Goal: Register for event/course

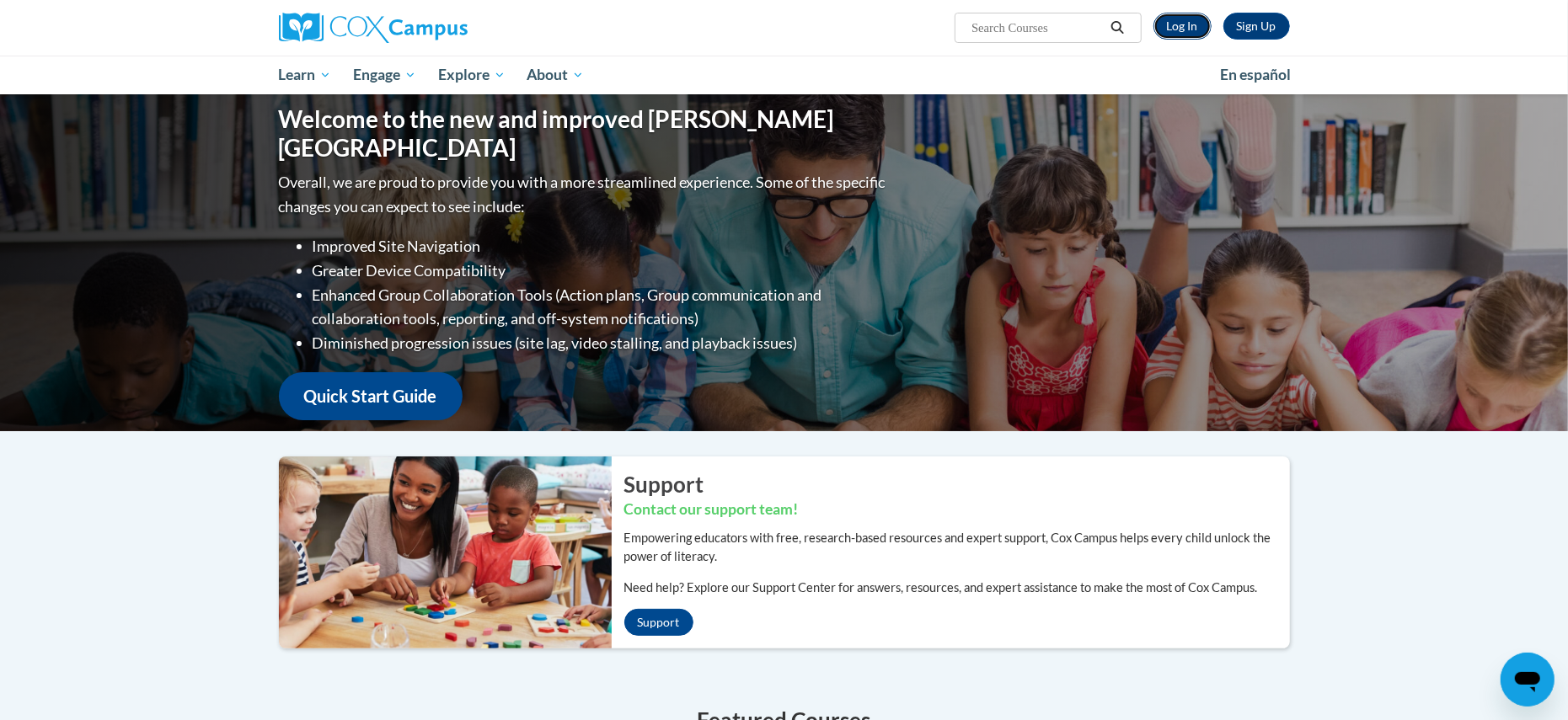
click at [1165, 28] on link "Log In" at bounding box center [1182, 26] width 58 height 27
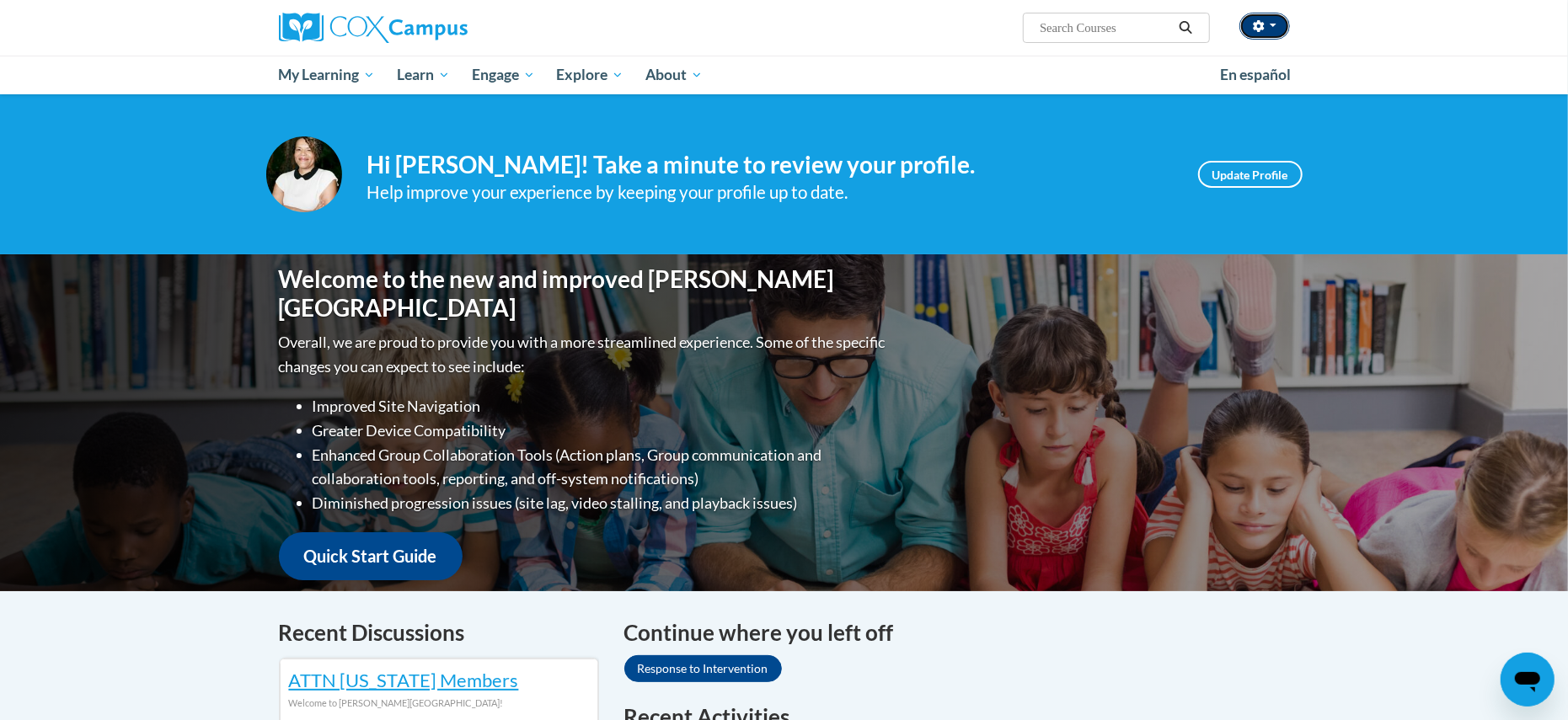
click at [1270, 23] on button "button" at bounding box center [1264, 26] width 51 height 27
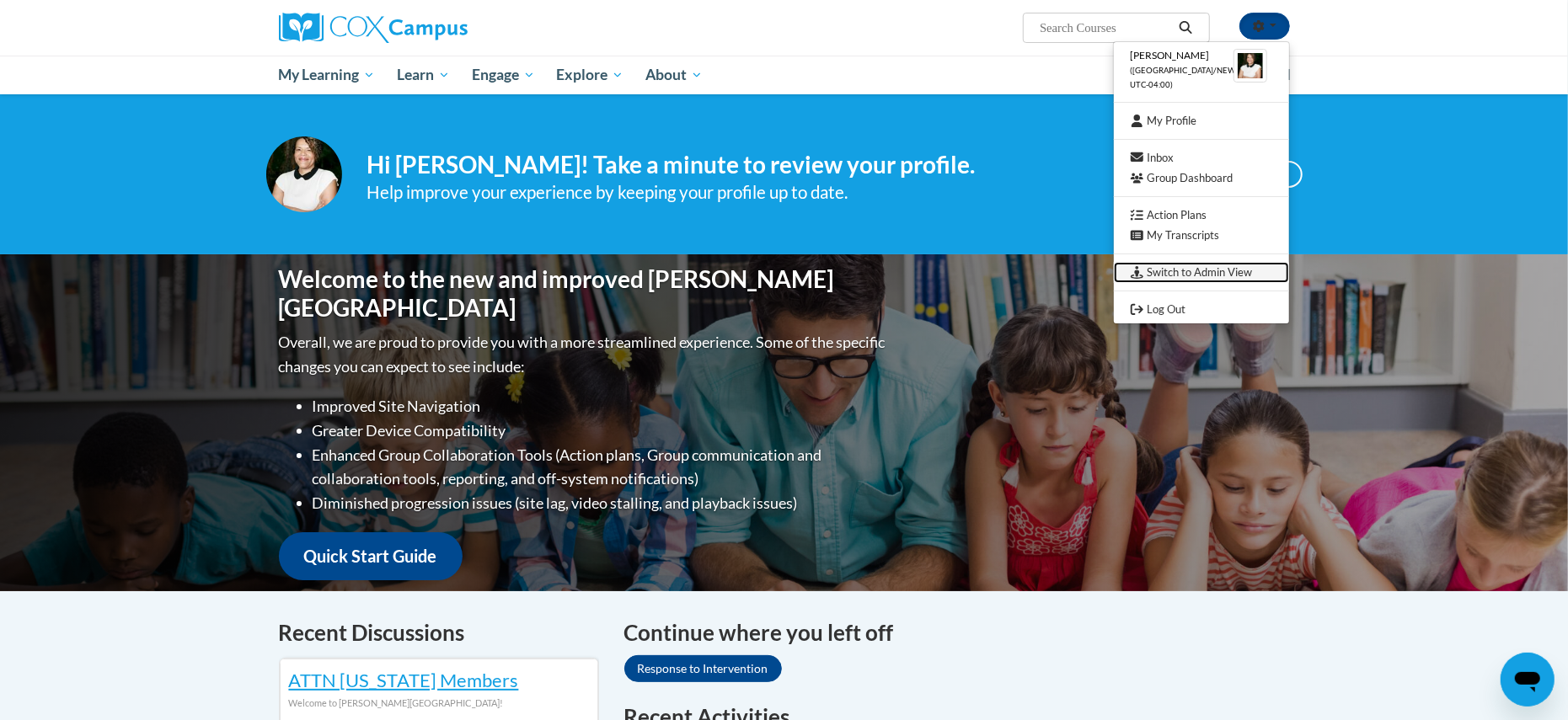
click at [1210, 269] on link "Switch to Admin View" at bounding box center [1201, 272] width 175 height 21
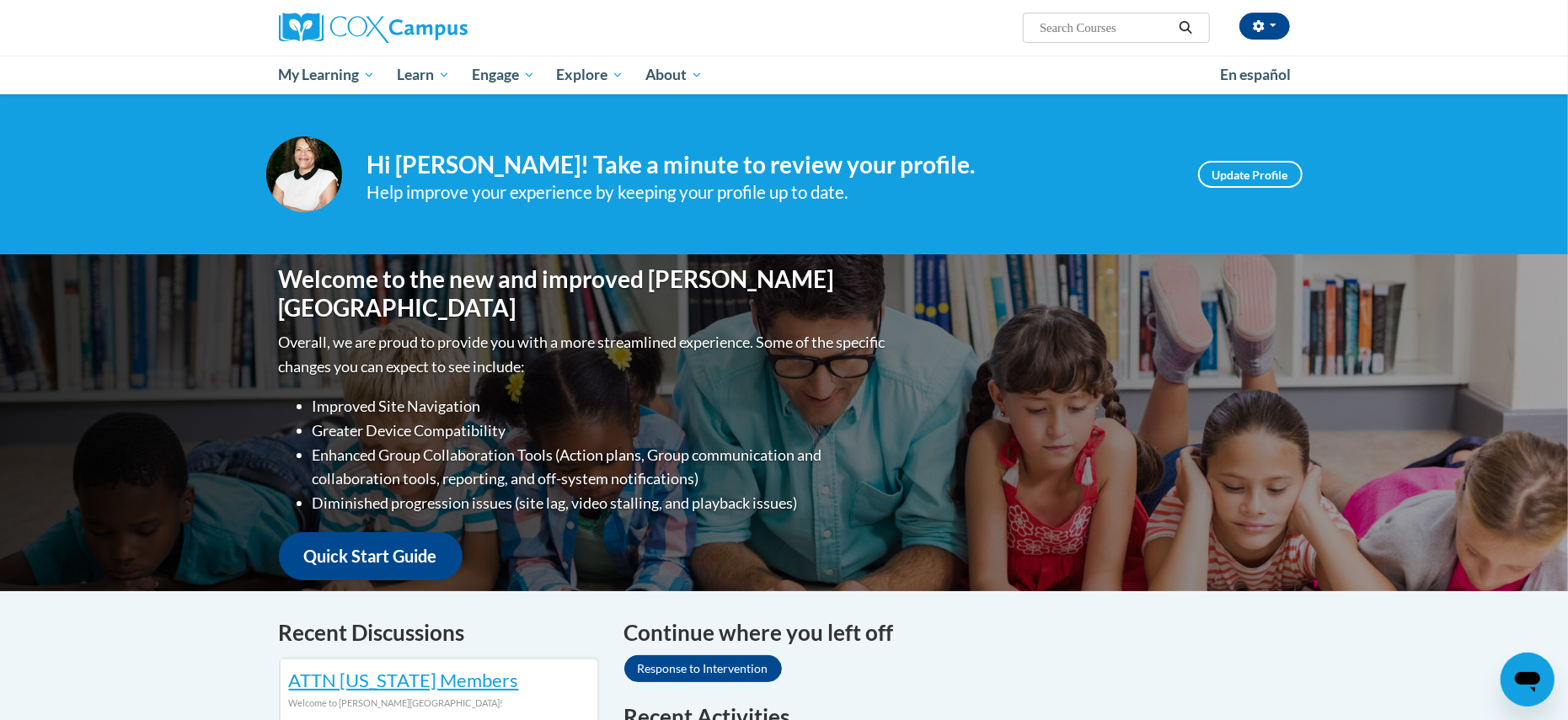
click at [181, 30] on div "[PERSON_NAME] ([GEOGRAPHIC_DATA]/New_York UTC-04:00) My Profile Inbox Group Das…" at bounding box center [784, 47] width 1568 height 94
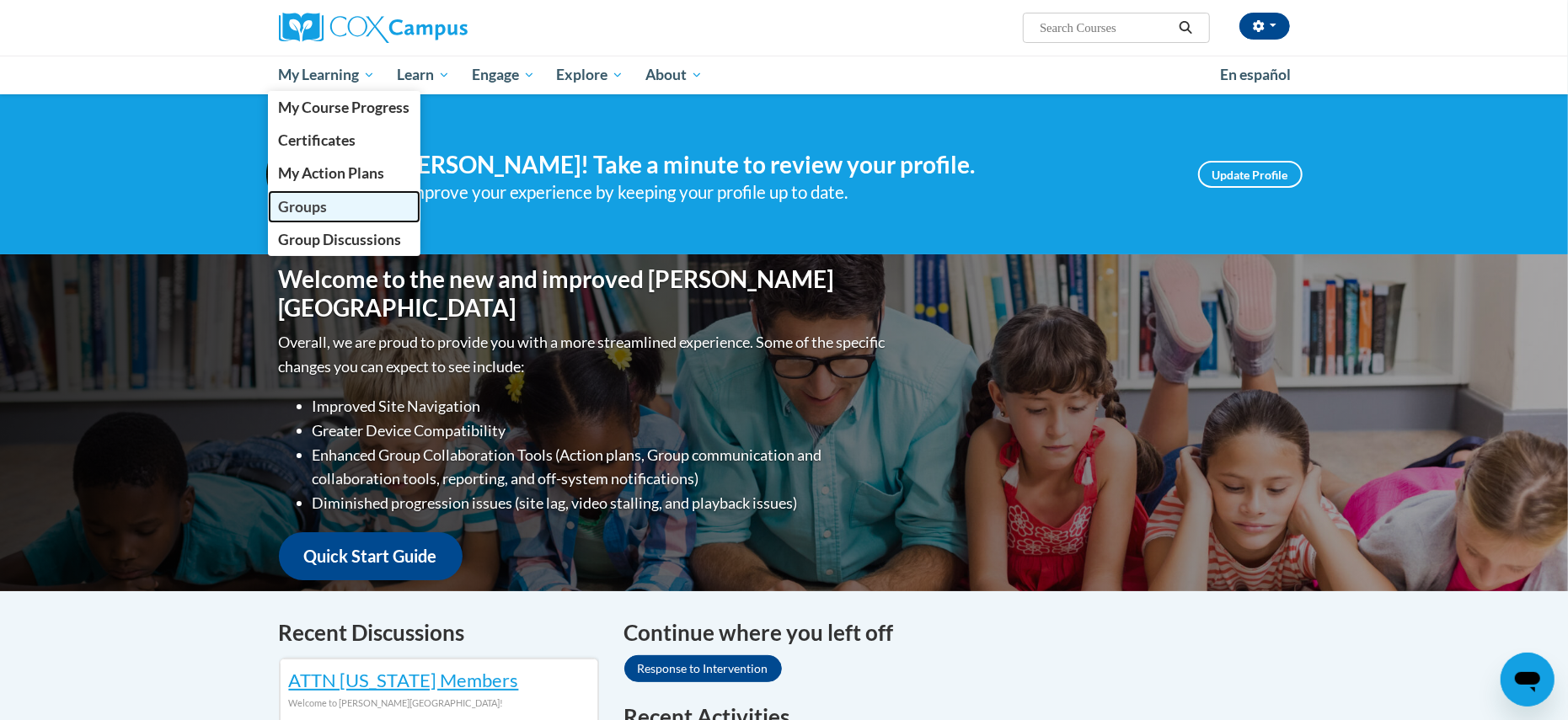
click at [298, 203] on span "Groups" at bounding box center [302, 206] width 49 height 17
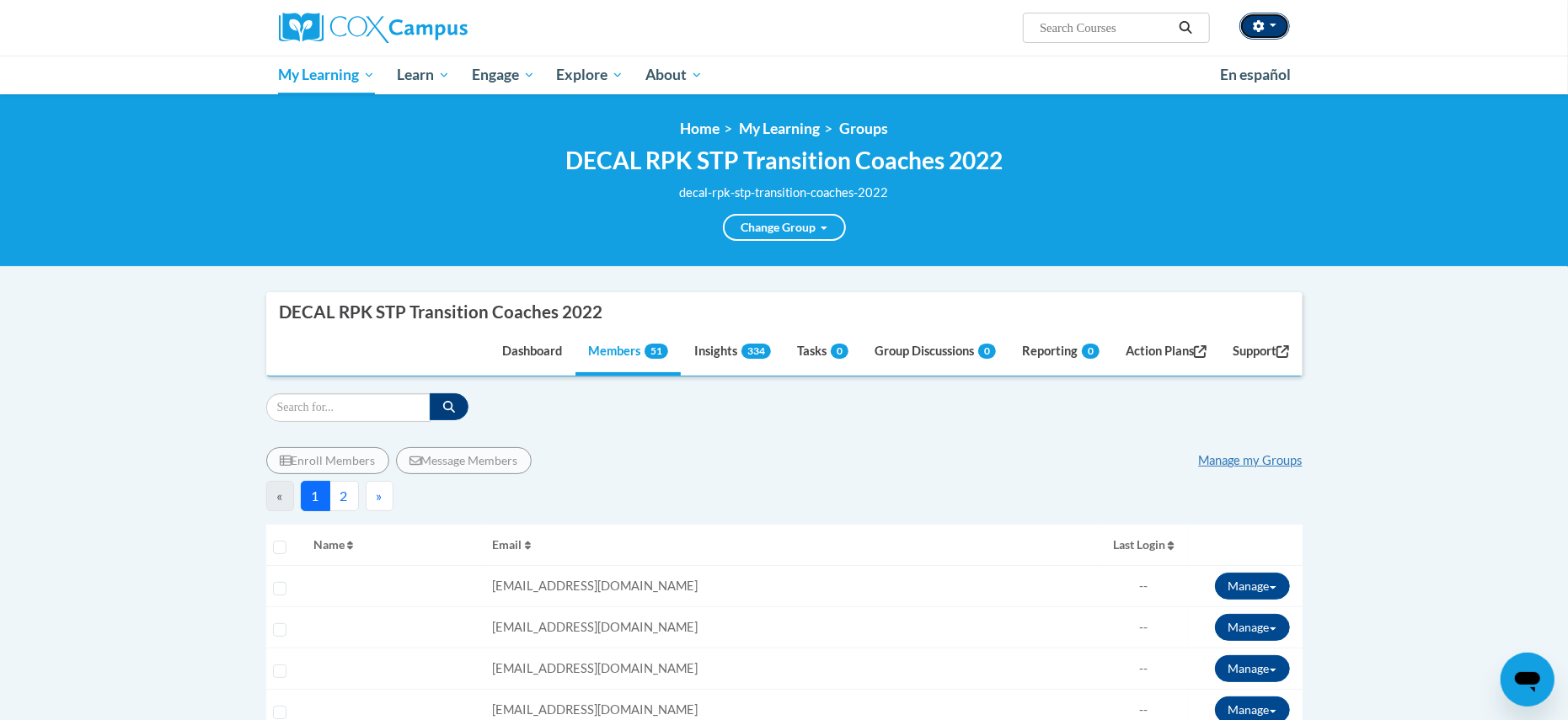
click at [1266, 17] on button "button" at bounding box center [1264, 26] width 51 height 27
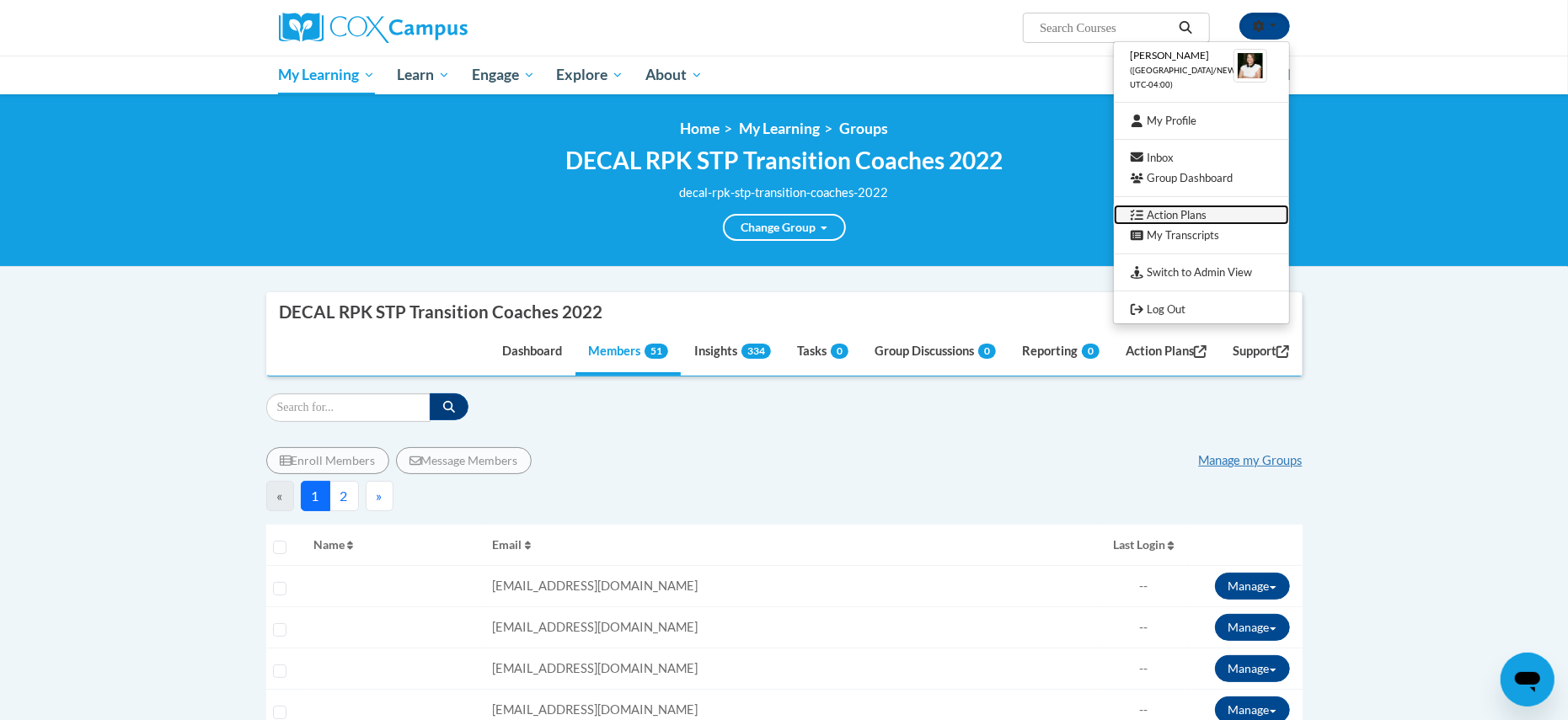
click at [1191, 206] on link "Action Plans" at bounding box center [1201, 215] width 175 height 21
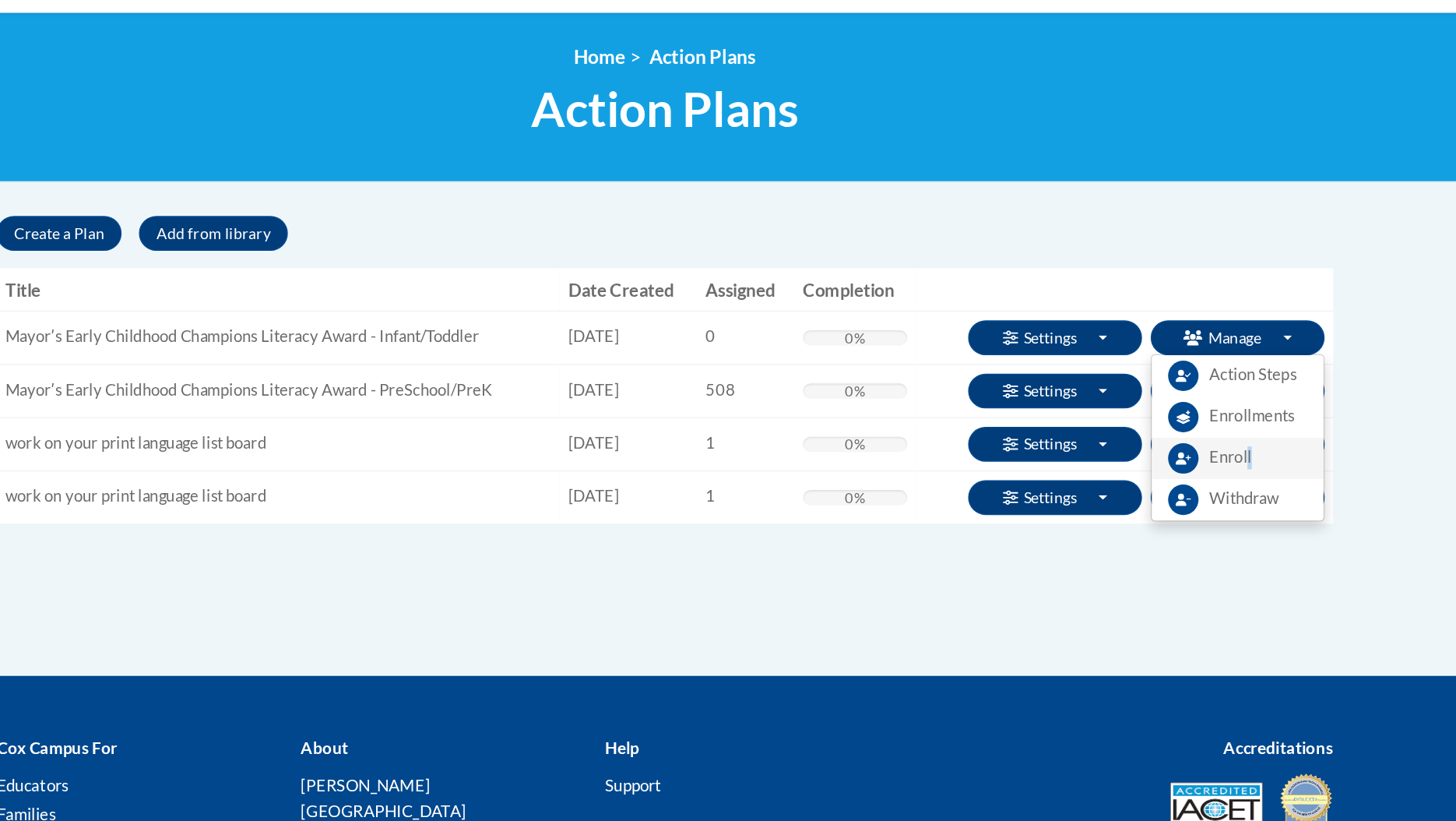
click at [1148, 417] on link "Enroll" at bounding box center [1138, 406] width 123 height 30
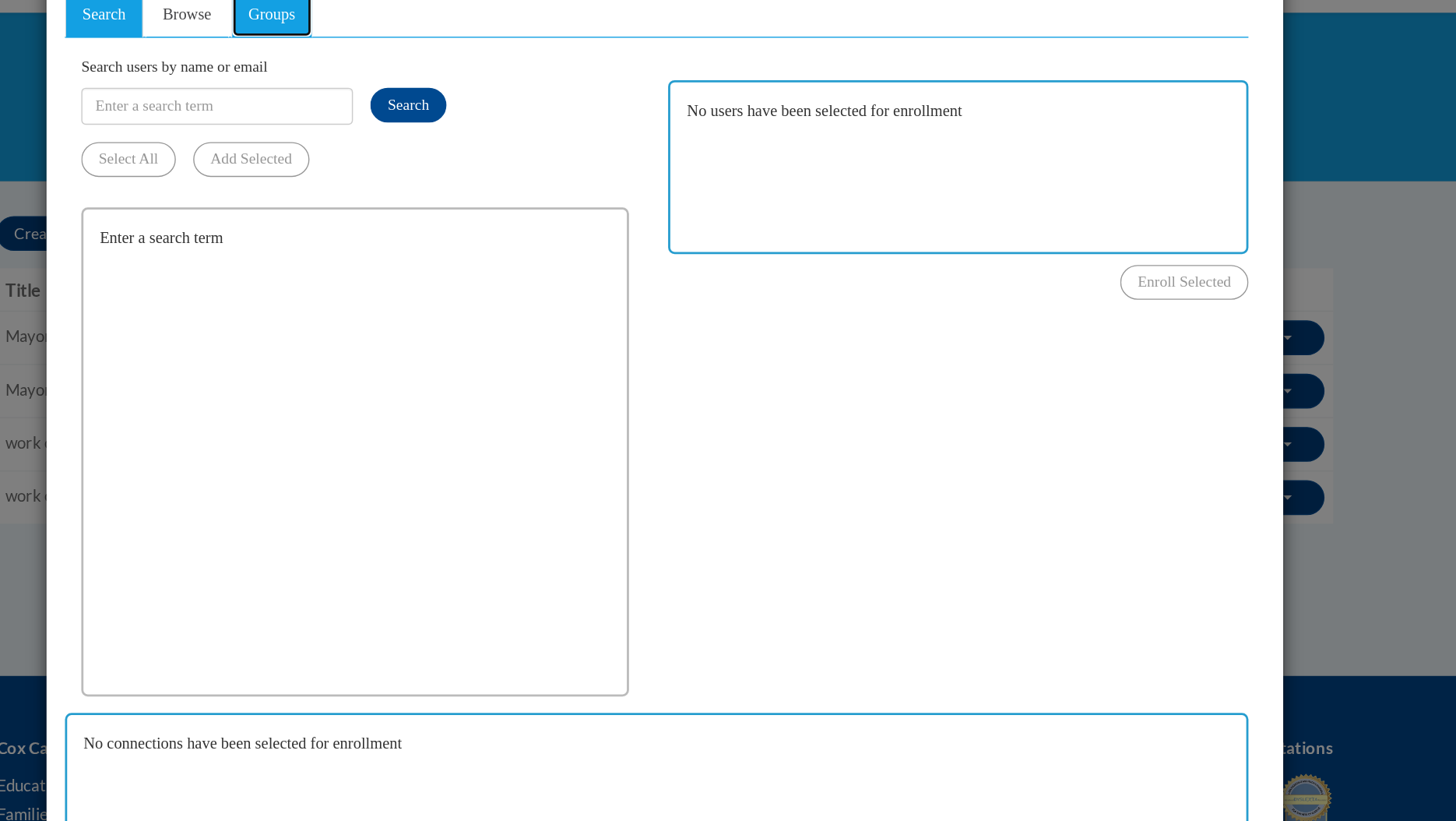
click at [214, 14] on link "Groups" at bounding box center [212, 7] width 59 height 33
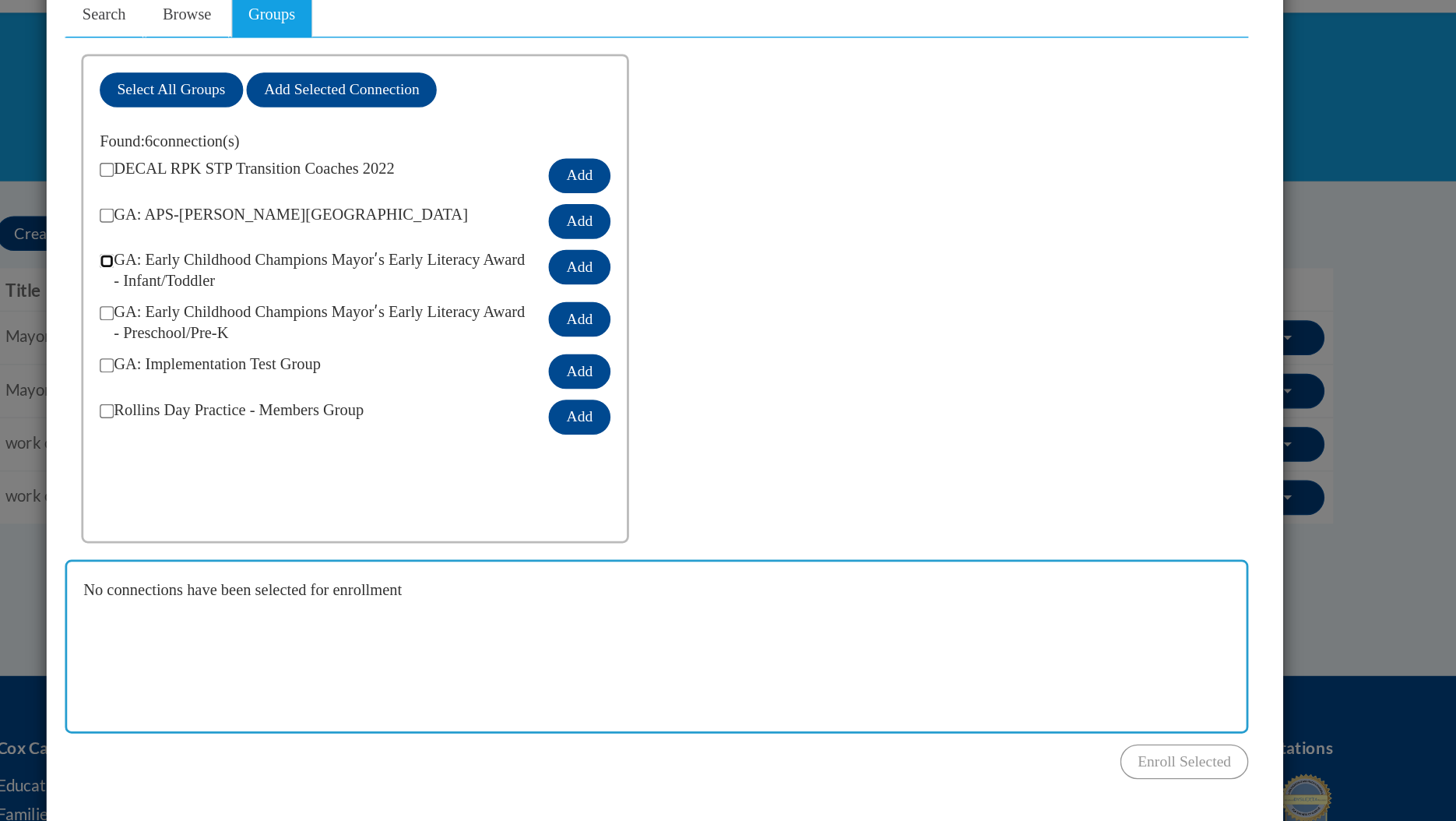
click at [89, 179] on input "checkbox" at bounding box center [94, 184] width 10 height 10
checkbox input "true"
click at [454, 176] on button "Add" at bounding box center [432, 188] width 43 height 25
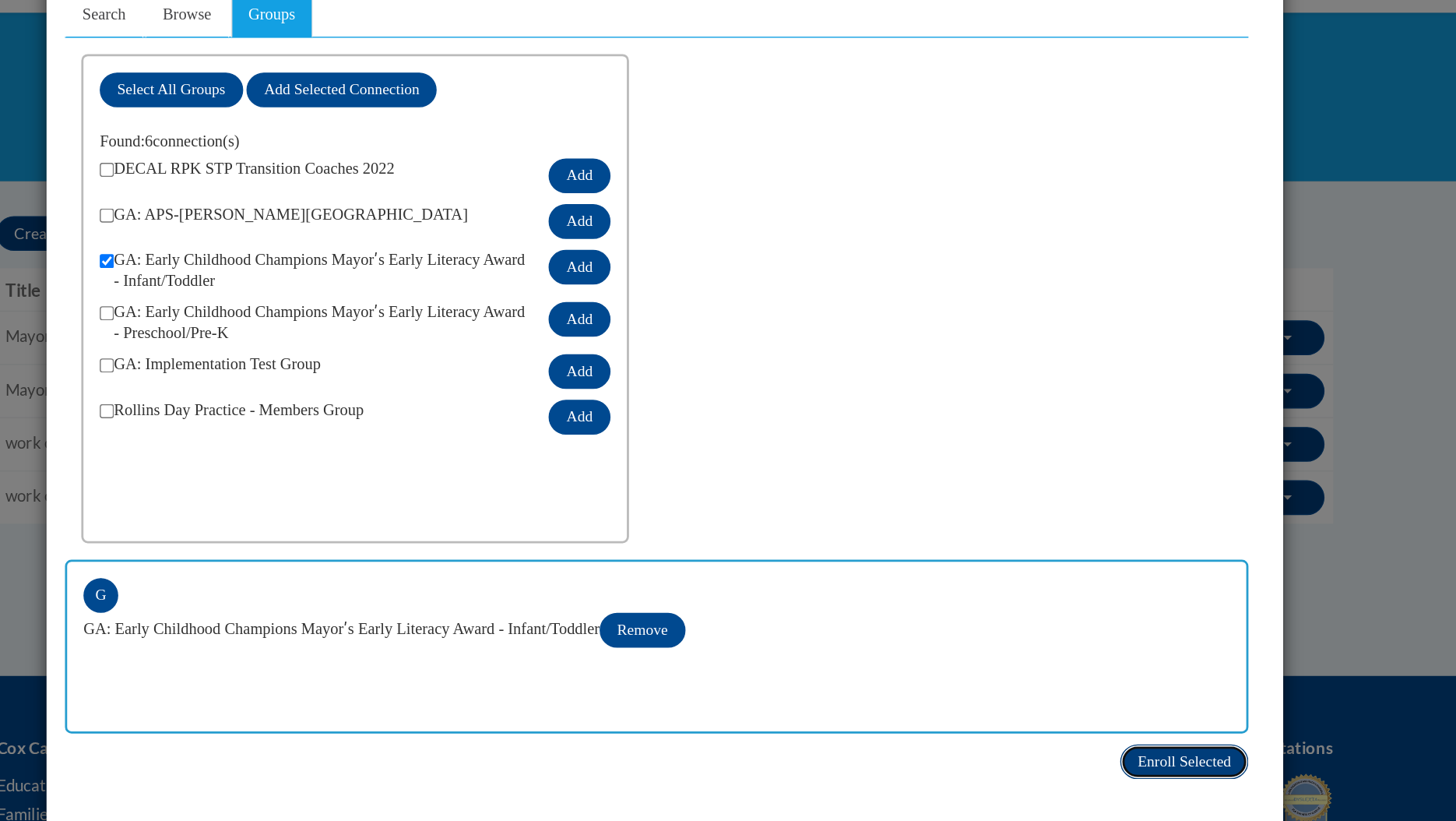
click at [833, 537] on span "Enroll Selected" at bounding box center [866, 543] width 67 height 12
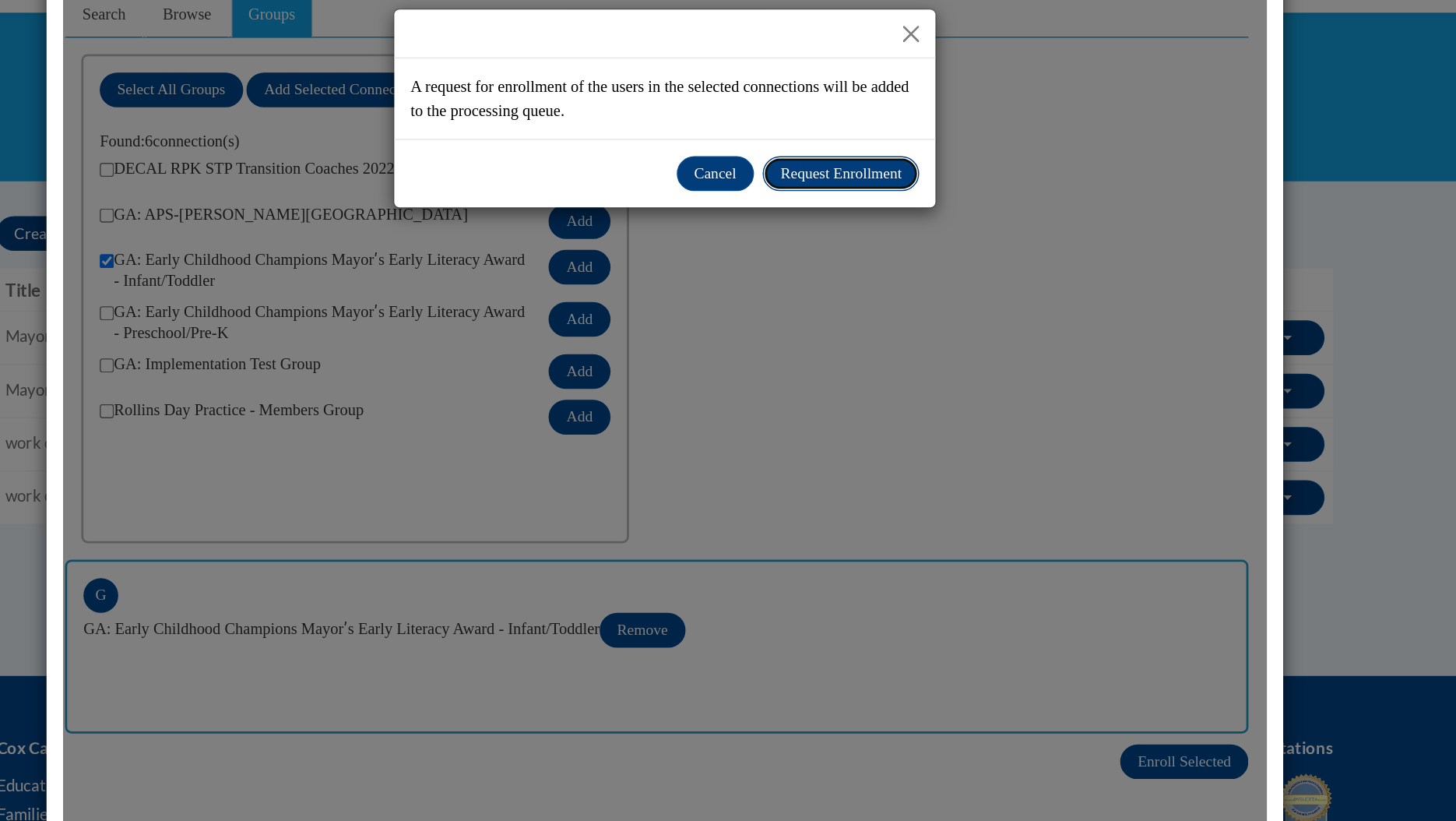
click at [618, 121] on span "Request Enrollment" at bounding box center [620, 121] width 87 height 12
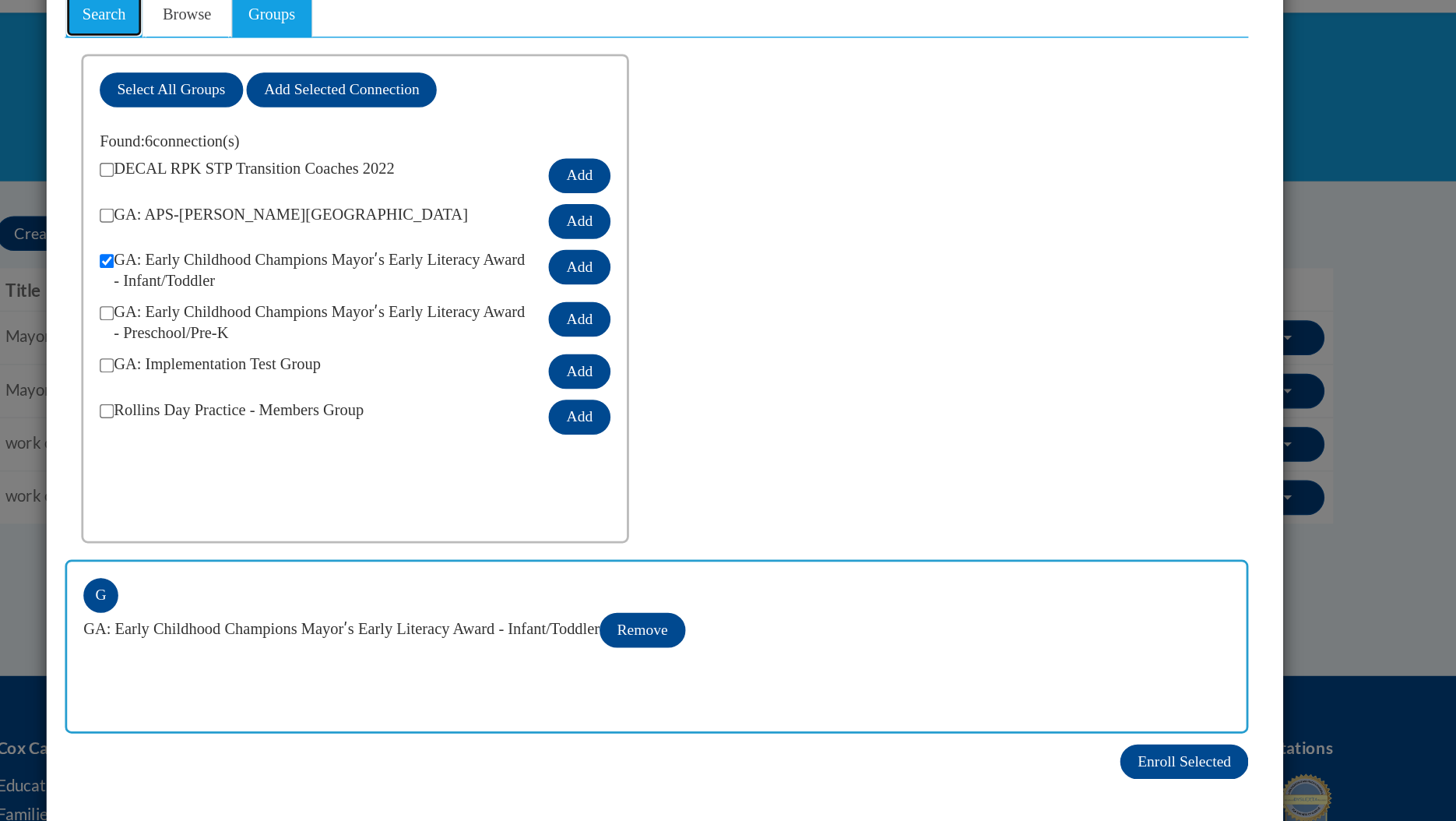
click at [106, 5] on span "Search" at bounding box center [92, 7] width 32 height 13
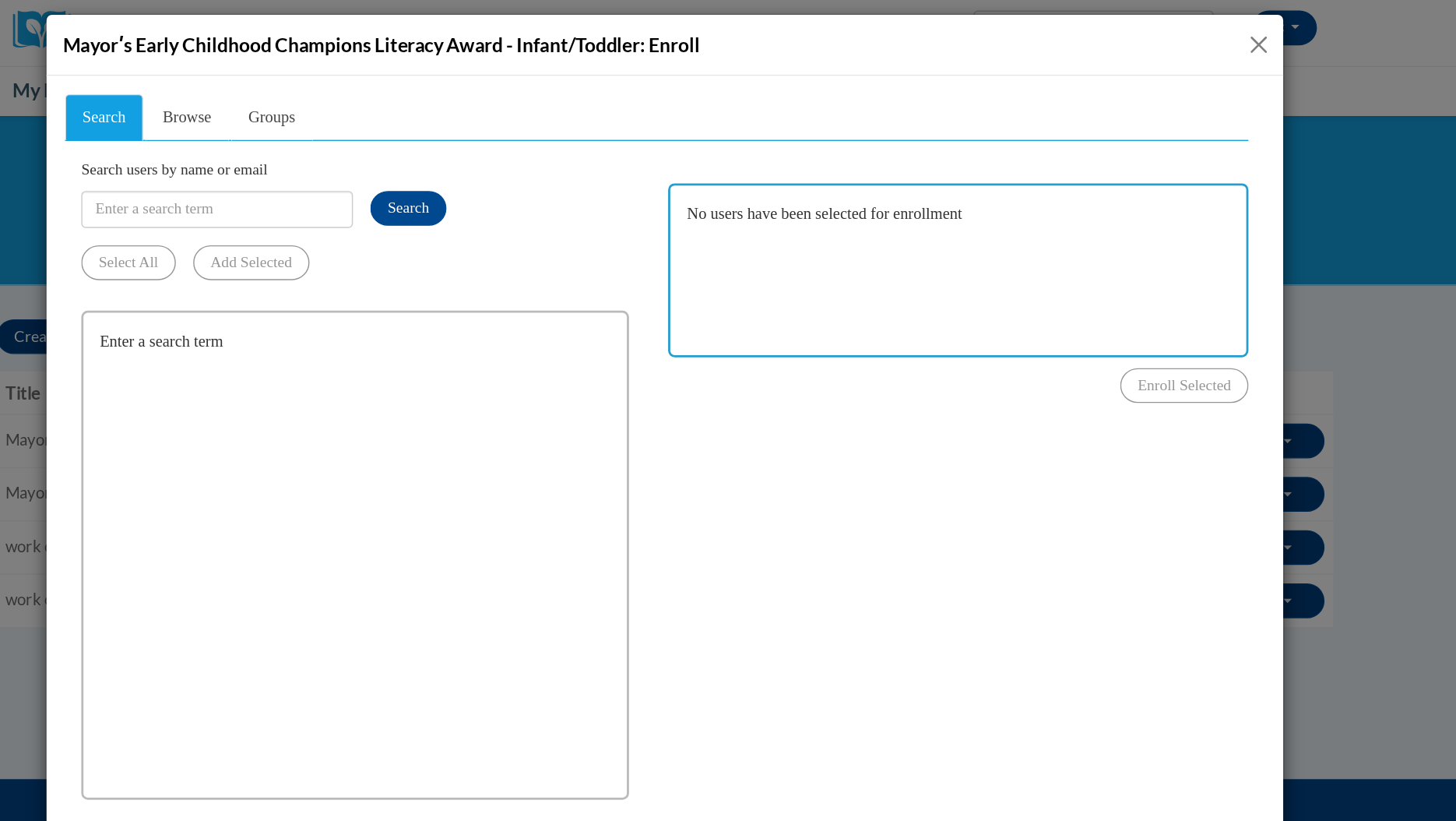
click at [1149, 33] on button "Close" at bounding box center [1154, 36] width 20 height 20
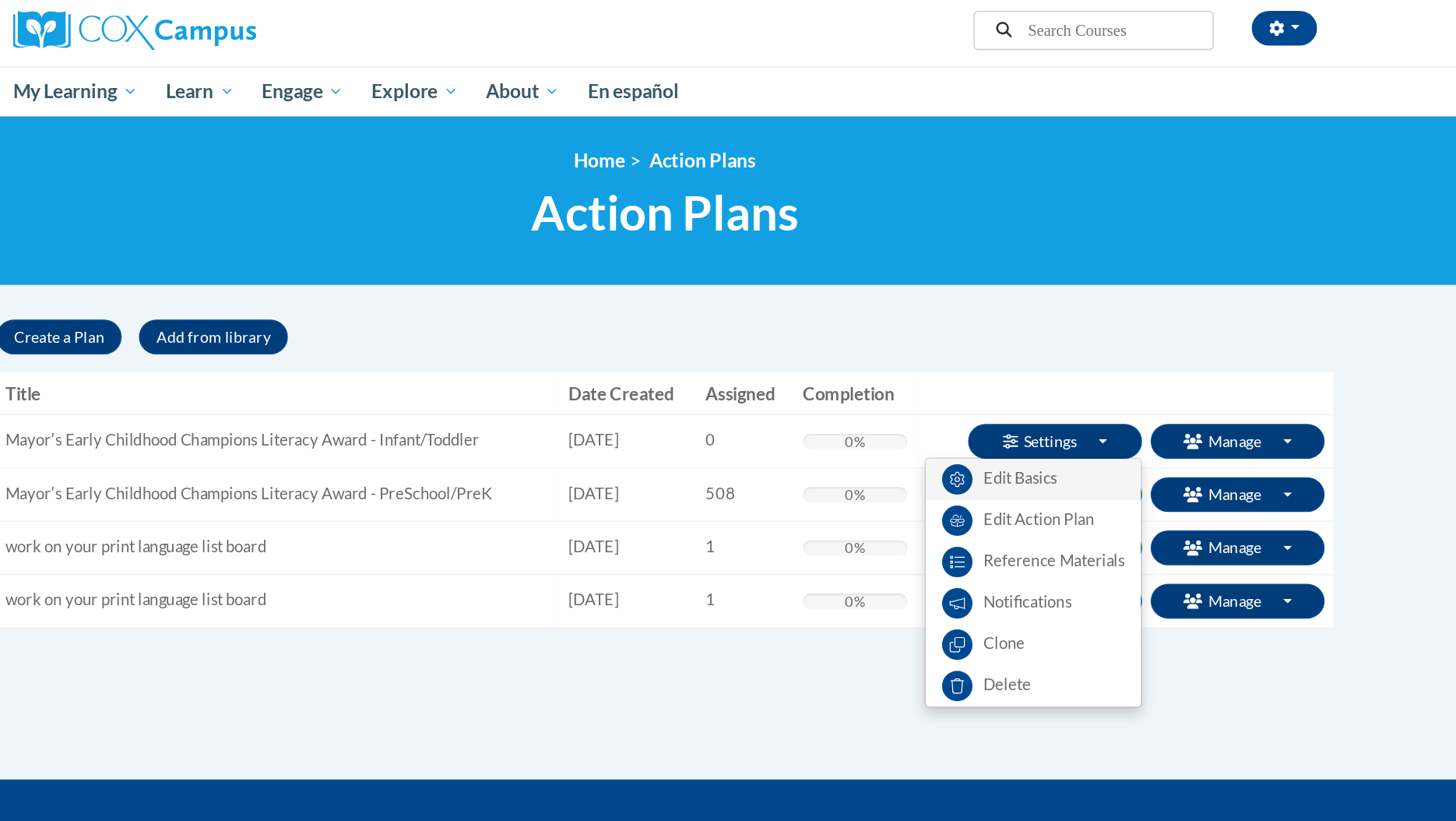
click at [977, 345] on link "Edit Basics" at bounding box center [992, 347] width 154 height 30
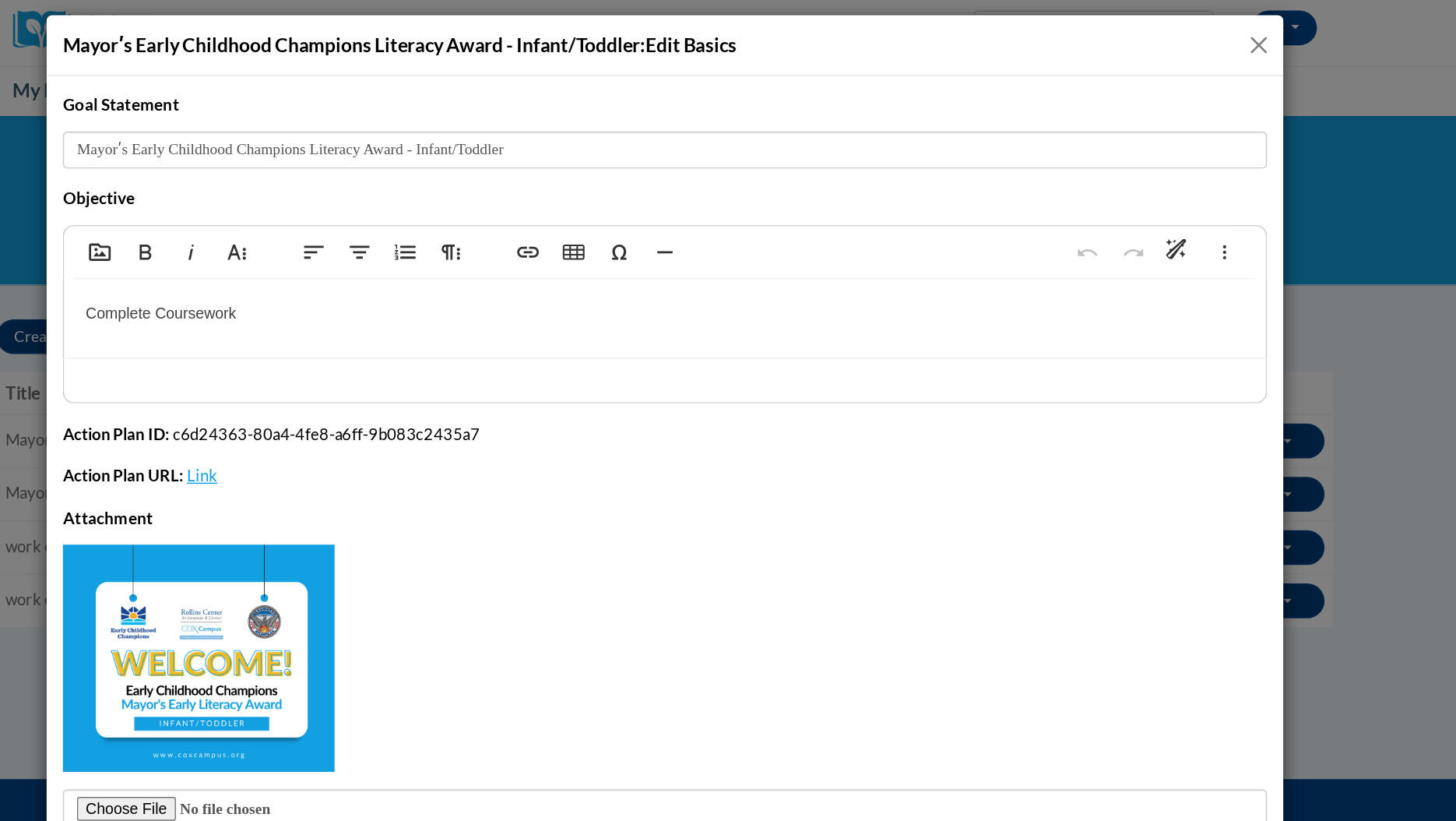
scroll to position [262, 0]
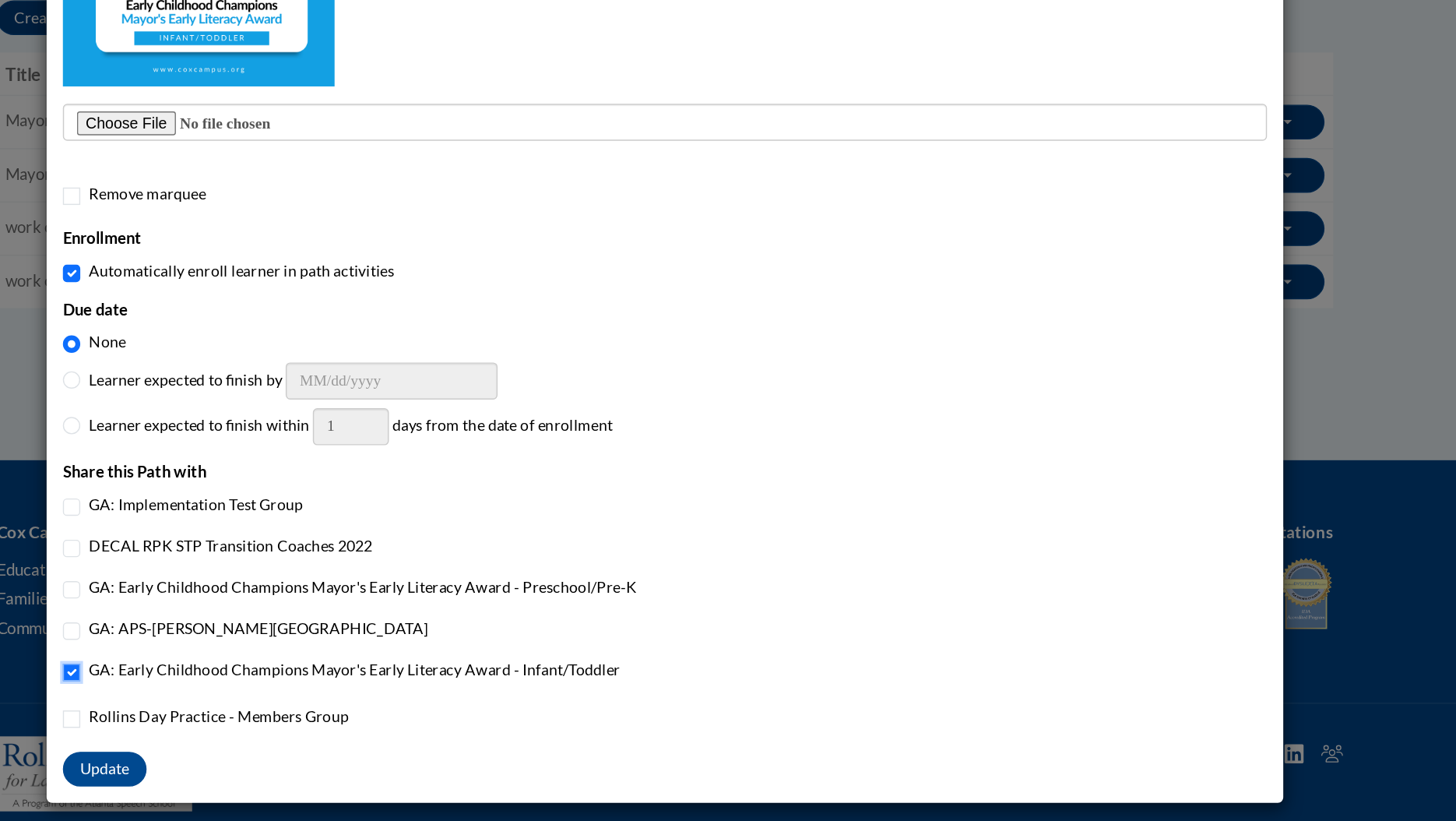
click at [296, 665] on input "GA: Early Childhood Champions Mayor's Early Literacy Award - Infant/Toddler" at bounding box center [302, 714] width 13 height 13
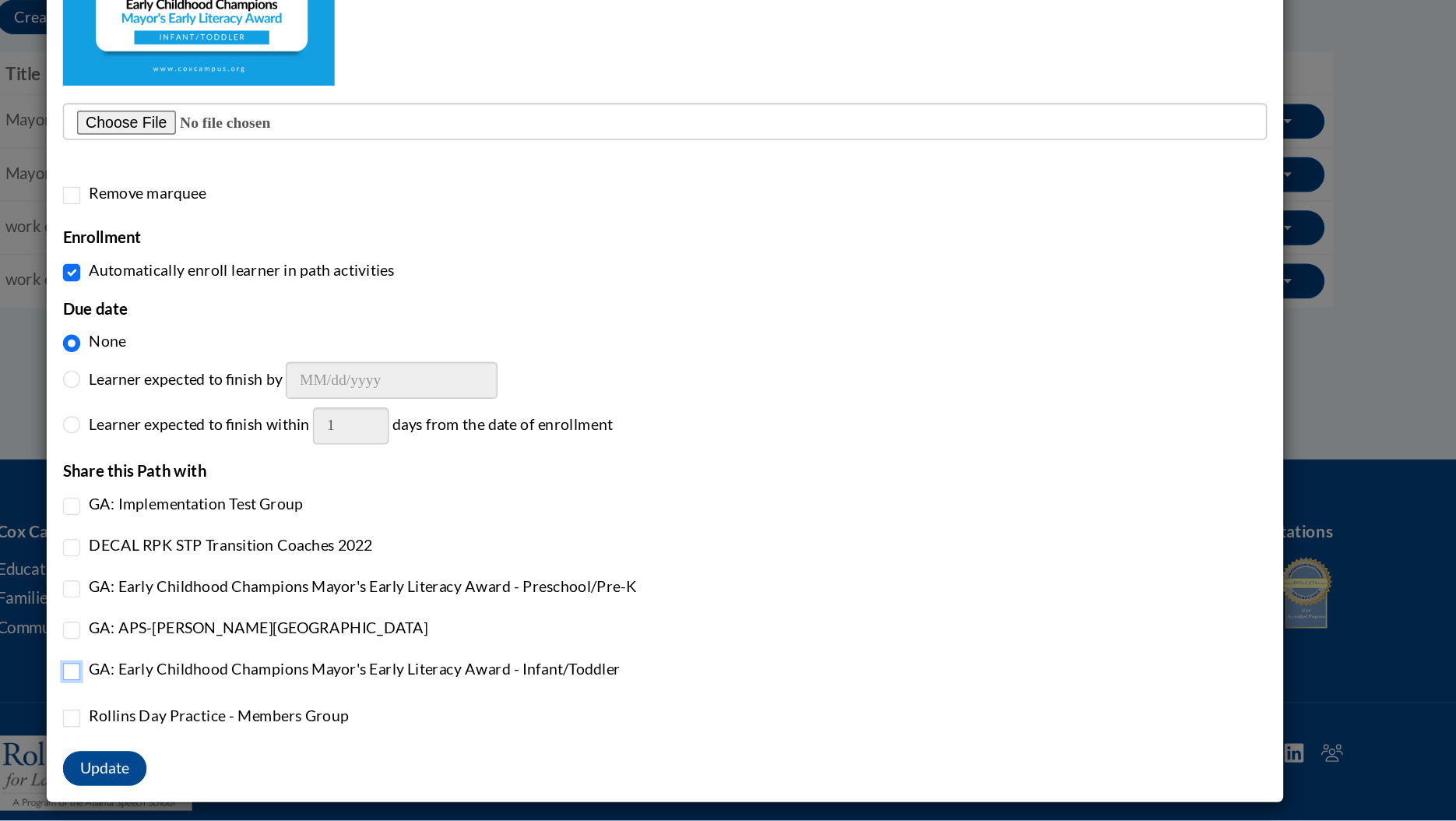
click at [297, 665] on input "GA: Early Childhood Champions Mayor's Early Literacy Award - Infant/Toddler" at bounding box center [302, 714] width 13 height 13
checkbox input "true"
click at [330, 665] on button "Update" at bounding box center [326, 783] width 60 height 25
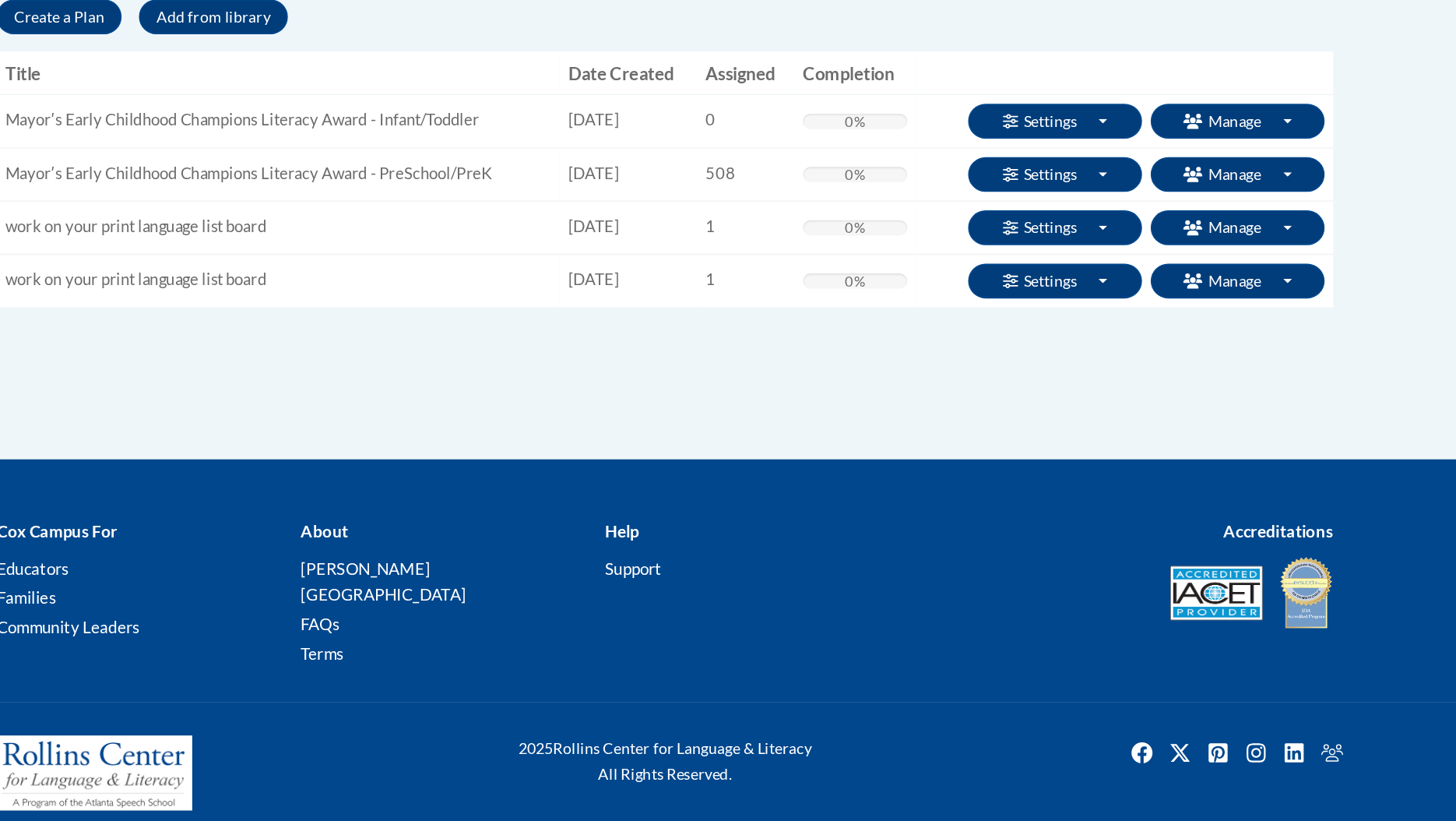
scroll to position [0, 0]
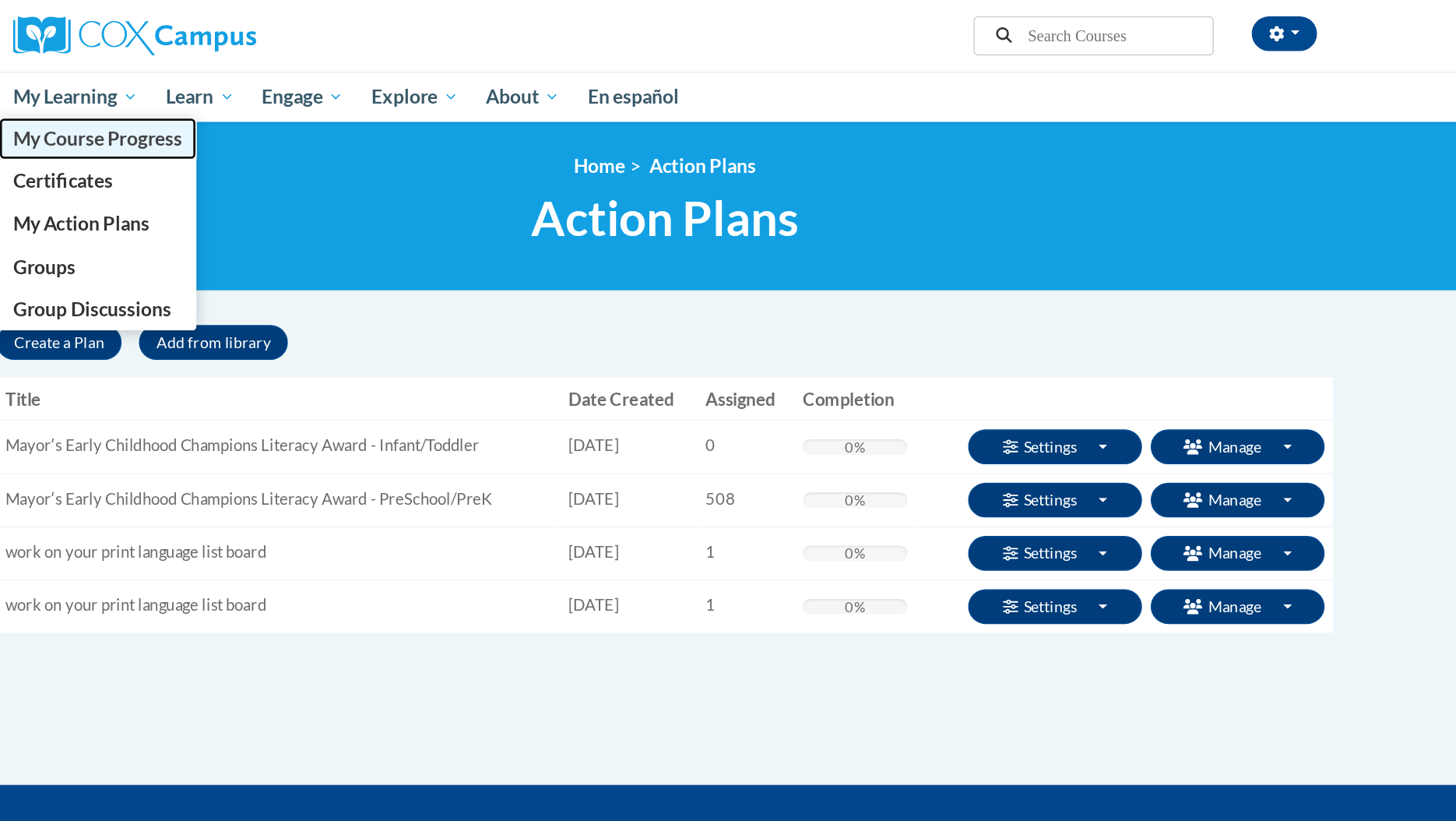
click at [310, 100] on span "My Course Progress" at bounding box center [321, 99] width 122 height 16
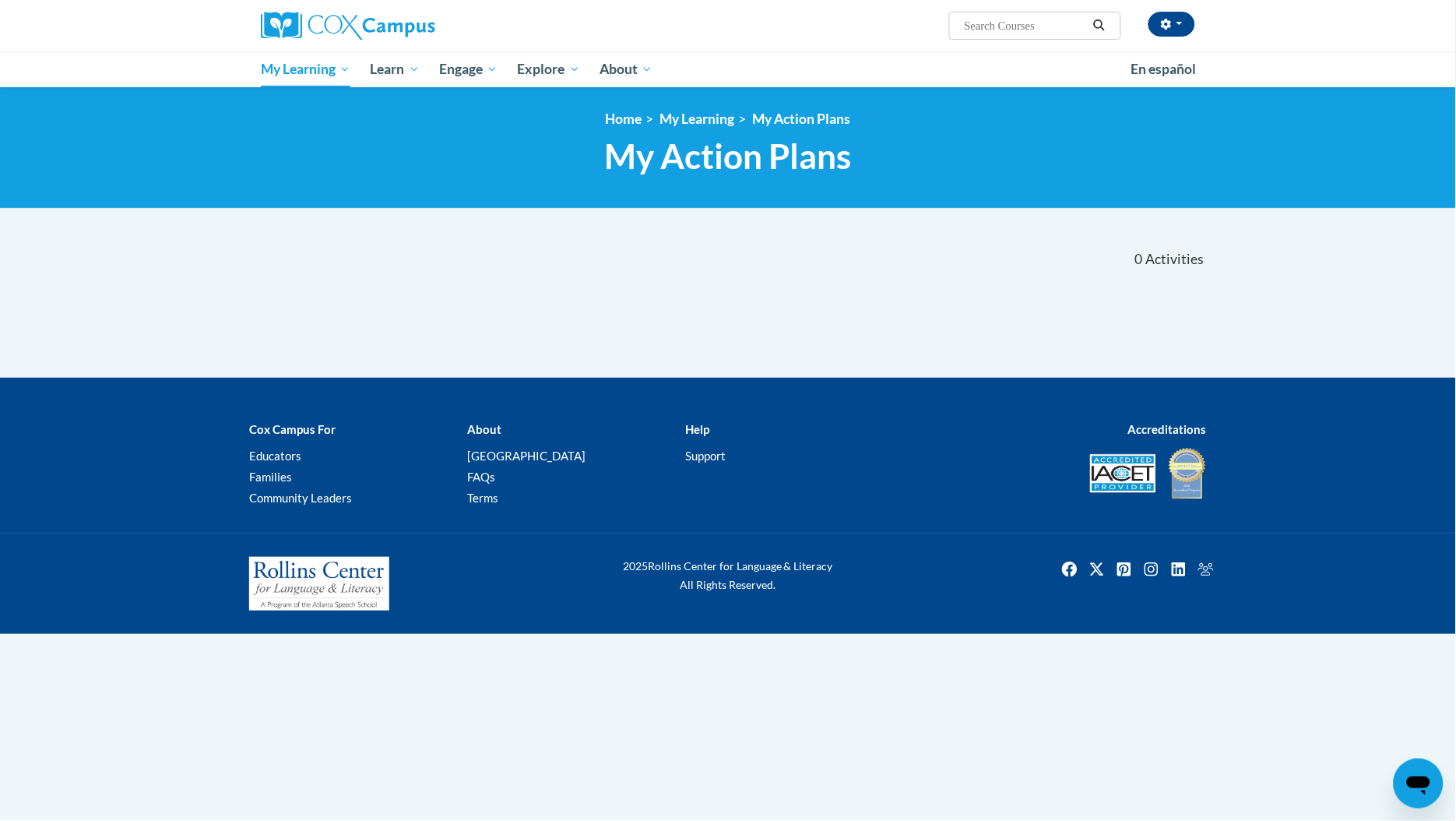
click at [1198, 23] on div "[PERSON_NAME] ([GEOGRAPHIC_DATA]/New_York UTC-04:00) My Profile Inbox Group Das…" at bounding box center [888, 20] width 639 height 40
click at [1172, 25] on icon "button" at bounding box center [1167, 24] width 10 height 11
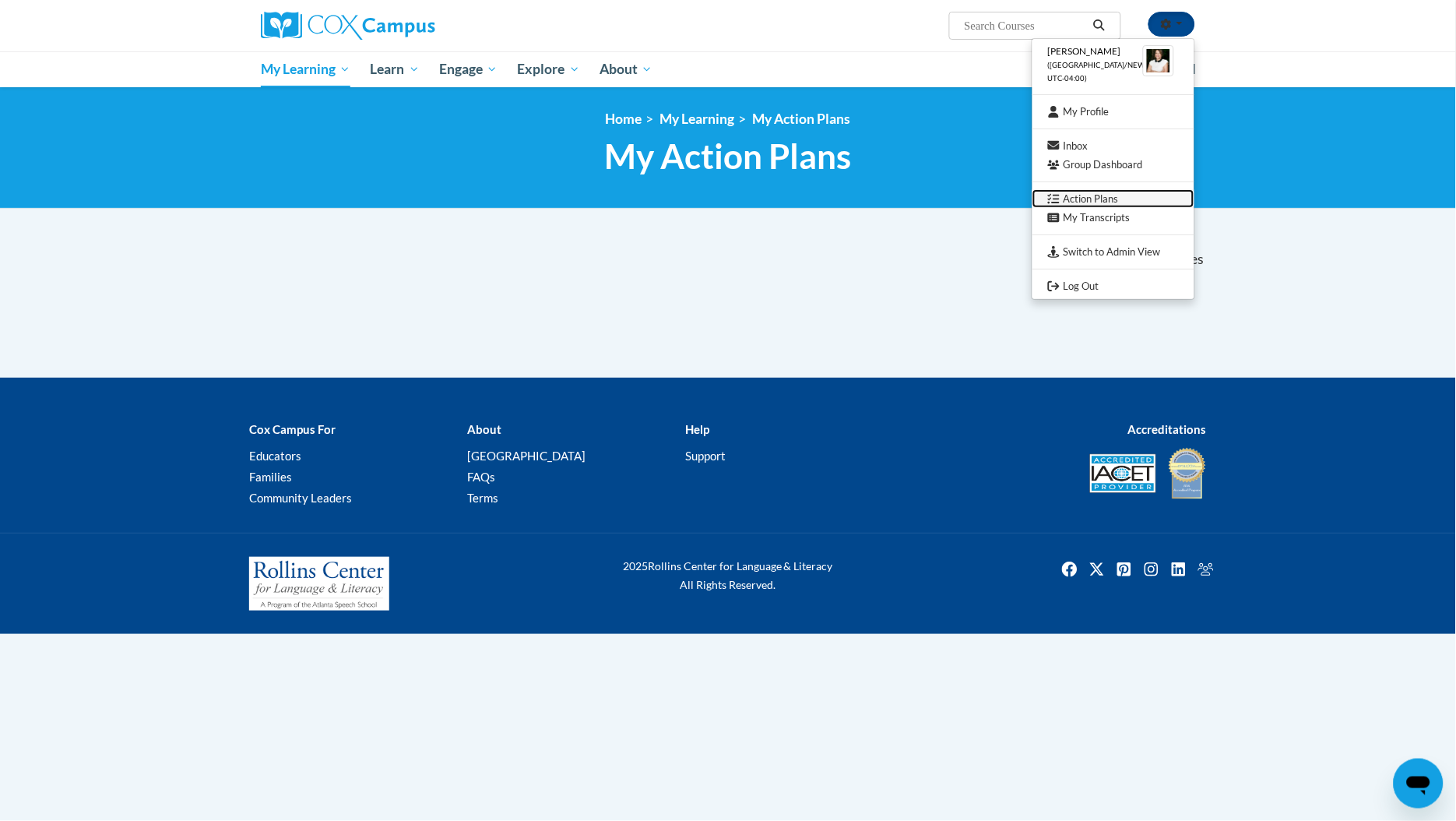
click at [1100, 196] on link "Action Plans" at bounding box center [1114, 198] width 162 height 20
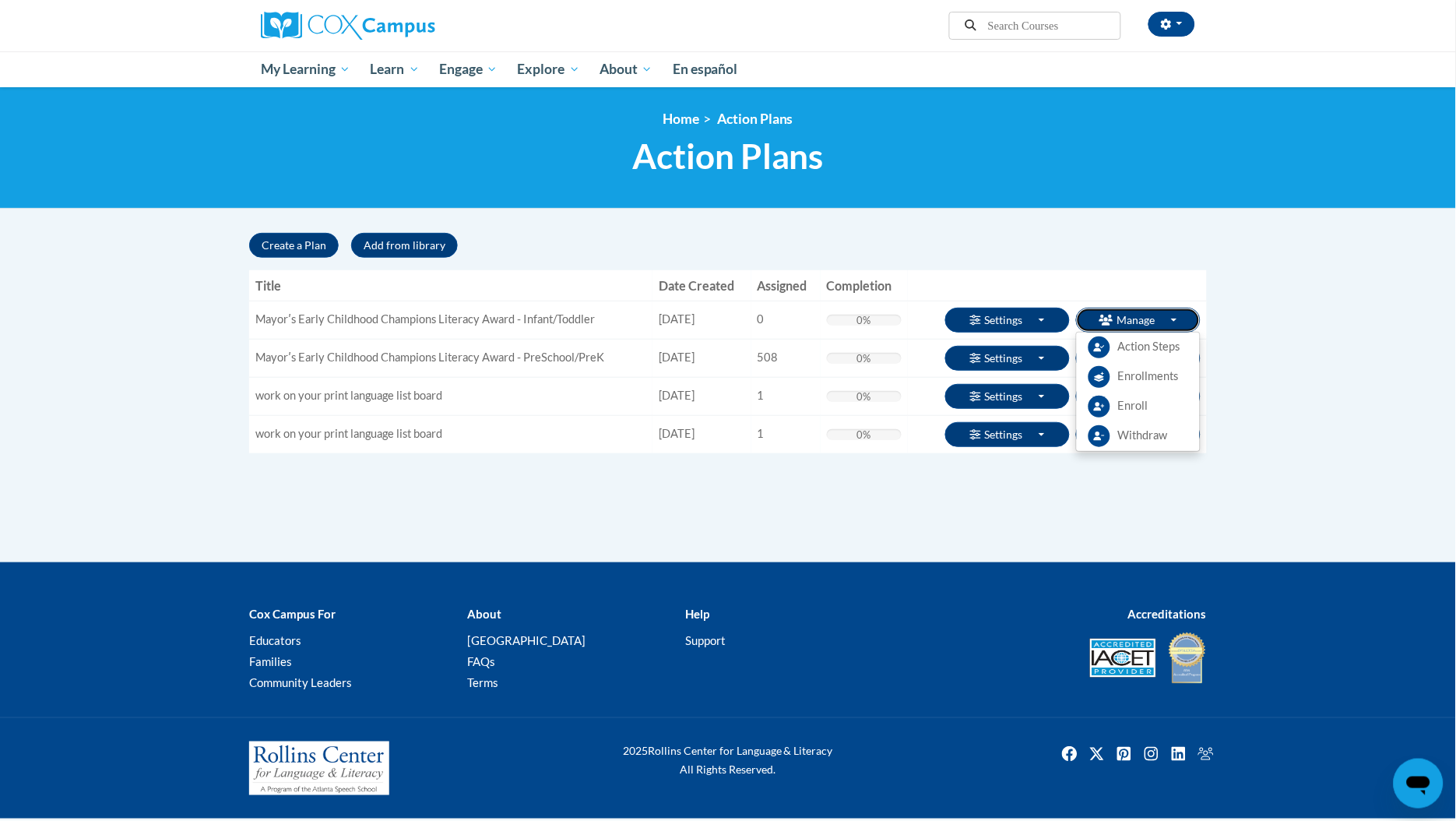
click at [1114, 322] on icon "button" at bounding box center [1106, 319] width 14 height 11
click at [1140, 399] on span "Enroll" at bounding box center [1133, 405] width 31 height 16
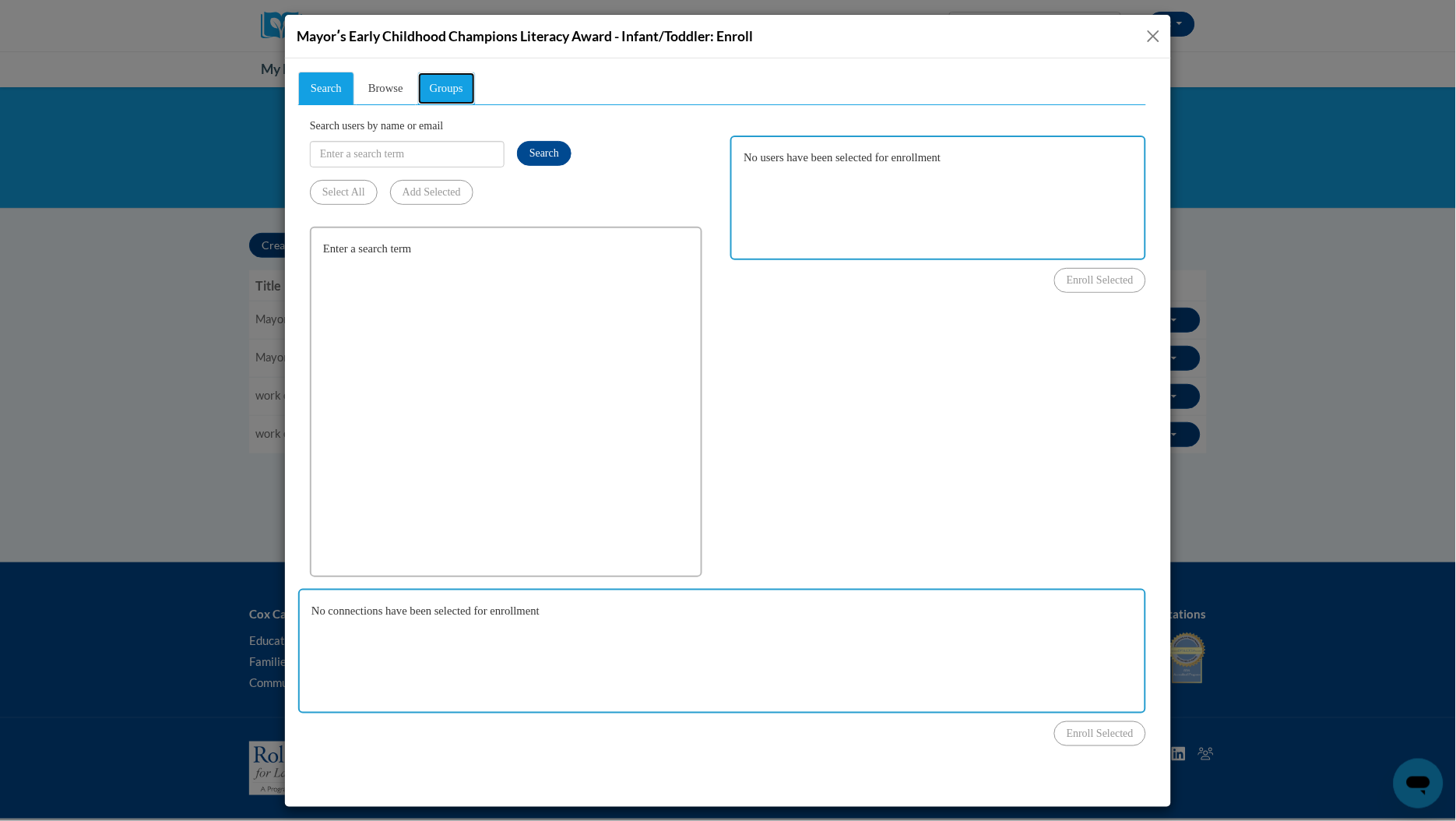
click at [444, 89] on span "Groups" at bounding box center [445, 87] width 33 height 13
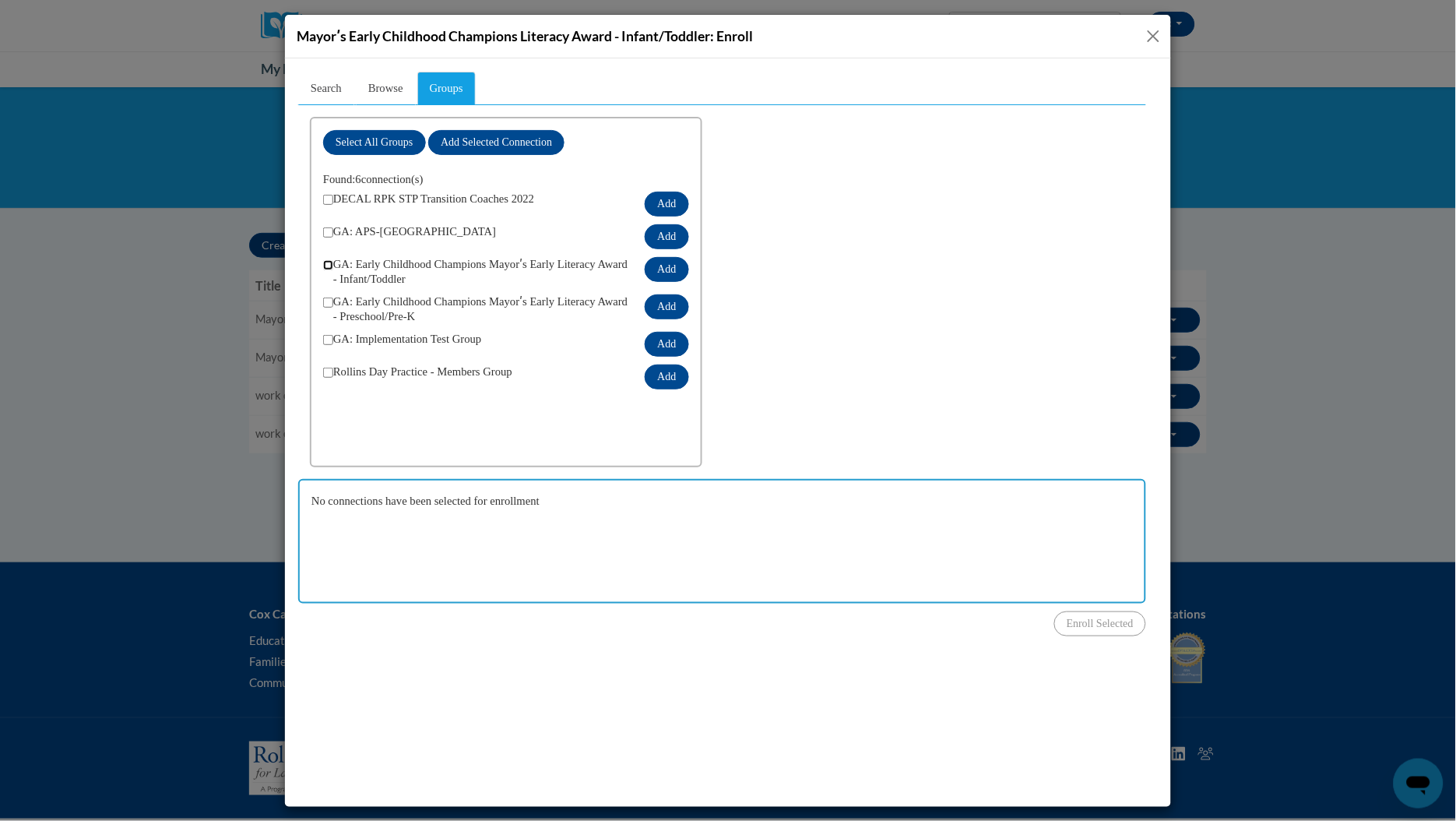
click at [323, 260] on input "checkbox" at bounding box center [328, 265] width 10 height 10
checkbox input "true"
click at [679, 256] on button "Add" at bounding box center [665, 268] width 43 height 25
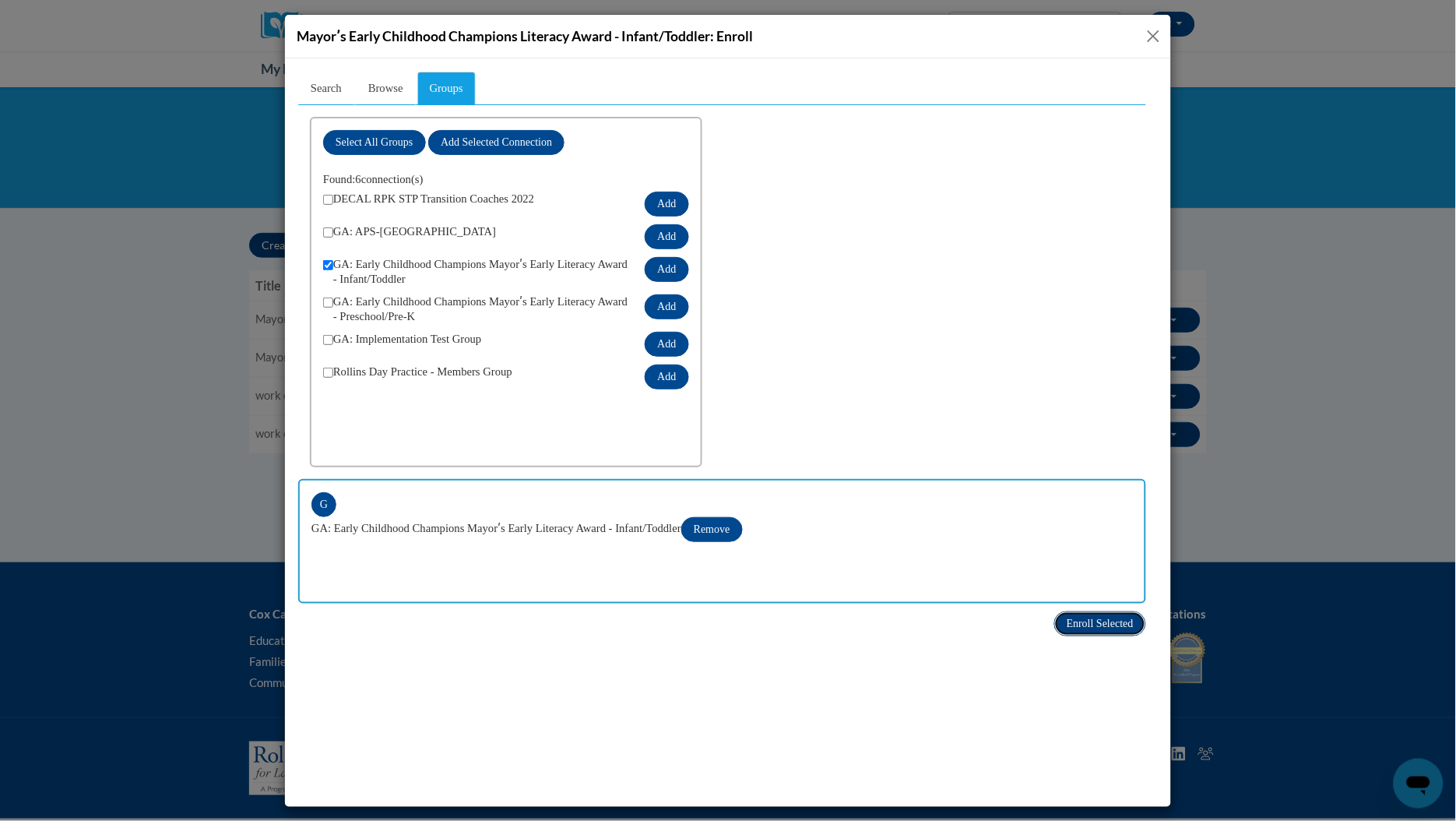
click at [1066, 617] on span "Enroll Selected" at bounding box center [1099, 623] width 67 height 12
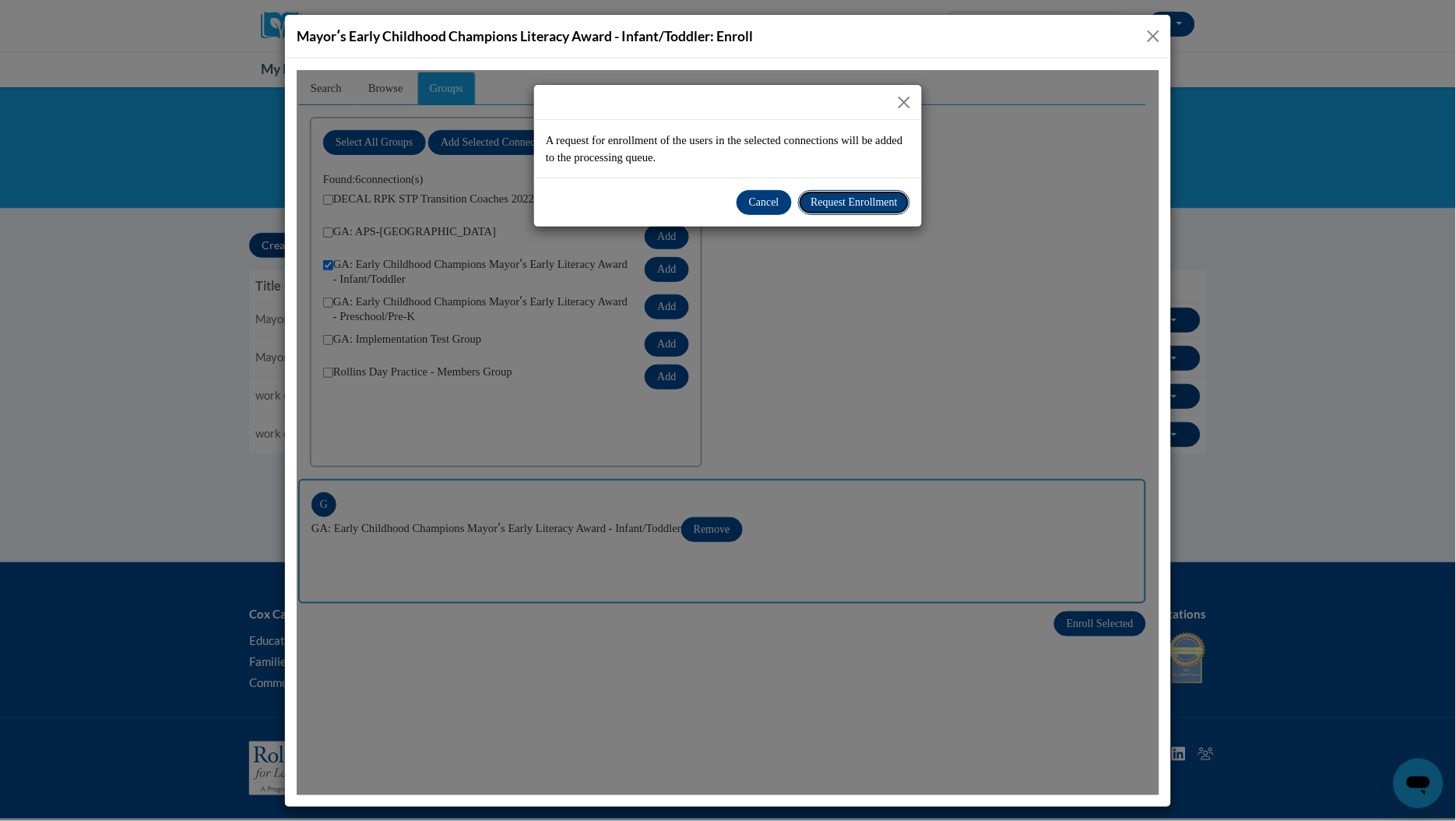
click at [840, 199] on span "Request Enrollment" at bounding box center [853, 202] width 87 height 12
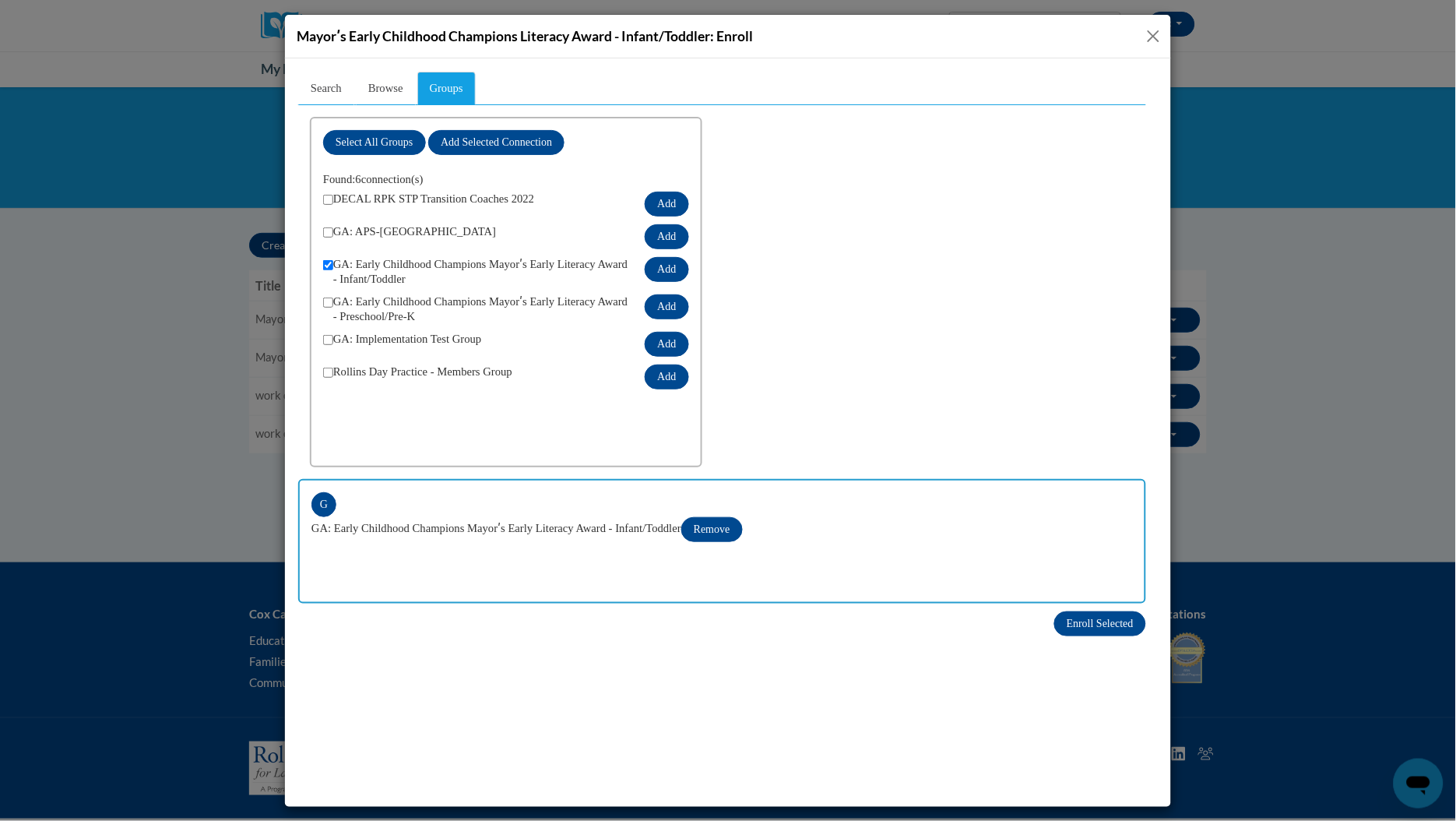
click at [1151, 37] on button "Close" at bounding box center [1154, 36] width 20 height 20
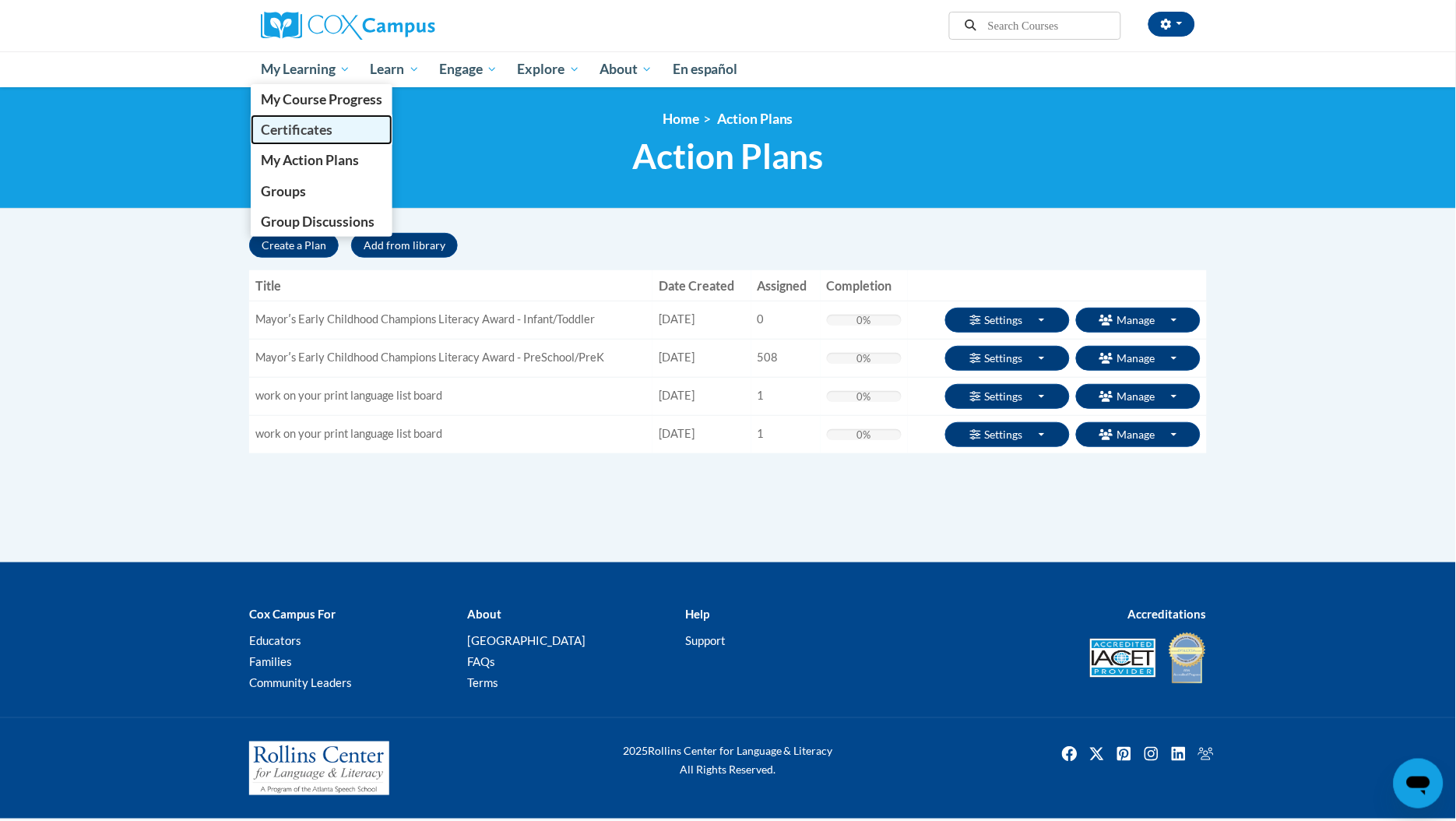
click at [307, 118] on link "Certificates" at bounding box center [321, 129] width 141 height 31
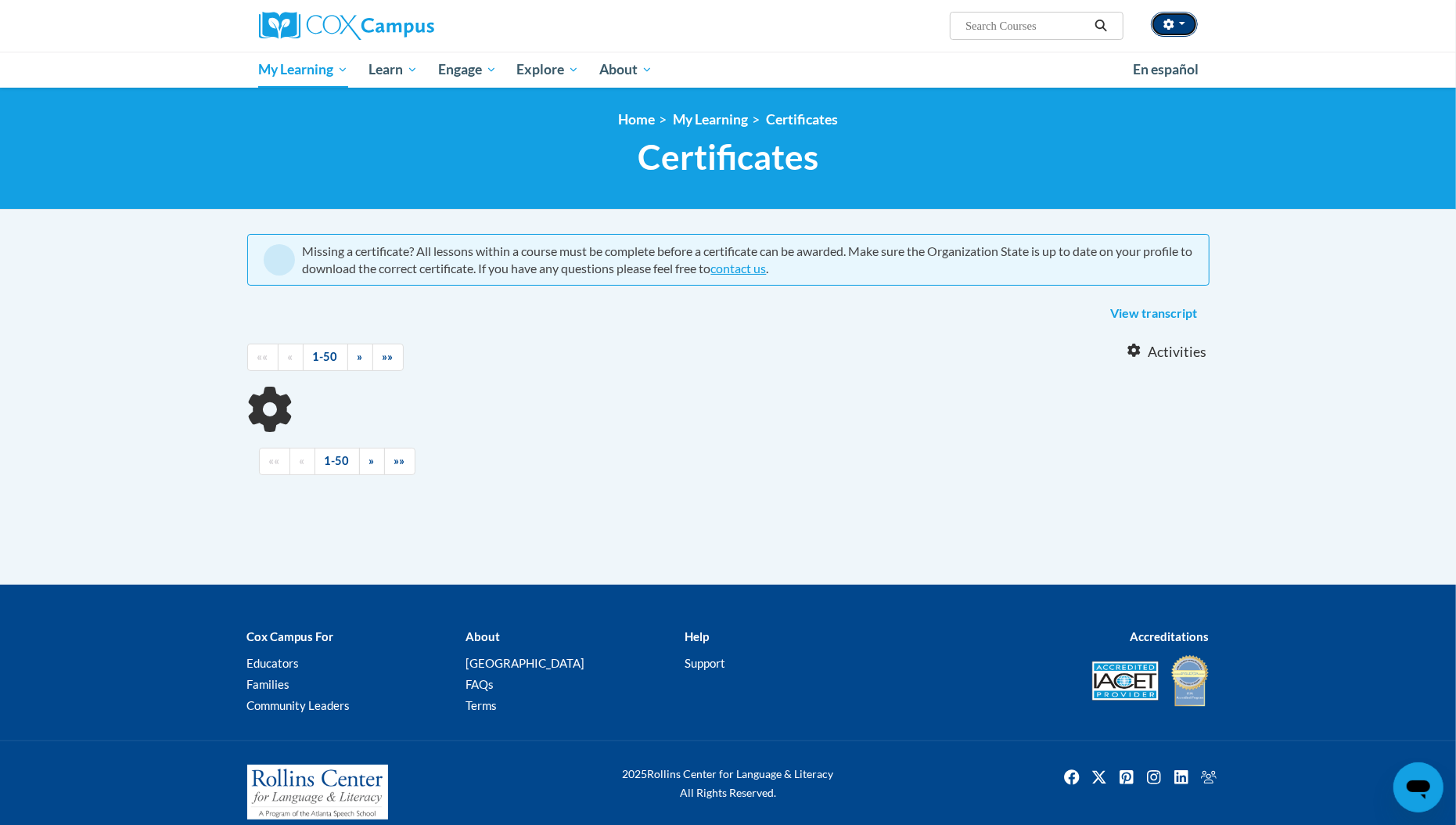
click at [1181, 22] on span "button" at bounding box center [1181, 24] width 6 height 3
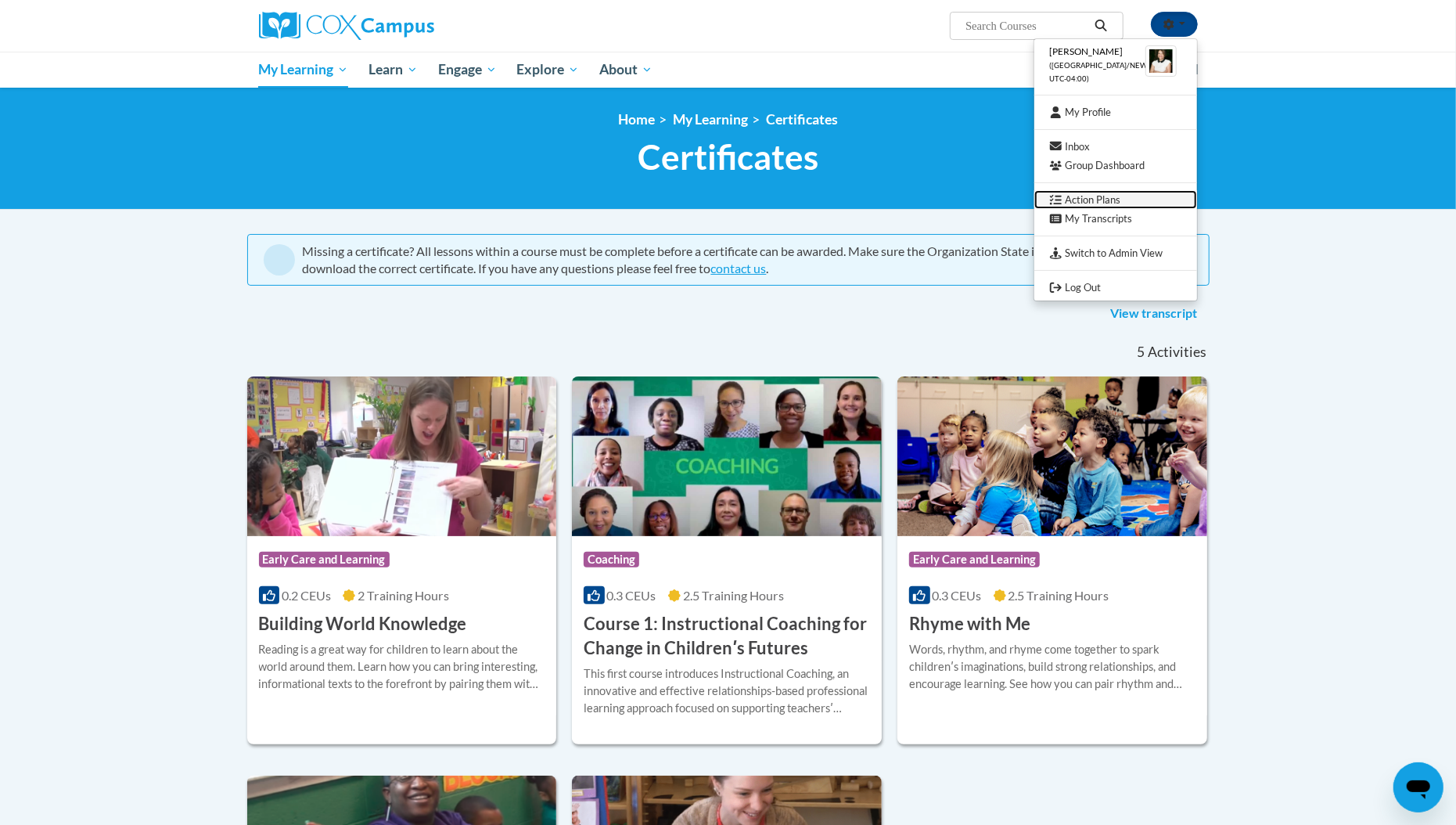
click at [1118, 193] on link "Action Plans" at bounding box center [1116, 199] width 163 height 20
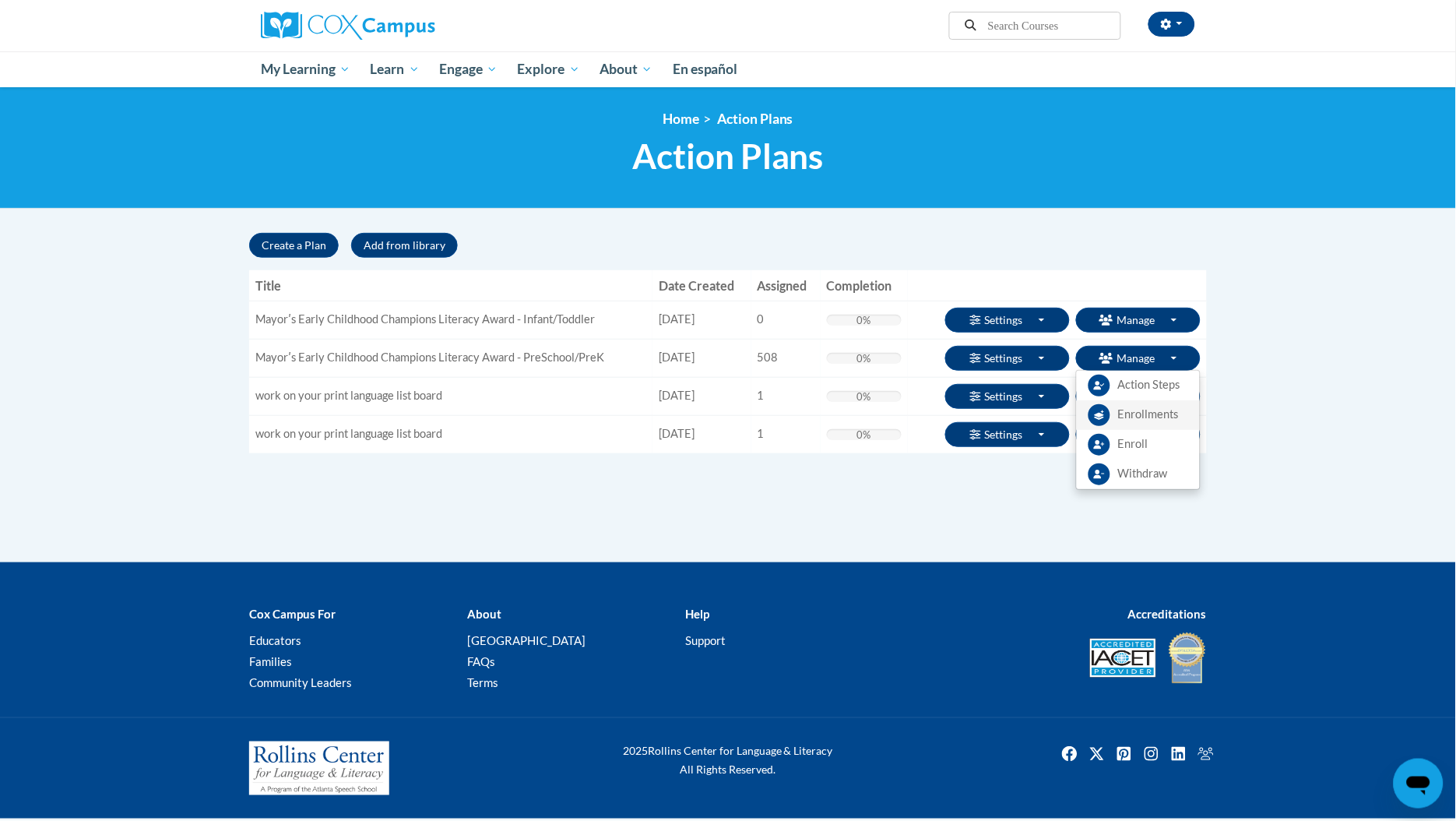
click at [1144, 416] on span "Enrollments" at bounding box center [1148, 414] width 60 height 16
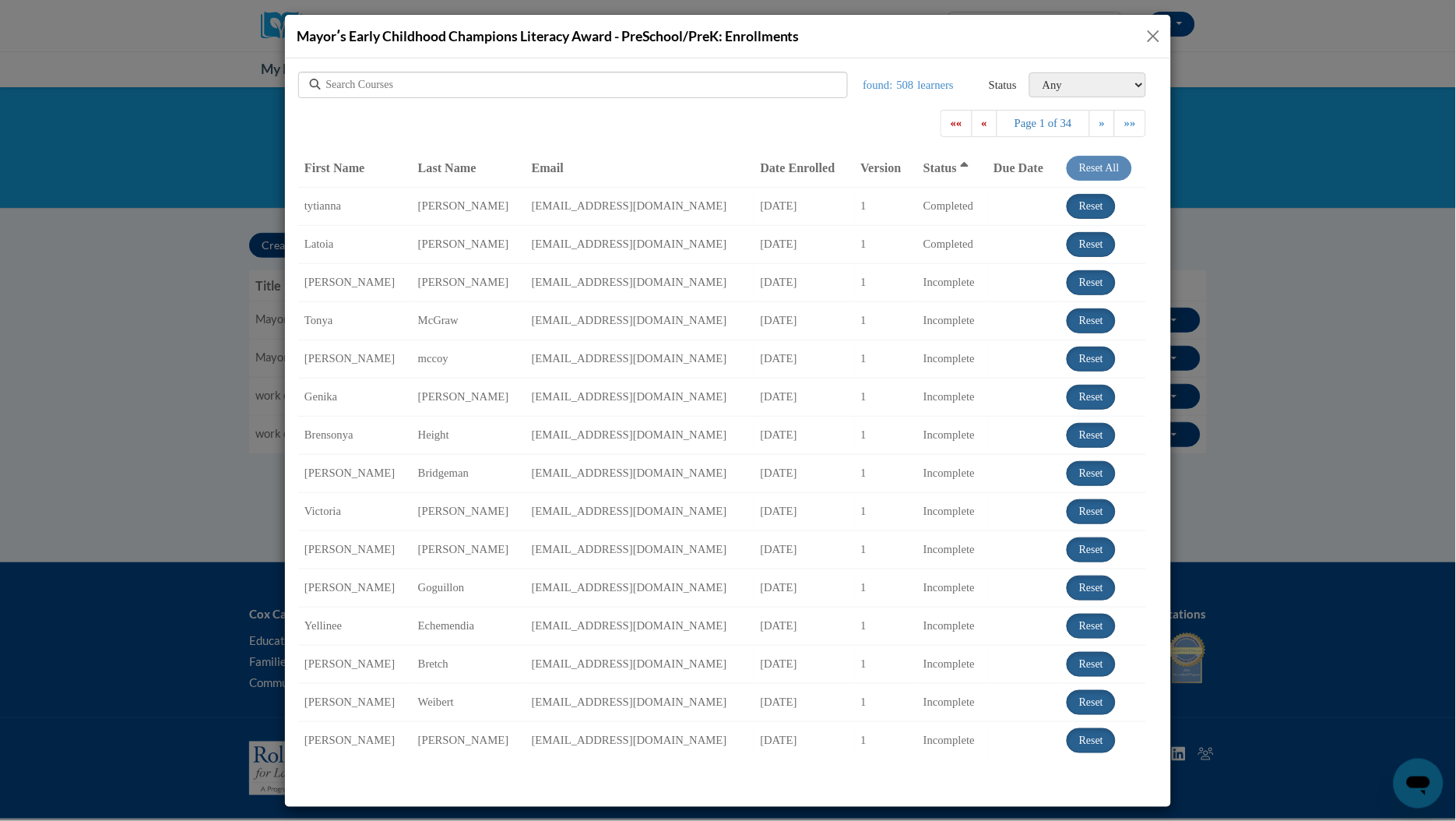
click at [1153, 33] on button "Close" at bounding box center [1154, 36] width 20 height 20
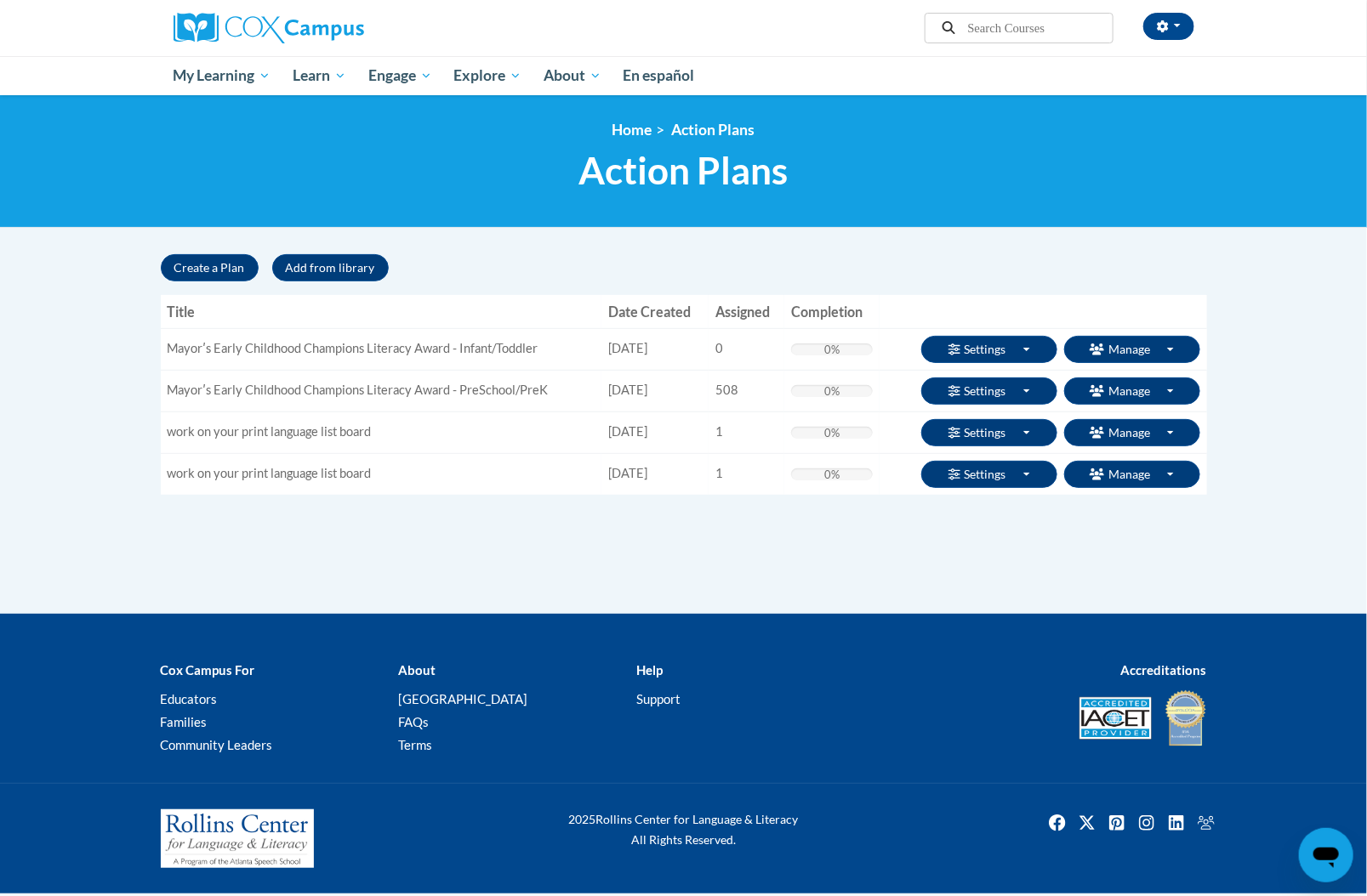
click at [173, 592] on div "Supervisor Modal Window Search Search « 1" at bounding box center [684, 434] width 1071 height 361
click at [169, 153] on h1 "Action Plans" at bounding box center [684, 170] width 1046 height 45
click at [1170, 23] on button "button" at bounding box center [1168, 26] width 51 height 27
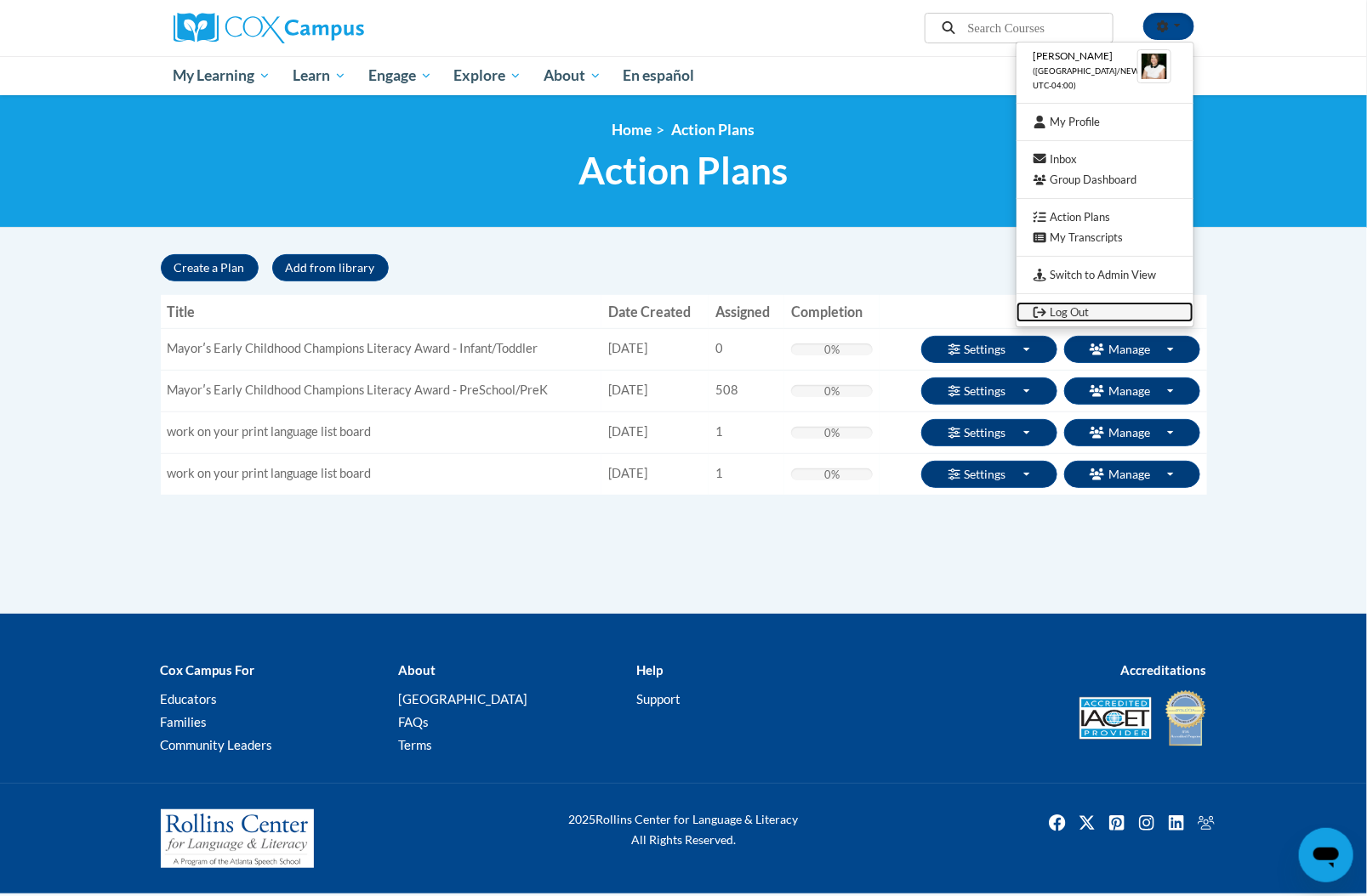
click at [1087, 310] on link "Log Out" at bounding box center [1105, 312] width 177 height 21
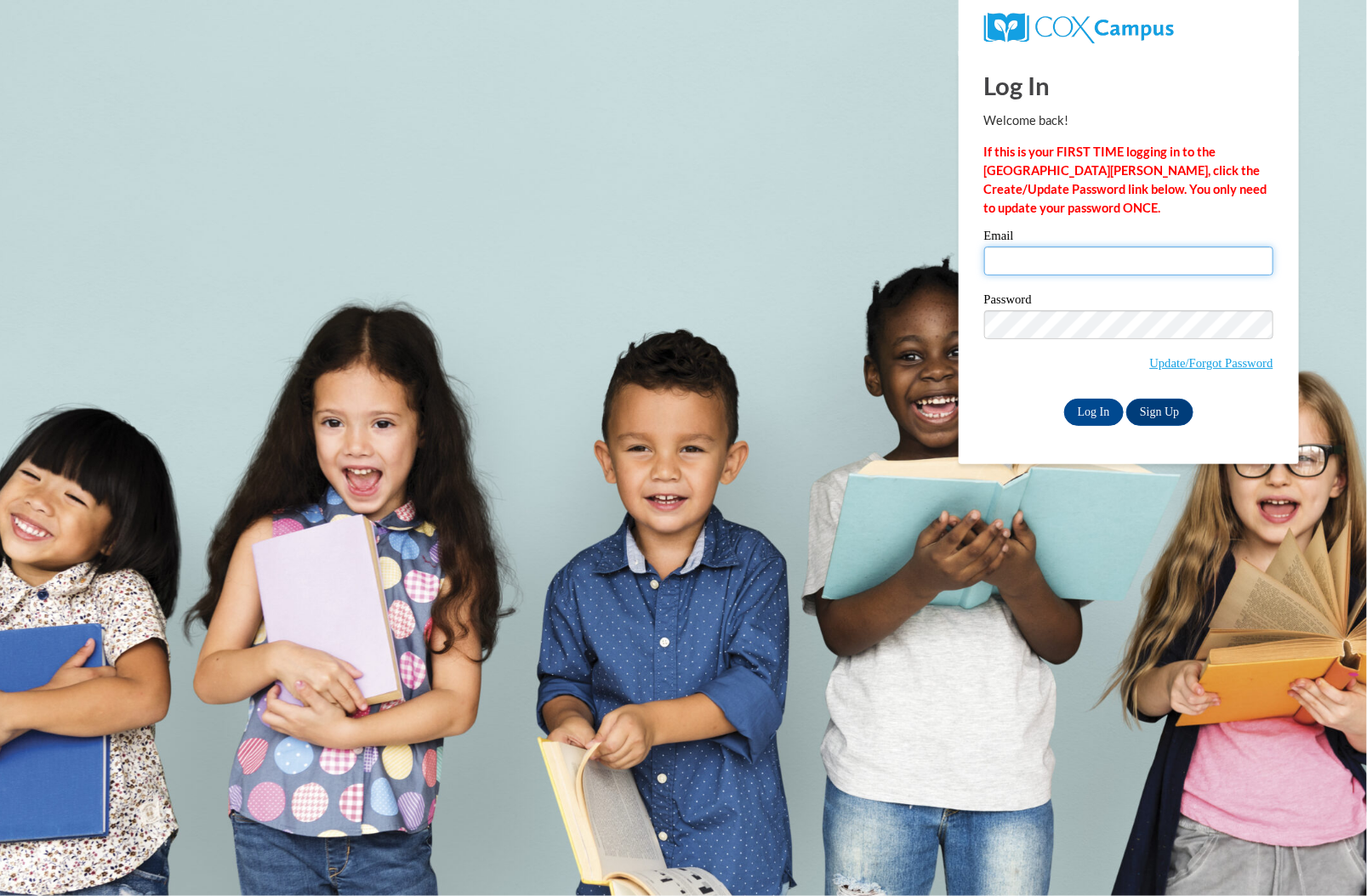
click at [1080, 257] on input "Email" at bounding box center [1128, 260] width 289 height 29
type input "[EMAIL_ADDRESS][DOMAIN_NAME]"
click at [1083, 404] on input "Log In" at bounding box center [1094, 412] width 60 height 27
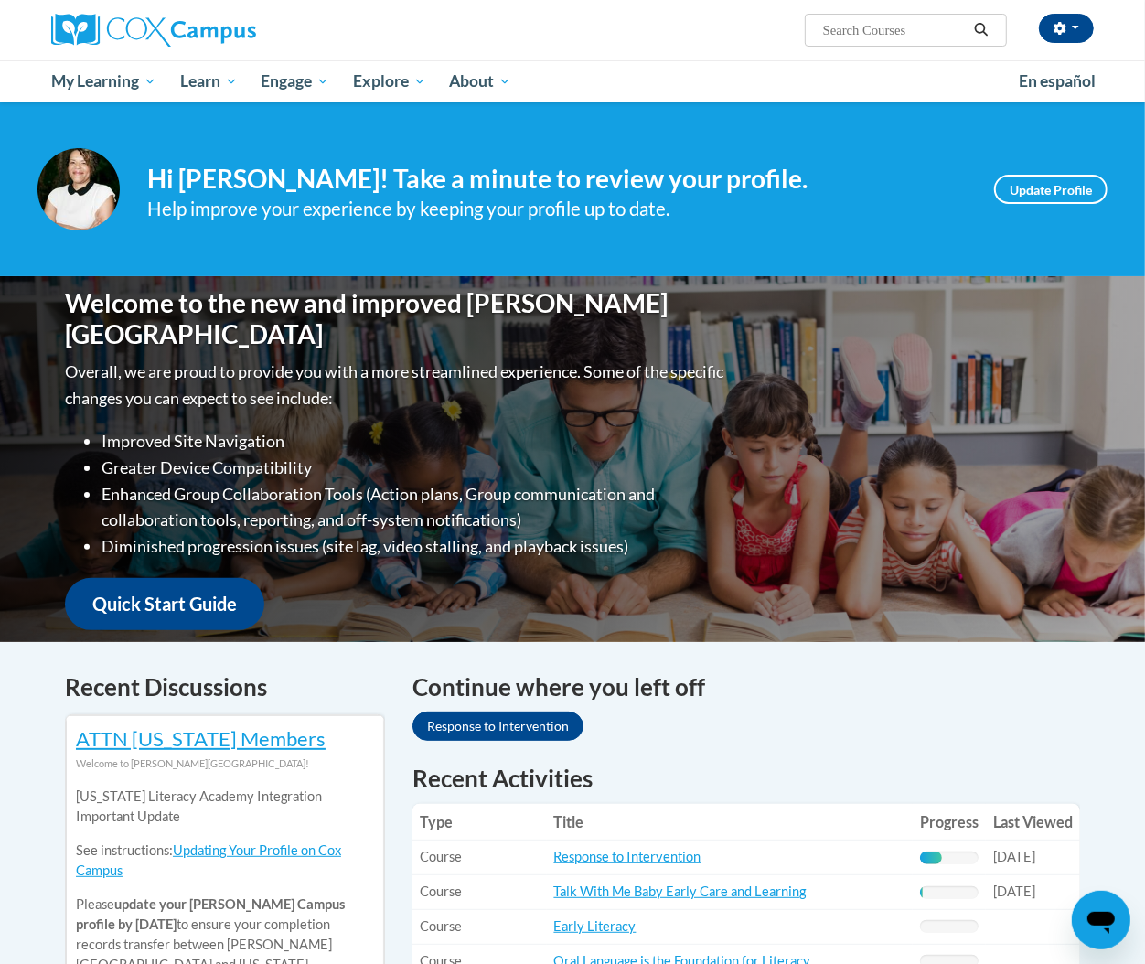
click at [104, 108] on div "Your profile Hi [PERSON_NAME]! Take a minute to review your profile. Help impro…" at bounding box center [572, 189] width 1145 height 174
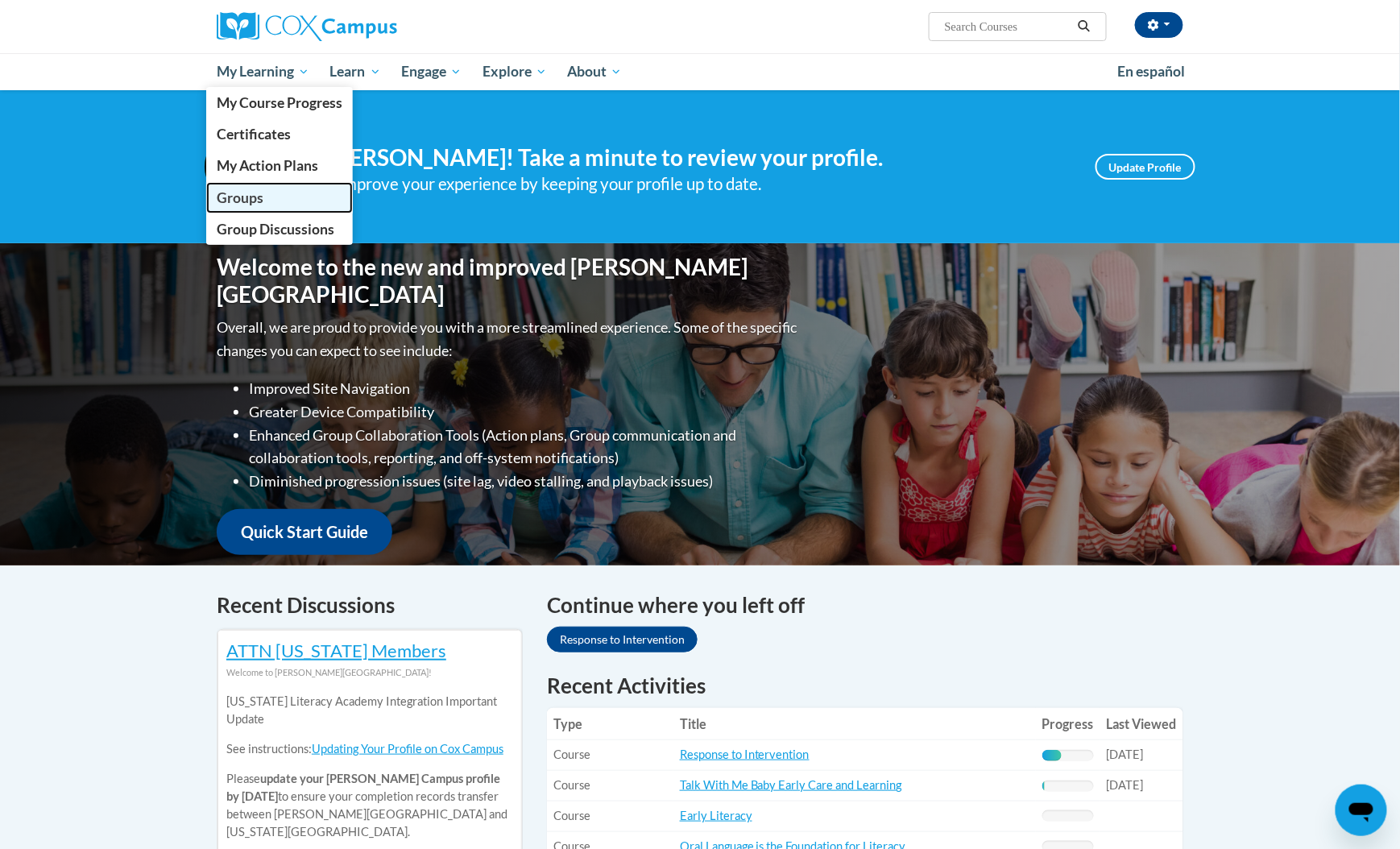
click at [288, 197] on link "Groups" at bounding box center [279, 198] width 146 height 32
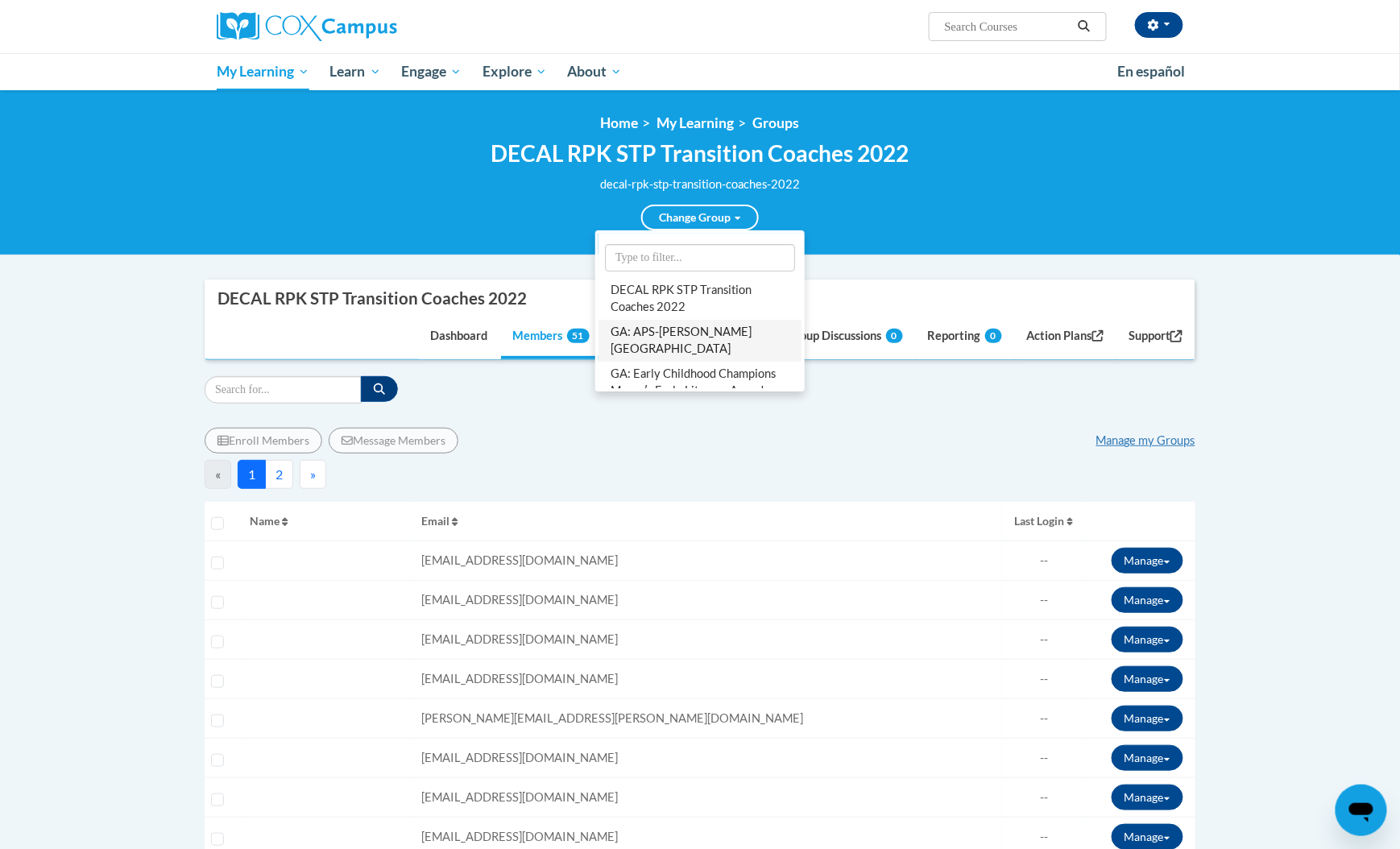
scroll to position [107, 0]
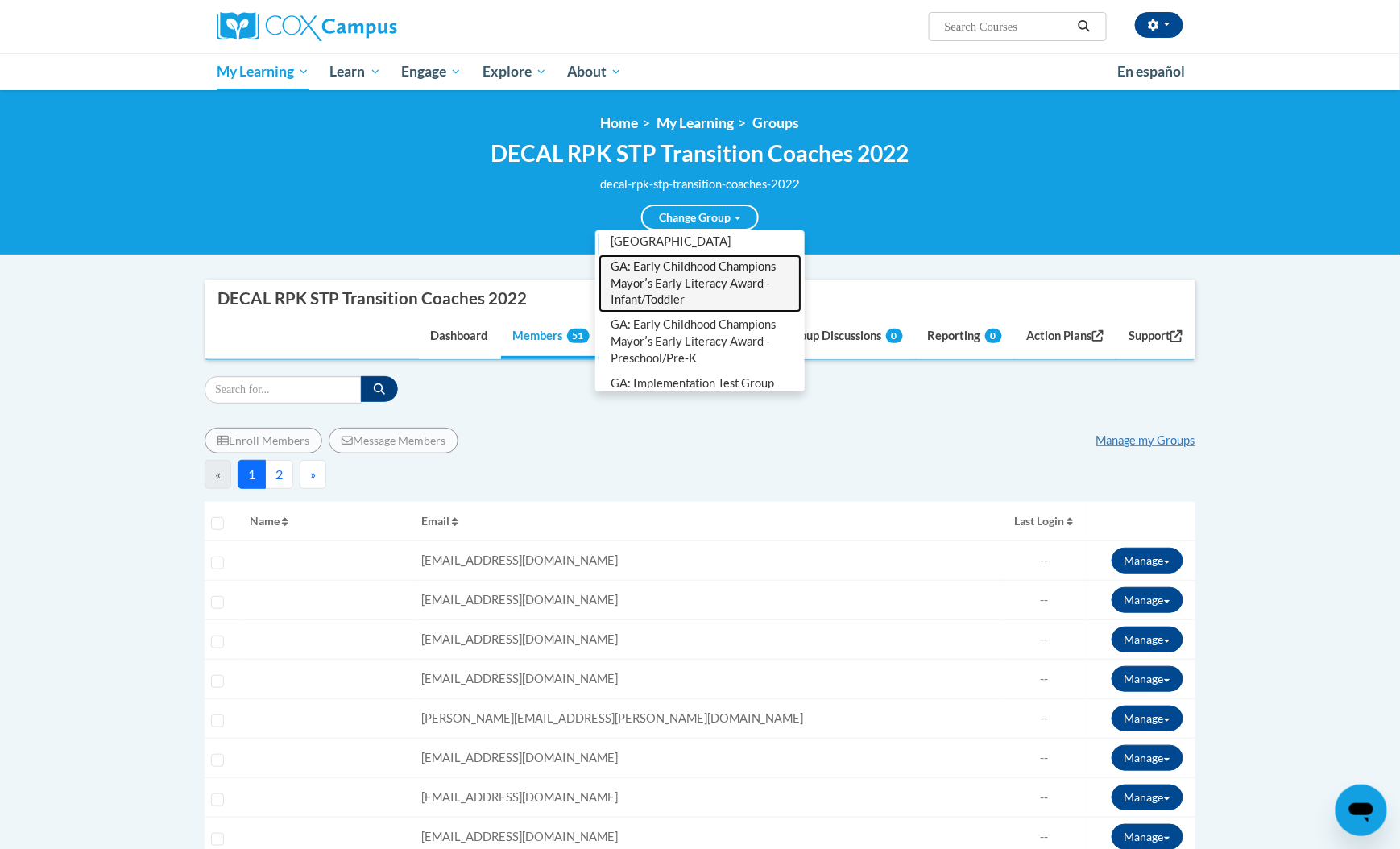
click at [693, 277] on link "GA: Early Childhood Champions Mayorʹs Early Literacy Award - Infant/Toddler" at bounding box center [700, 284] width 203 height 59
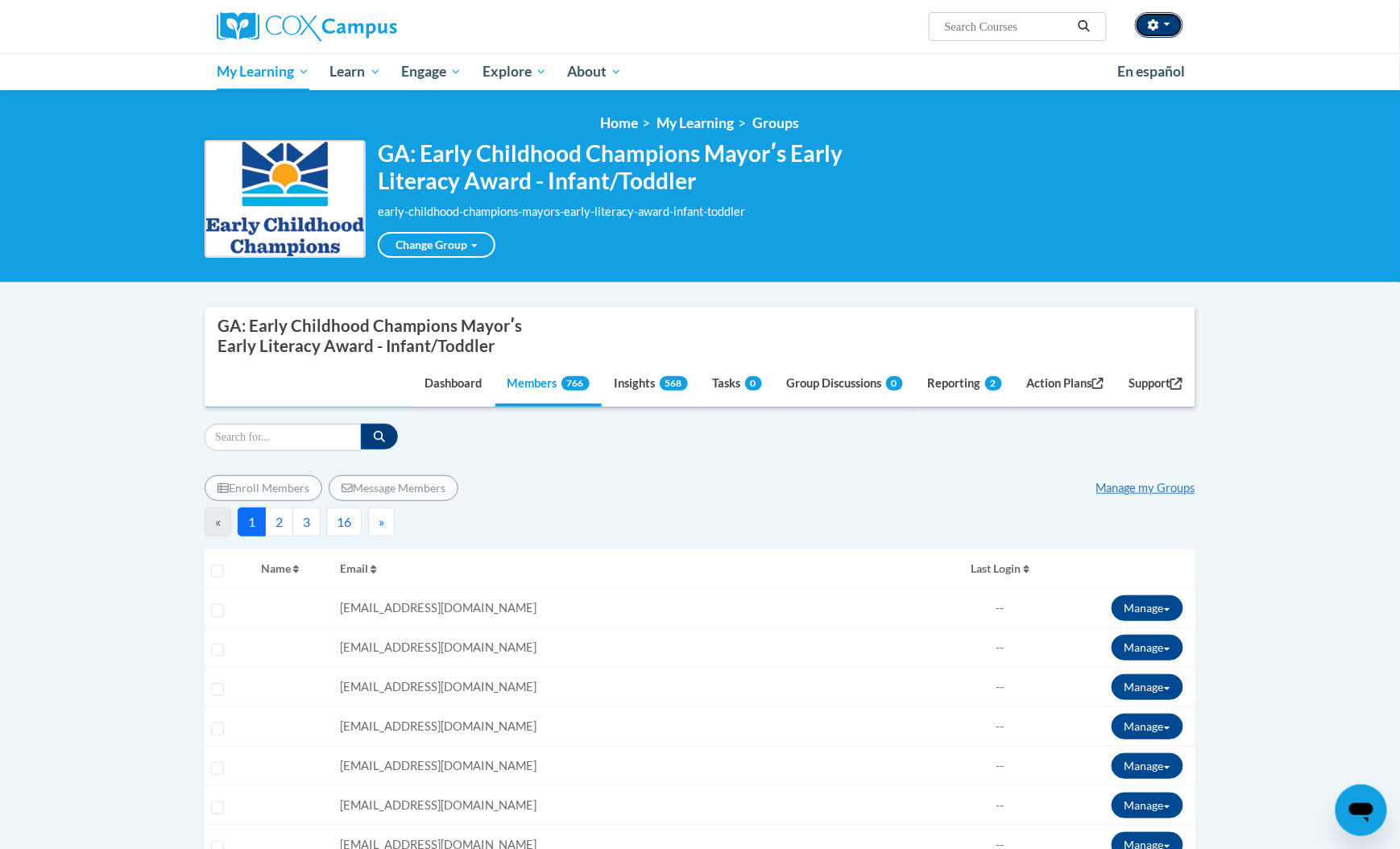
click at [1159, 25] on icon "button" at bounding box center [1153, 25] width 11 height 11
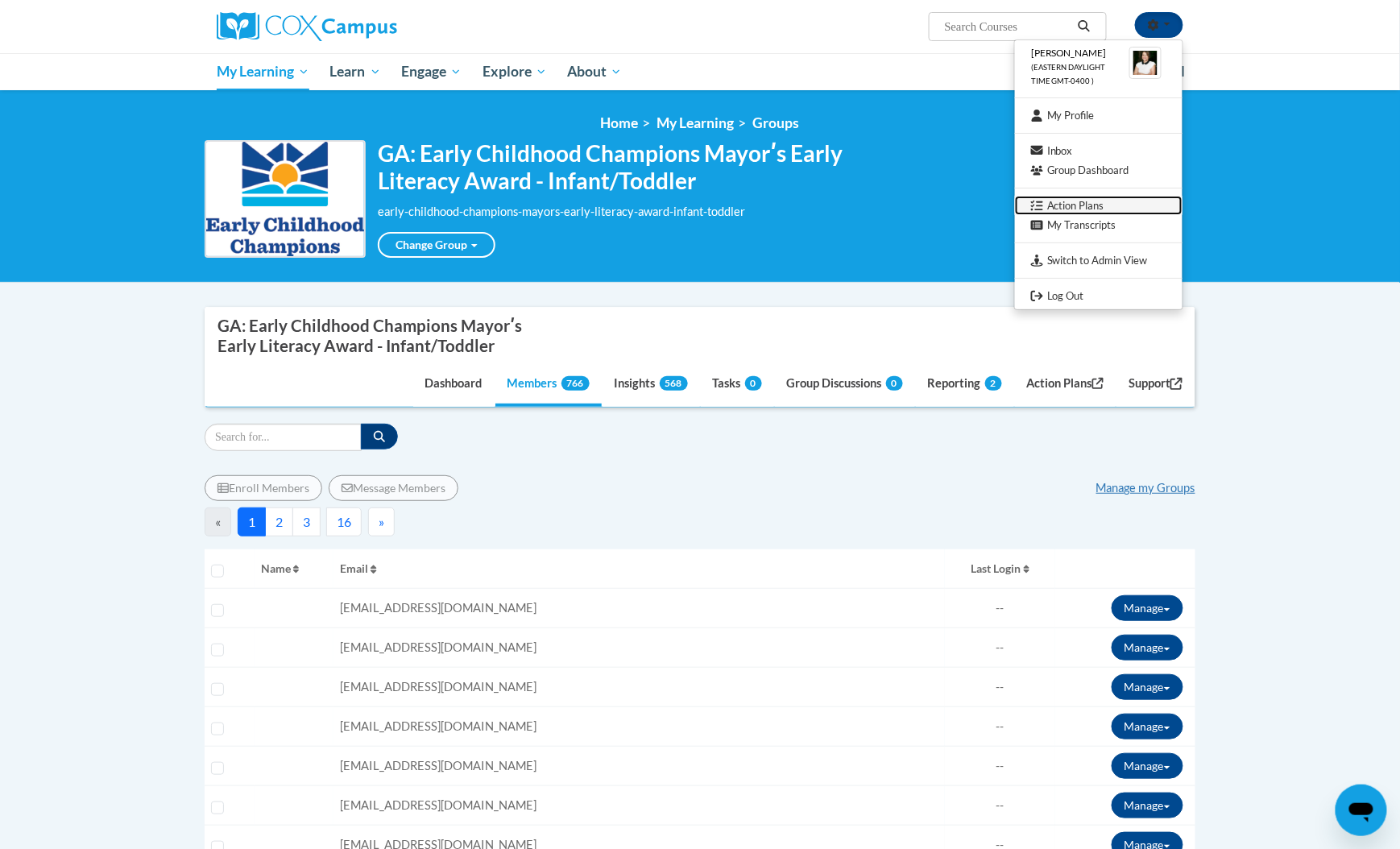
click at [1098, 206] on link "Action Plans" at bounding box center [1098, 205] width 167 height 20
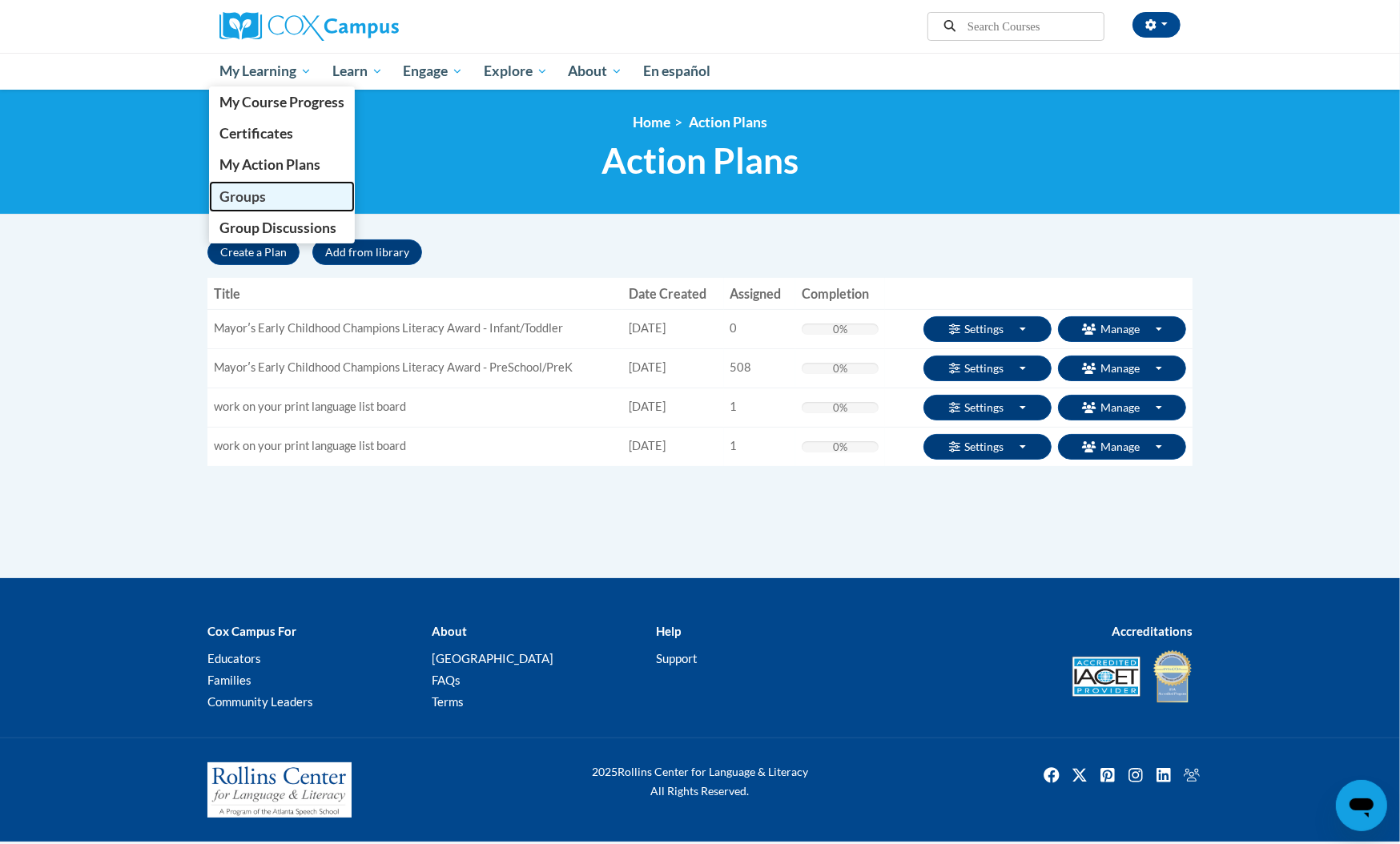
click at [279, 192] on link "Groups" at bounding box center [282, 197] width 145 height 32
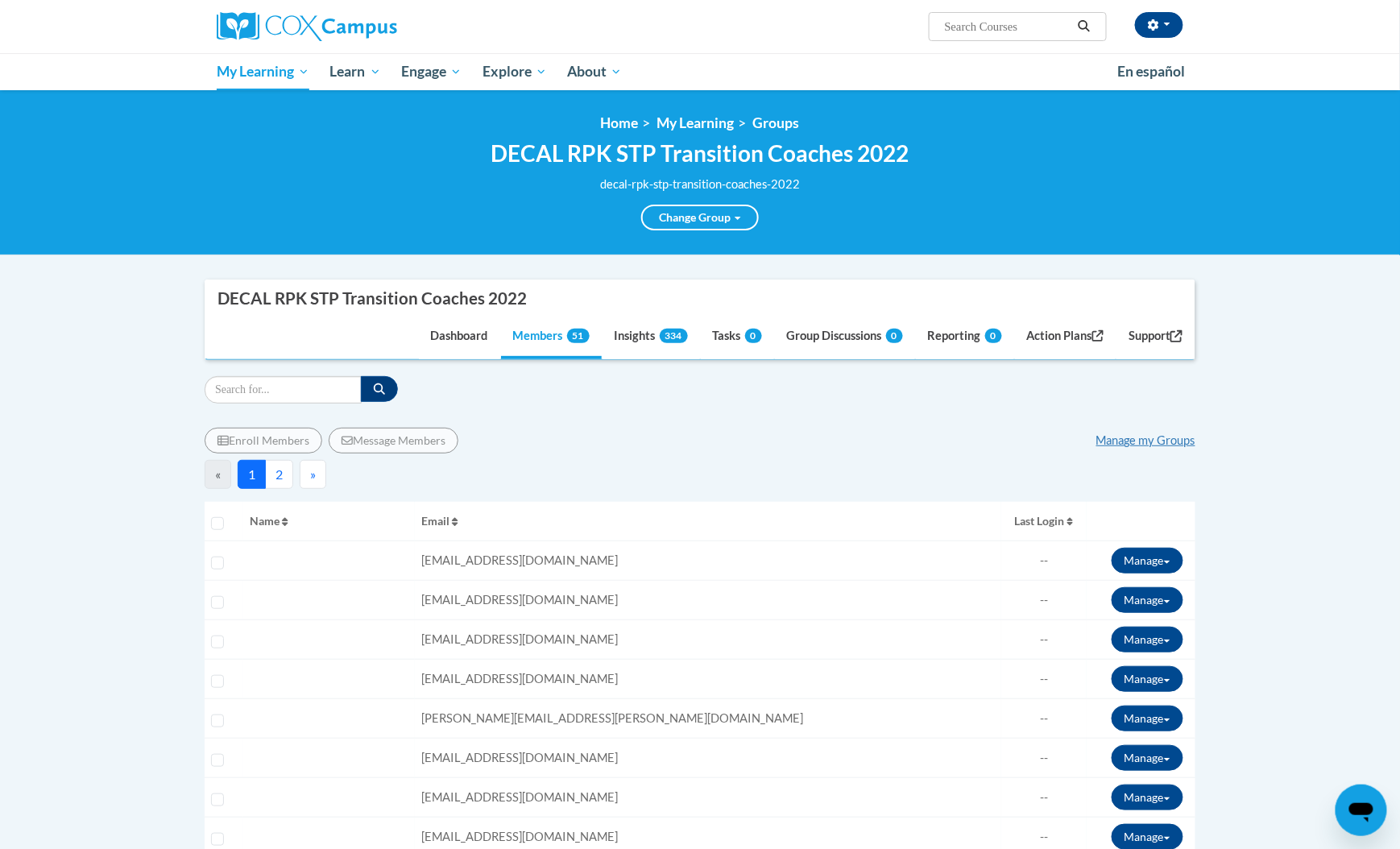
click at [274, 466] on button "2" at bounding box center [279, 474] width 28 height 29
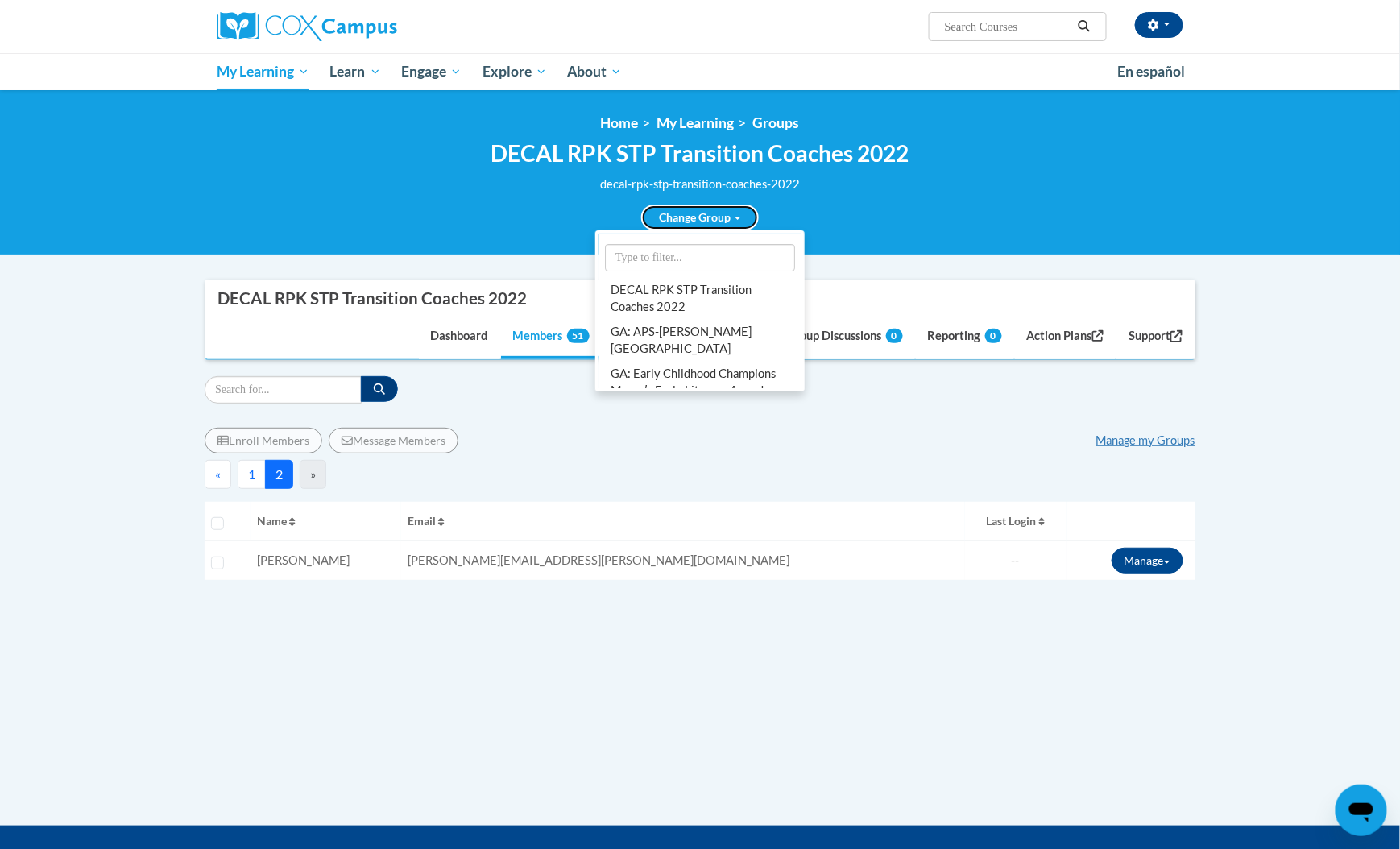
click at [667, 214] on link "Change Group" at bounding box center [700, 217] width 118 height 26
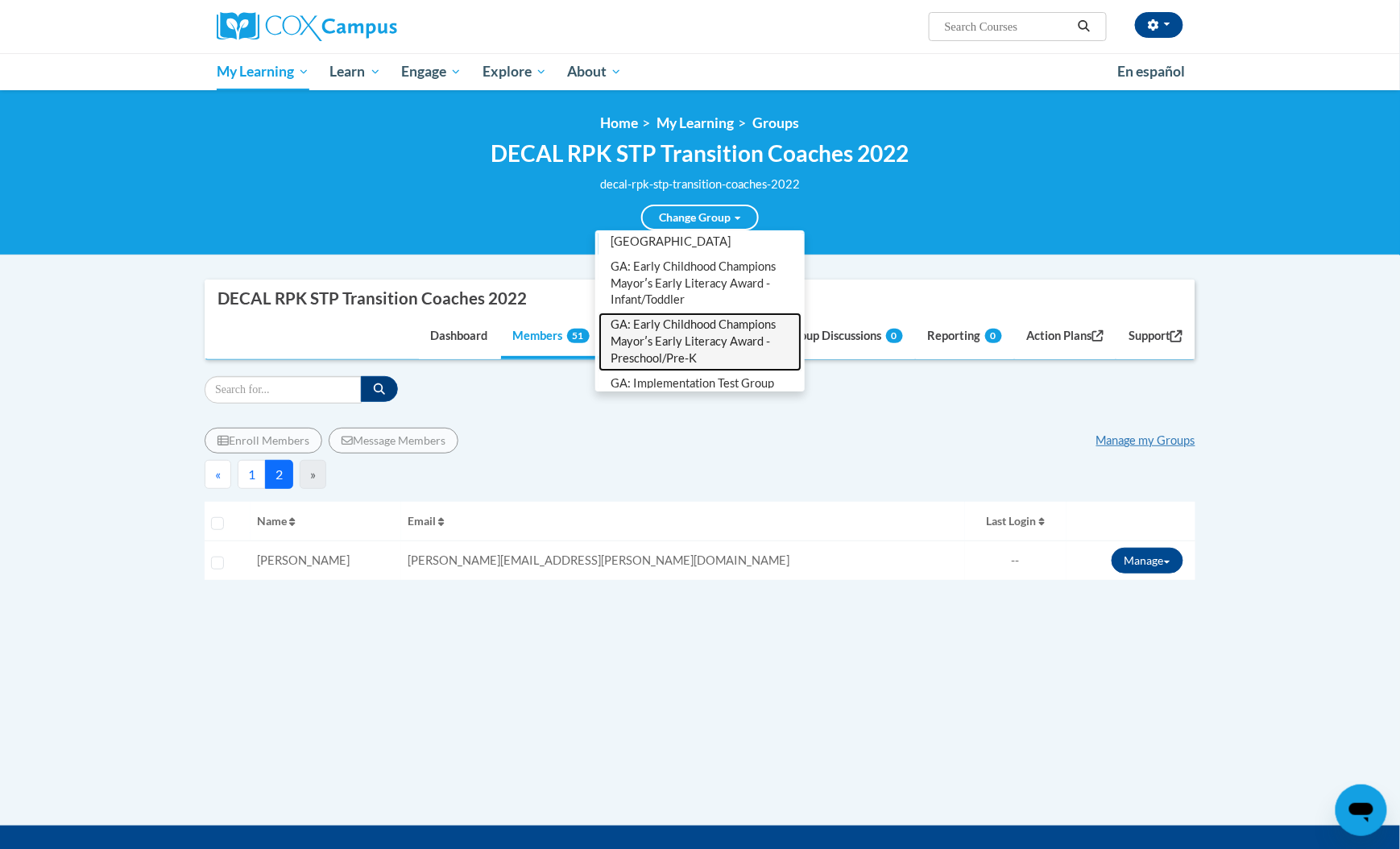
click at [693, 333] on link "GA: Early Childhood Champions Mayorʹs Early Literacy Award - Preschool/Pre-K" at bounding box center [700, 342] width 203 height 59
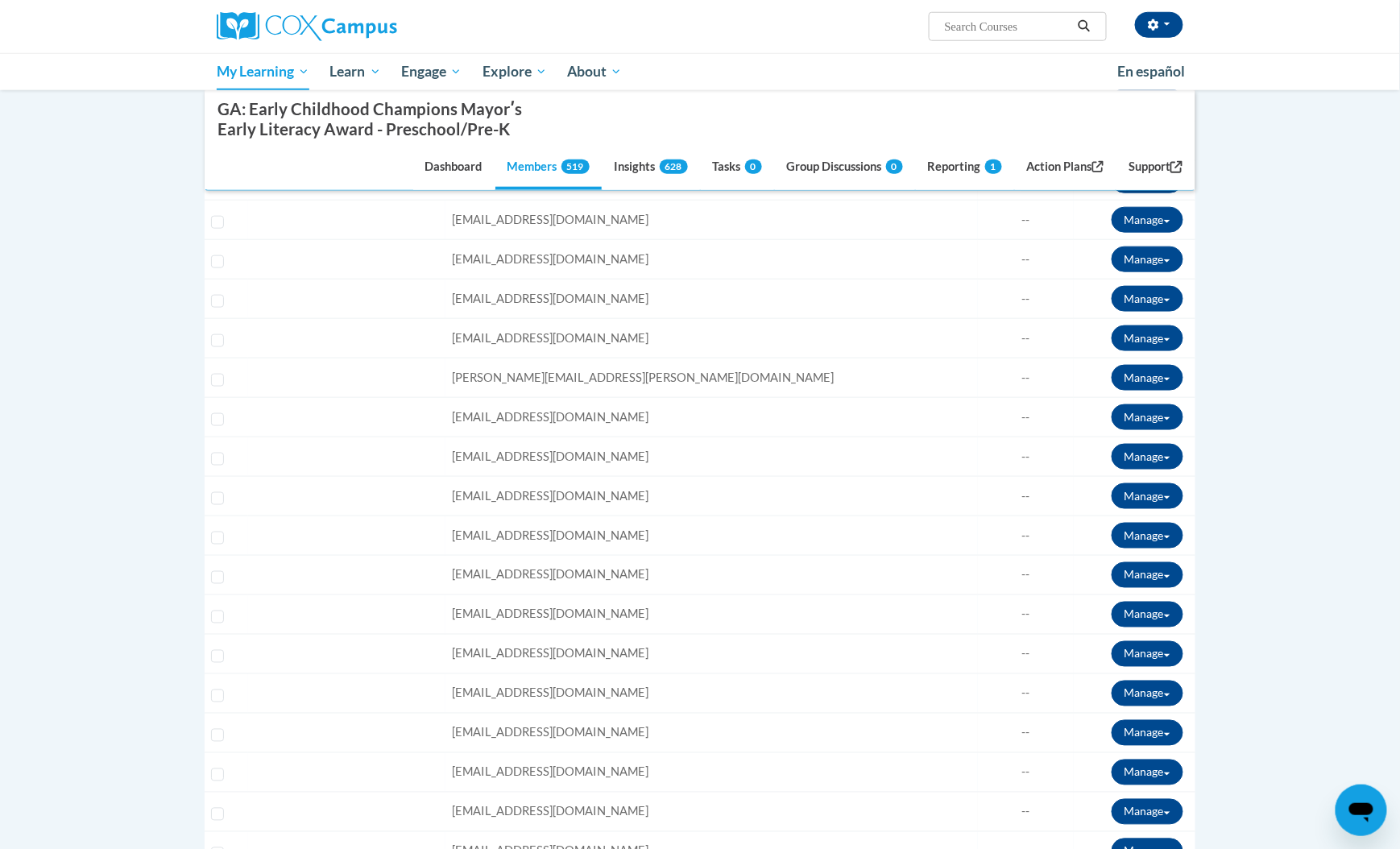
scroll to position [0, 0]
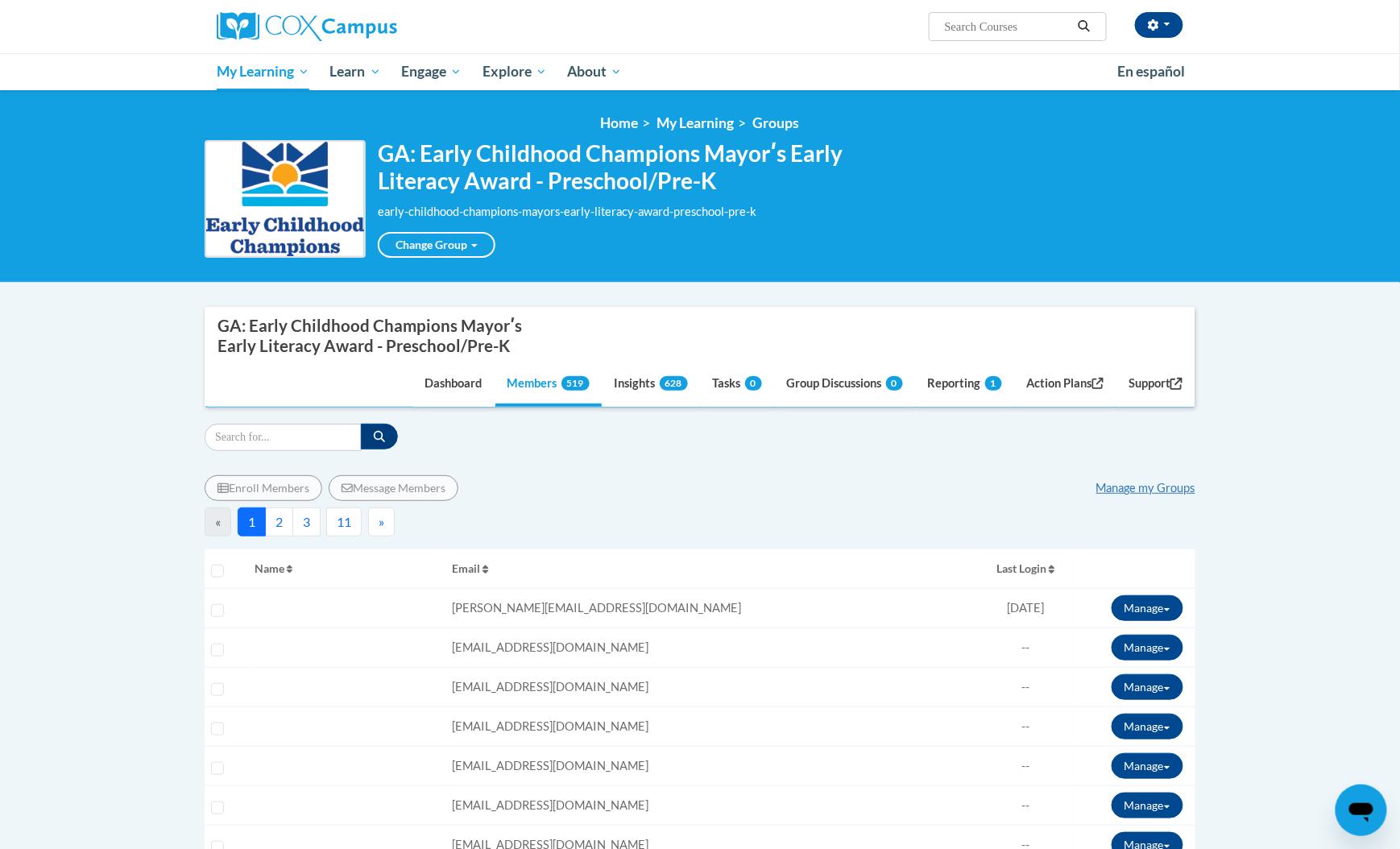
click at [312, 527] on button "3" at bounding box center [306, 521] width 28 height 29
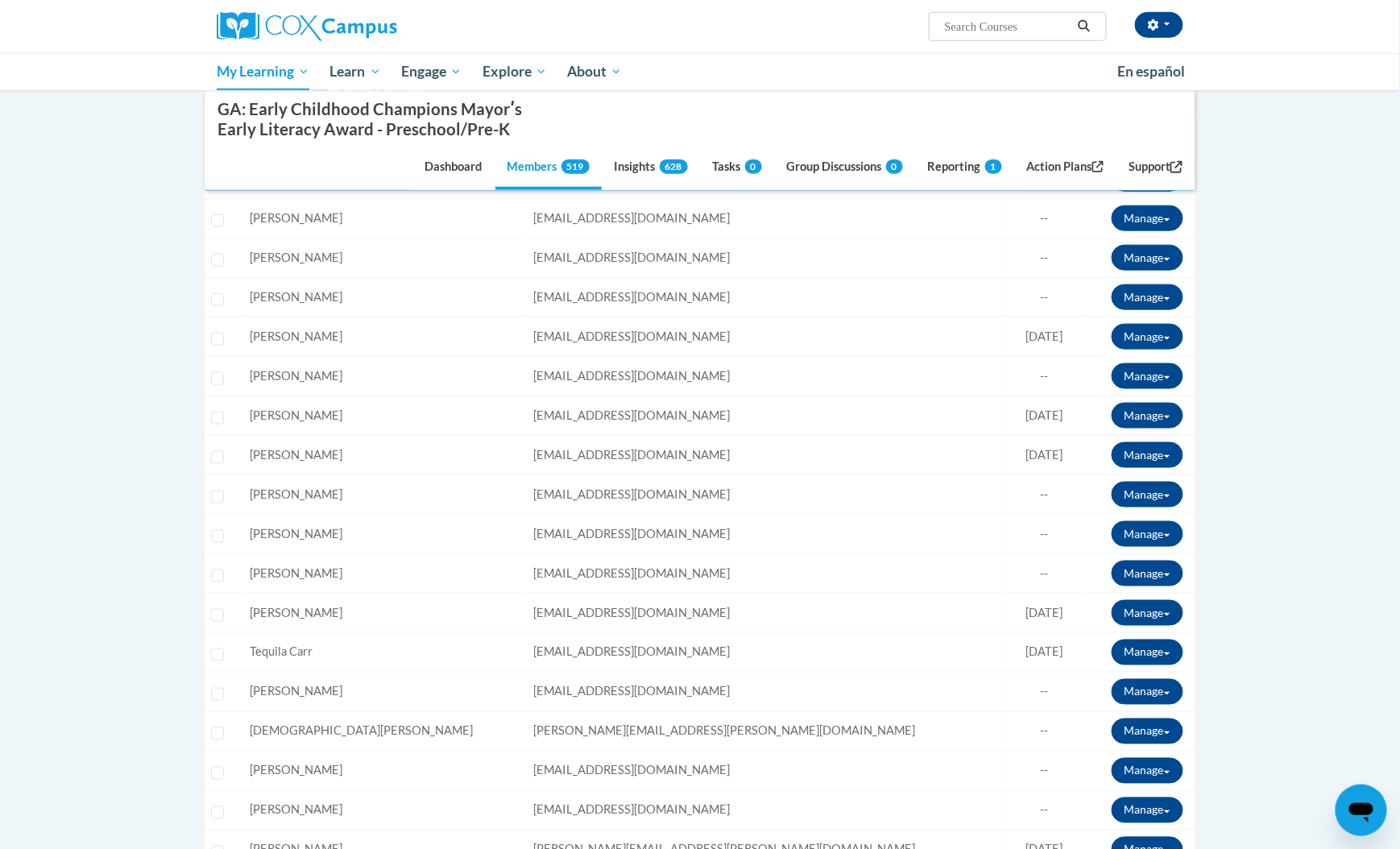
scroll to position [751, 0]
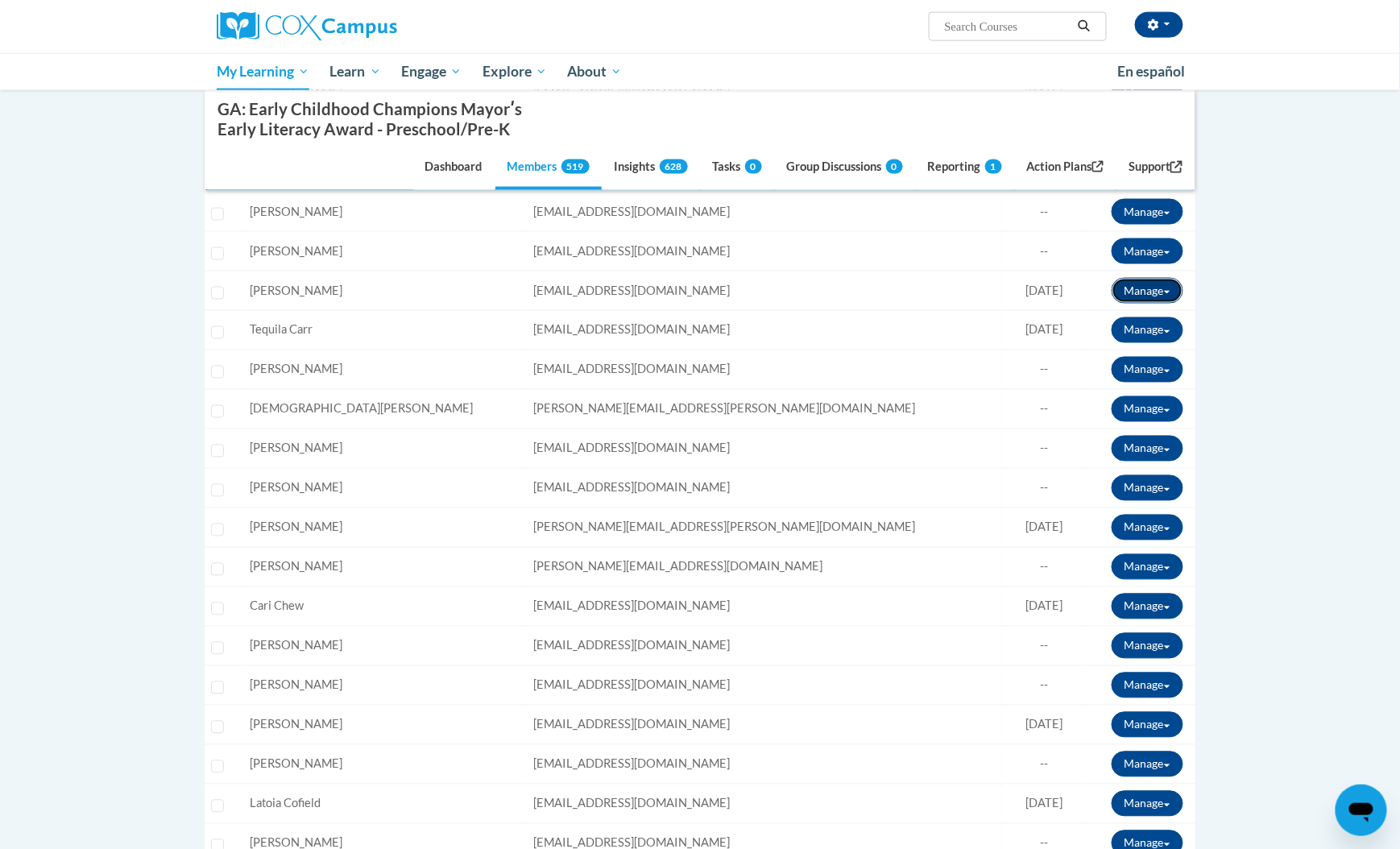
click at [1138, 291] on button "Manage" at bounding box center [1146, 291] width 71 height 26
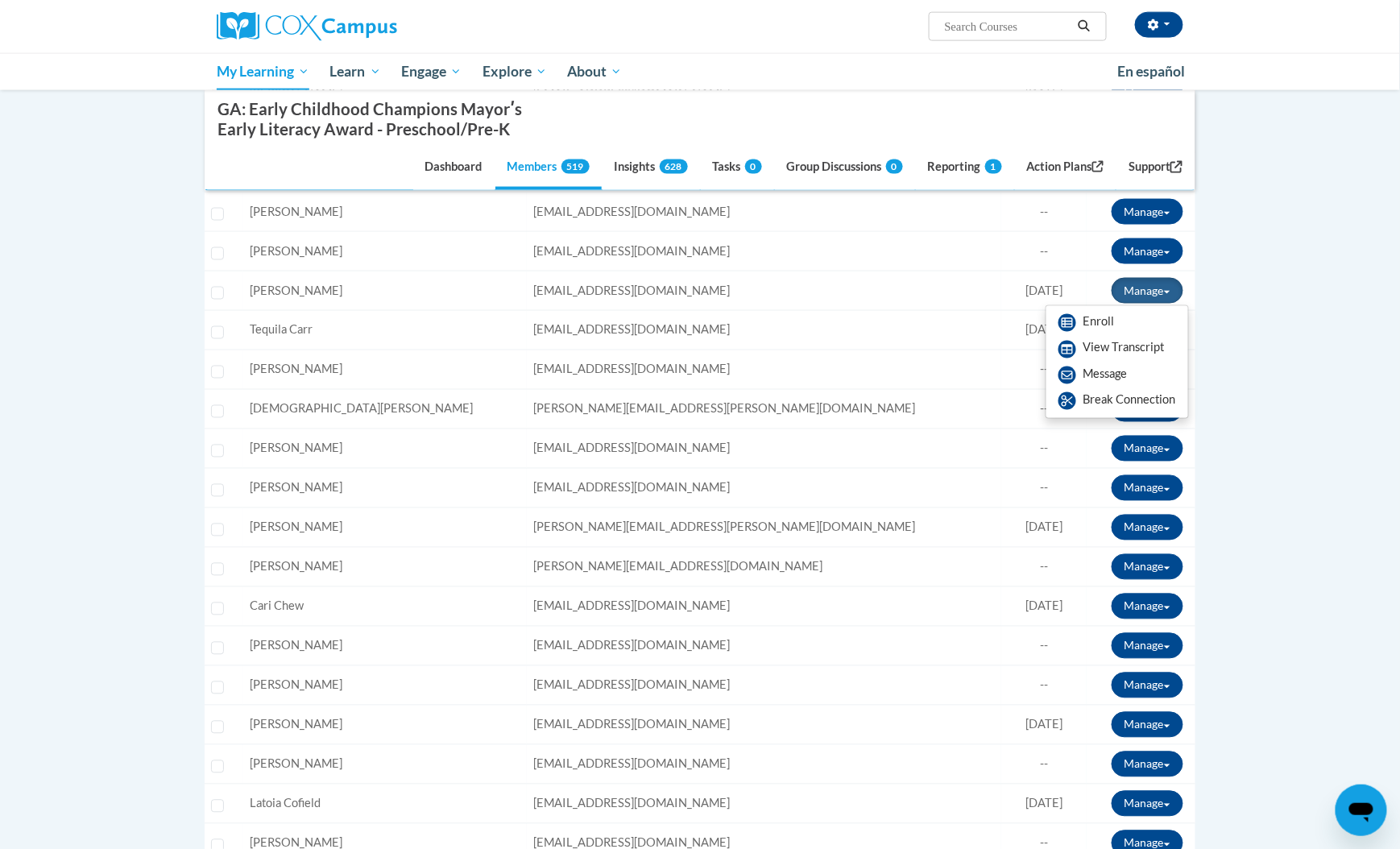
click at [581, 285] on span "[EMAIL_ADDRESS][DOMAIN_NAME]" at bounding box center [630, 291] width 196 height 14
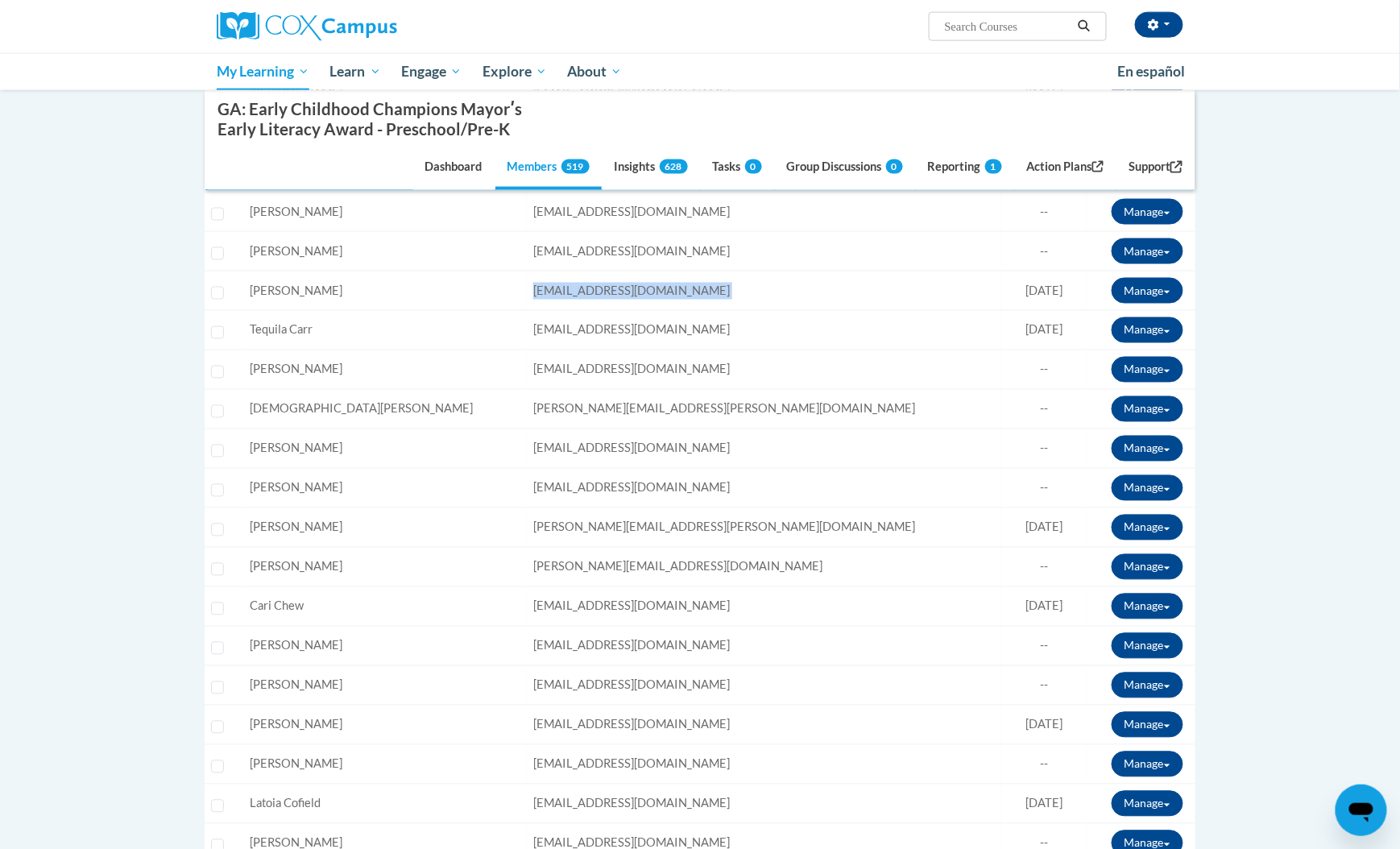
click at [581, 287] on span "[EMAIL_ADDRESS][DOMAIN_NAME]" at bounding box center [630, 291] width 196 height 14
click at [1152, 26] on icon "button" at bounding box center [1153, 25] width 11 height 11
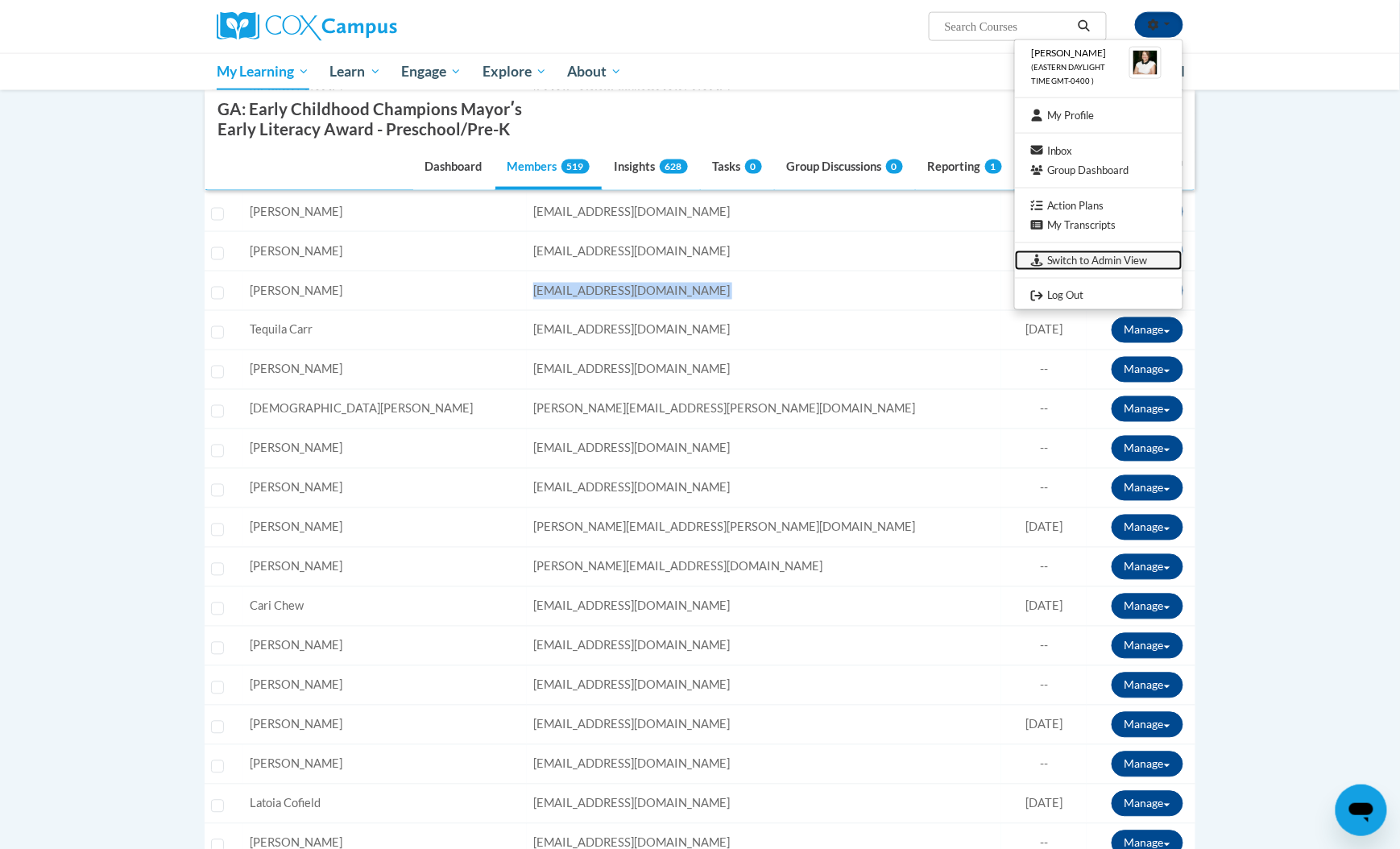
click at [1090, 252] on link "Switch to Admin View" at bounding box center [1098, 260] width 167 height 20
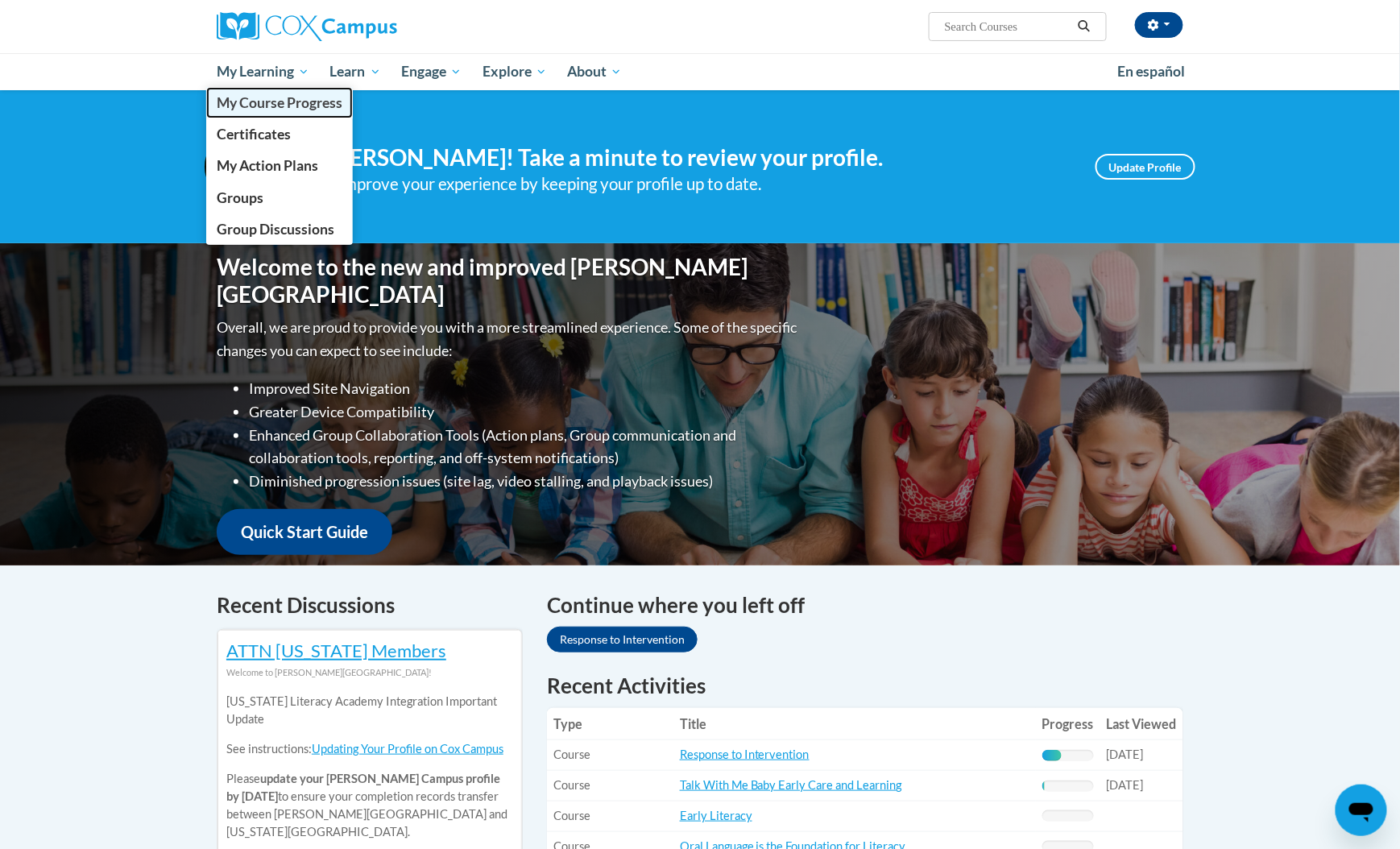
click at [298, 108] on span "My Course Progress" at bounding box center [279, 102] width 126 height 17
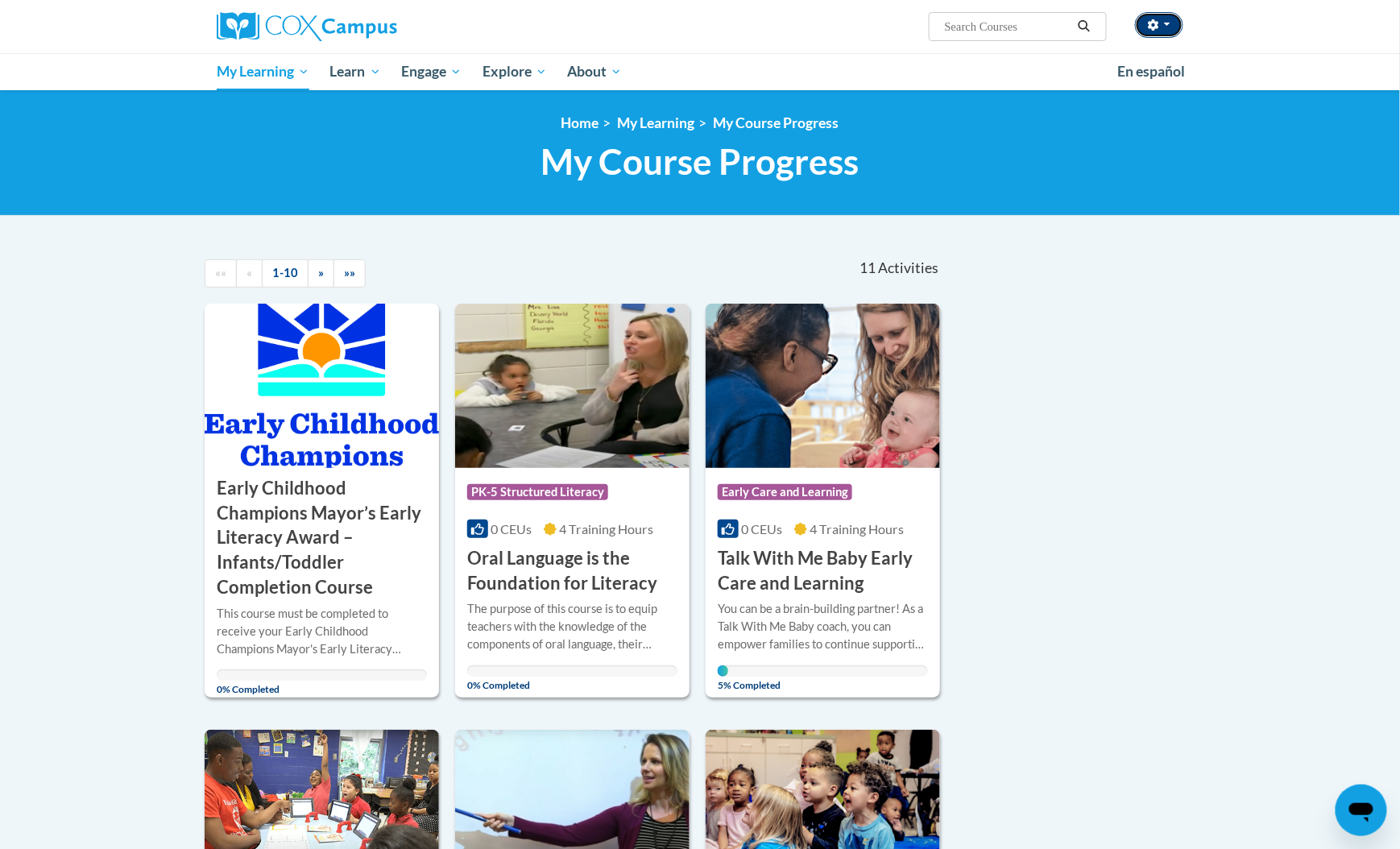
click at [1161, 23] on button "button" at bounding box center [1159, 25] width 48 height 26
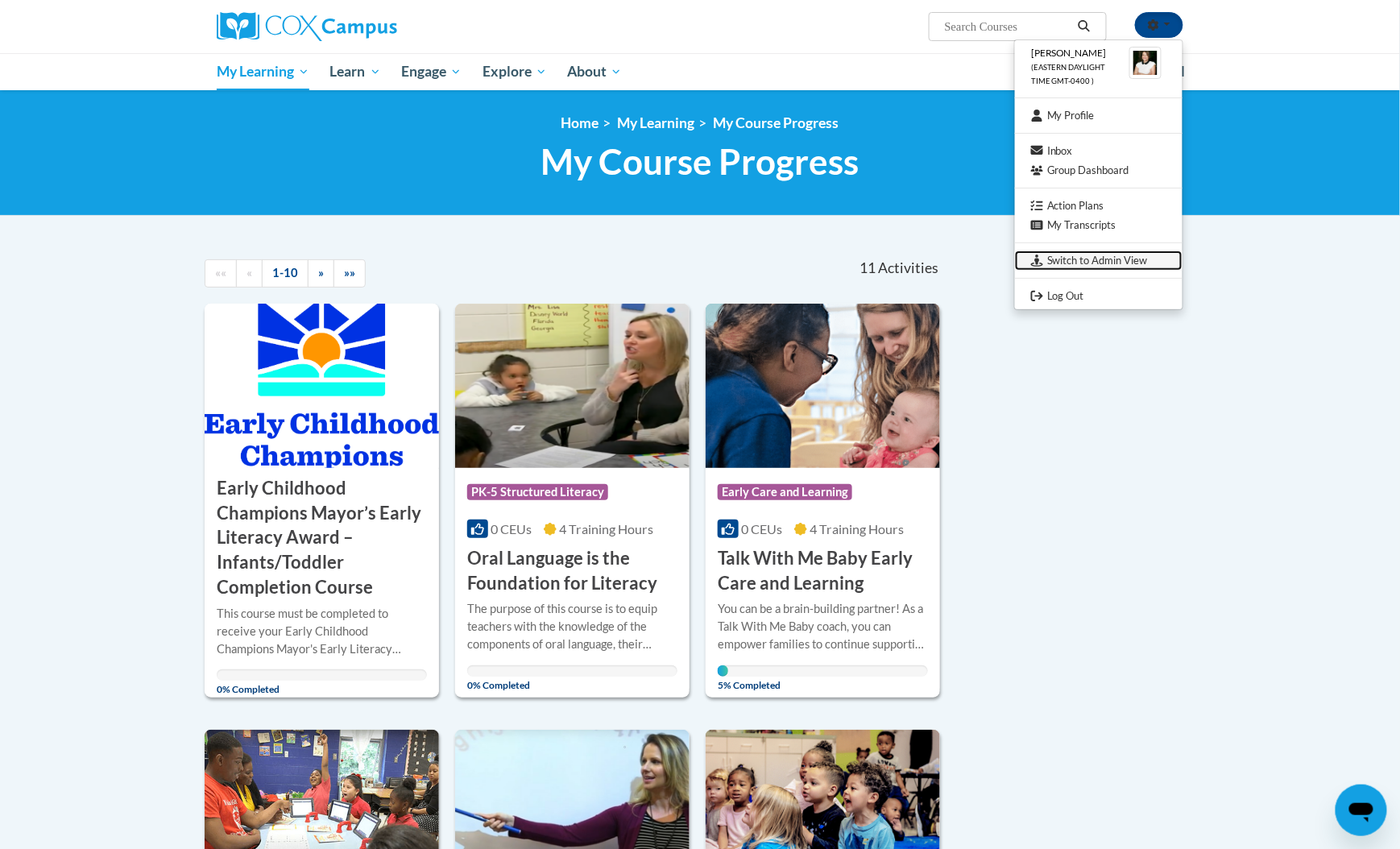
click at [1114, 258] on link "Switch to Admin View" at bounding box center [1098, 260] width 167 height 20
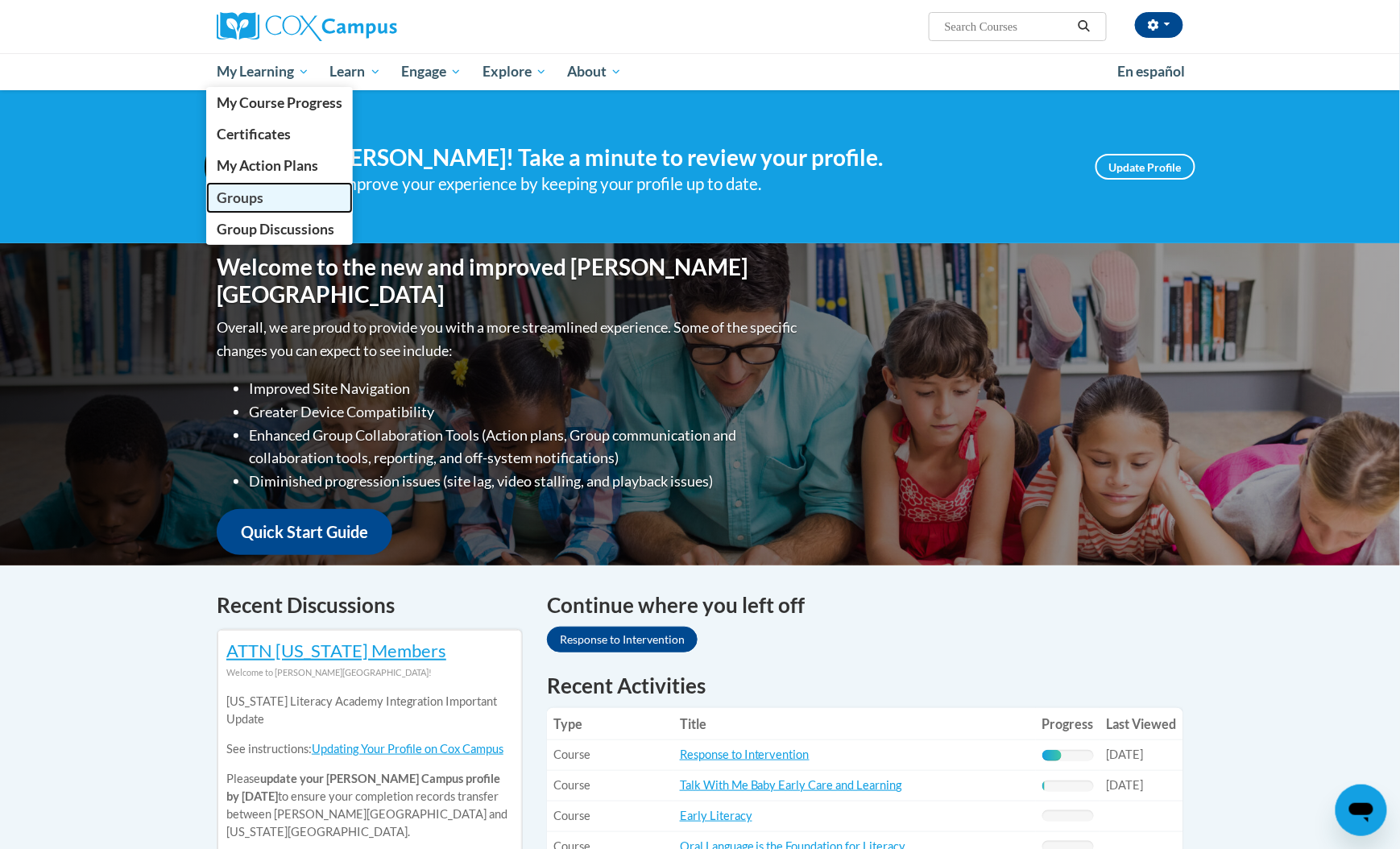
click at [232, 194] on span "Groups" at bounding box center [239, 197] width 47 height 17
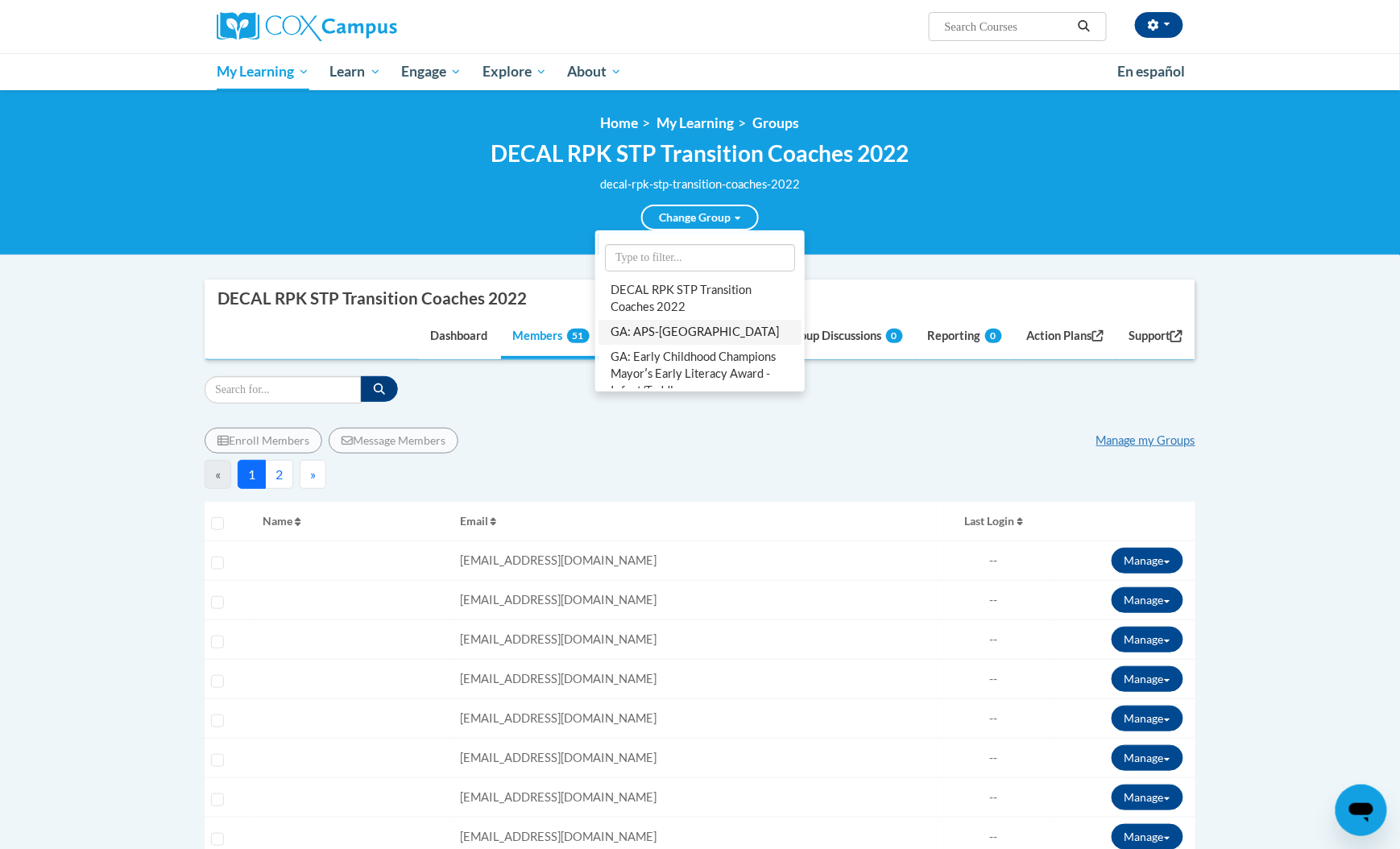
scroll to position [107, 0]
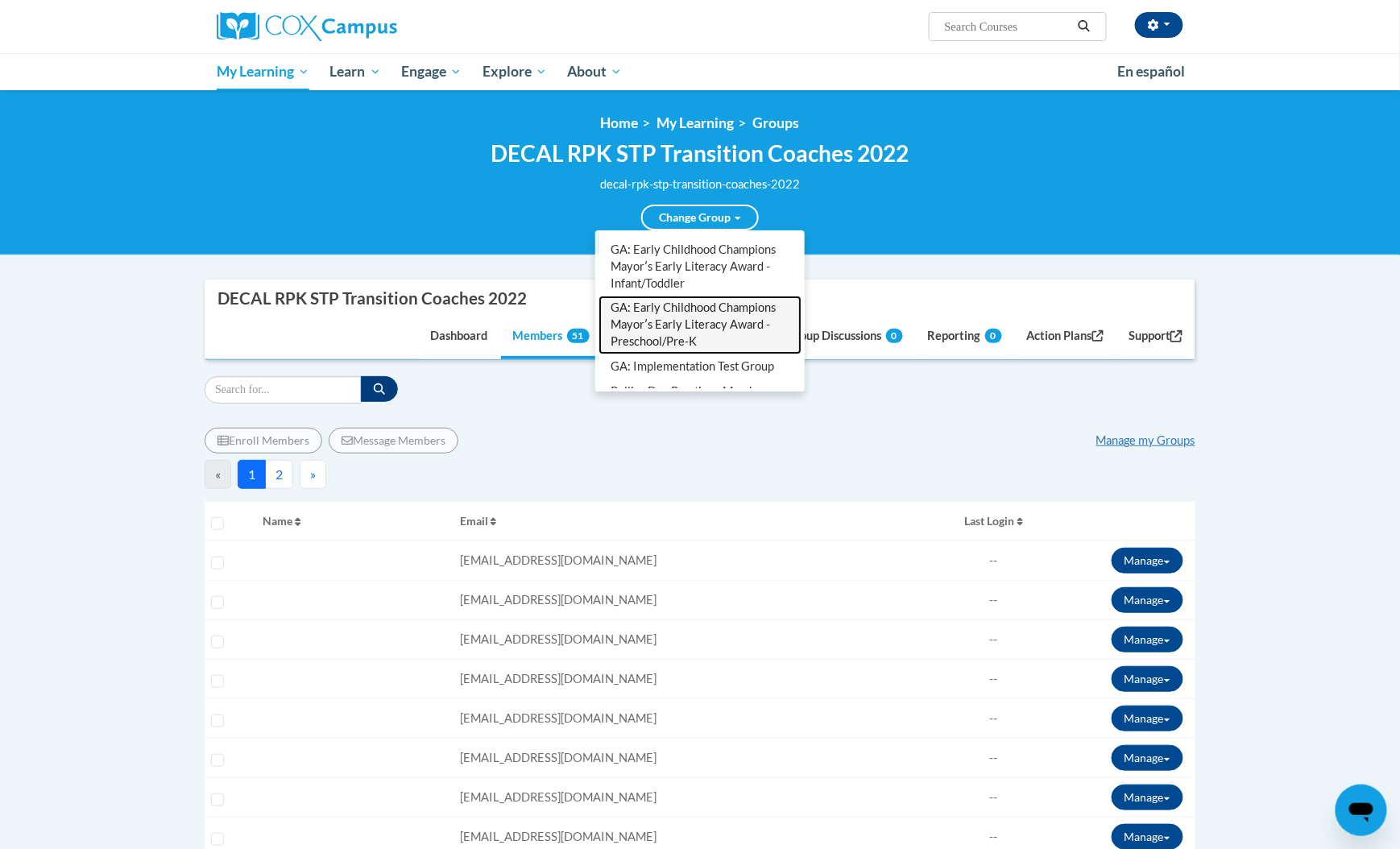
click at [702, 307] on link "GA: Early Childhood Champions Mayorʹs Early Literacy Award - Preschool/Pre-K" at bounding box center [700, 325] width 203 height 59
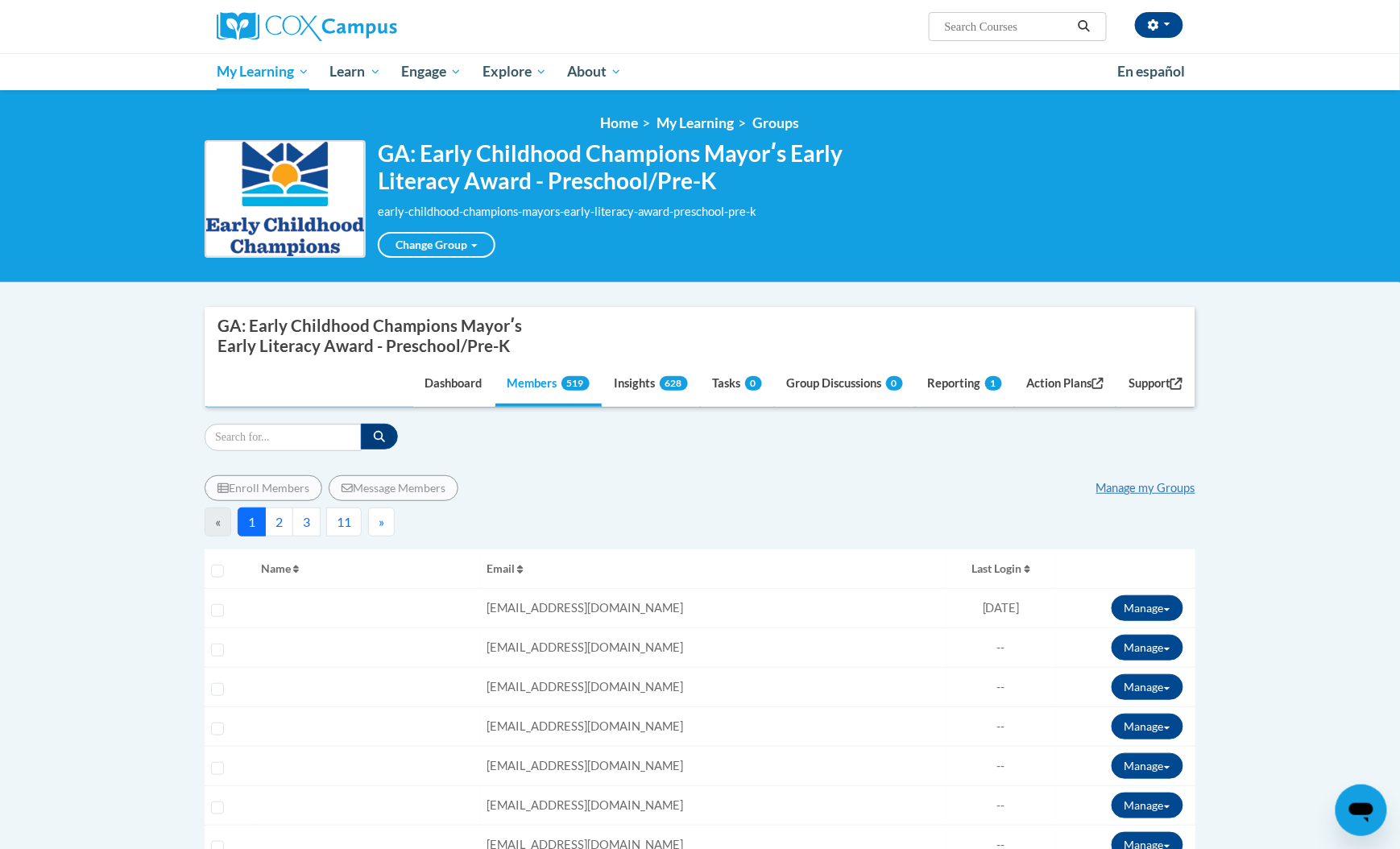
click at [312, 528] on button "3" at bounding box center [306, 521] width 28 height 29
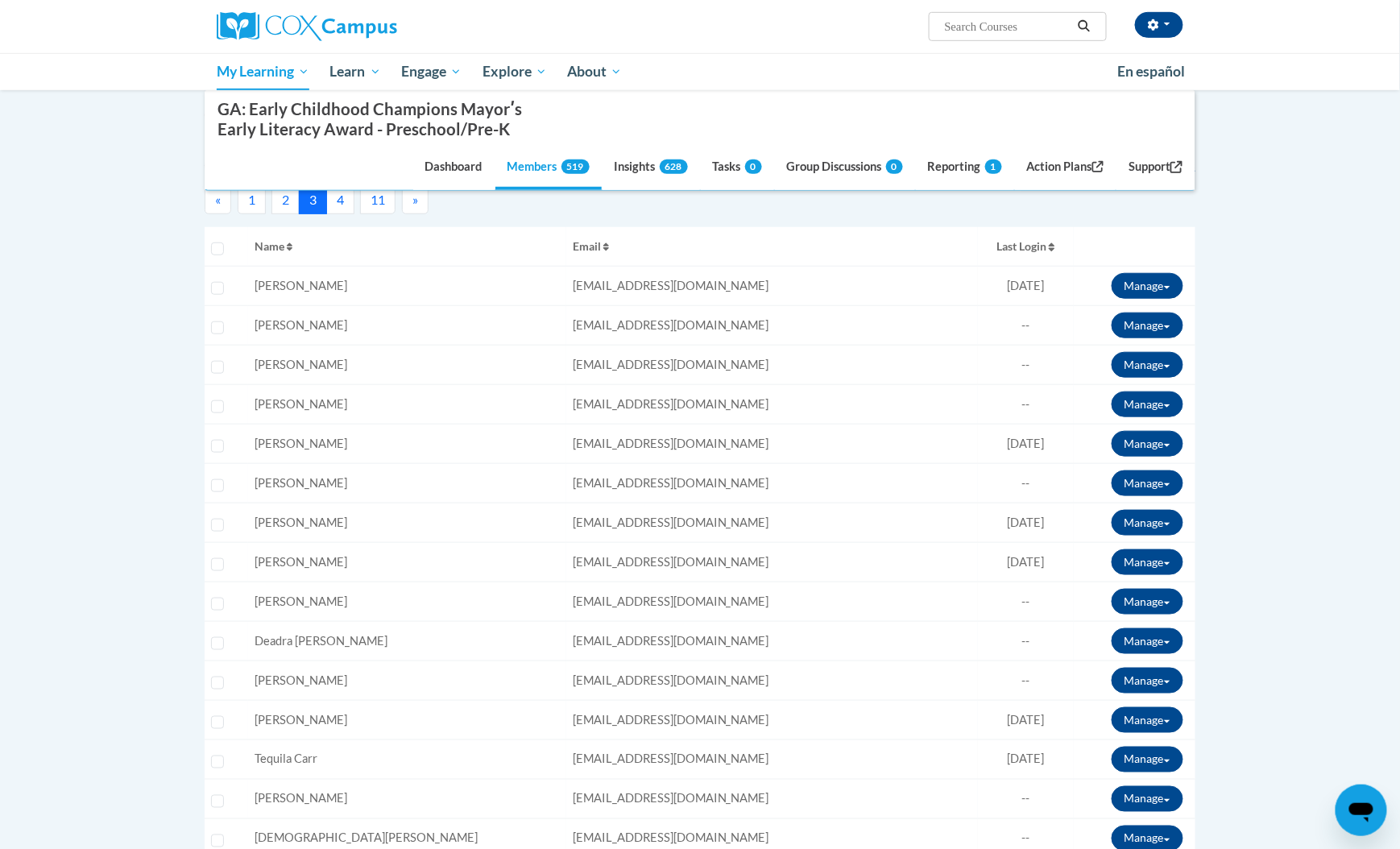
scroll to position [429, 0]
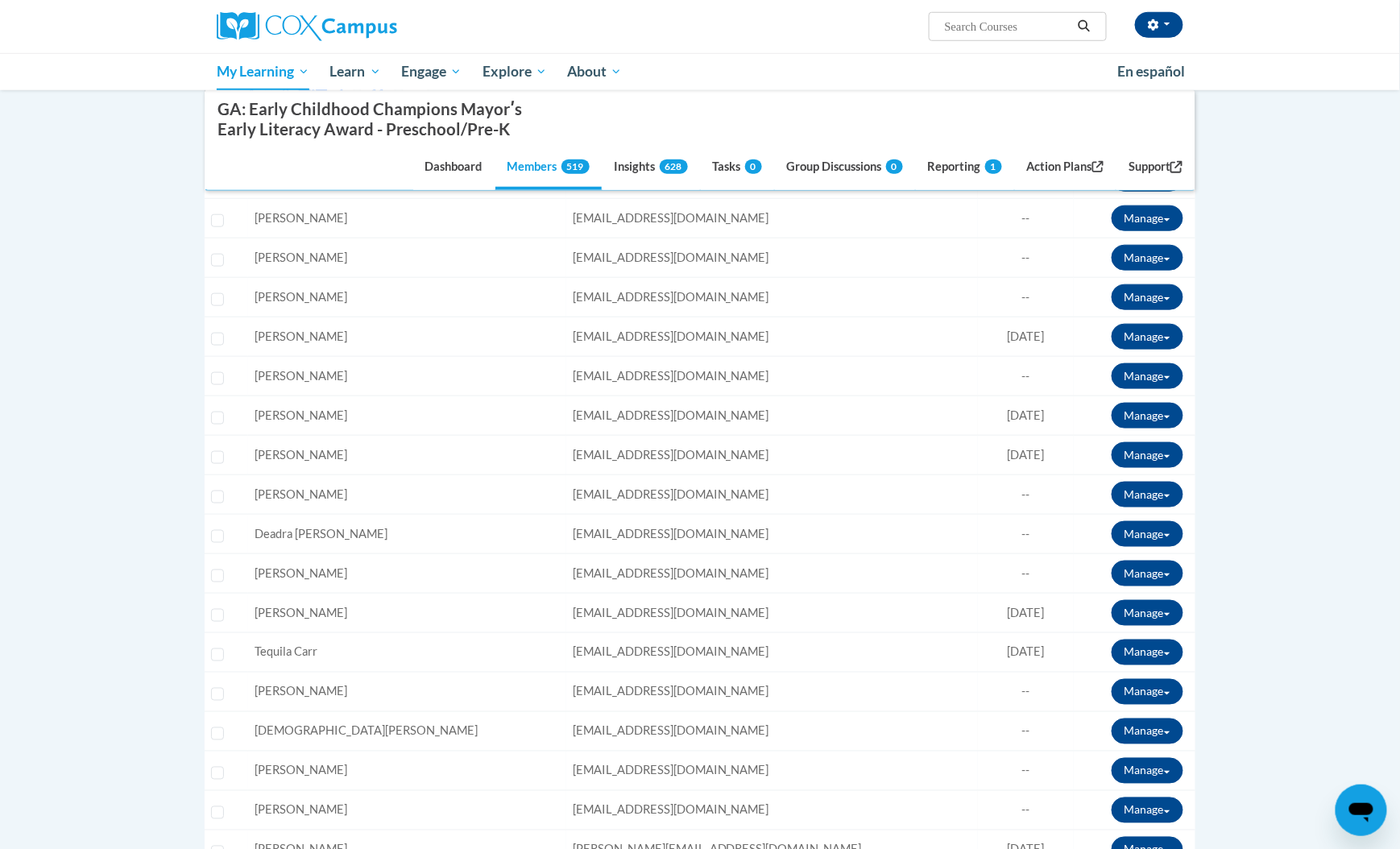
click at [637, 612] on span "ecarrky@yahoo.com" at bounding box center [670, 613] width 196 height 14
click at [1162, 23] on button "button" at bounding box center [1159, 25] width 48 height 26
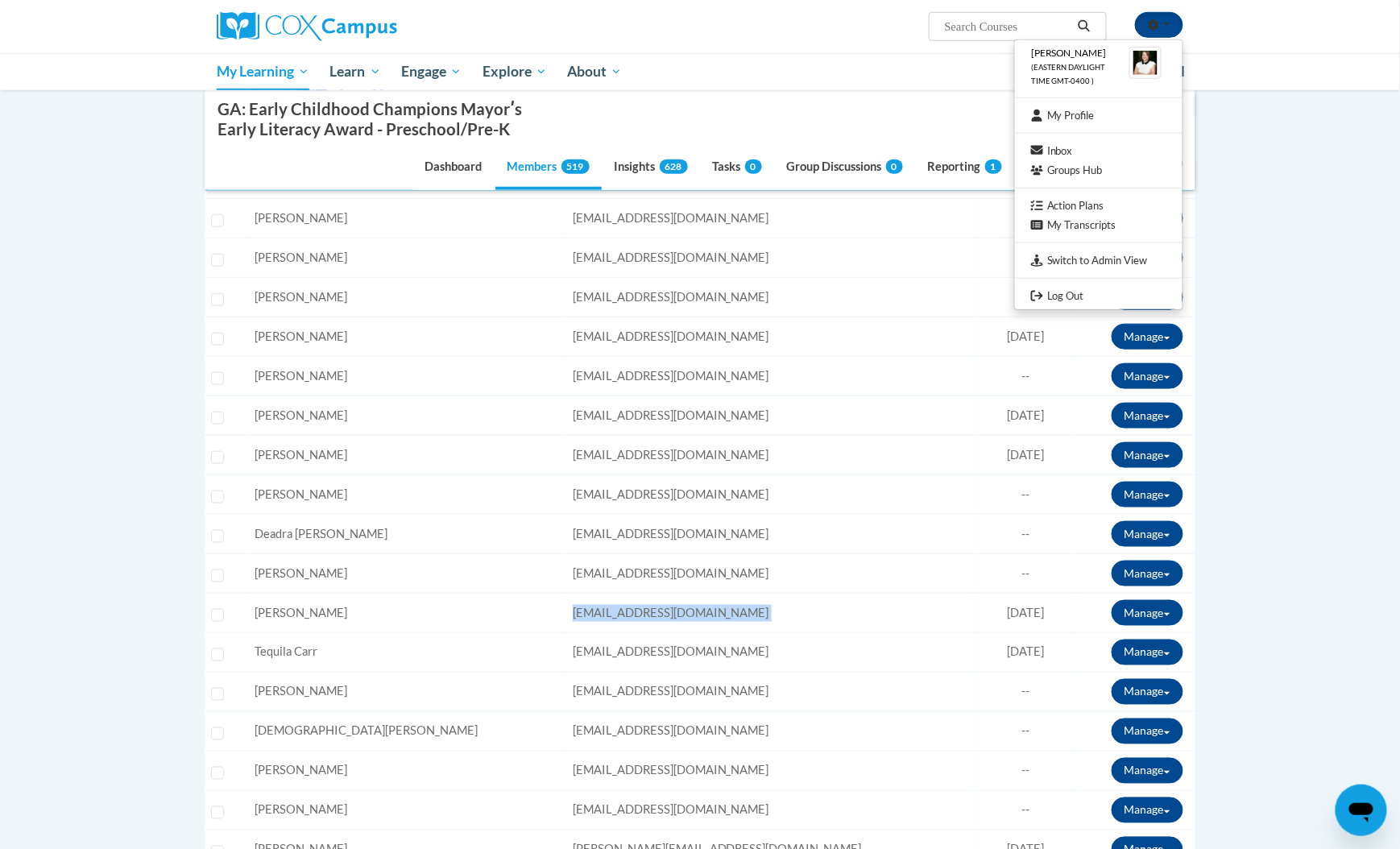
click at [617, 612] on span "ecarrky@yahoo.com" at bounding box center [670, 613] width 196 height 14
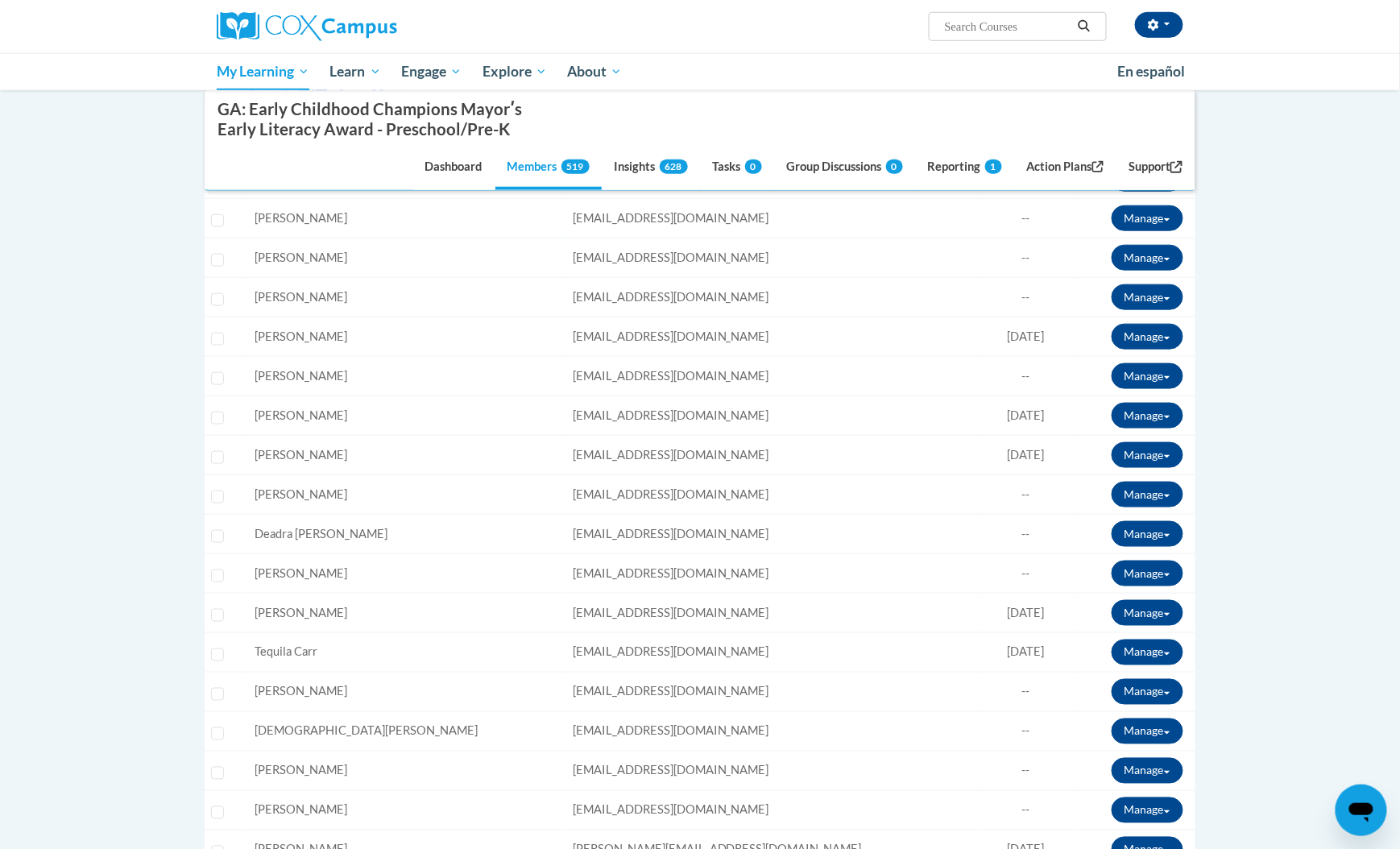
click at [617, 609] on span "ecarrky@yahoo.com" at bounding box center [670, 613] width 196 height 14
click at [617, 609] on span "ecarrky@yahoo.com" at bounding box center [670, 613] width 196 height 14
click at [617, 607] on span "ecarrky@yahoo.com" at bounding box center [670, 613] width 196 height 14
copy tr "ecarrky@yahoo.com Role: Member Progress: 88% Complete 88%"
click at [1165, 18] on button "button" at bounding box center [1159, 25] width 48 height 26
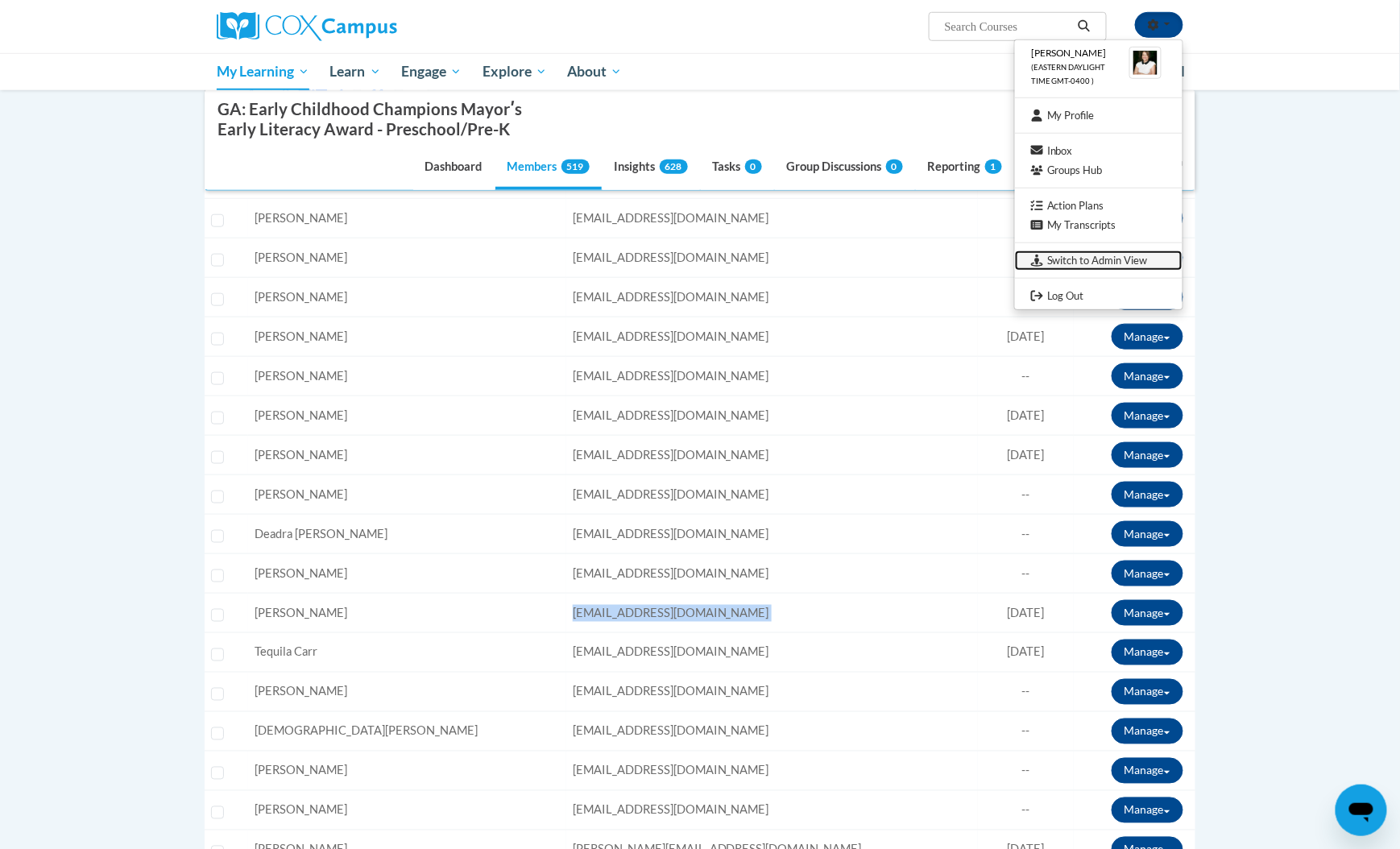
click at [1109, 253] on link "Switch to Admin View" at bounding box center [1098, 260] width 167 height 20
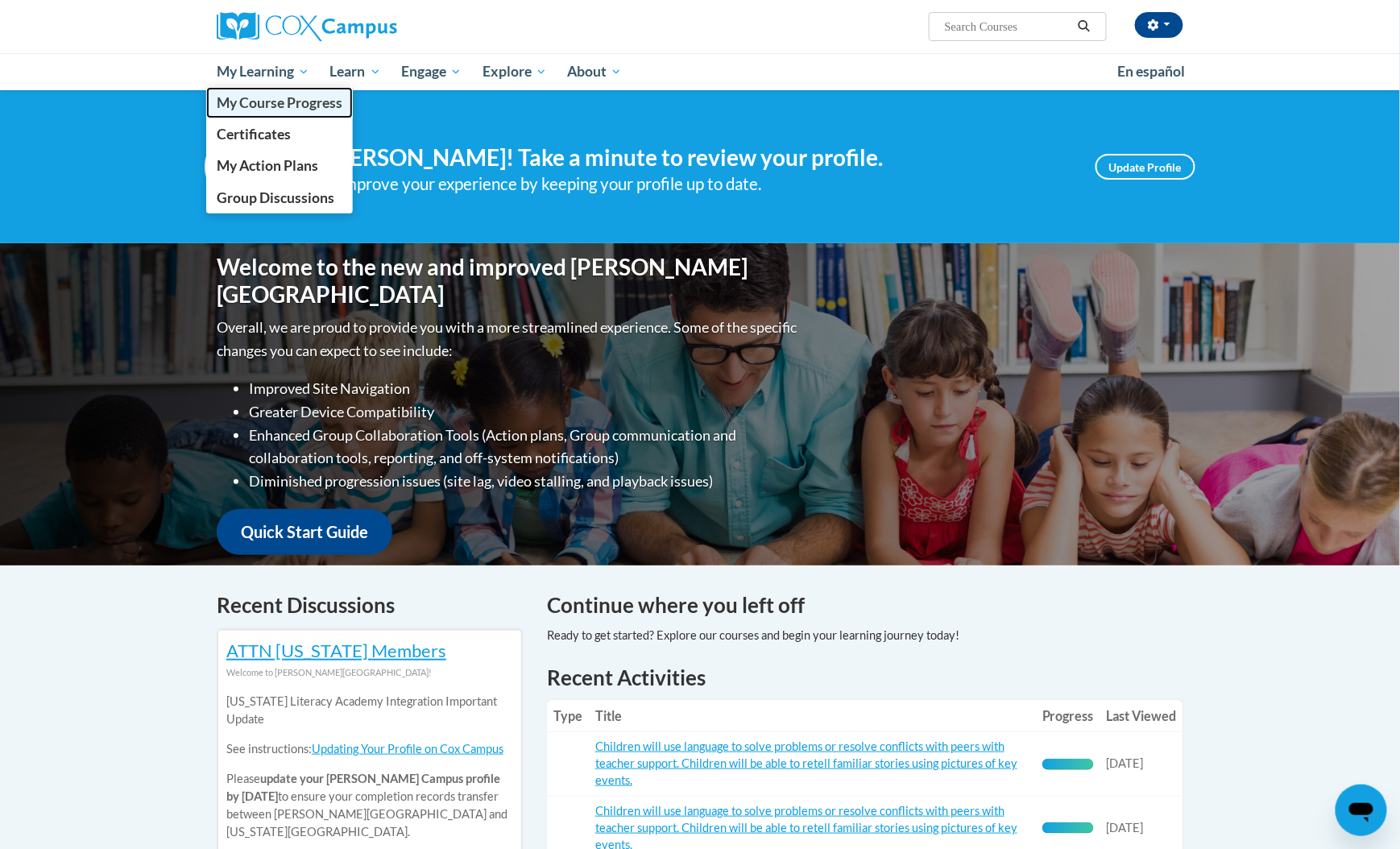
click at [275, 100] on span "My Course Progress" at bounding box center [279, 102] width 126 height 17
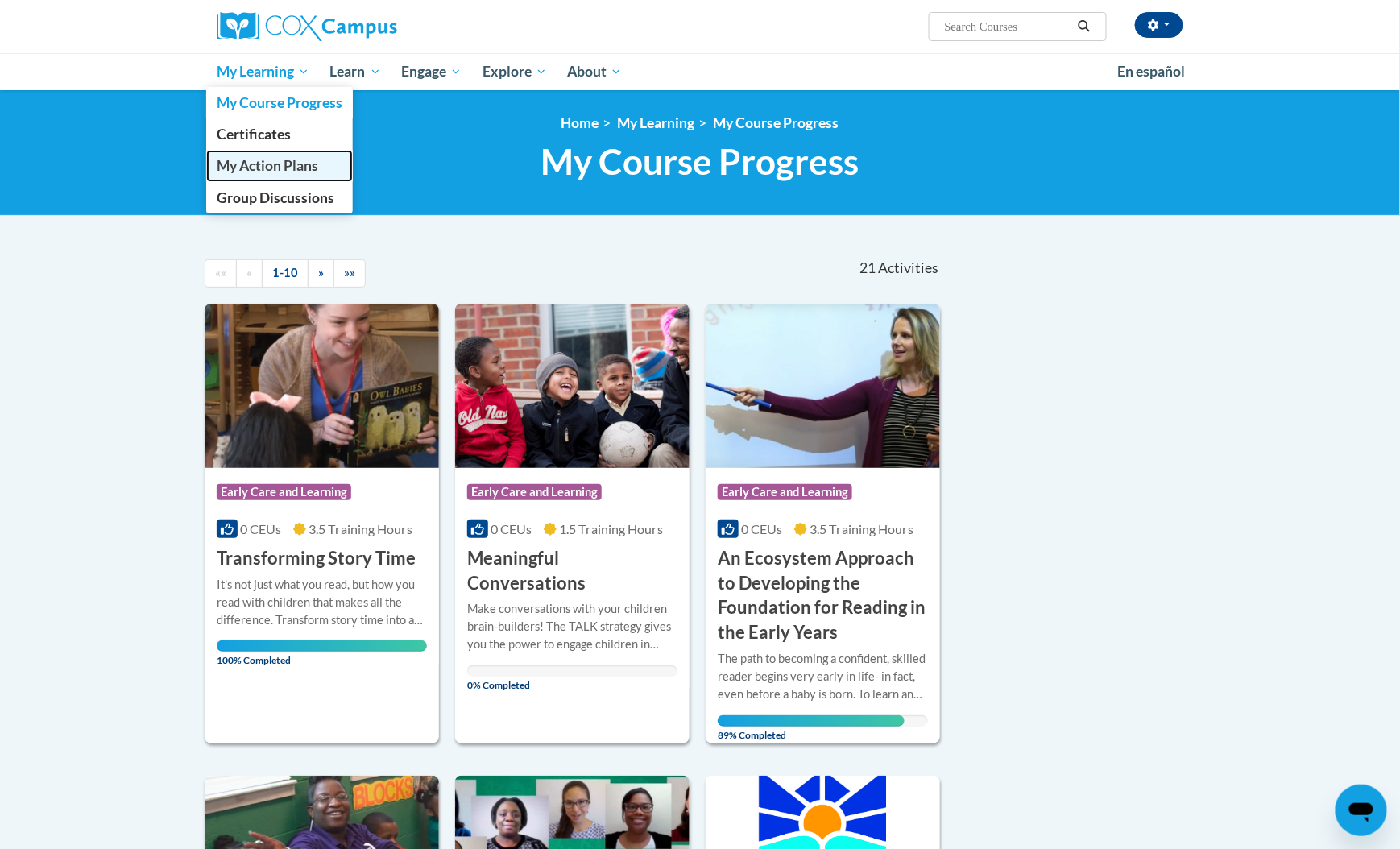
click at [292, 159] on span "My Action Plans" at bounding box center [267, 165] width 101 height 17
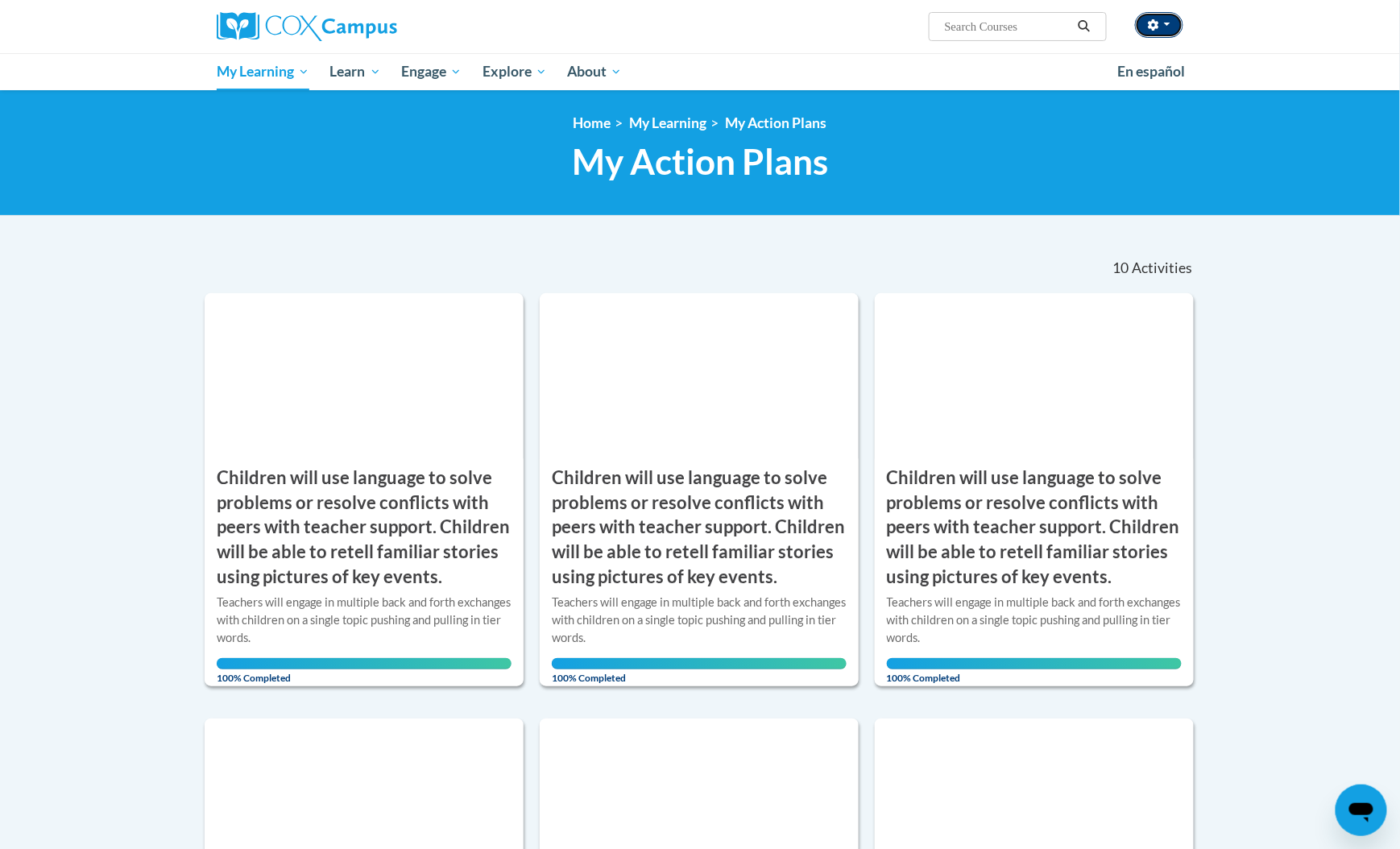
click at [1181, 24] on button "button" at bounding box center [1159, 25] width 48 height 26
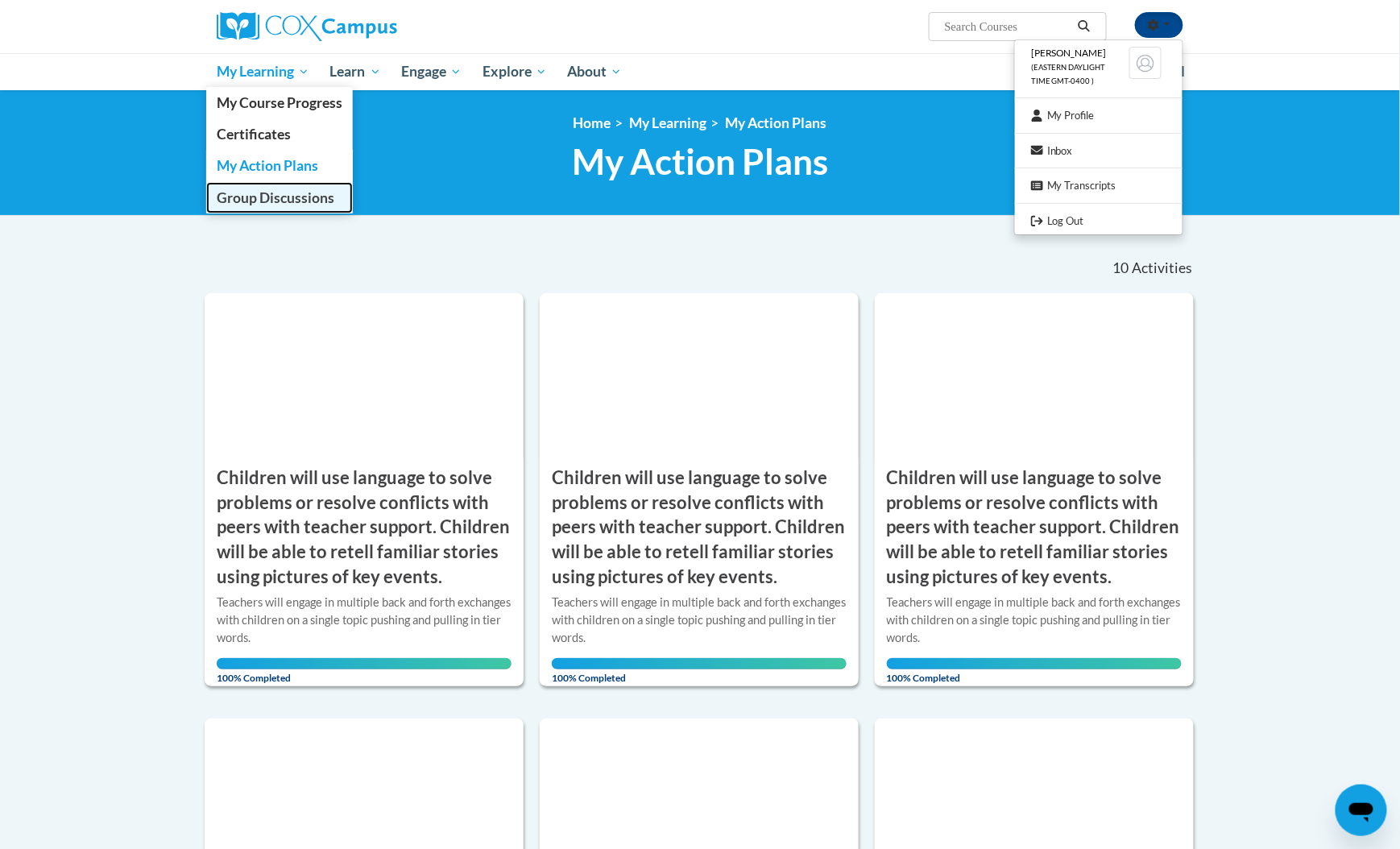
click at [272, 196] on span "Group Discussions" at bounding box center [276, 197] width 118 height 17
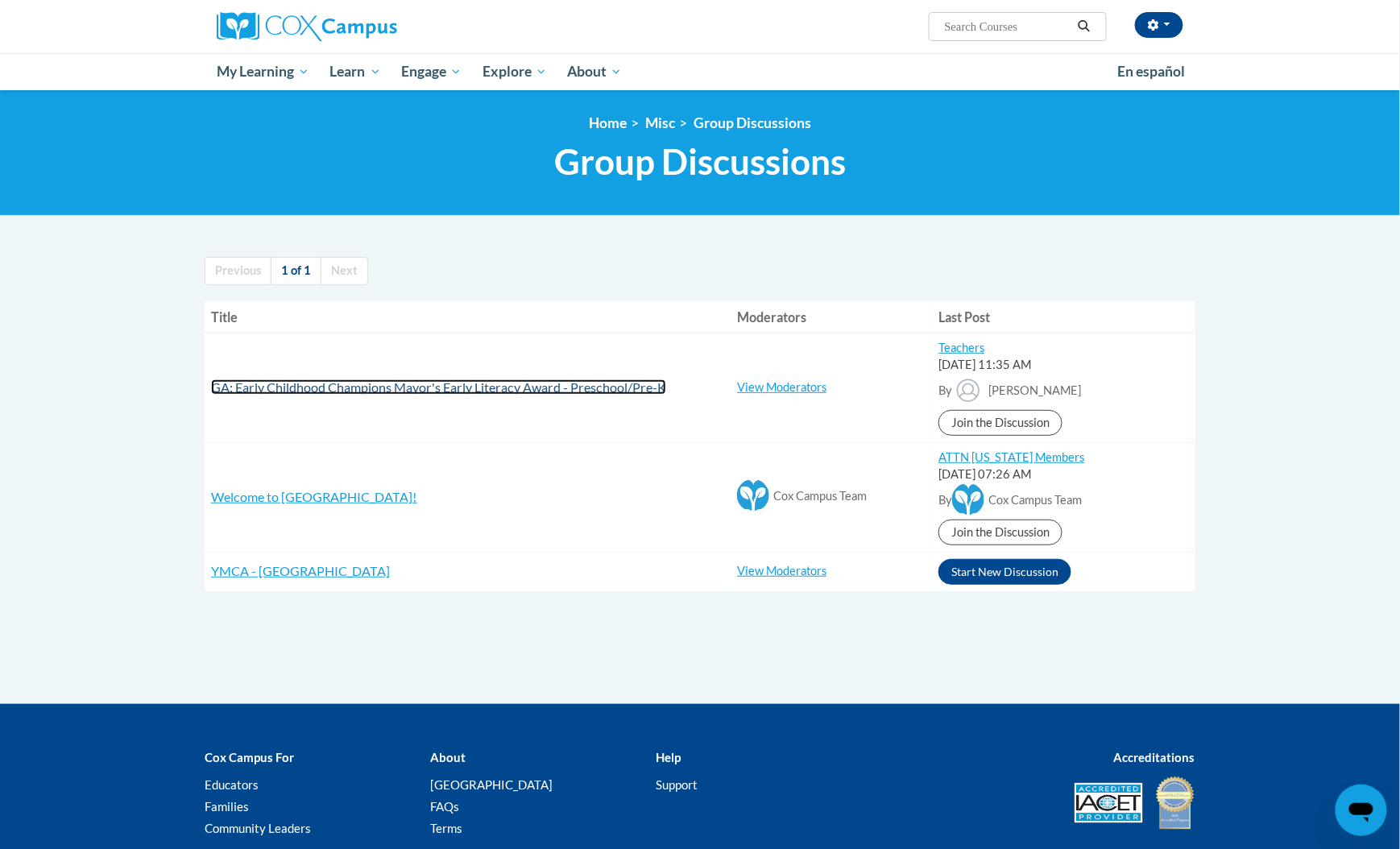
click at [606, 385] on span "GA: Early Childhood Champions Mayor's Early Literacy Award - Preschool/Pre-K" at bounding box center [438, 387] width 455 height 15
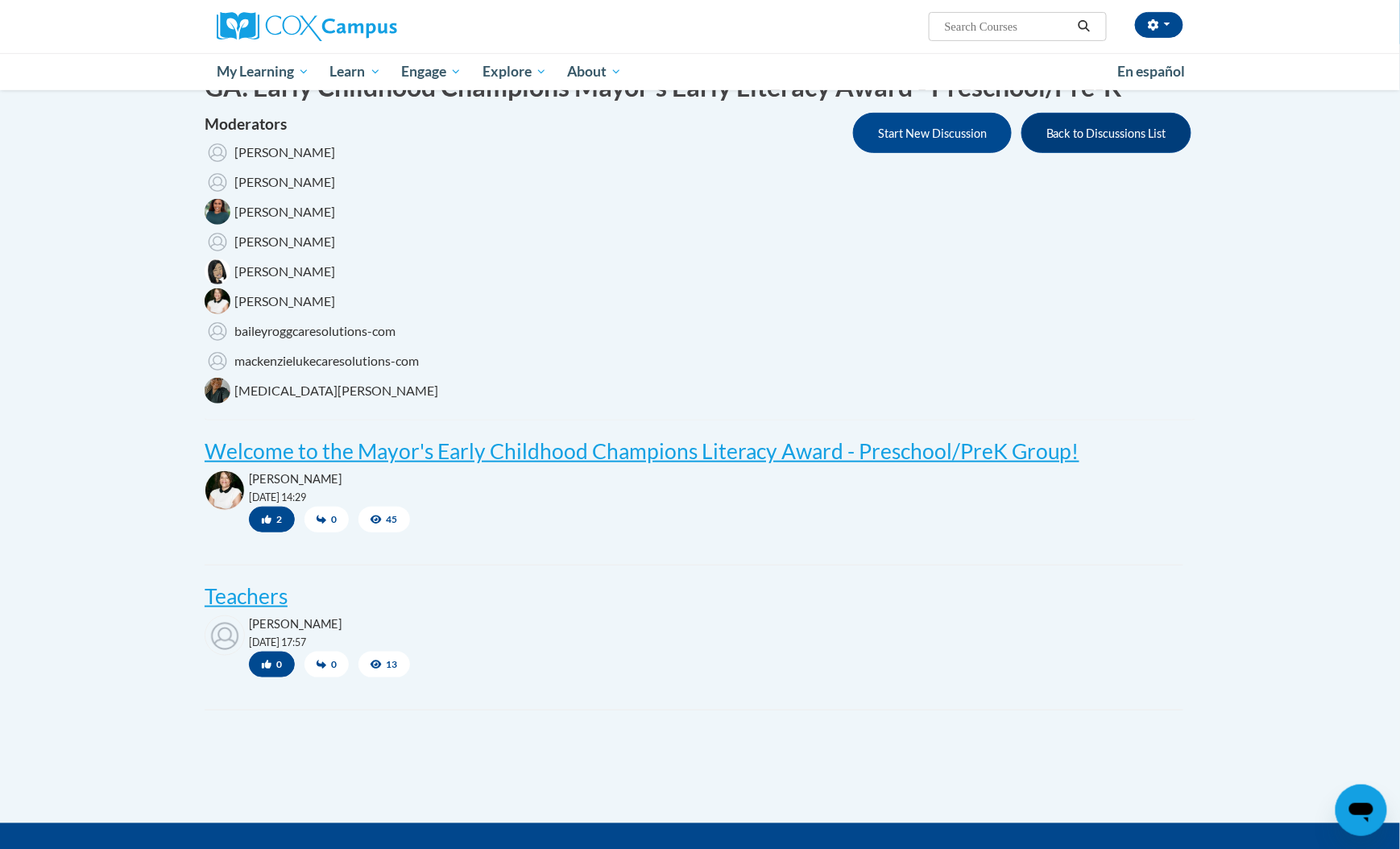
scroll to position [322, 0]
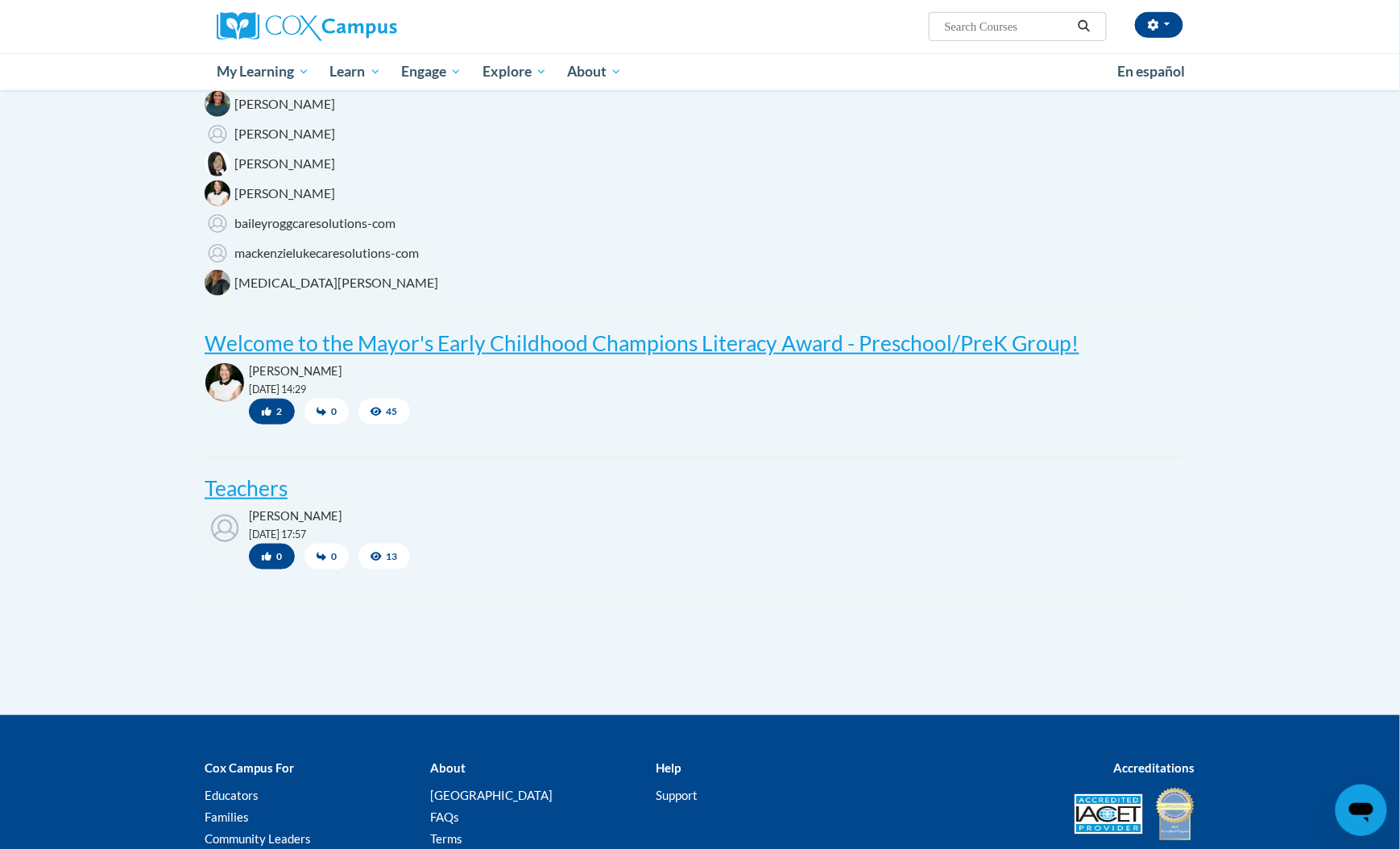
click at [1246, 505] on body "[PERSON_NAME] (Eastern Daylight Time GMT-0400 ) My Profile Inbox My Transcripts…" at bounding box center [700, 329] width 1400 height 1303
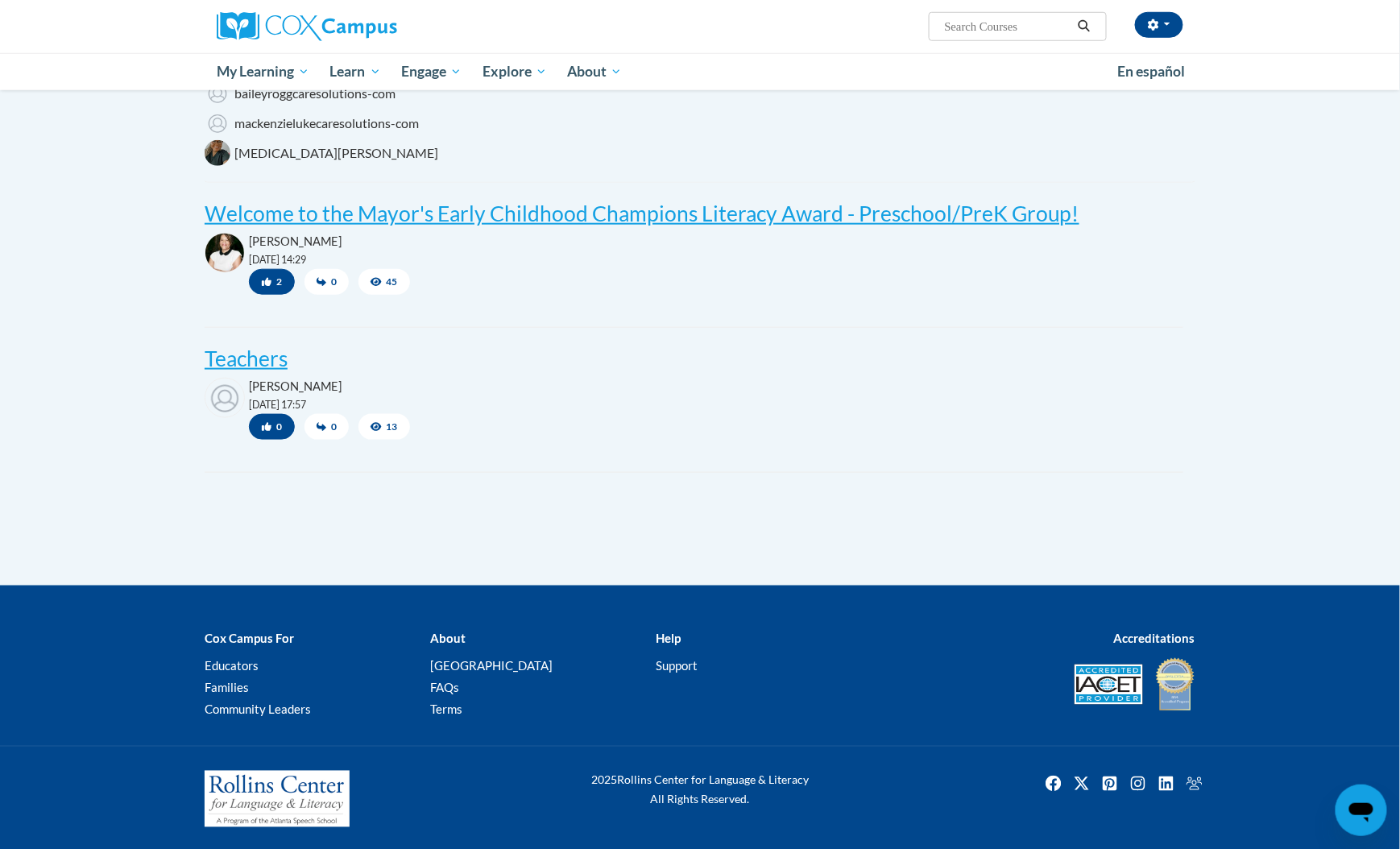
drag, startPoint x: 1245, startPoint y: 505, endPoint x: 1303, endPoint y: 297, distance: 215.9
click at [1303, 297] on body "[PERSON_NAME] (Eastern Daylight Time GMT-0400 ) My Profile Inbox My Transcripts…" at bounding box center [700, 200] width 1400 height 1303
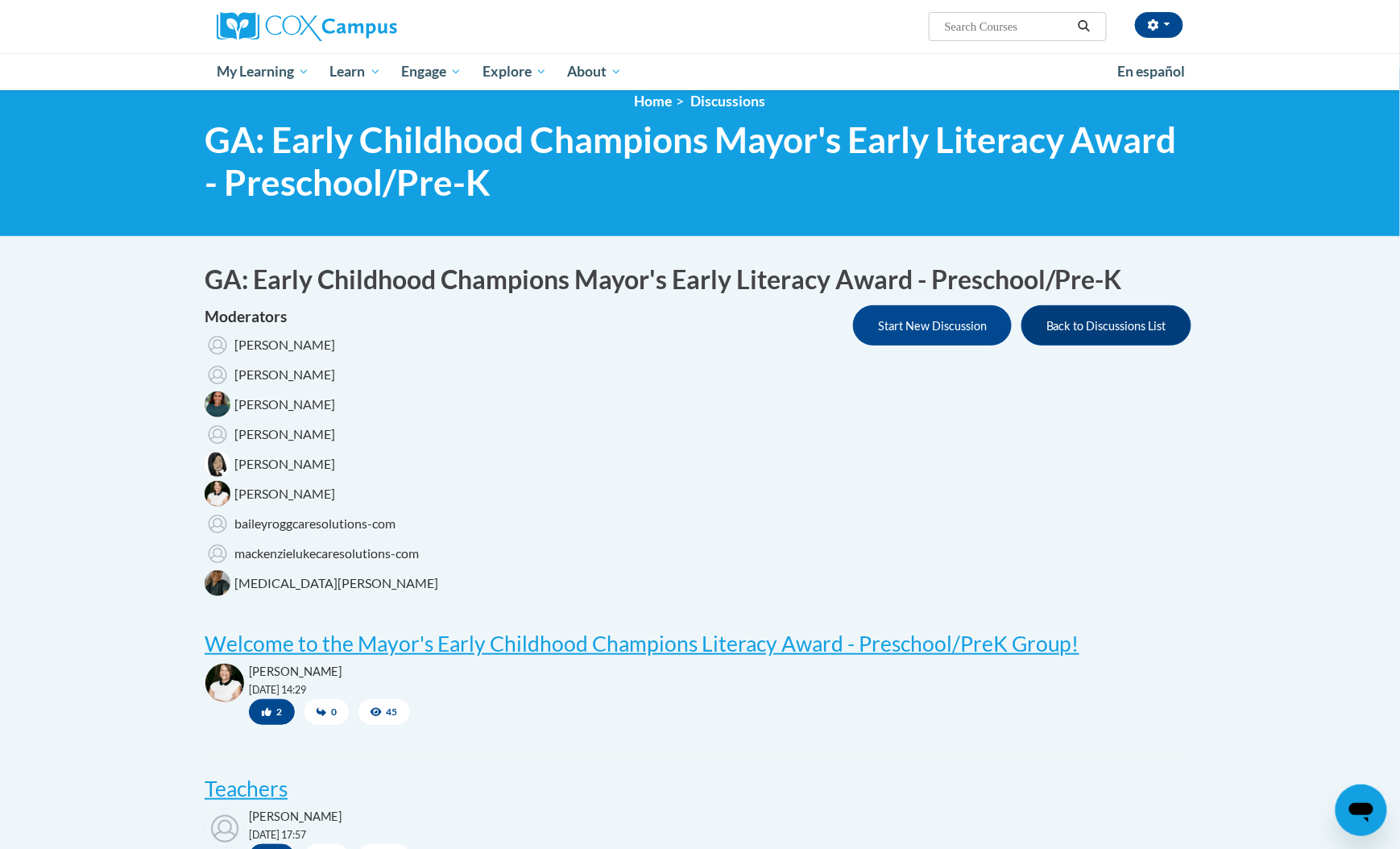
scroll to position [0, 0]
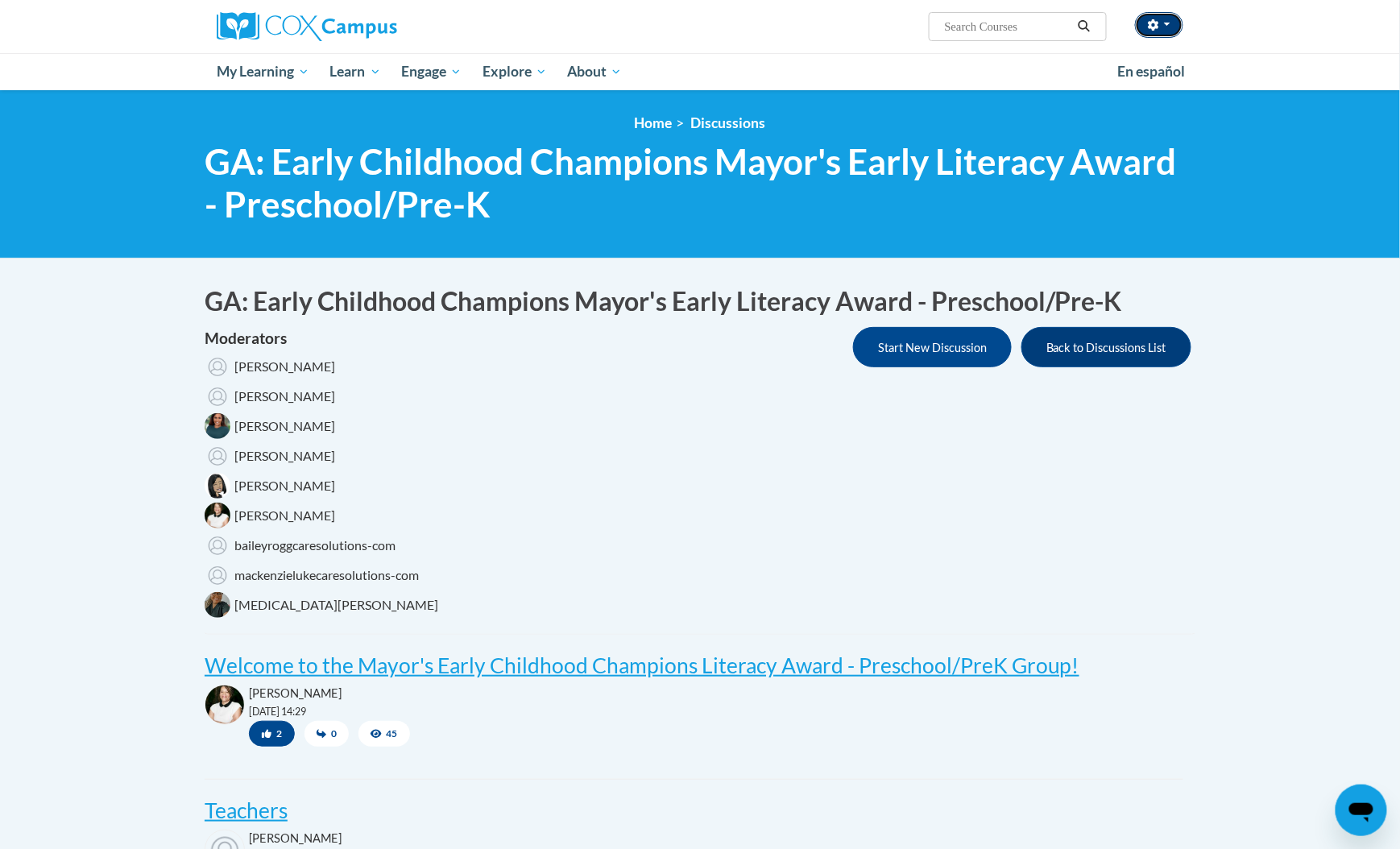
click at [1156, 32] on button "button" at bounding box center [1159, 25] width 48 height 26
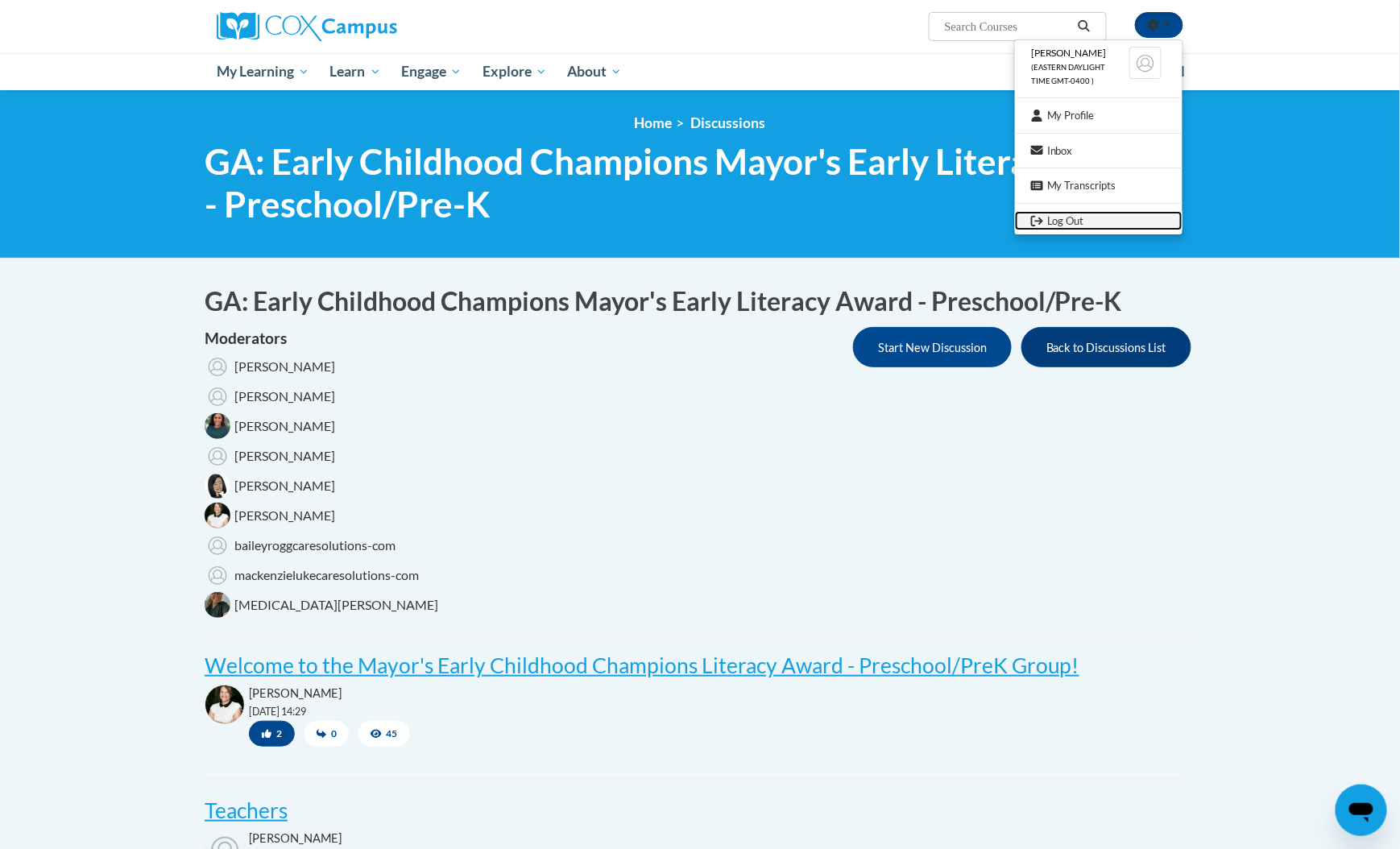
click at [1048, 223] on link "Log Out" at bounding box center [1098, 221] width 167 height 20
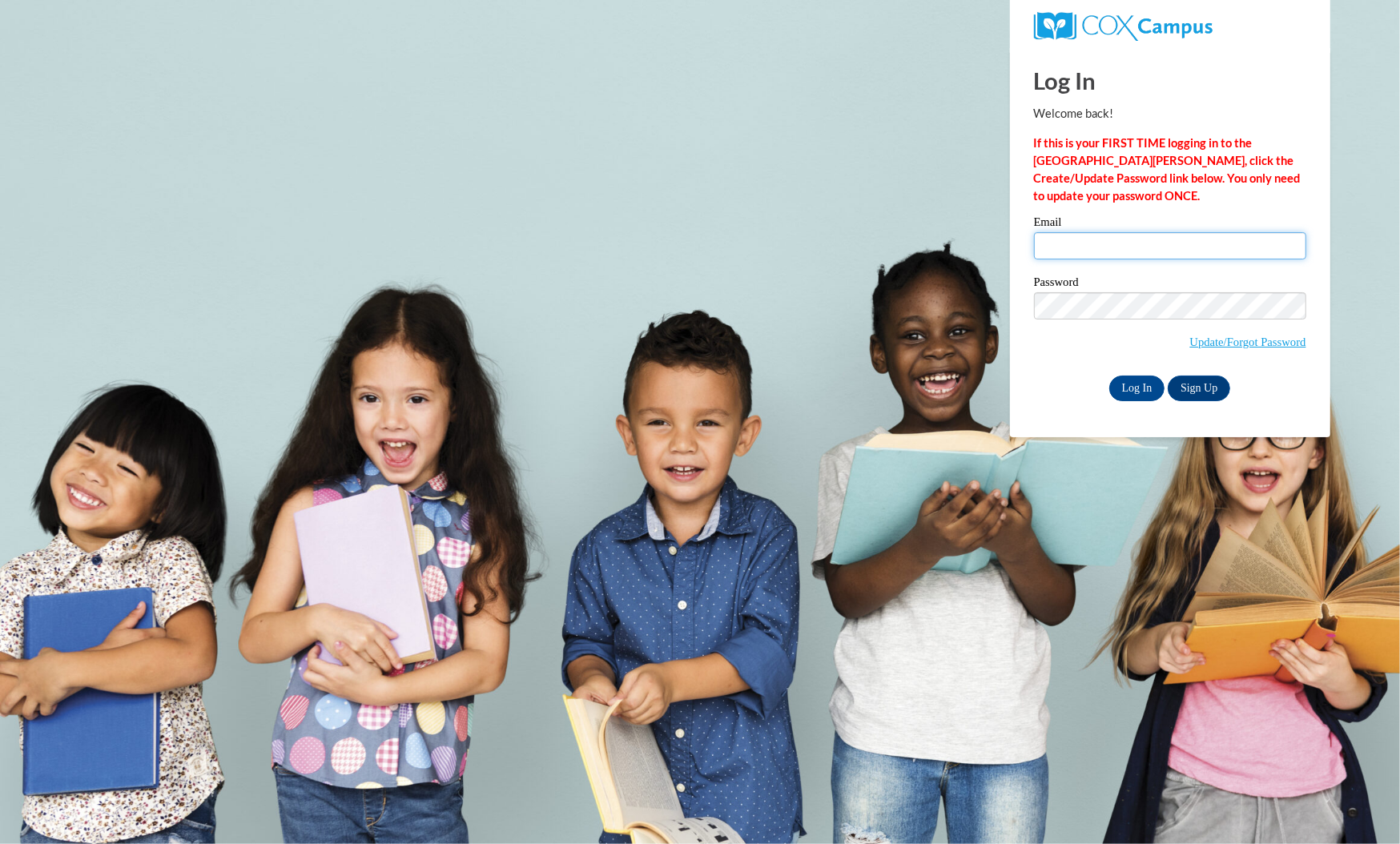
click at [1124, 239] on input "Email" at bounding box center [1170, 245] width 272 height 27
type input "theath@atlantaspeechschool.org"
click at [1138, 278] on label "Password" at bounding box center [1170, 285] width 272 height 16
click at [1139, 379] on input "Log In" at bounding box center [1137, 388] width 56 height 25
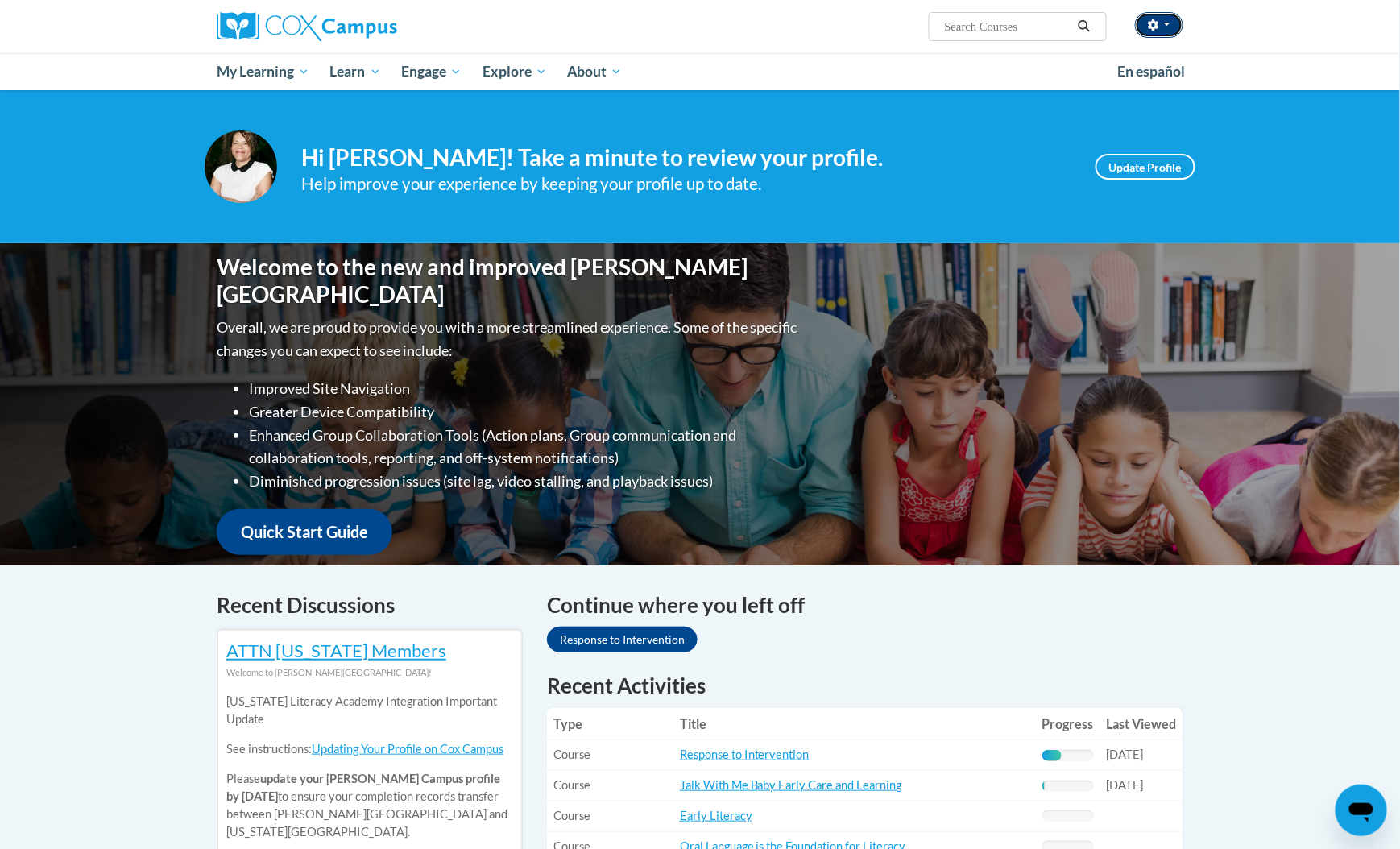
click at [1153, 29] on icon "button" at bounding box center [1153, 25] width 11 height 11
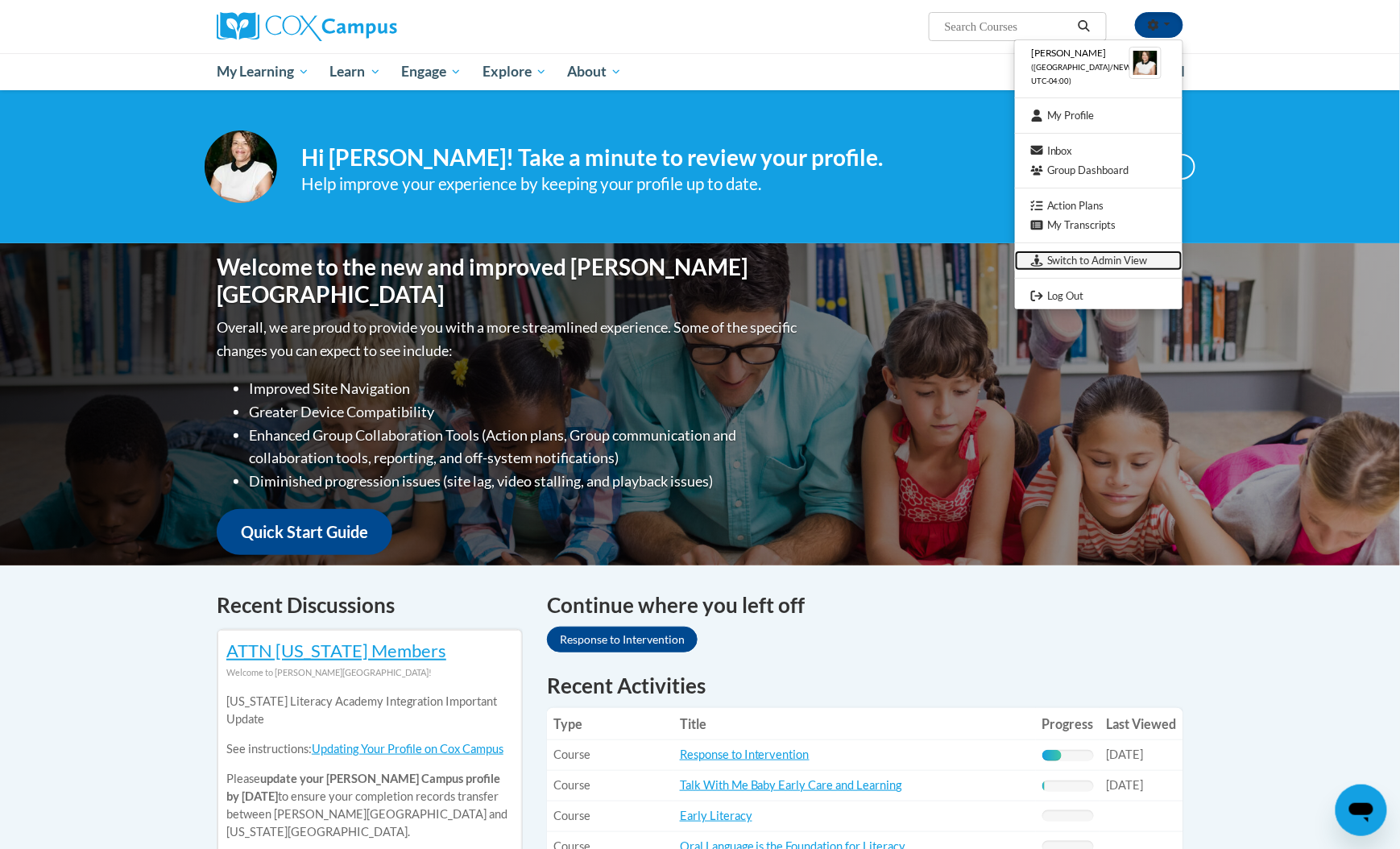
click at [1106, 256] on link "Switch to Admin View" at bounding box center [1098, 260] width 167 height 20
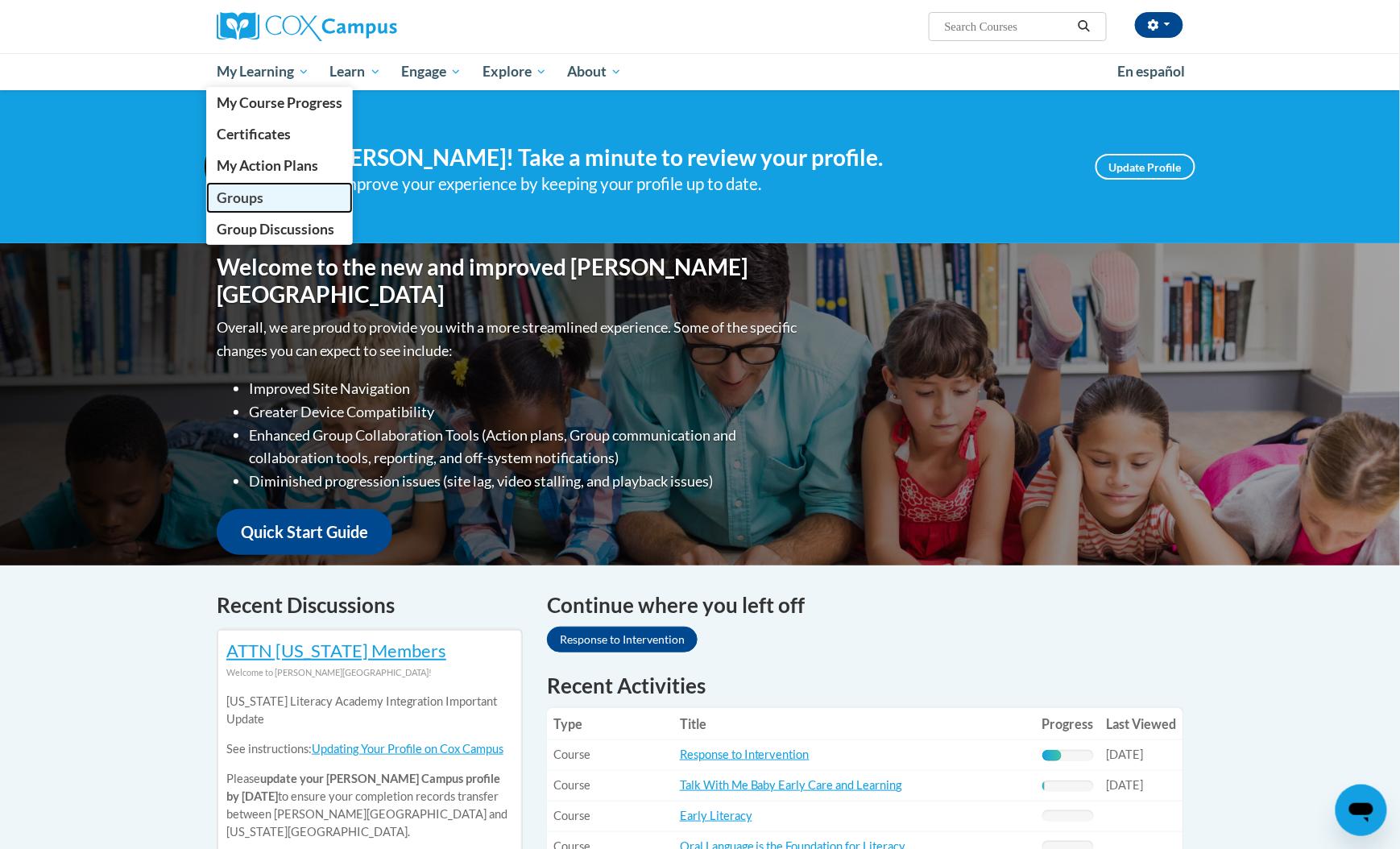
click at [238, 194] on span "Groups" at bounding box center [239, 197] width 47 height 17
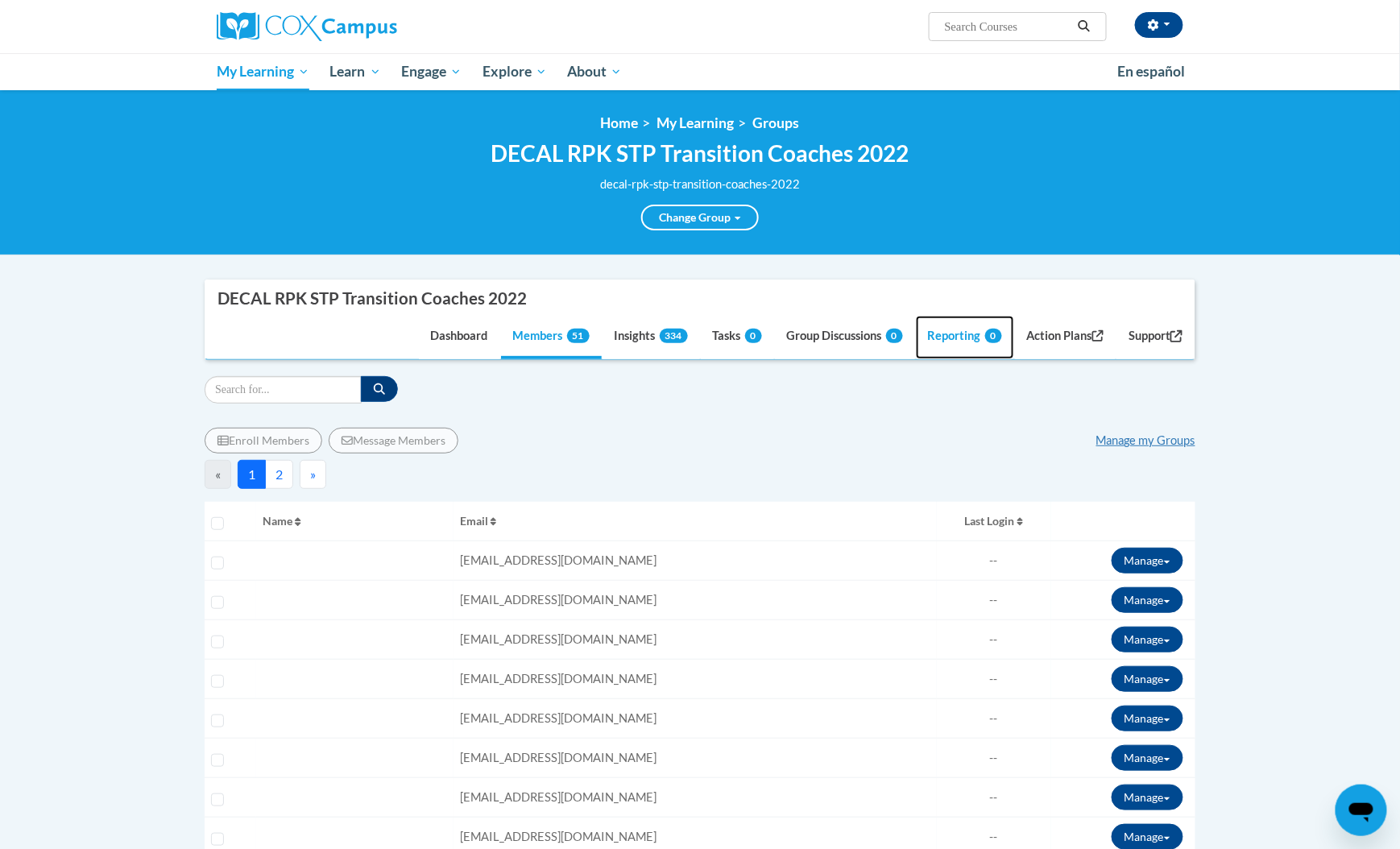
click at [932, 336] on link "Reporting 0" at bounding box center [965, 337] width 99 height 43
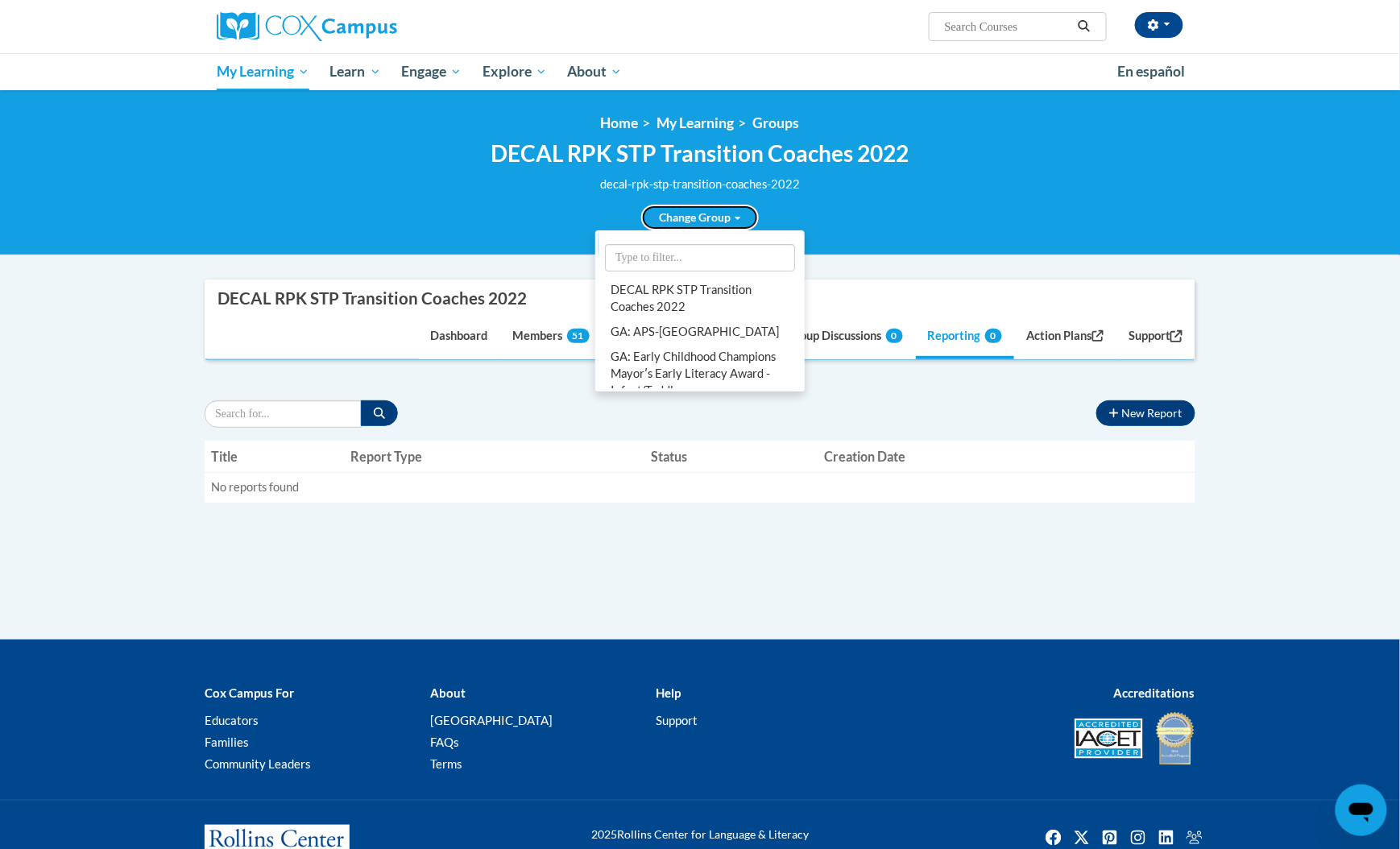
click at [692, 211] on link "Change Group" at bounding box center [700, 217] width 118 height 26
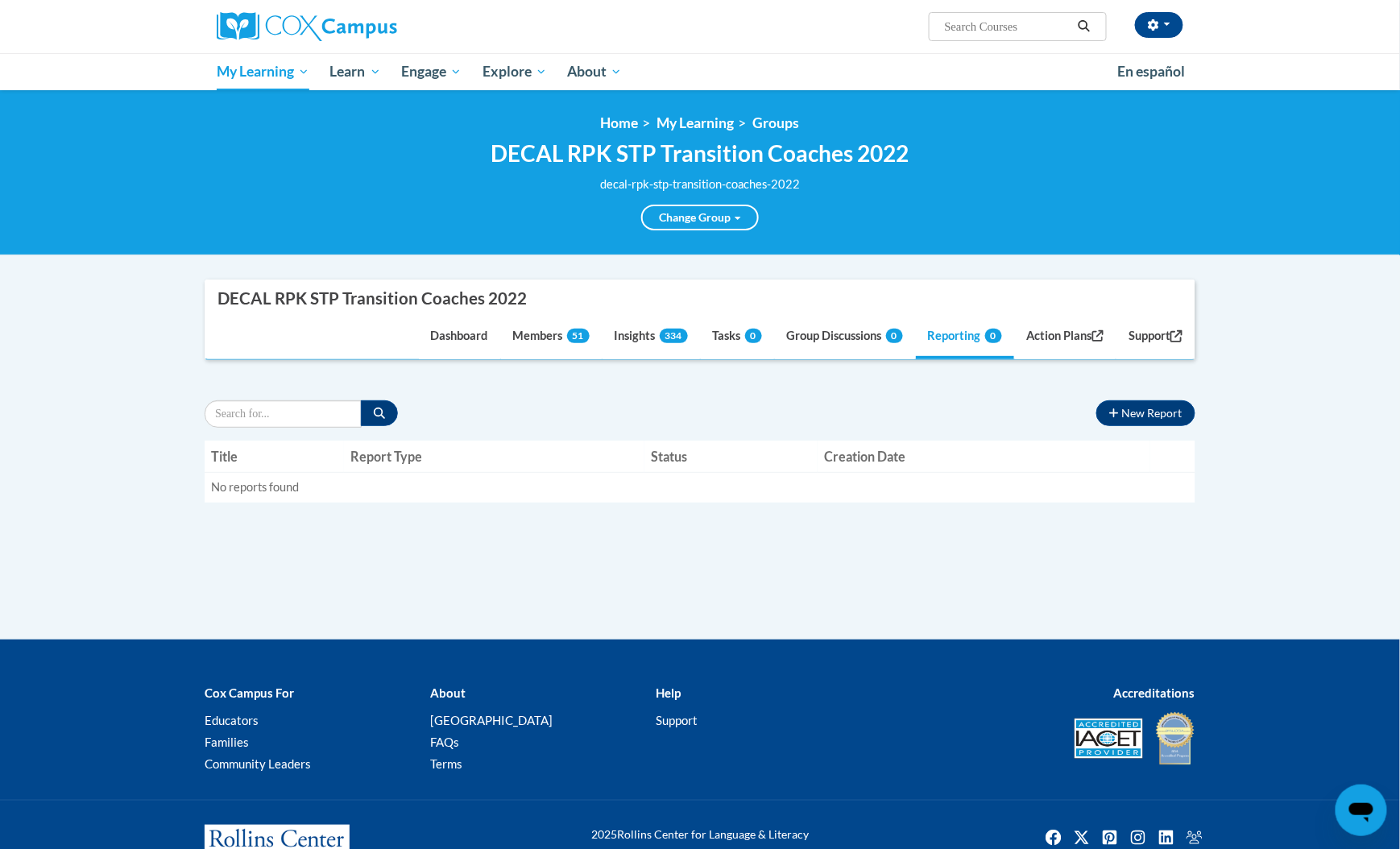
click at [0, 0] on link "GA: Early Childhood Champions Mayorʹs Early Literacy Award - Preschool/Pre-K" at bounding box center [0, 0] width 0 height 0
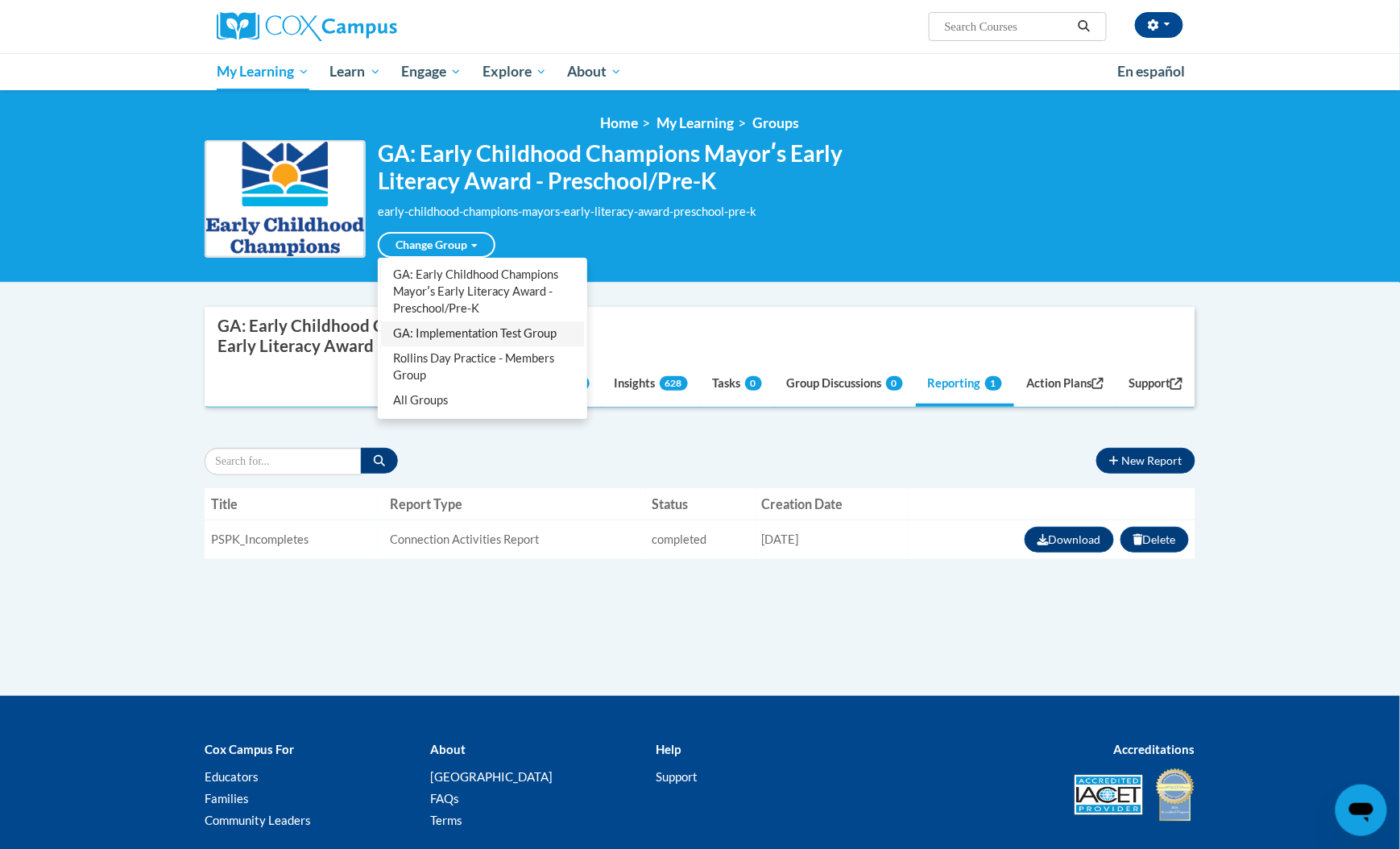
scroll to position [60, 0]
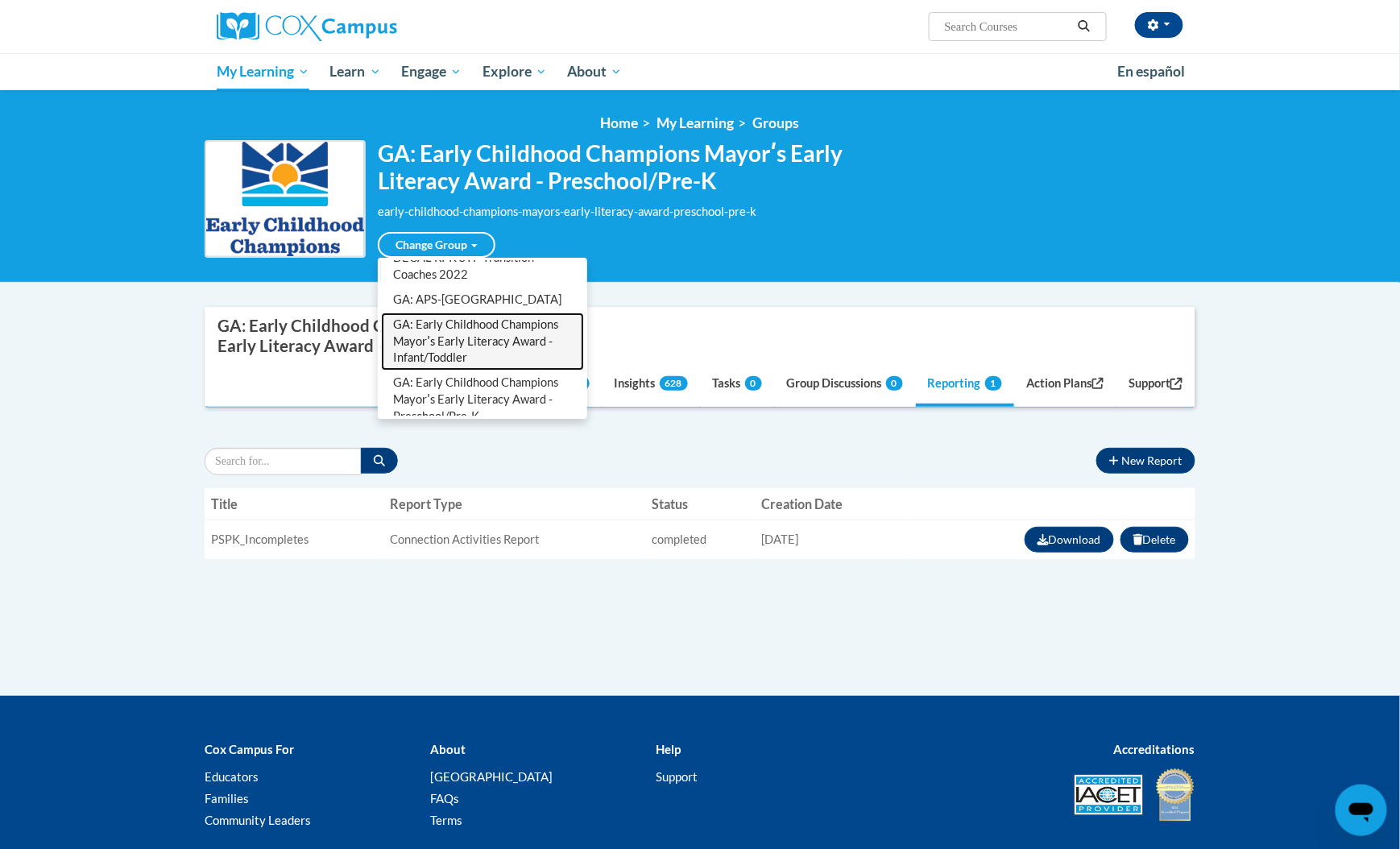
click at [479, 325] on link "GA: Early Childhood Champions Mayorʹs Early Literacy Award - Infant/Toddler" at bounding box center [483, 342] width 203 height 59
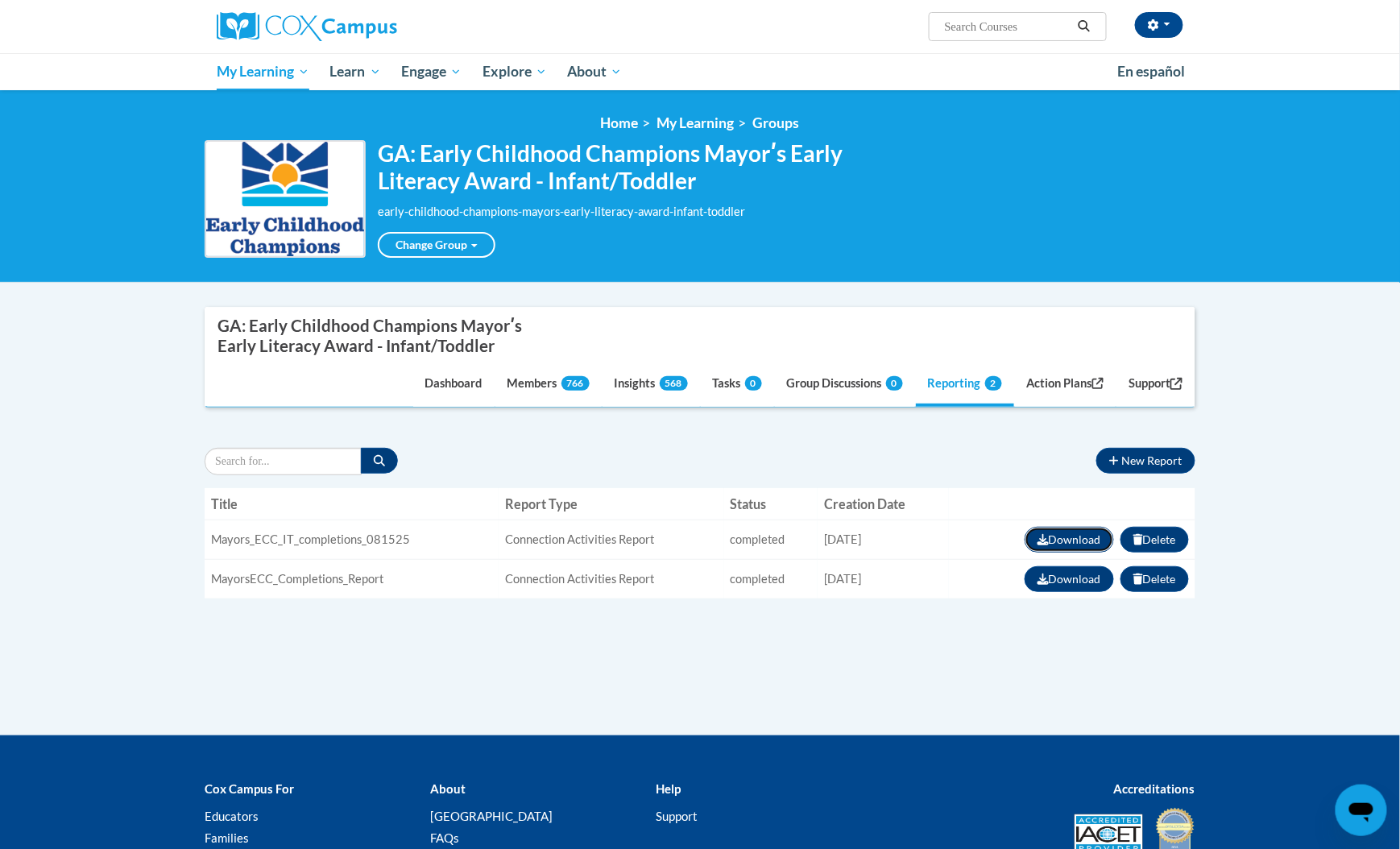
click at [1052, 538] on button "Download" at bounding box center [1069, 539] width 90 height 26
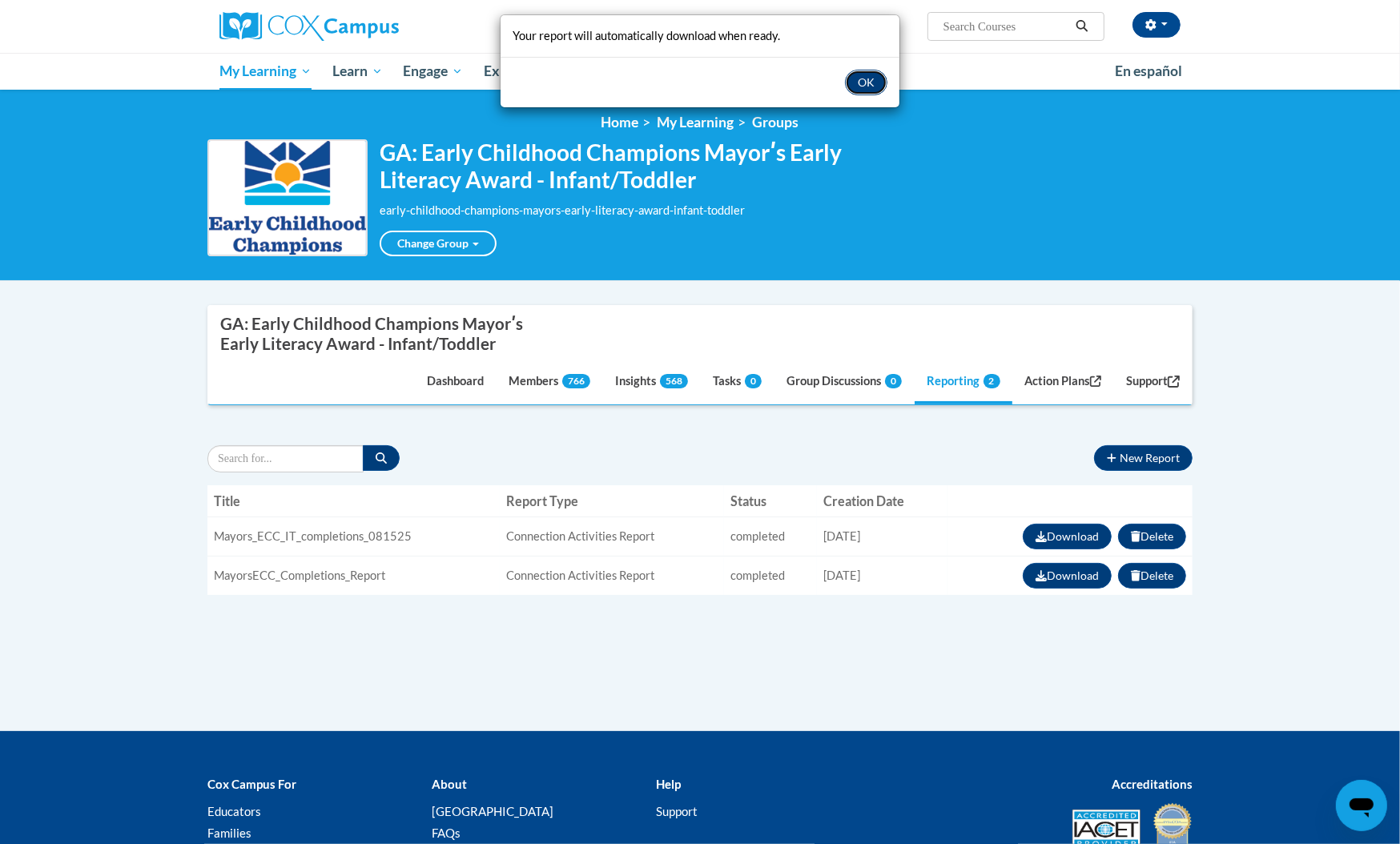
click at [875, 84] on button "OK" at bounding box center [866, 82] width 42 height 25
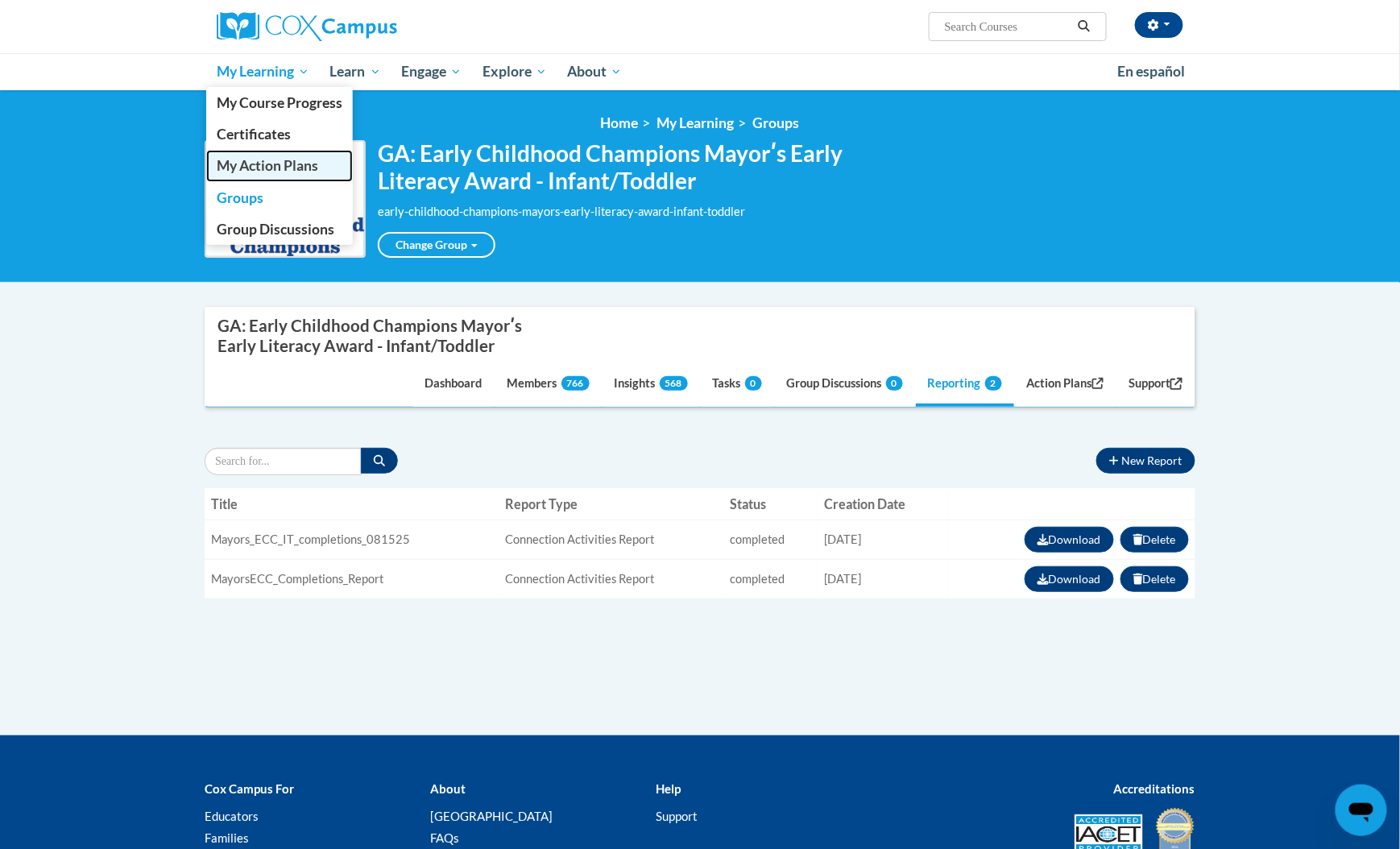
click at [259, 165] on span "My Action Plans" at bounding box center [267, 165] width 101 height 17
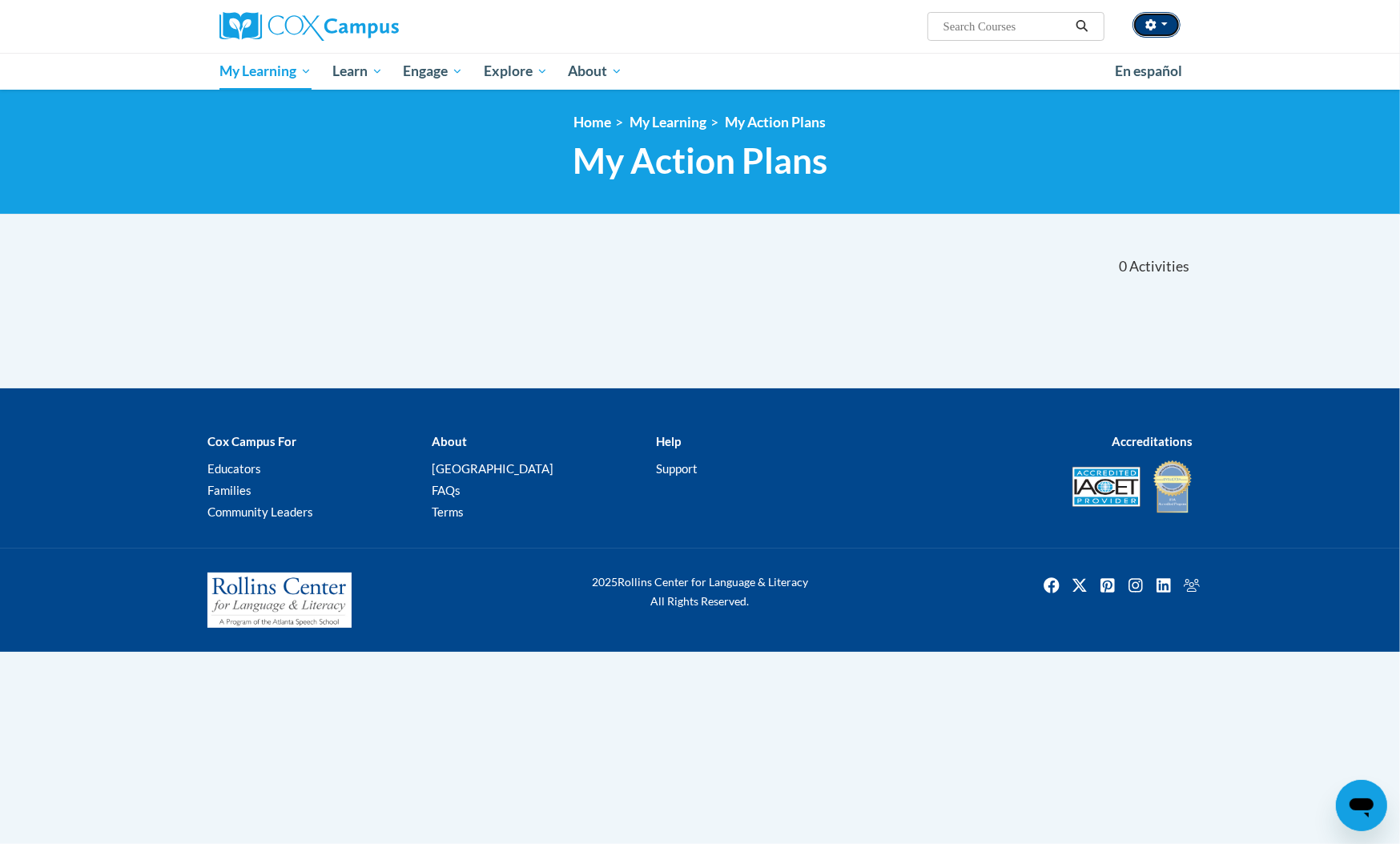
click at [1171, 25] on button "button" at bounding box center [1156, 25] width 48 height 25
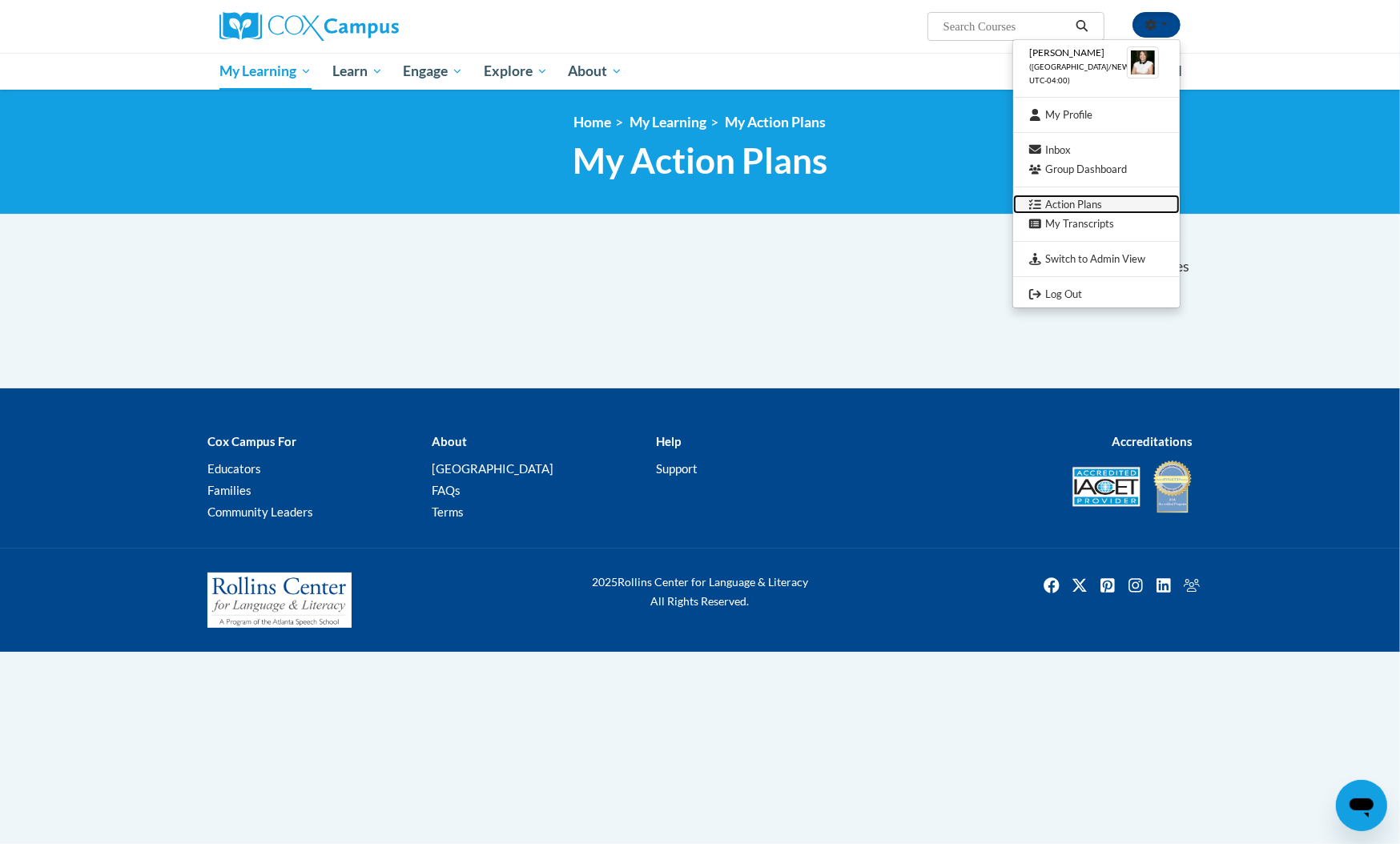
click at [1096, 204] on link "Action Plans" at bounding box center [1096, 204] width 166 height 20
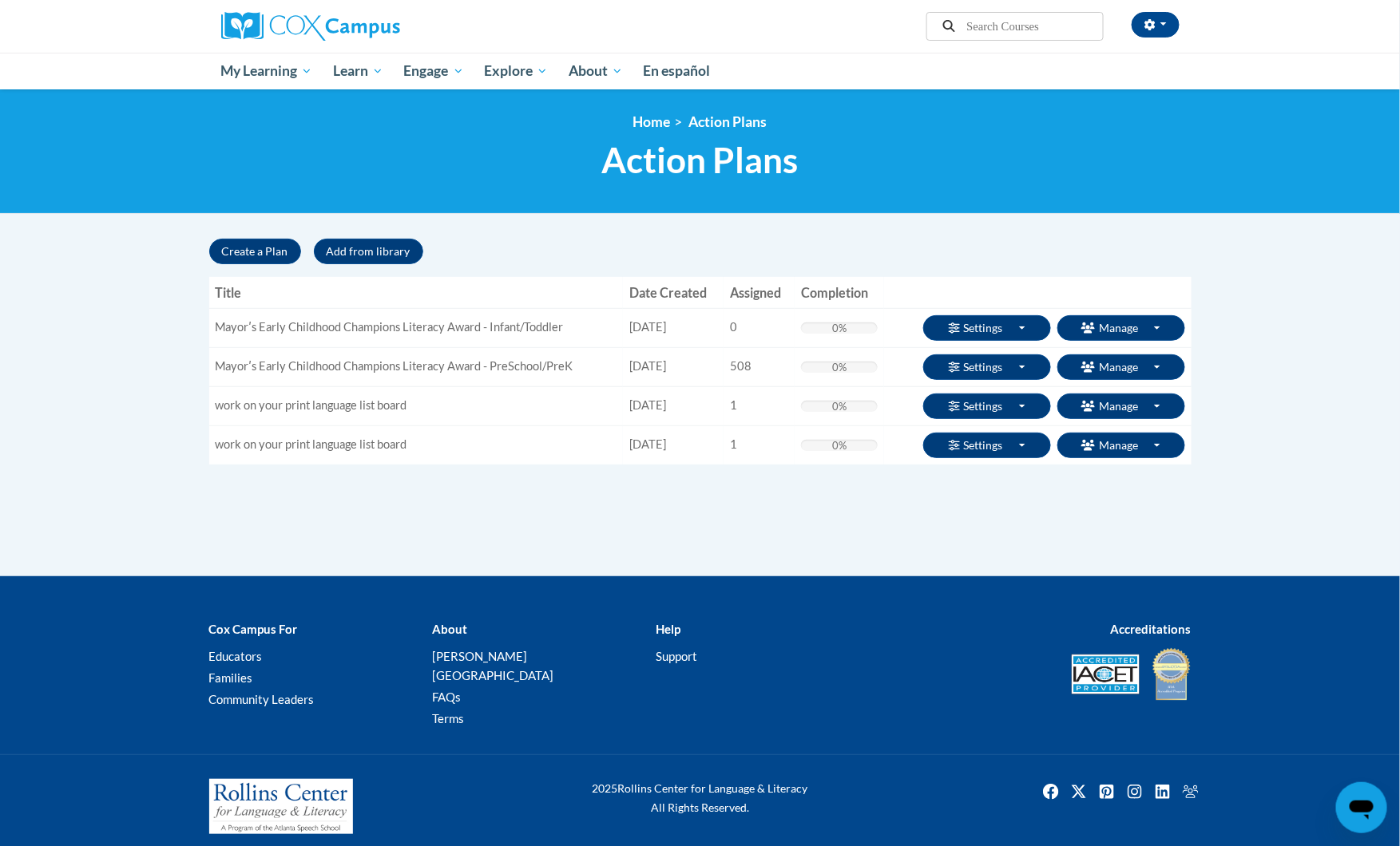
click at [399, 327] on td "Mayorʹs Early Childhood Champions Literacy Award - Infant/Toddler" at bounding box center [417, 327] width 414 height 39
copy tr "Mayorʹs Early Childhood Champions Literacy Award - Infant/Toddler"
click at [976, 244] on div "Create a Plan Add from library « 1 »" at bounding box center [700, 251] width 983 height 25
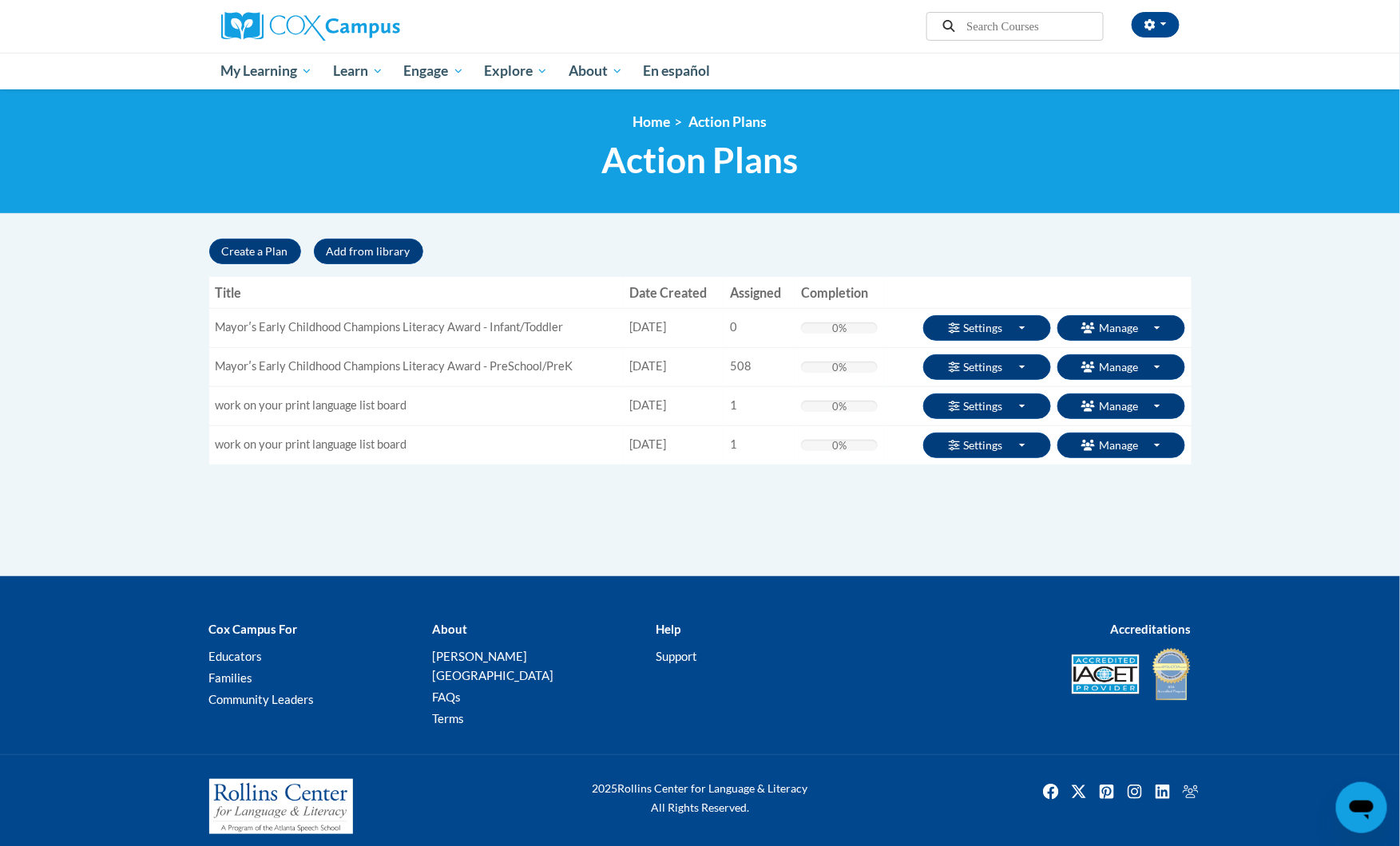
click at [472, 359] on td "Mayorʹs Early Childhood Champions Literacy Award - PreSchool/PreK" at bounding box center [417, 367] width 414 height 39
copy tr "Mayorʹs Early Childhood Champions Literacy Award - PreSchool/PreK"
click at [1003, 219] on body "Trina Heath (America/New_York UTC-04:00) My Profile Inbox Group Dashboard Actio…" at bounding box center [700, 429] width 1400 height 858
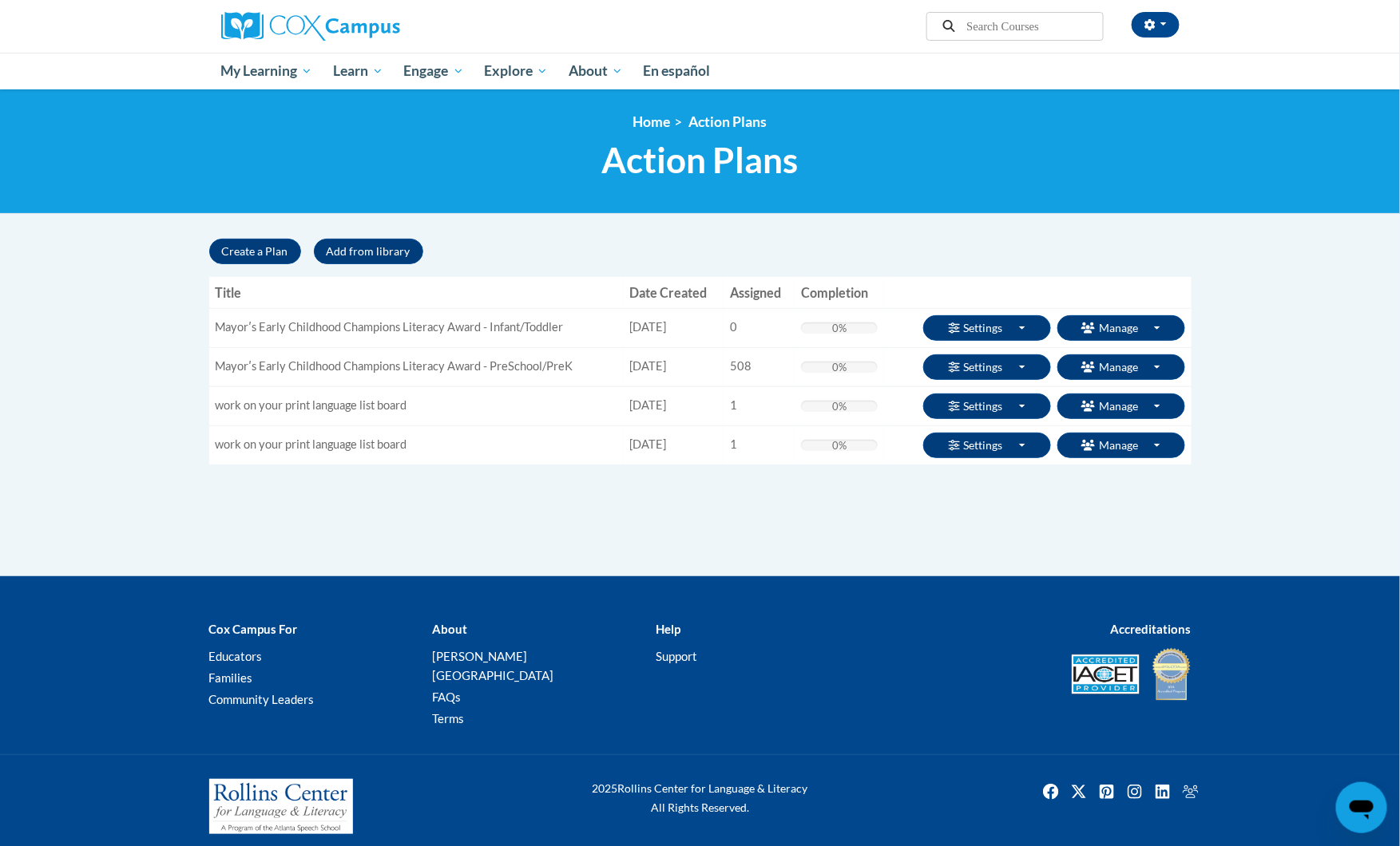
click at [911, 221] on body "Trina Heath (America/New_York UTC-04:00) My Profile Inbox Group Dashboard Actio…" at bounding box center [700, 429] width 1400 height 858
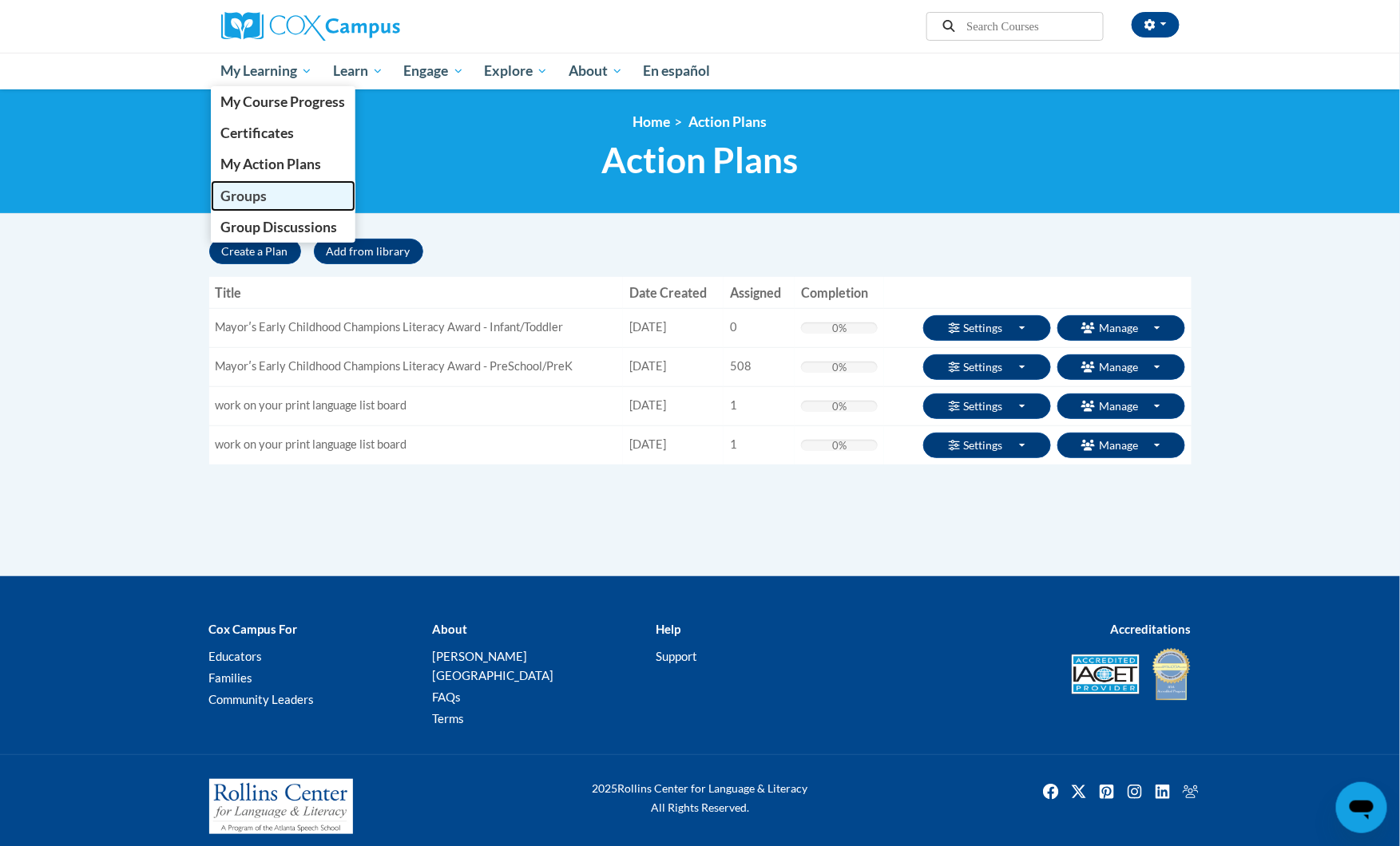
click at [221, 196] on span "Groups" at bounding box center [243, 196] width 46 height 17
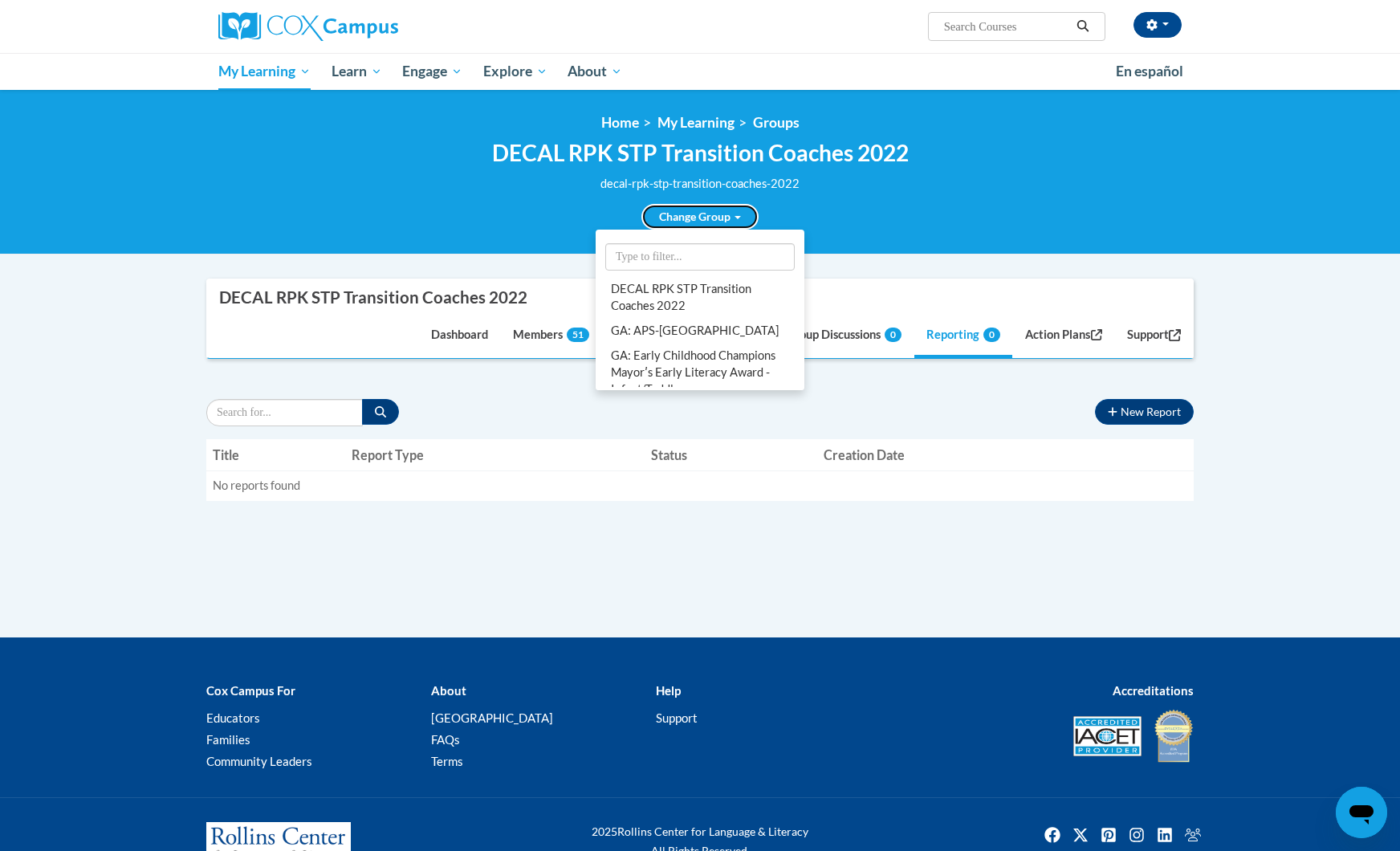
click at [719, 206] on link "Change Group" at bounding box center [700, 216] width 118 height 25
click at [709, 352] on link "GA: Early Childhood Champions Mayorʹs Early Literacy Award - Infant/Toddler" at bounding box center [700, 372] width 202 height 59
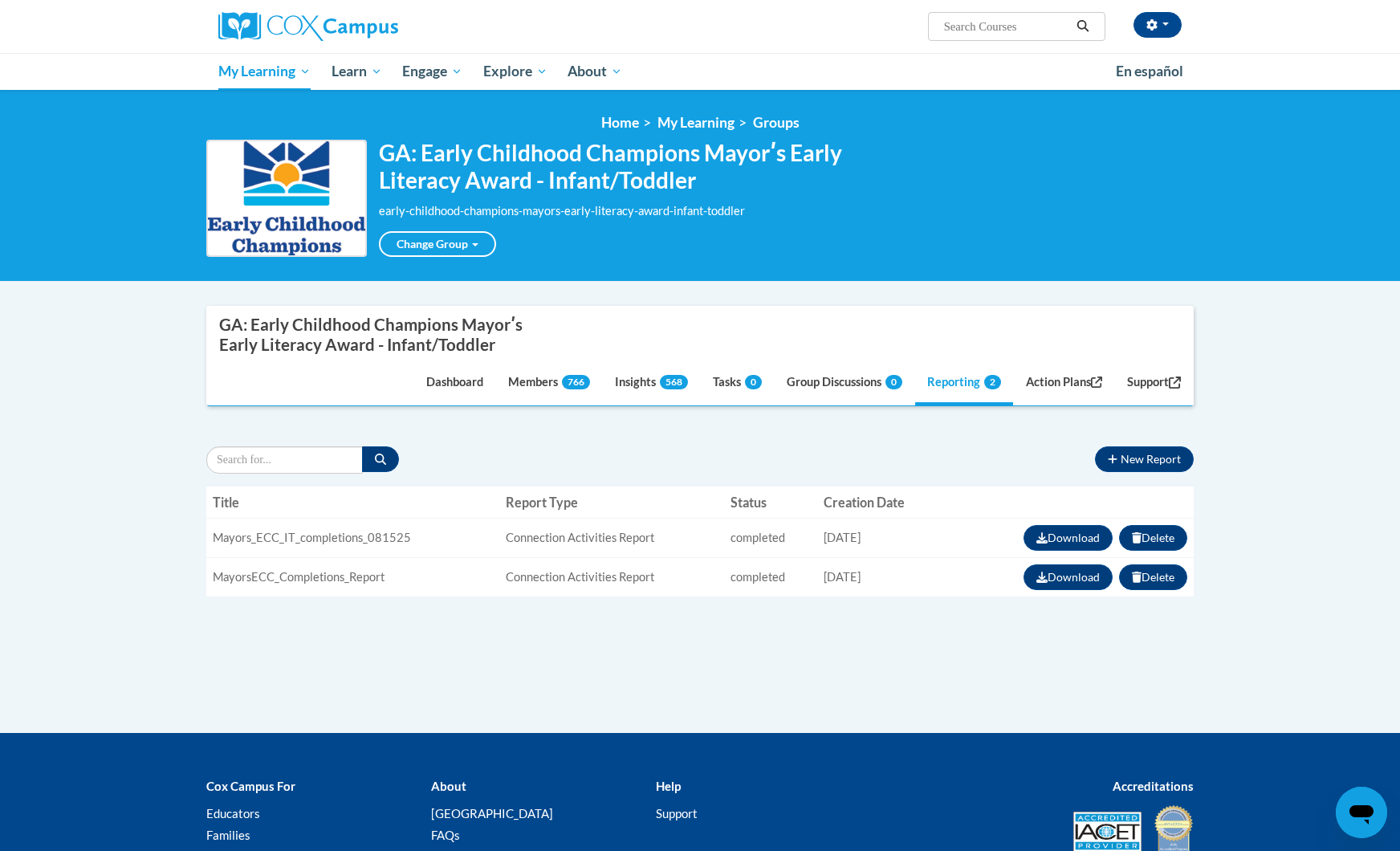
click at [407, 325] on div "GA: Early Childhood Champions Mayorʹs Early Literacy Award - Infant/Toddler" at bounding box center [380, 335] width 321 height 40
click at [408, 325] on div "GA: Early Childhood Champions Mayorʹs Early Literacy Award - Infant/Toddler" at bounding box center [380, 335] width 321 height 40
copy nav "GA: Early Childhood Champions Mayorʹs Early Literacy Award - Infant/Toddler"
click at [1223, 367] on body "Trina Heath (America/New_York UTC-04:00) My Profile Inbox Group Dashboard Actio…" at bounding box center [700, 499] width 1400 height 999
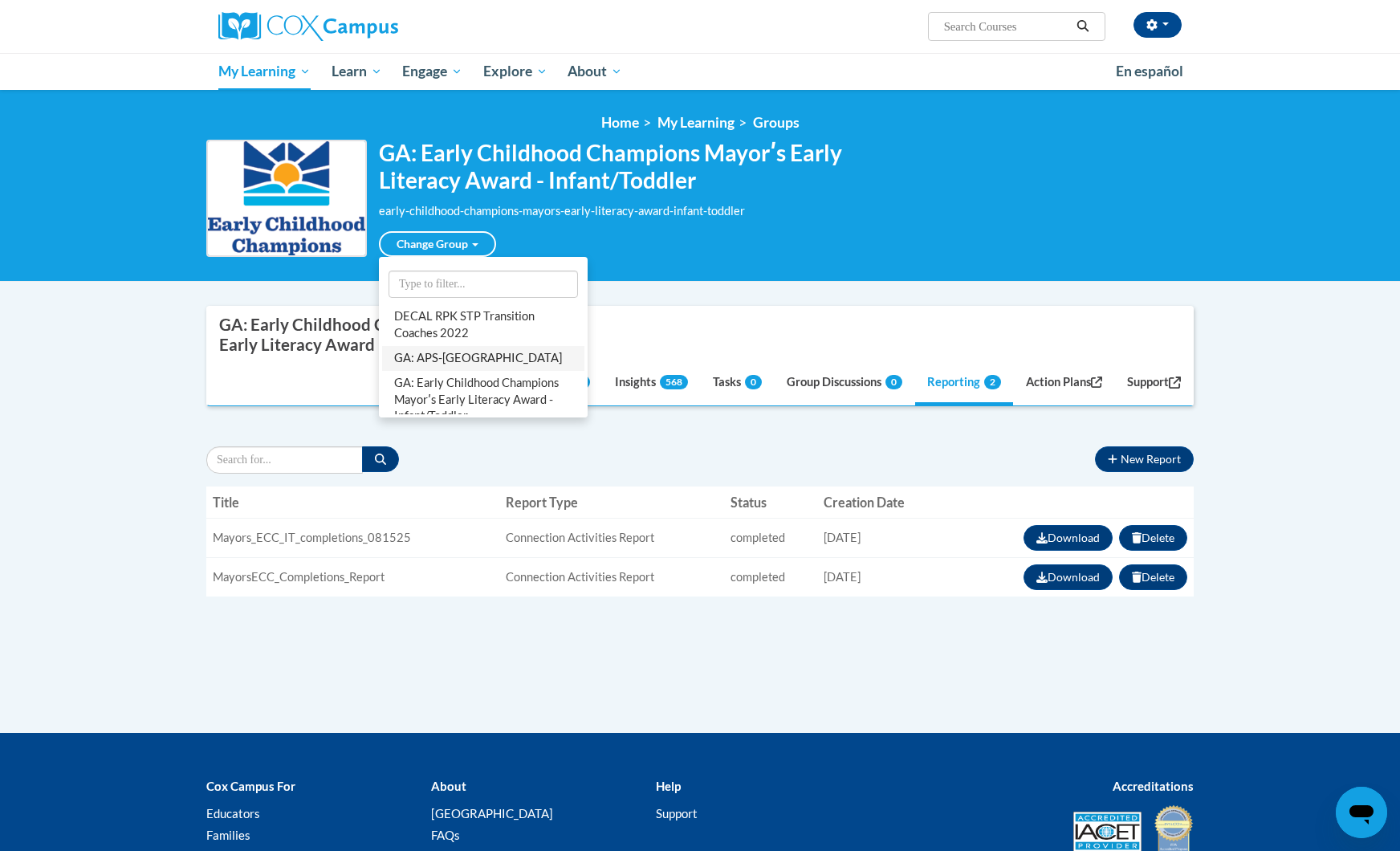
scroll to position [107, 0]
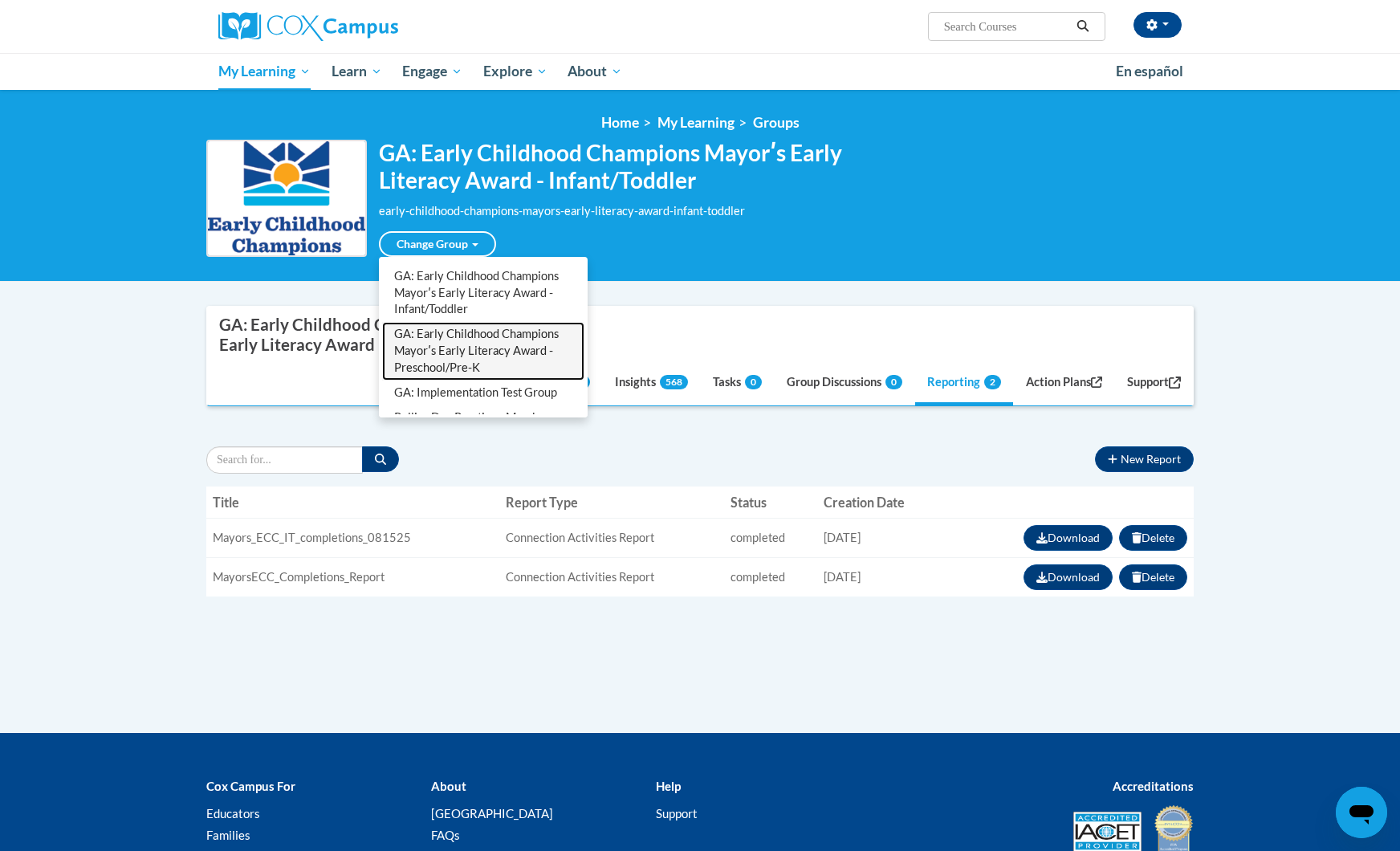
click at [493, 353] on link "GA: Early Childhood Champions Mayorʹs Early Literacy Award - Preschool/Pre-K" at bounding box center [483, 351] width 202 height 59
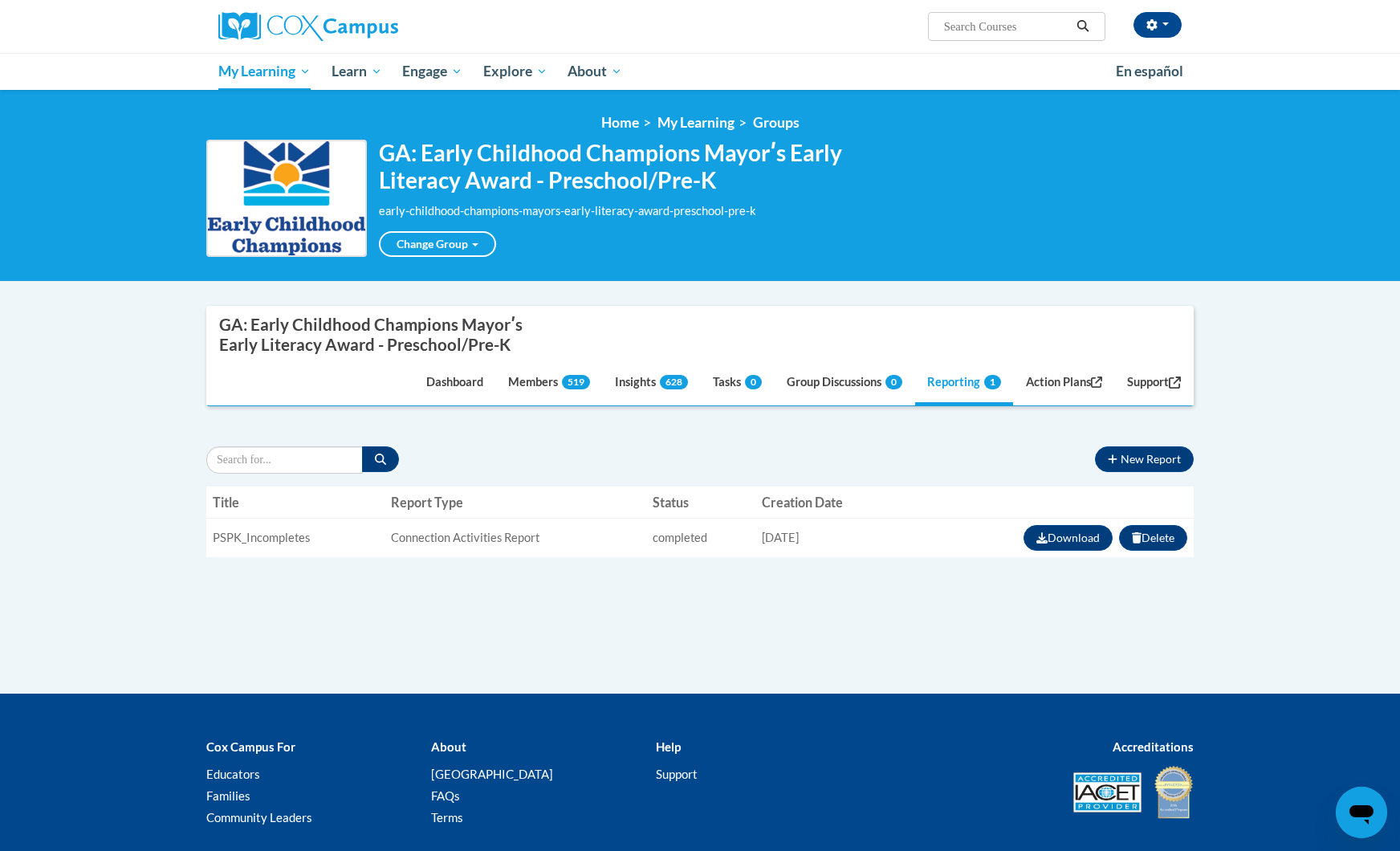
click at [422, 334] on div "GA: Early Childhood Champions Mayorʹs Early Literacy Award - Preschool/Pre-K" at bounding box center [380, 335] width 321 height 40
copy nav "GA: Early Childhood Champions Mayorʹs Early Literacy Award - Preschool/Pre-K"
drag, startPoint x: 1146, startPoint y: 198, endPoint x: 1144, endPoint y: 182, distance: 16.1
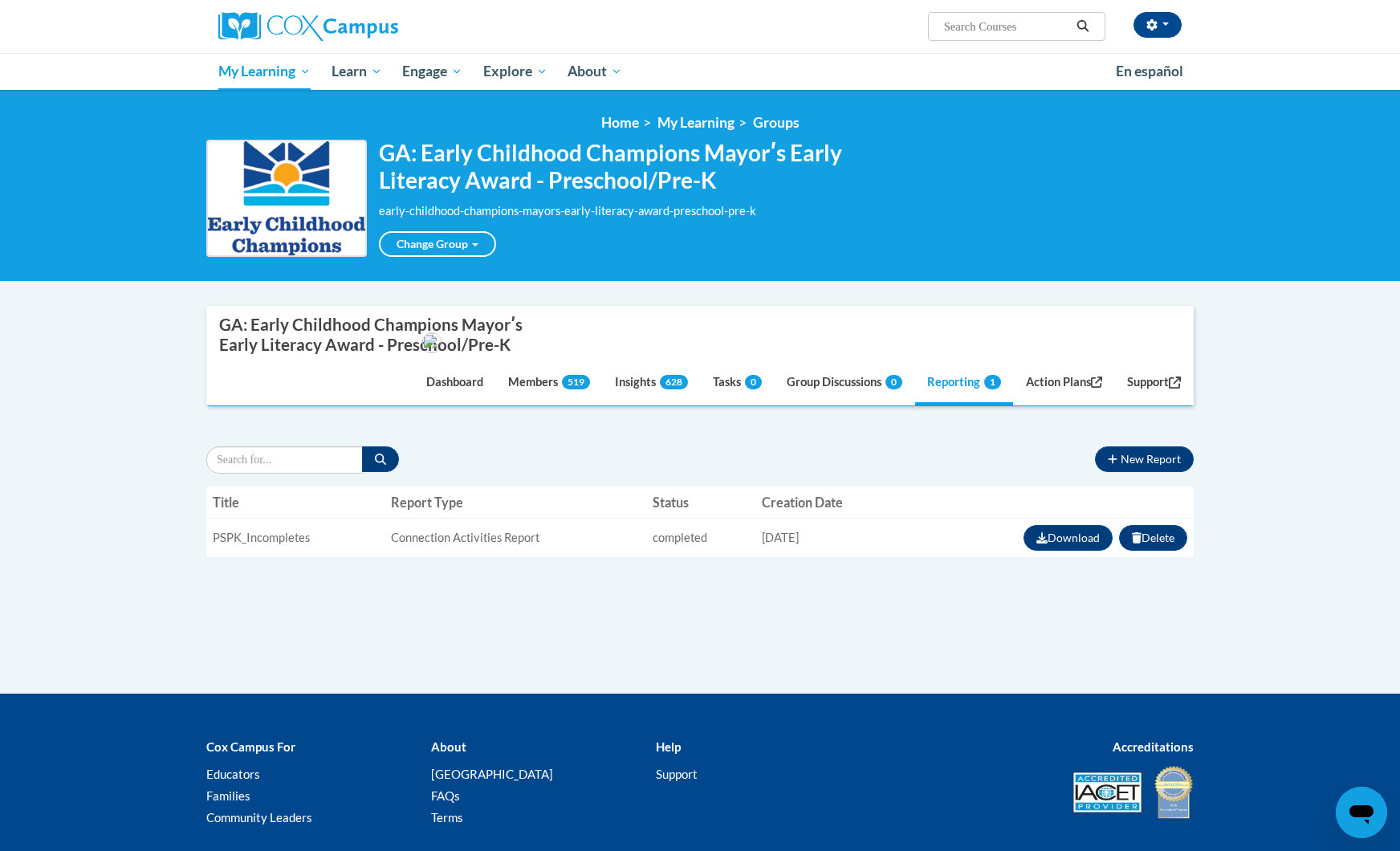
click at [1149, 202] on div "GA: Early Childhood Champions Mayorʹs Early Literacy Award - Preschool/Pre-K ea…" at bounding box center [700, 198] width 987 height 118
click at [633, 280] on div "<en>My Learning</en><fr>New fr_My Learning</fr><it>New it_My Learning</it><de>N…" at bounding box center [700, 185] width 1400 height 192
click at [530, 379] on link "Members 519" at bounding box center [549, 383] width 106 height 43
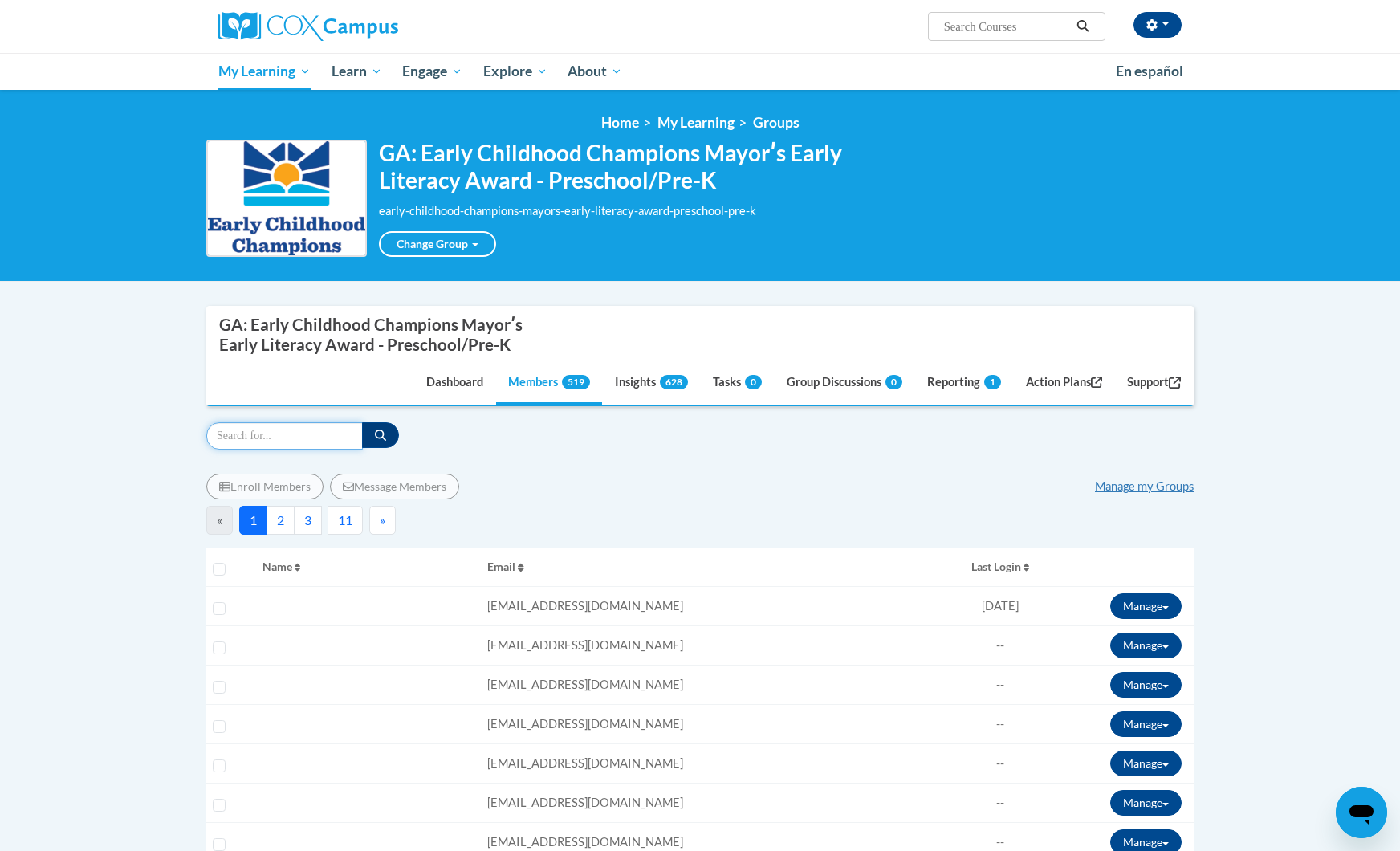
click at [311, 432] on input "Search" at bounding box center [284, 436] width 156 height 27
type input "elisha"
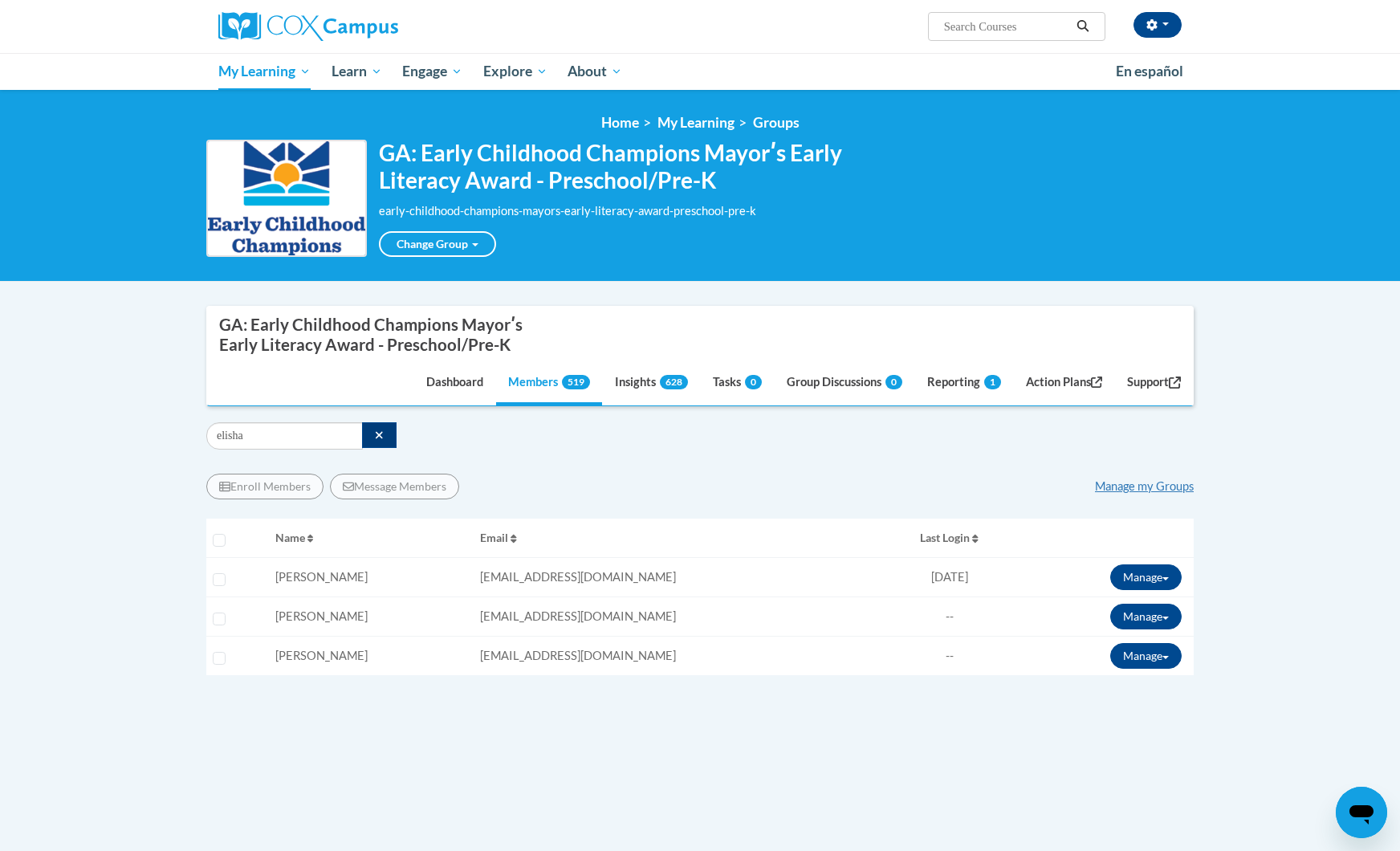
click at [544, 583] on span "ecarrky@yahoo.com" at bounding box center [578, 577] width 196 height 14
click at [543, 580] on span "ecarrky@yahoo.com" at bounding box center [578, 577] width 196 height 14
copy tr "ecarrky@yahoo.com Role: Member Progress: 88% Complete 88%"
click at [1157, 418] on div "Supervisor Modal Window GA: Early Childhood Champions Mayorʹs Early Literacy Aw…" at bounding box center [700, 565] width 987 height 518
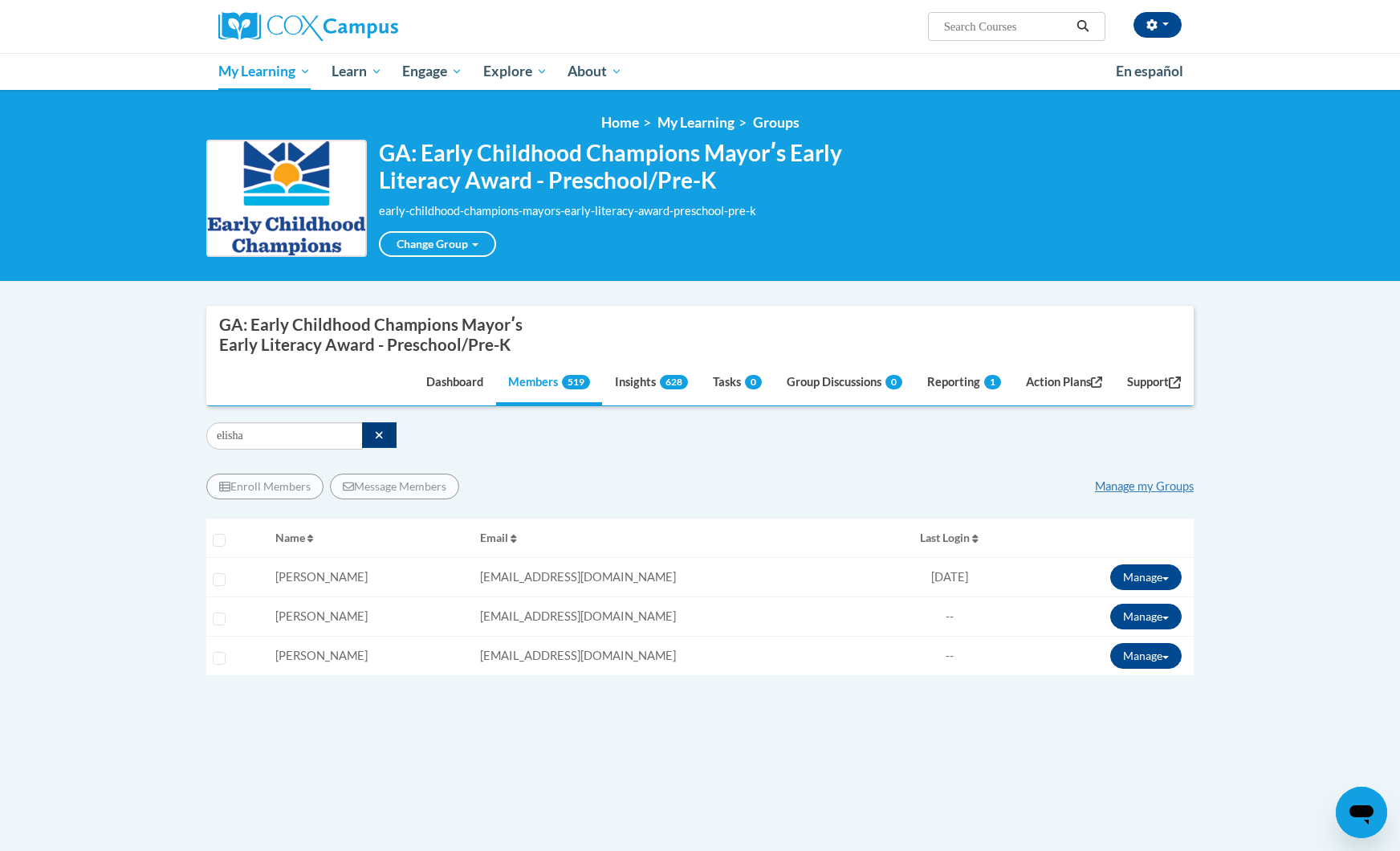
click at [377, 325] on div "GA: Early Childhood Champions Mayorʹs Early Literacy Award - Preschool/Pre-K" at bounding box center [380, 335] width 321 height 40
copy nav "GA: Early Childhood Champions Mayorʹs Early Literacy Award - Preschool/Pre-K"
click at [1170, 166] on div "GA: Early Childhood Champions Mayorʹs Early Literacy Award - Preschool/Pre-K ea…" at bounding box center [700, 198] width 987 height 118
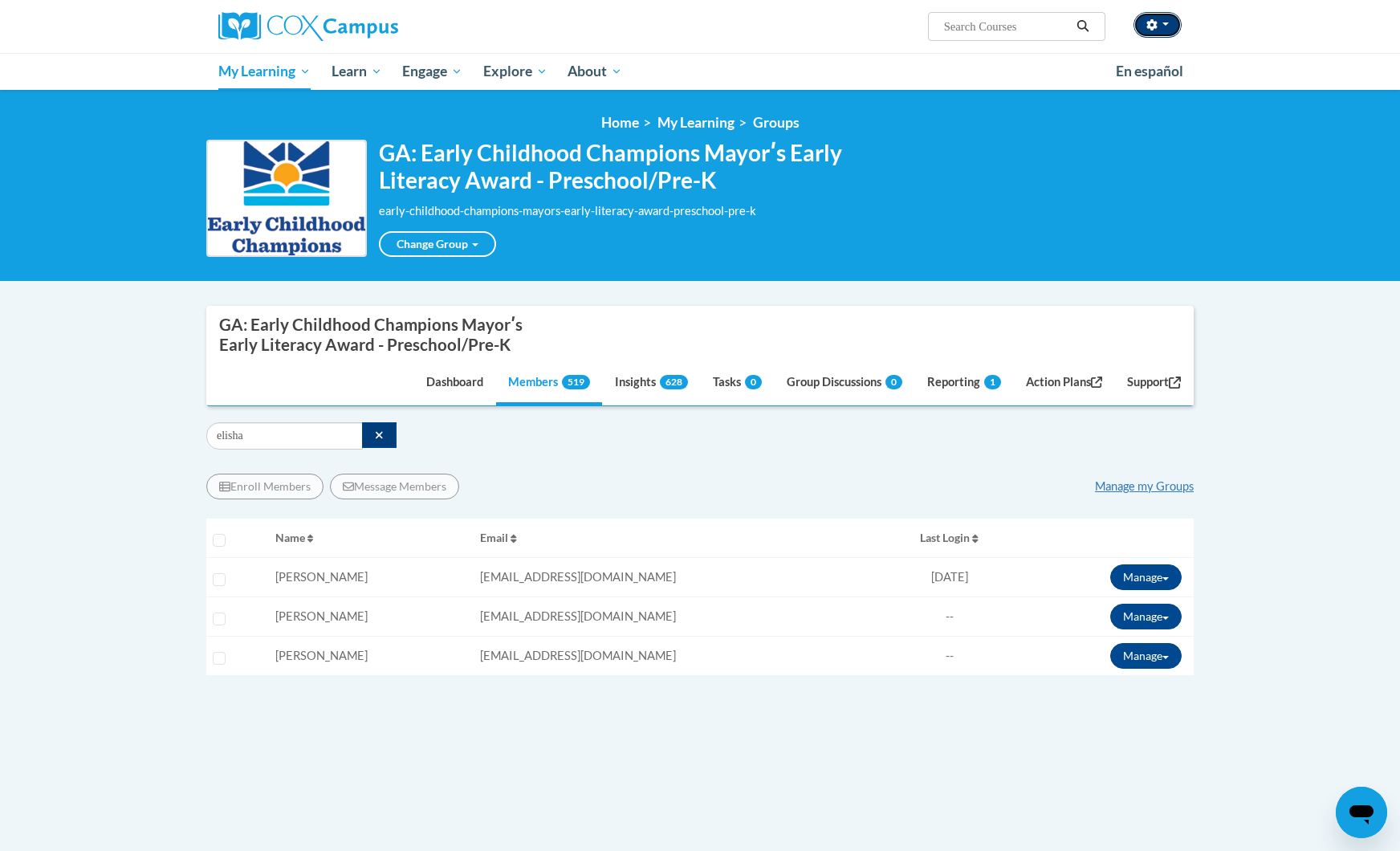
click at [1151, 30] on icon "button" at bounding box center [1152, 25] width 11 height 11
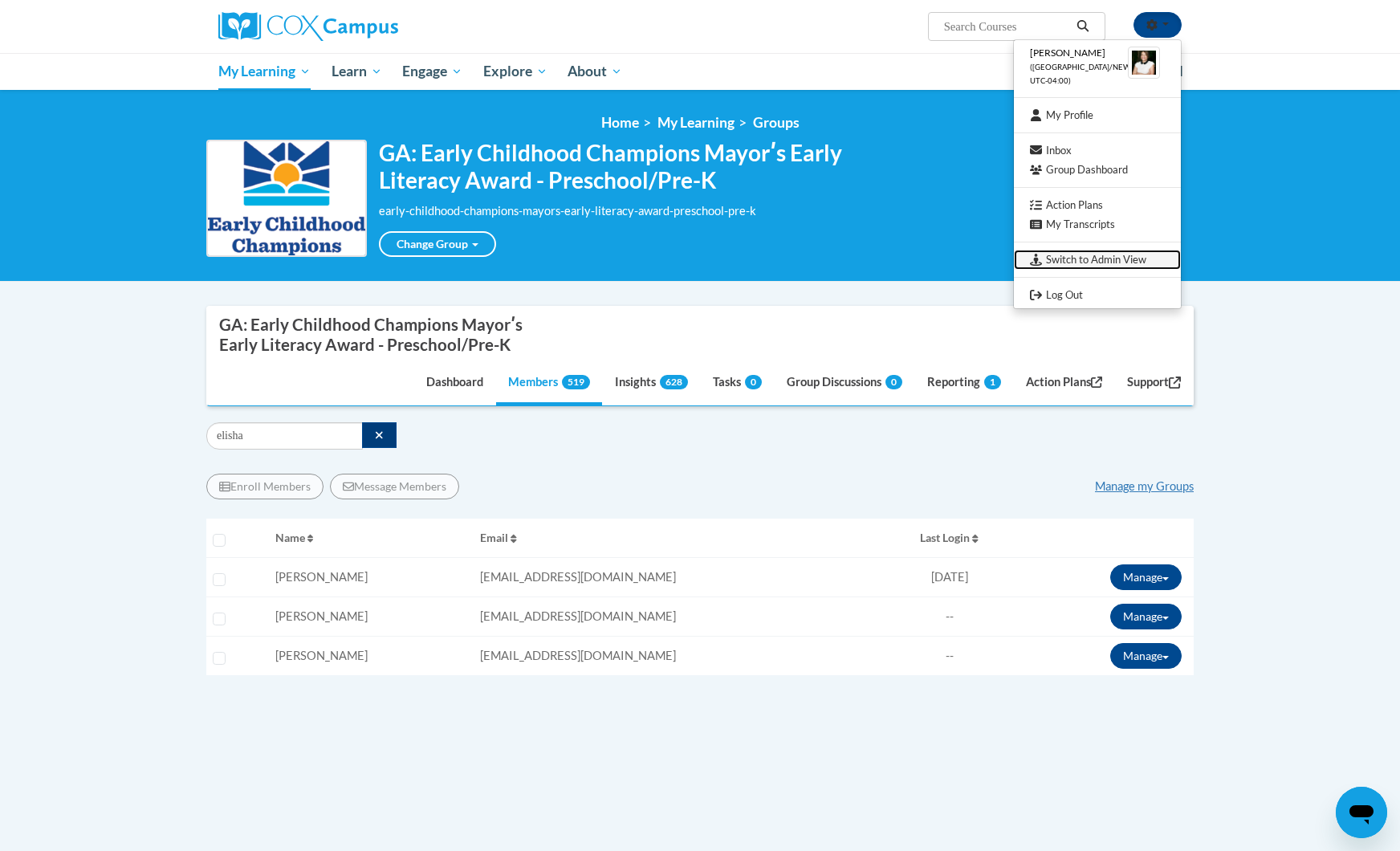
click at [1110, 265] on link "Switch to Admin View" at bounding box center [1097, 259] width 167 height 20
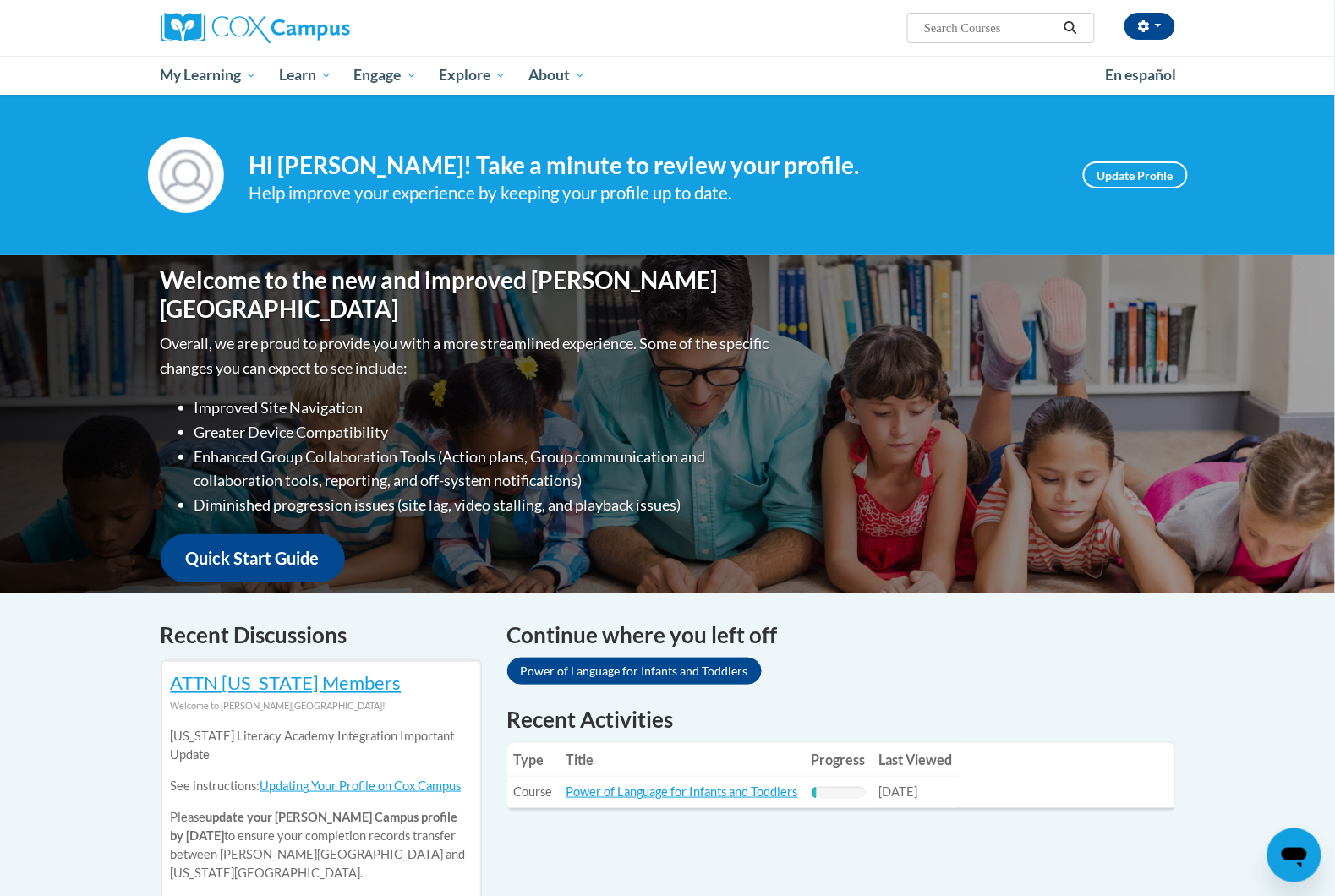
click at [1272, 222] on div "Your profile Hi [PERSON_NAME]! Take a minute to review your profile. Help impro…" at bounding box center [668, 175] width 1335 height 161
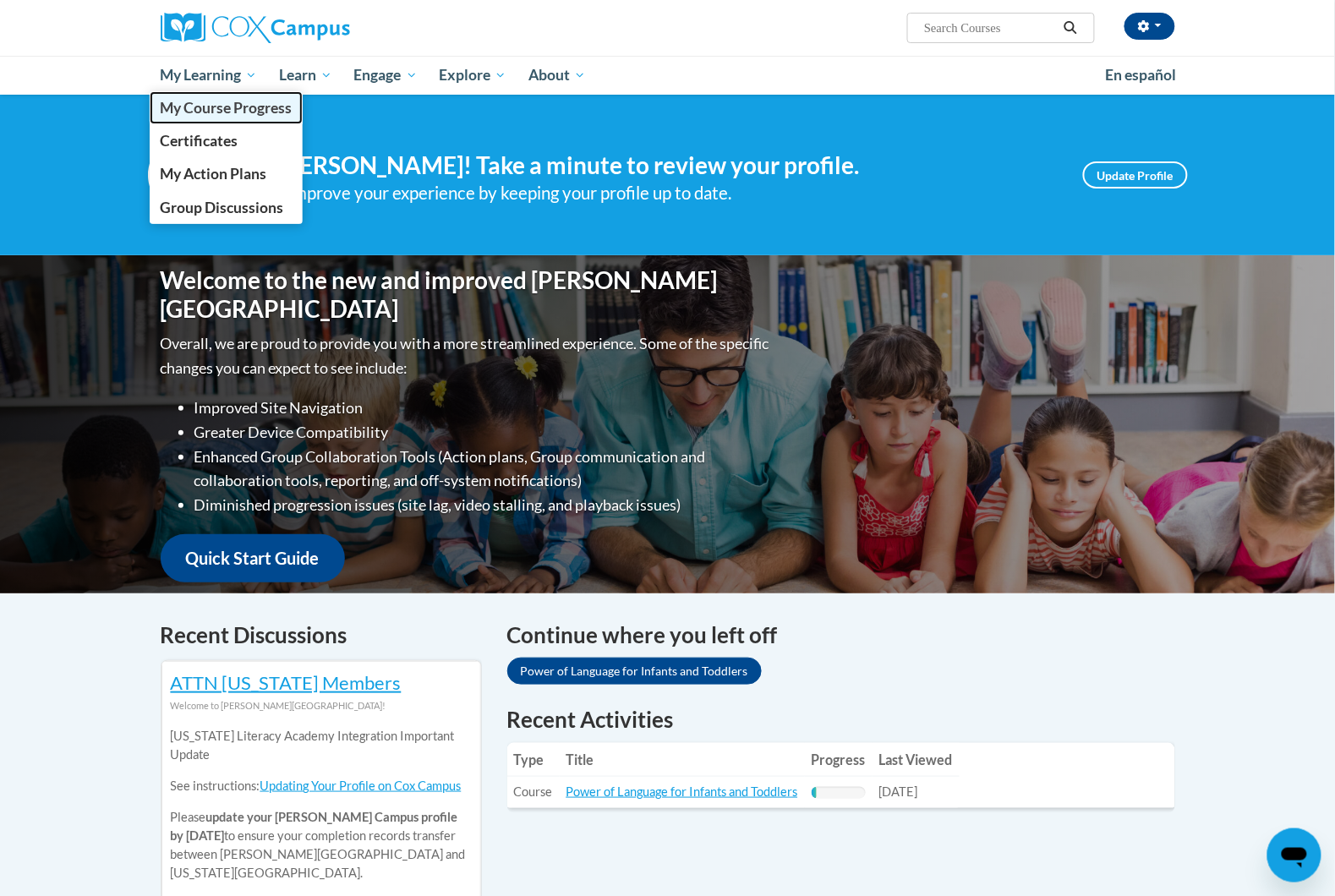
click at [204, 110] on span "My Course Progress" at bounding box center [226, 107] width 132 height 18
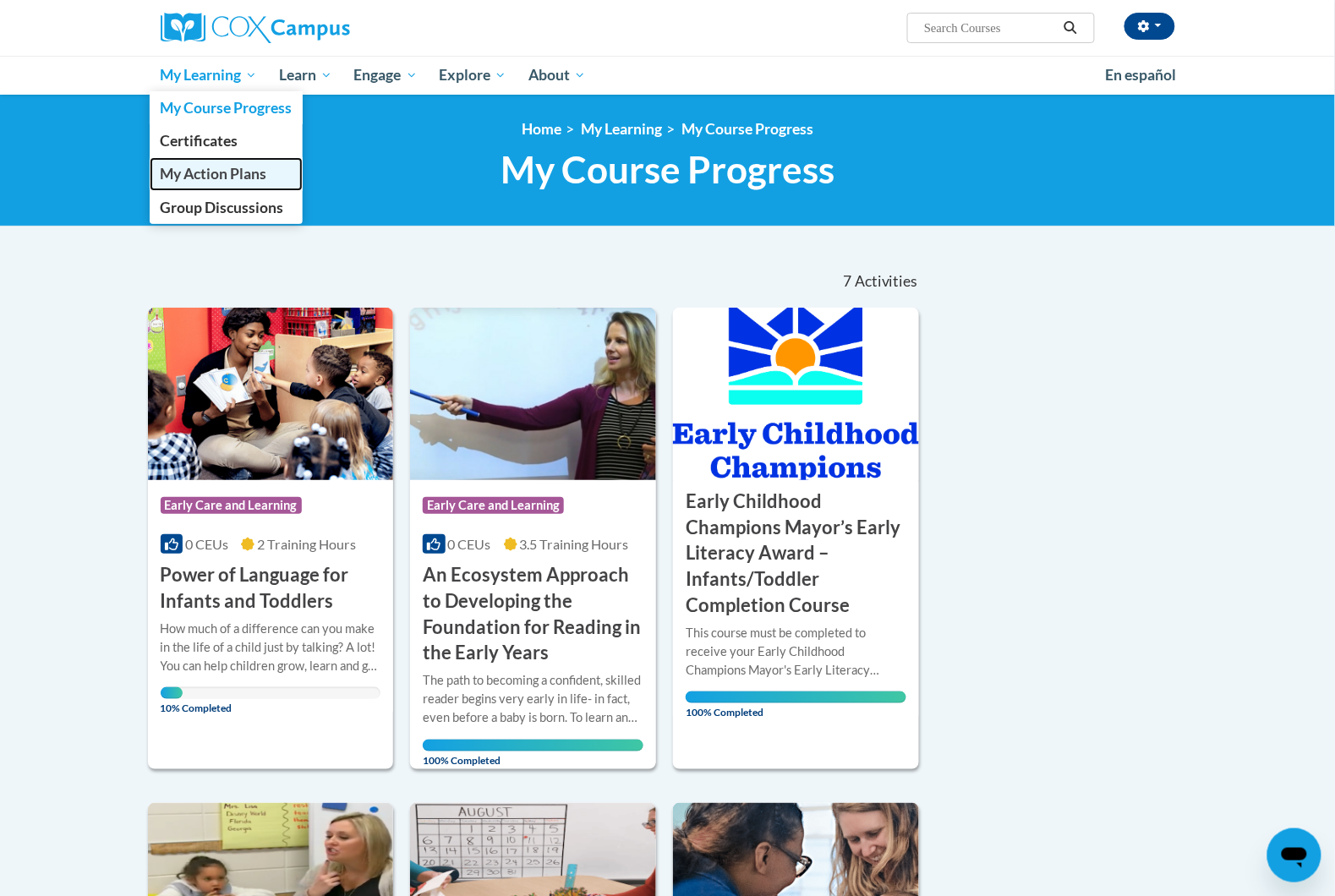
click at [204, 171] on span "My Action Plans" at bounding box center [213, 173] width 106 height 18
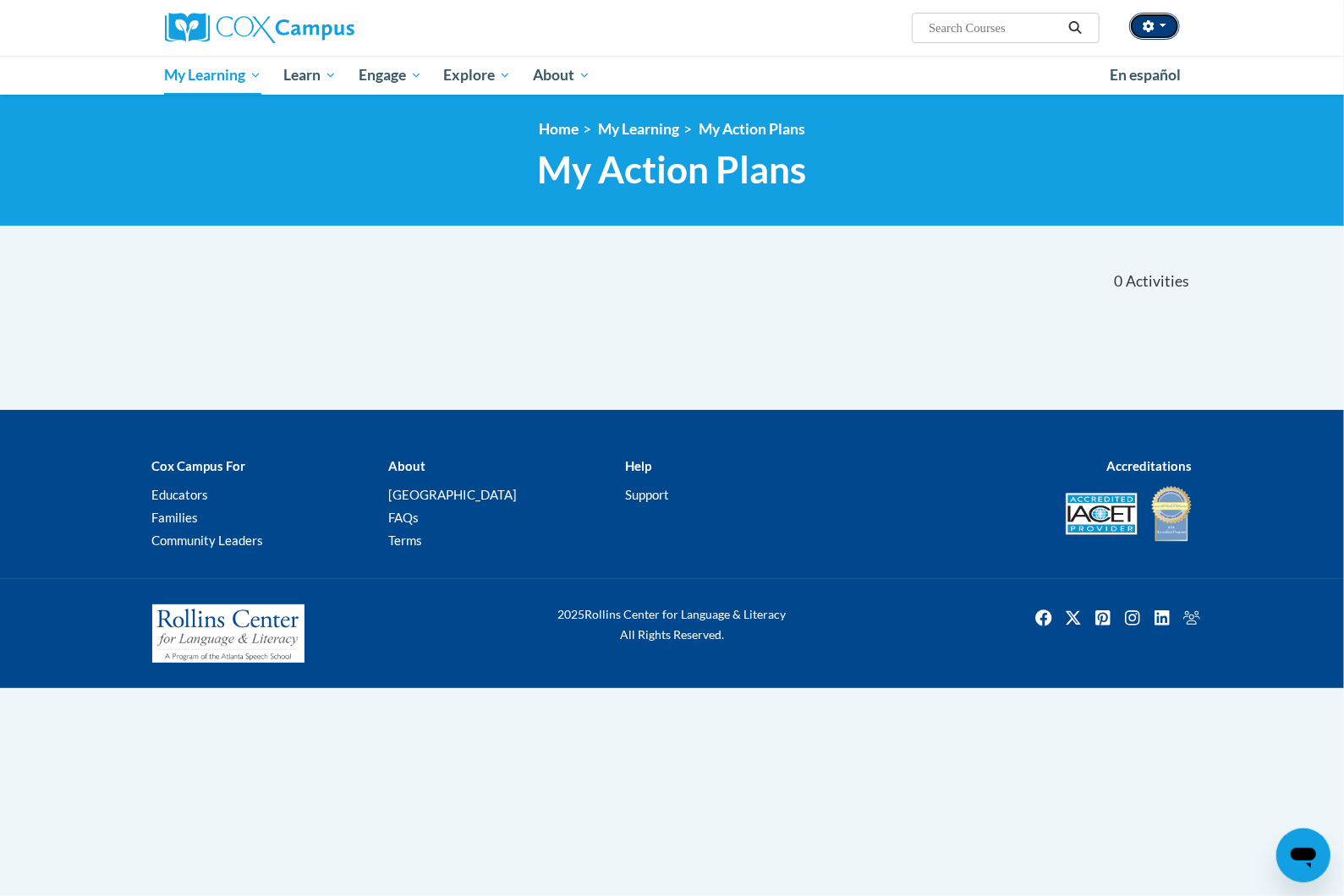
click at [1148, 21] on icon "button" at bounding box center [1149, 26] width 11 height 12
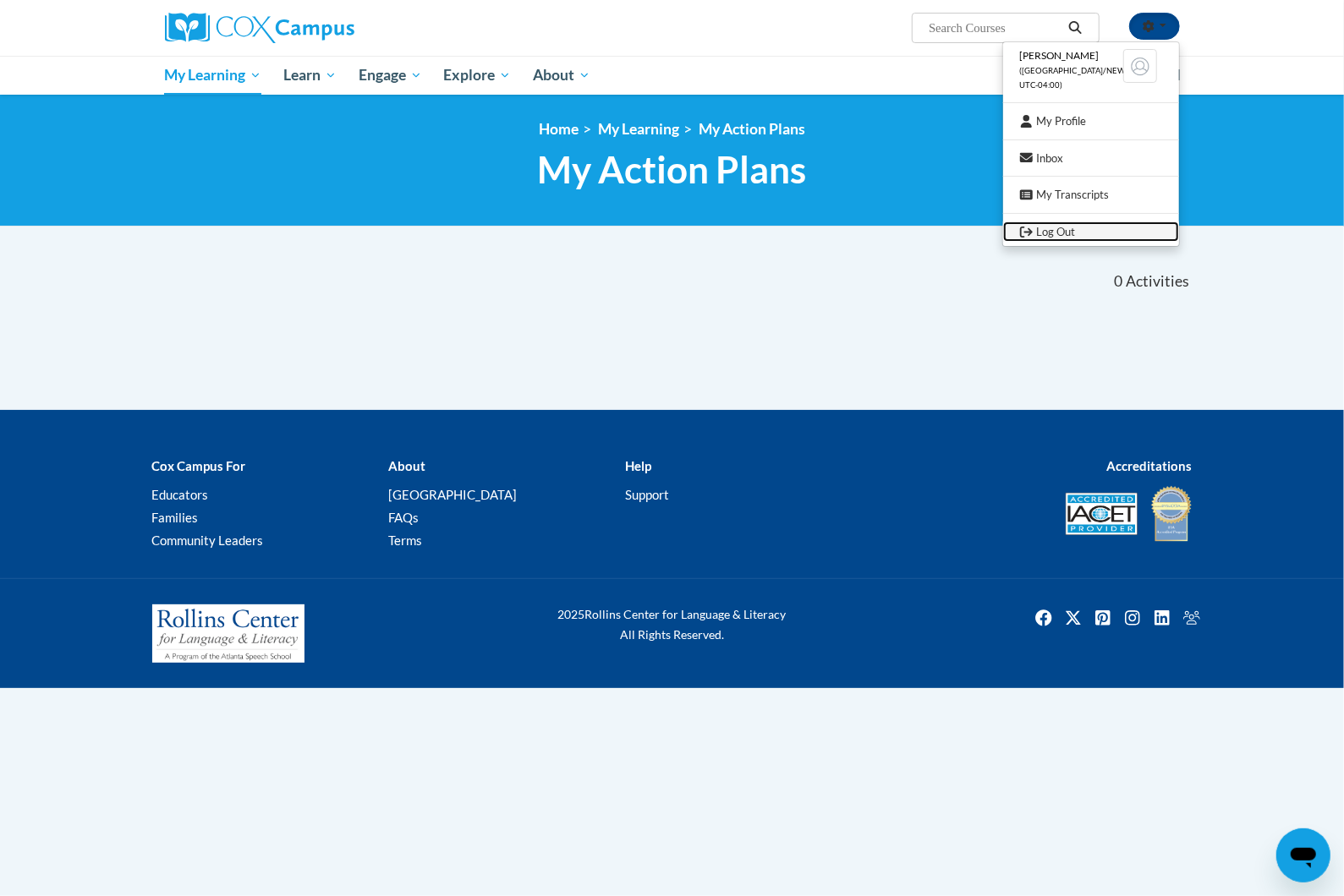
click at [1086, 226] on link "Log Out" at bounding box center [1091, 232] width 176 height 21
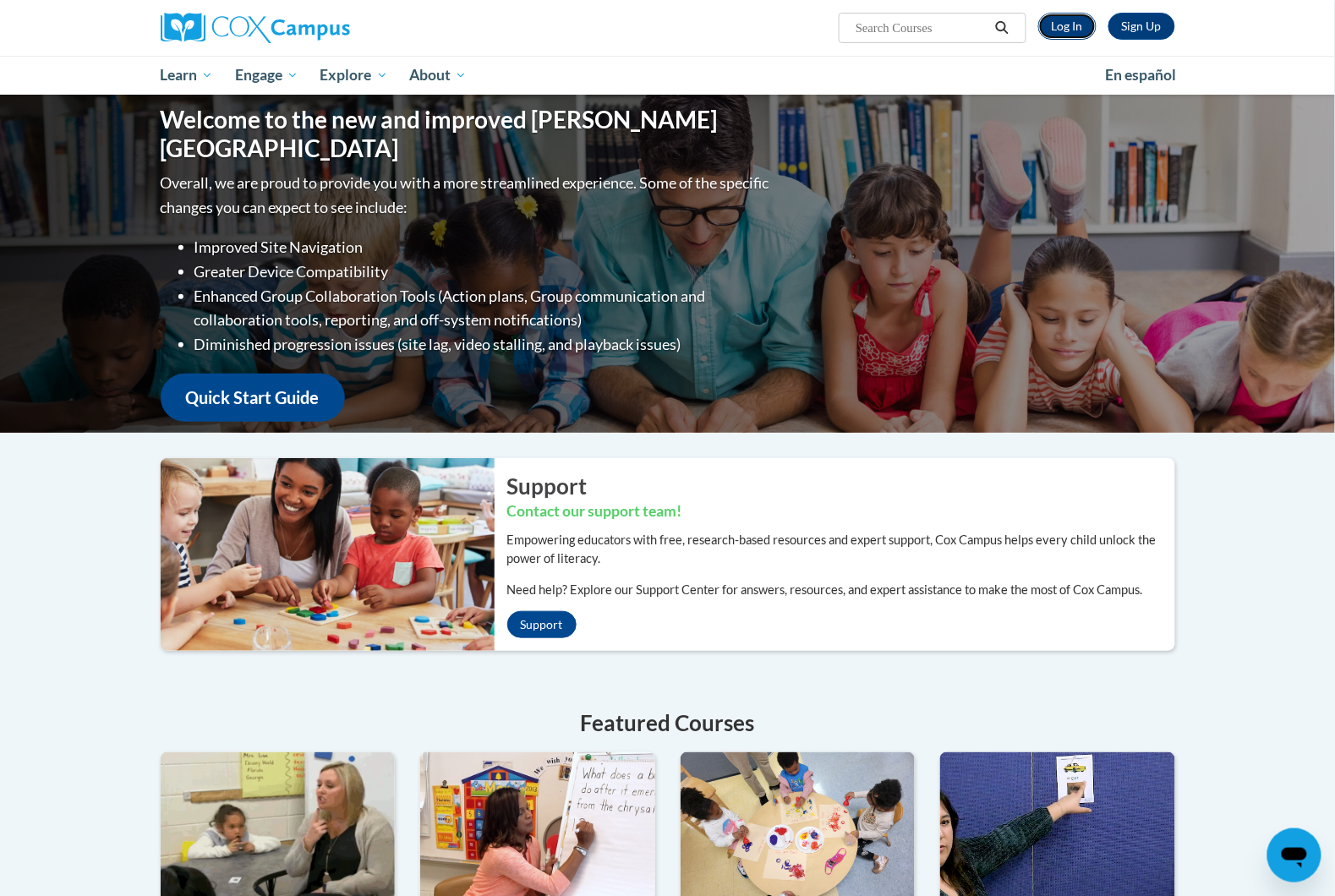
click at [1062, 28] on link "Log In" at bounding box center [1067, 26] width 58 height 27
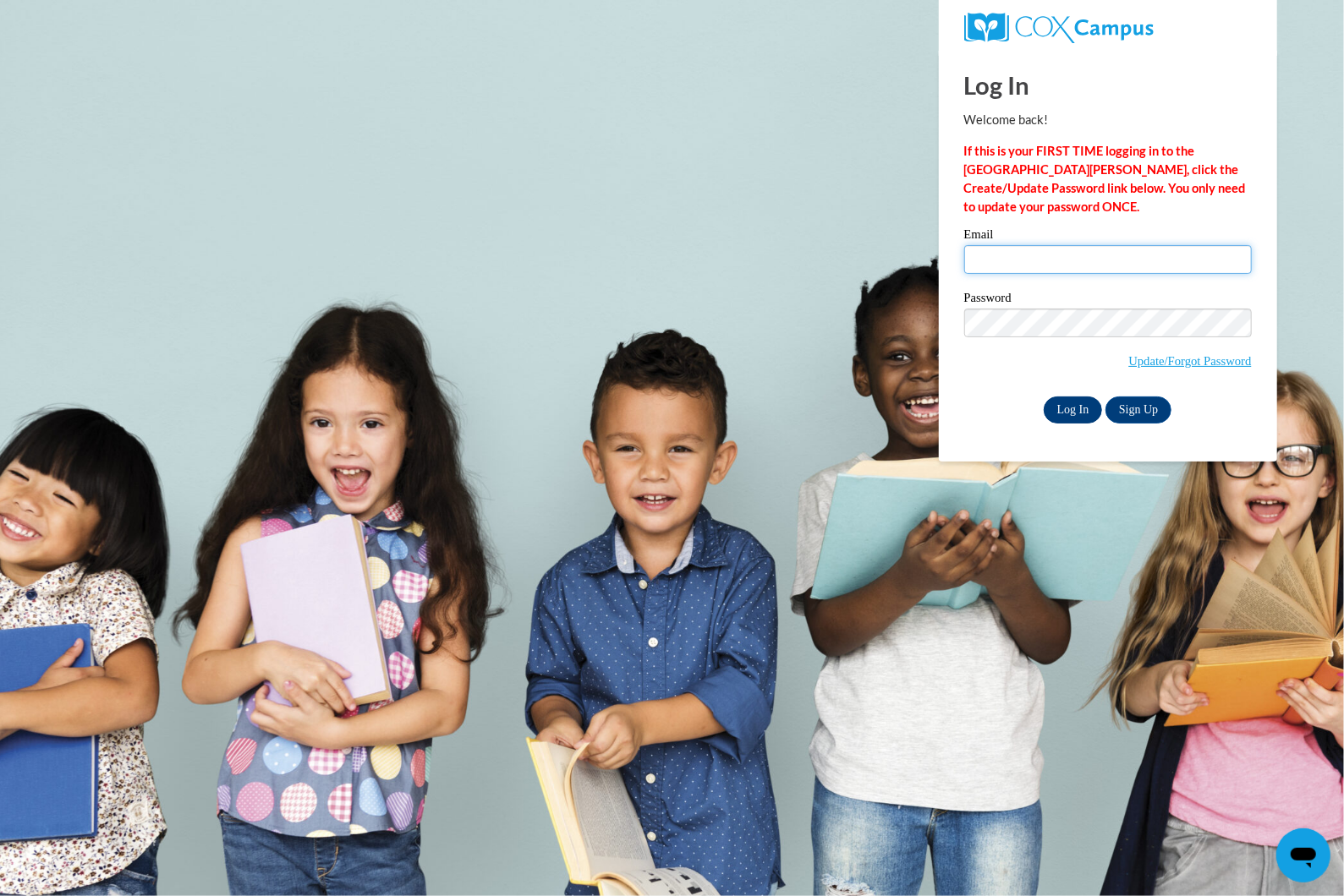
type input "[EMAIL_ADDRESS][DOMAIN_NAME]"
click at [1075, 410] on input "Log In" at bounding box center [1074, 410] width 59 height 27
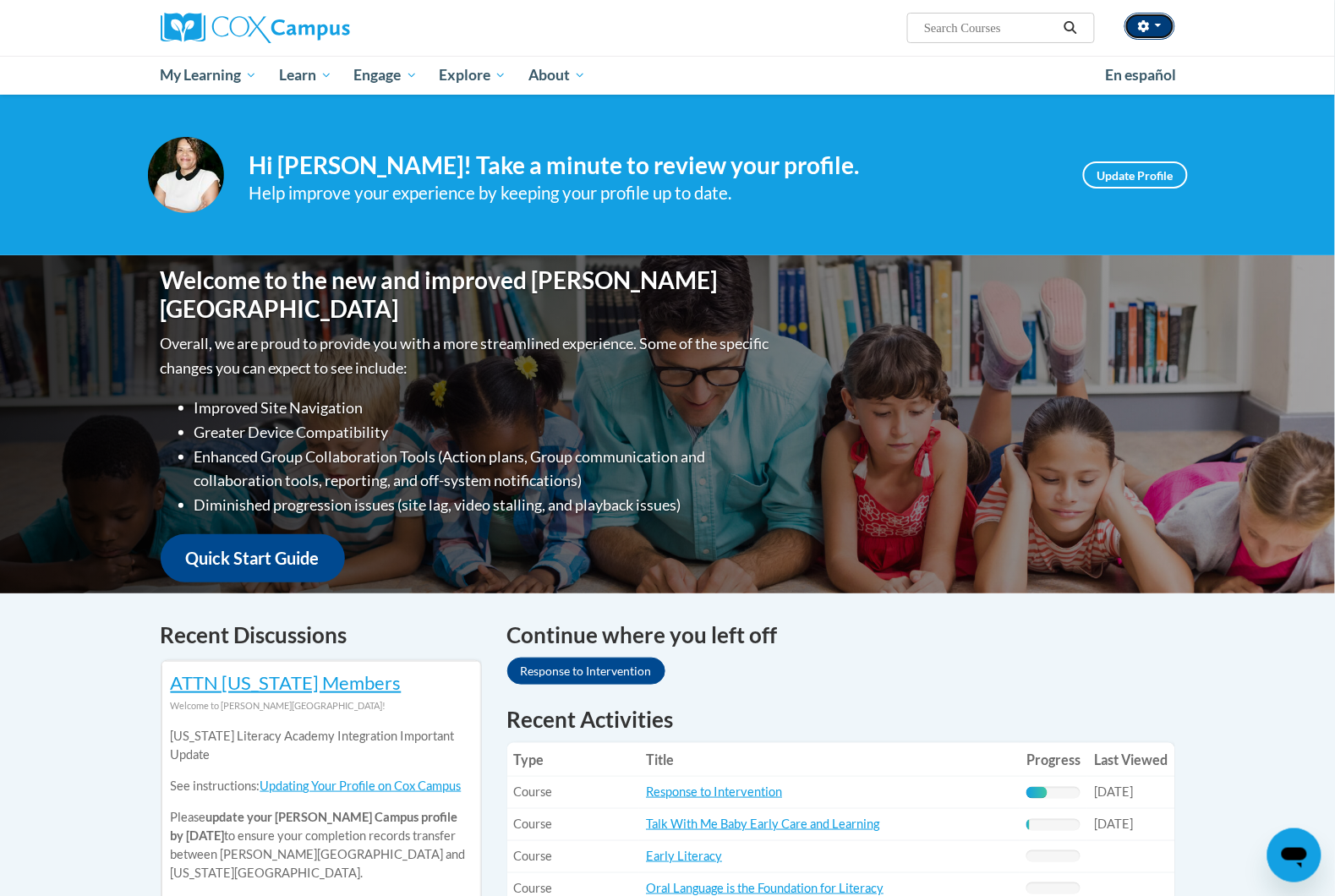
click at [1141, 13] on button "button" at bounding box center [1149, 26] width 51 height 27
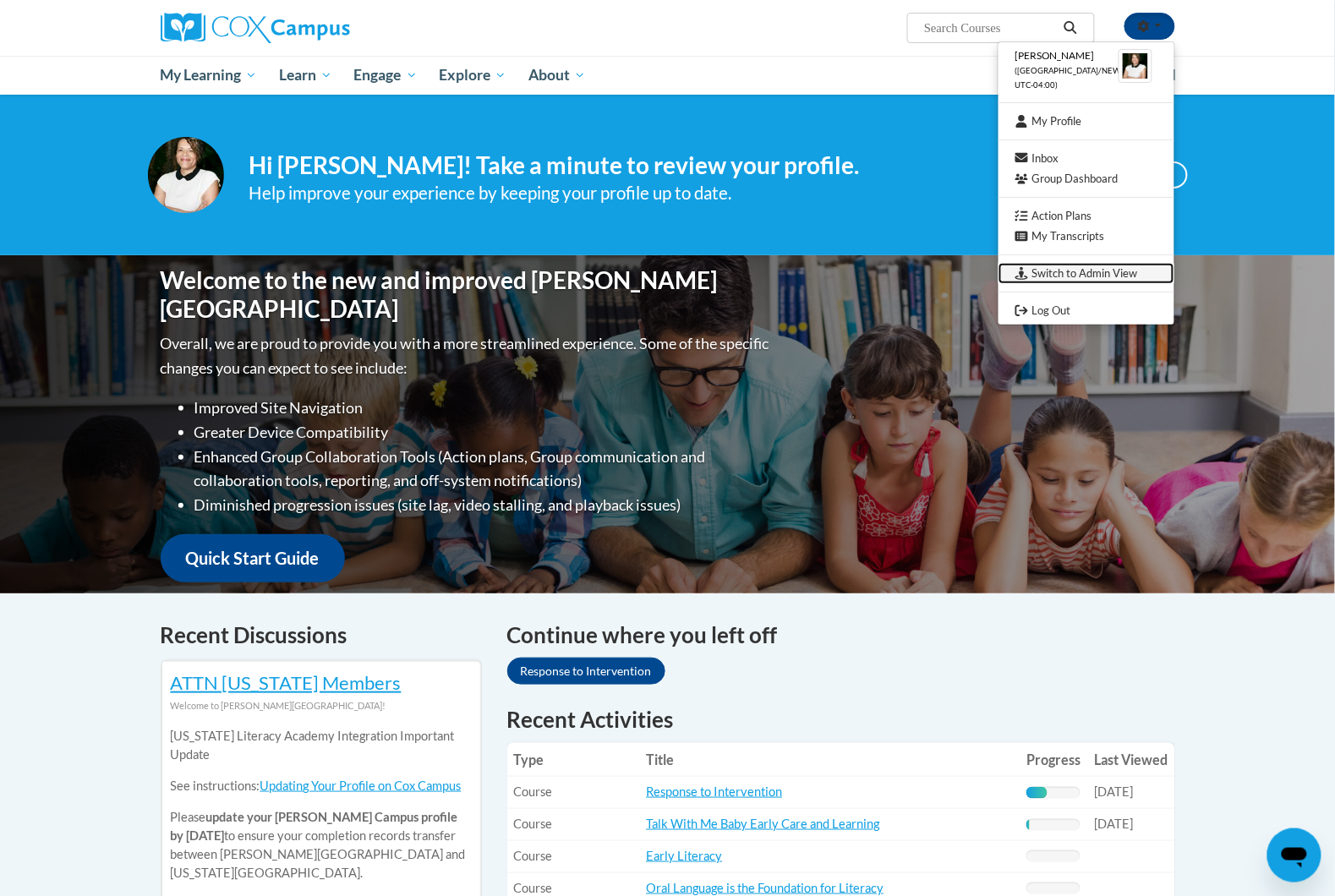
click at [1105, 270] on link "Switch to Admin View" at bounding box center [1086, 273] width 176 height 21
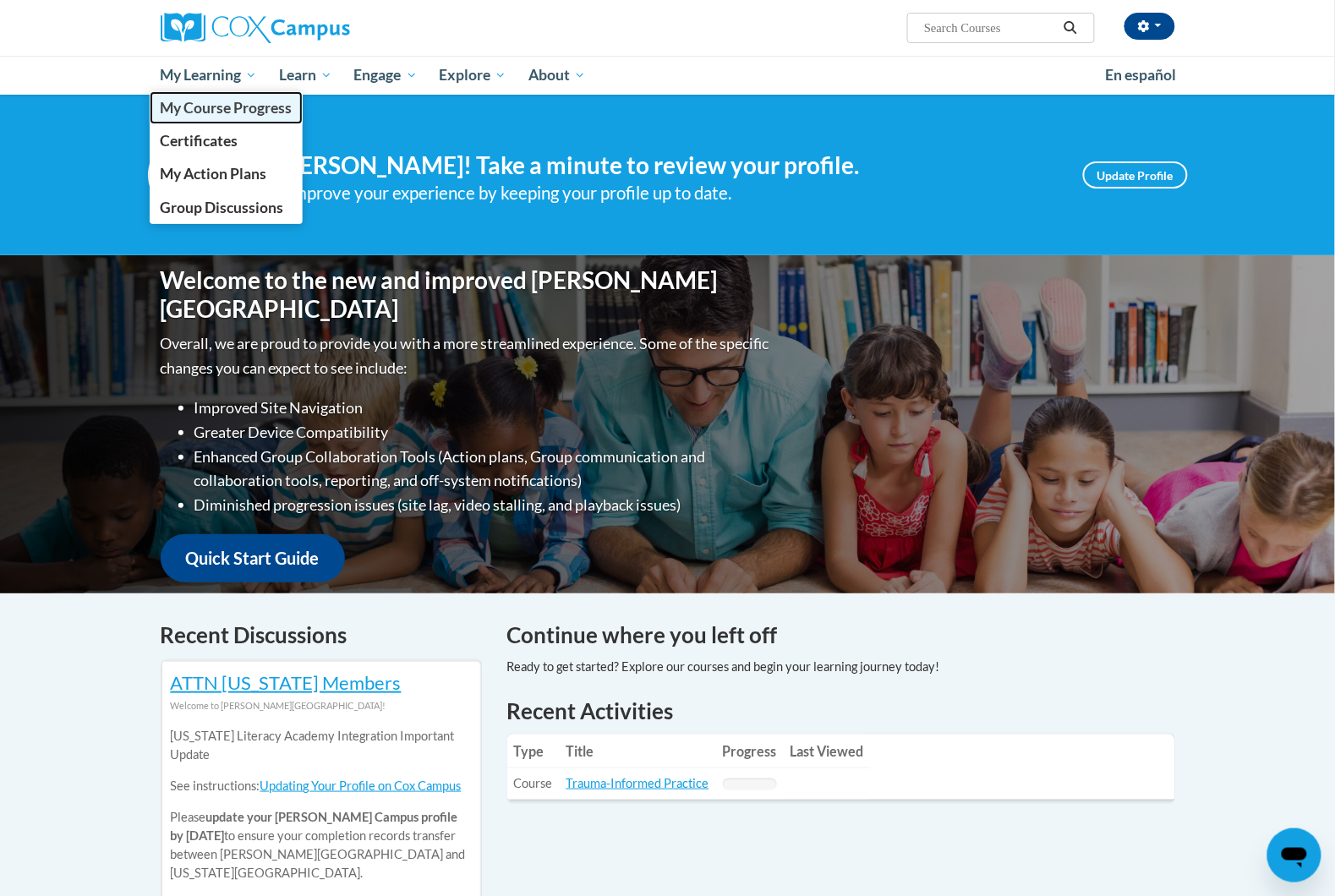
click at [228, 109] on span "My Course Progress" at bounding box center [226, 107] width 132 height 18
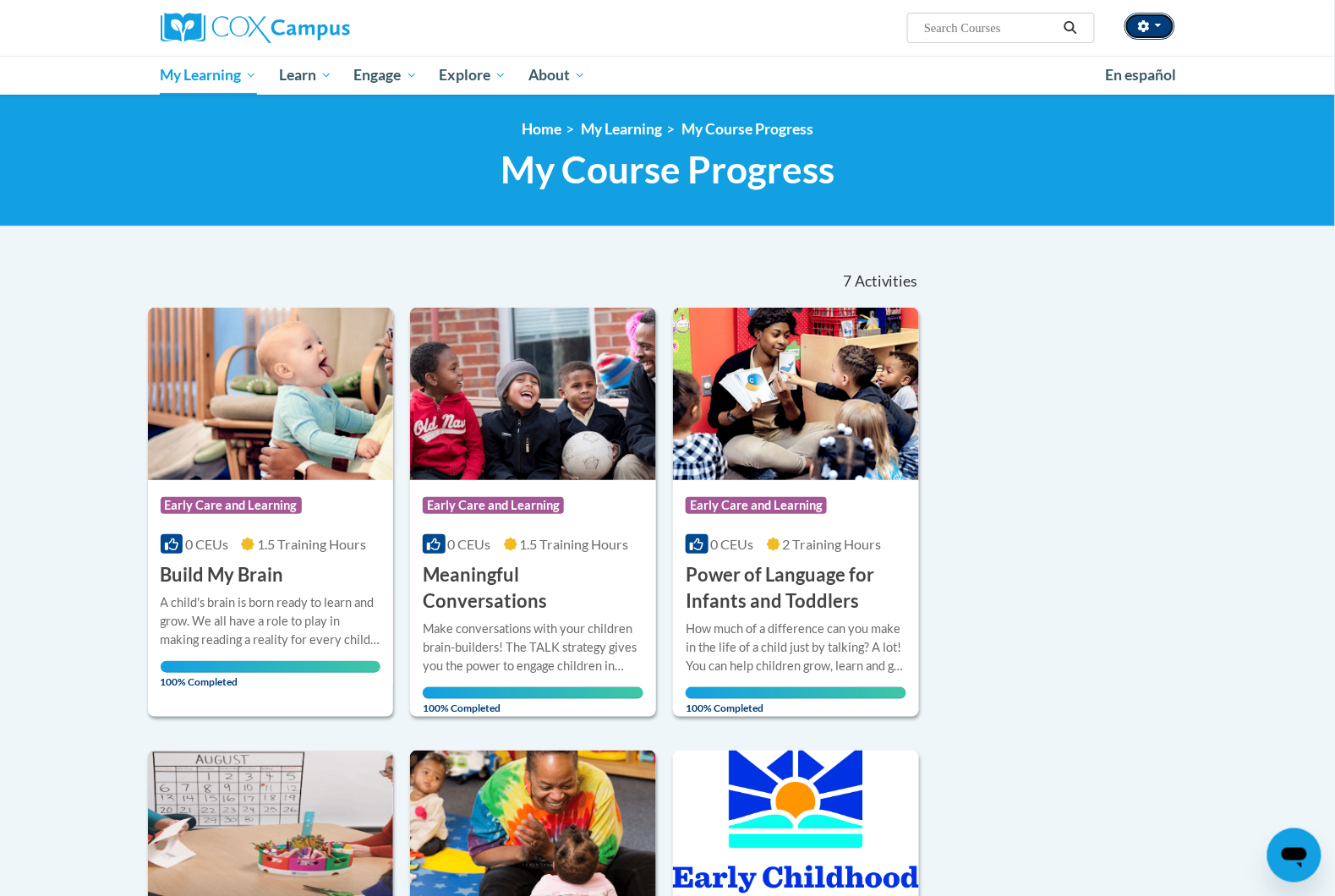
click at [1156, 31] on button "button" at bounding box center [1149, 26] width 51 height 27
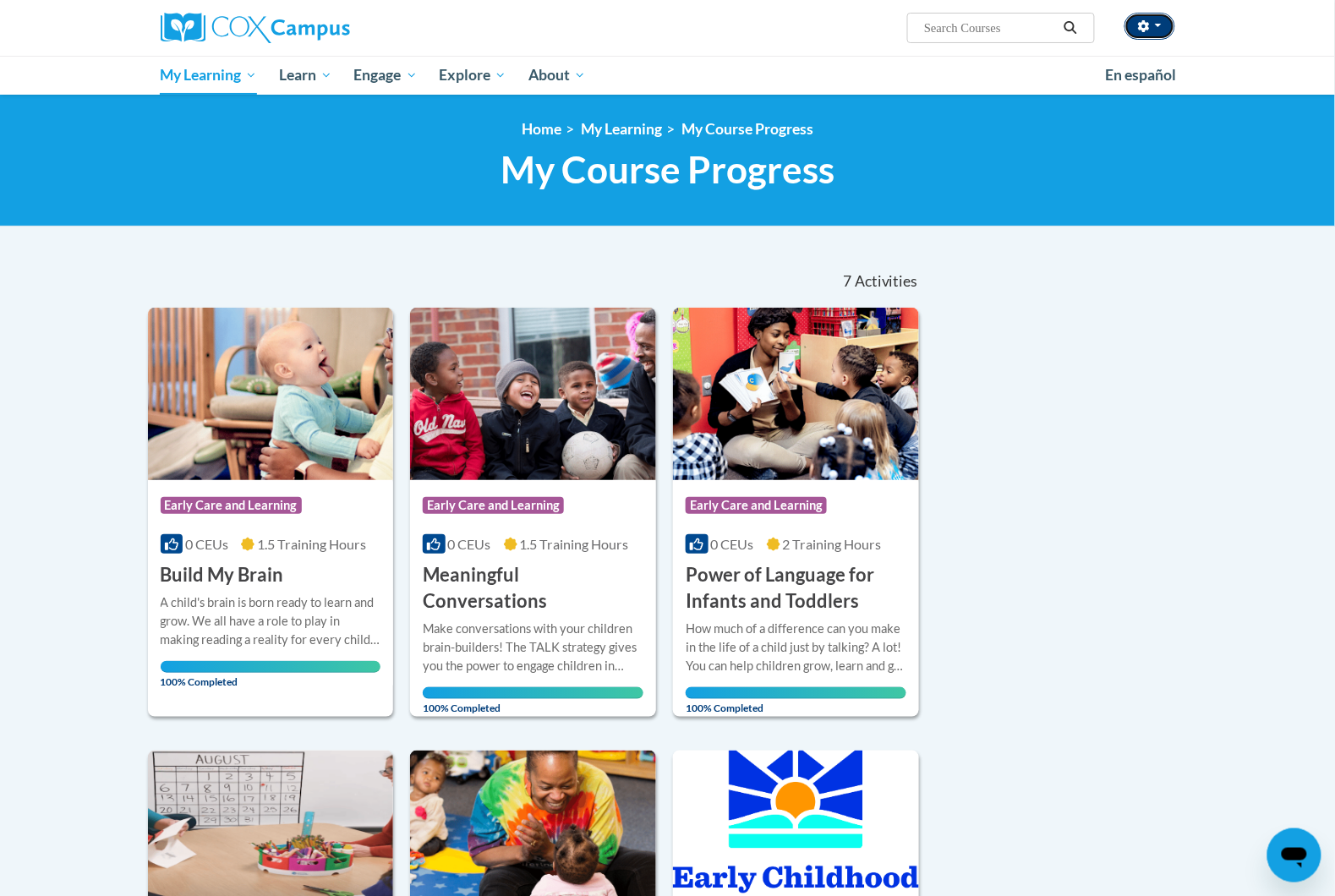
click at [1168, 15] on button "button" at bounding box center [1149, 26] width 51 height 27
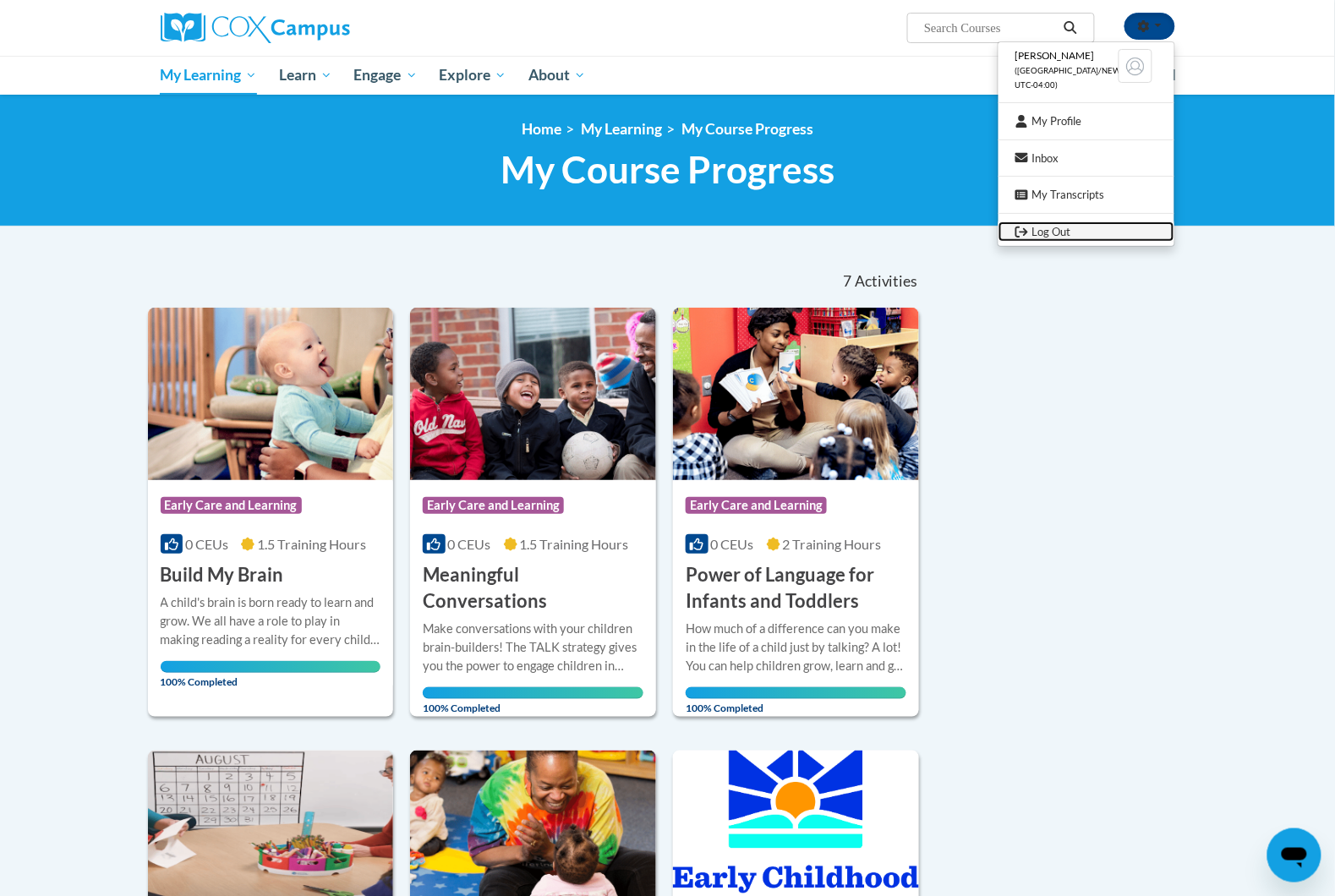
click at [1047, 223] on link "Log Out" at bounding box center [1086, 232] width 176 height 21
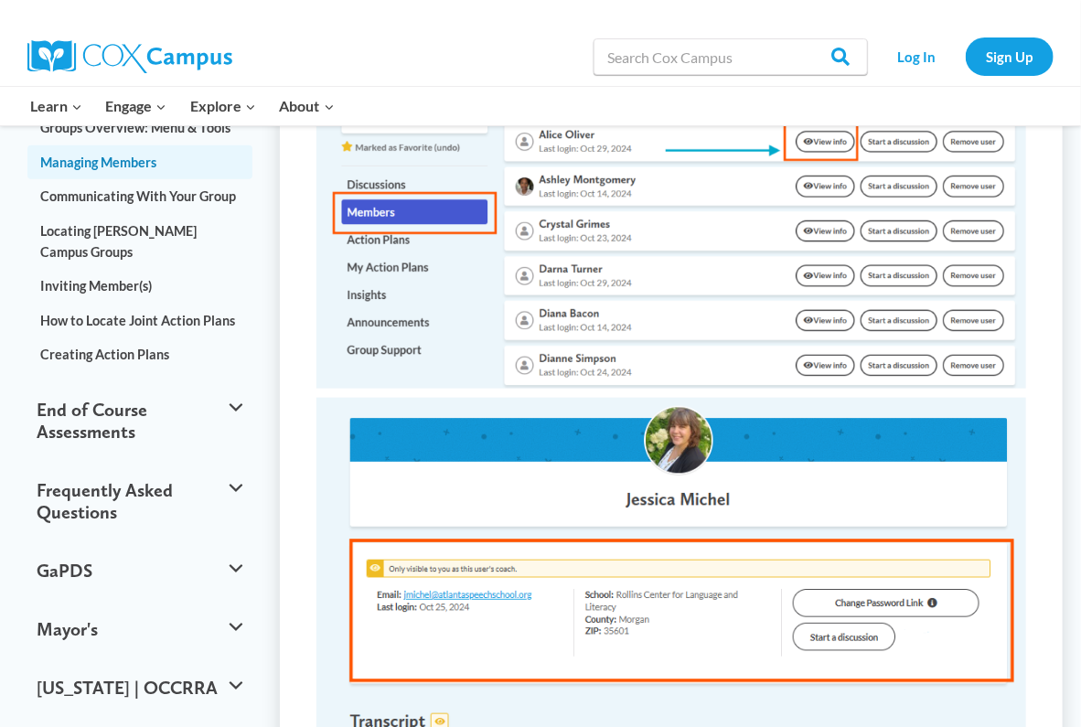
scroll to position [732, 0]
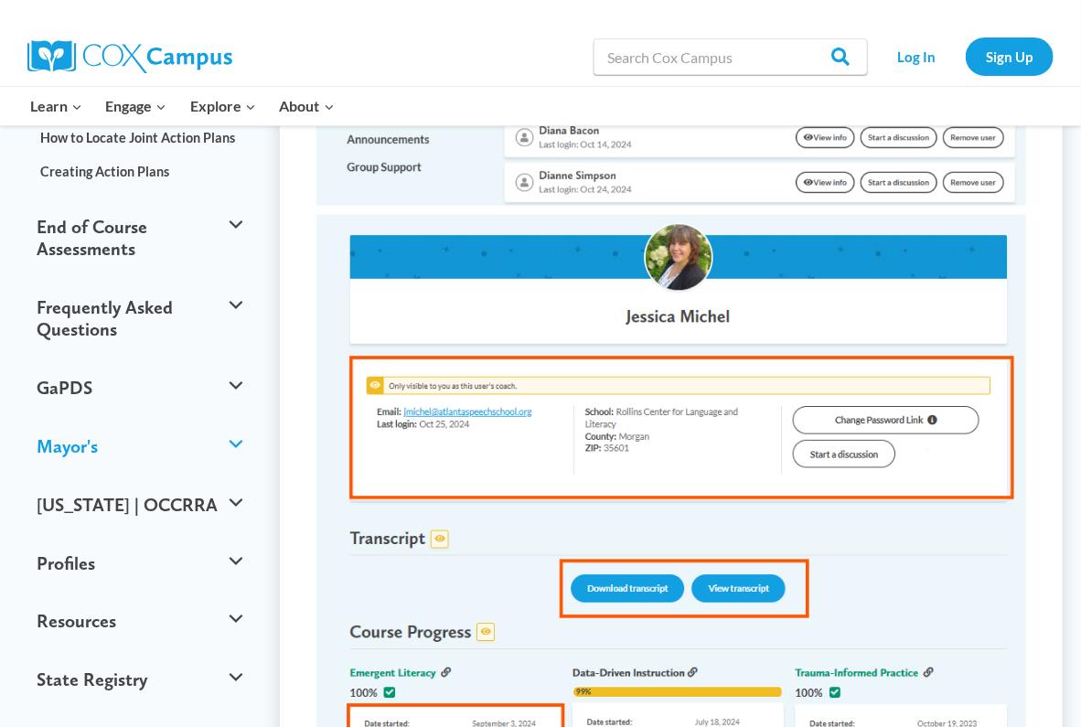
click at [157, 417] on button "Mayor's" at bounding box center [139, 446] width 225 height 59
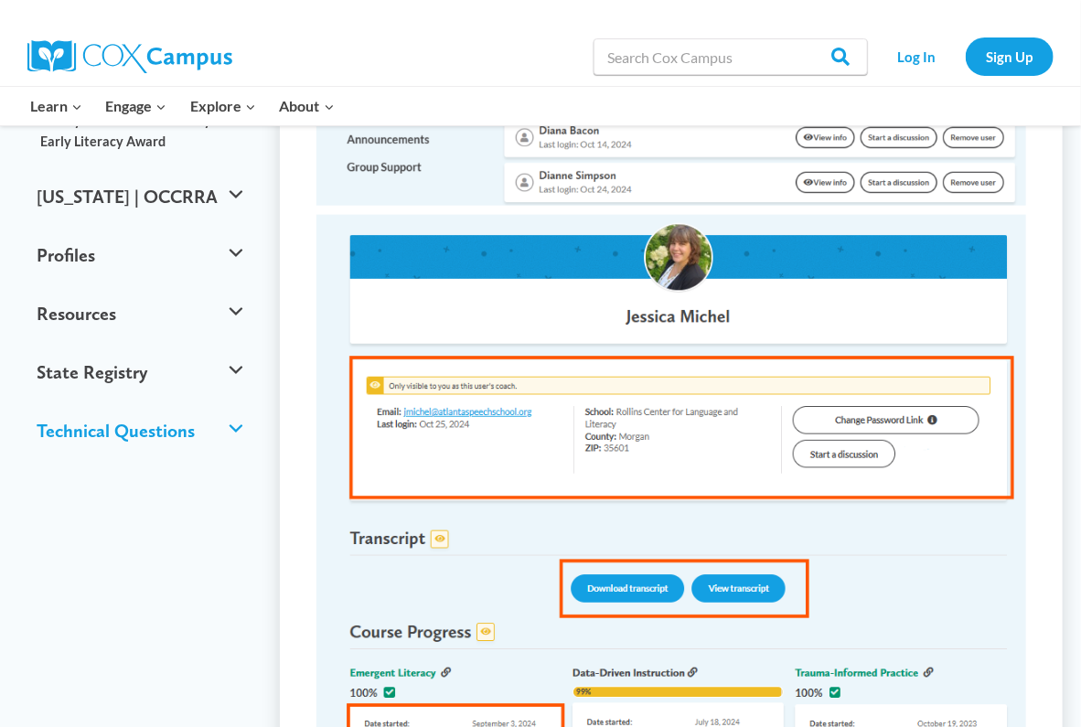
scroll to position [549, 0]
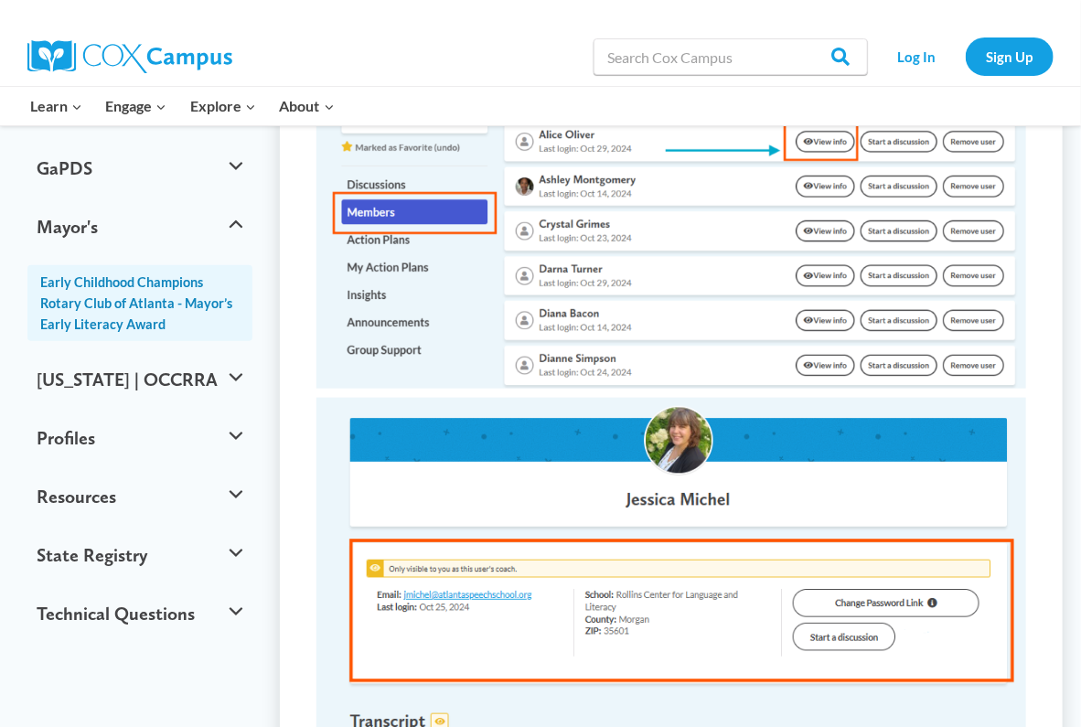
click at [167, 280] on link "Early Childhood Champions Rotary Club of Atlanta - Mayor’s Early Literacy Award" at bounding box center [139, 303] width 225 height 77
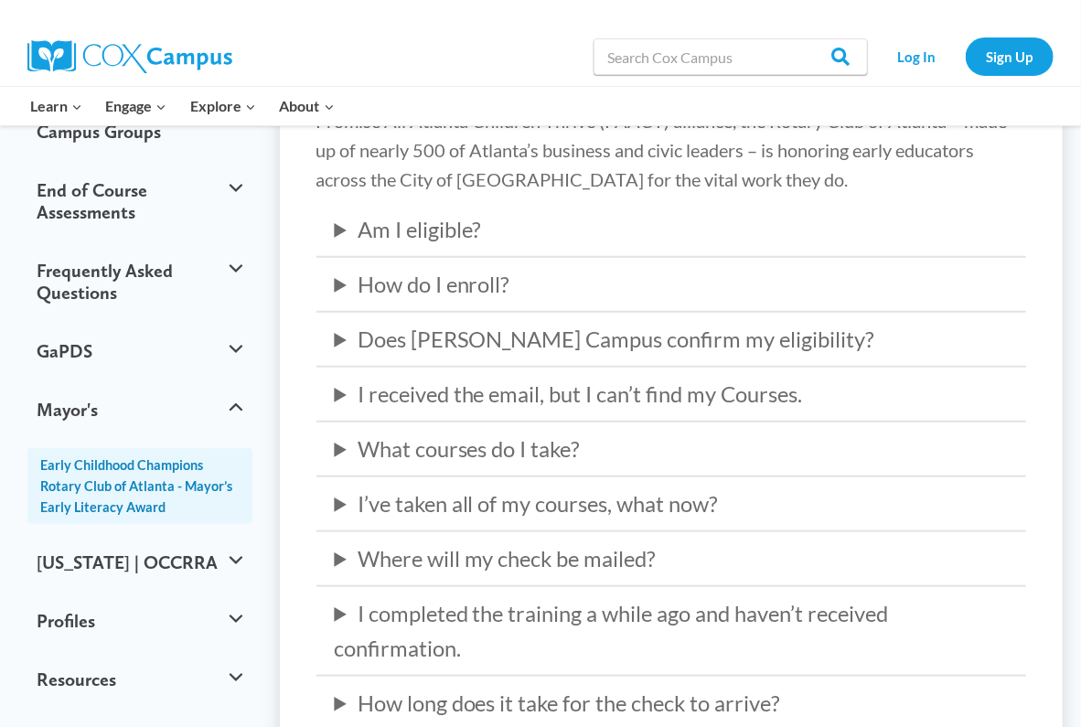
scroll to position [549, 0]
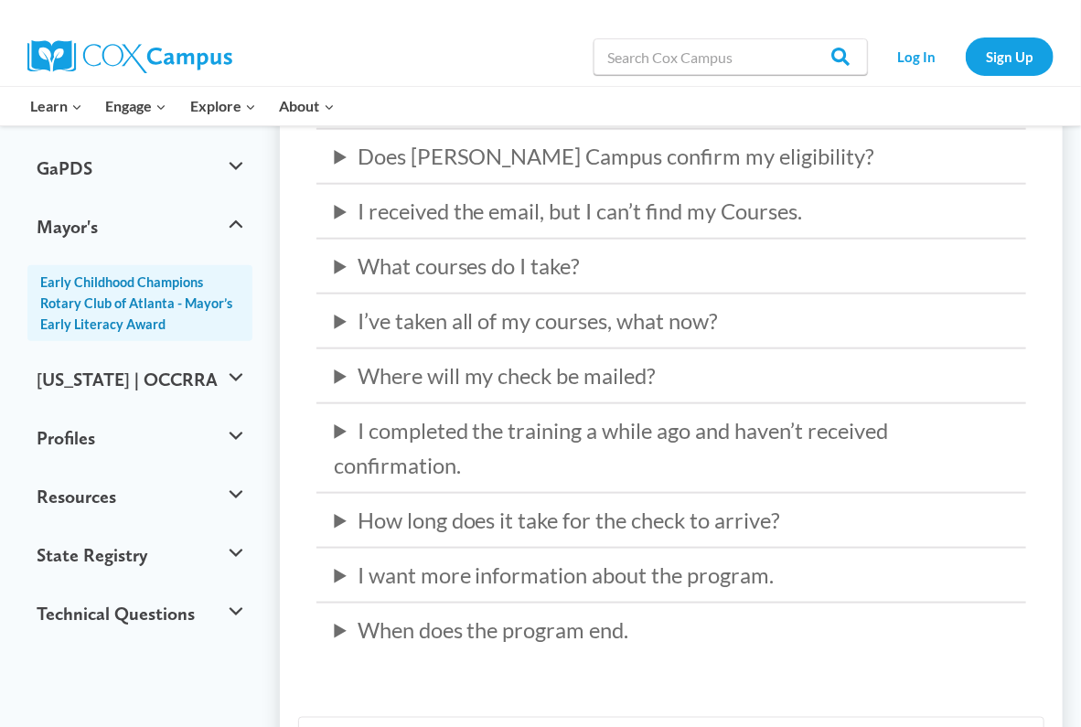
click at [339, 266] on summary "What courses do I take?" at bounding box center [672, 266] width 674 height 35
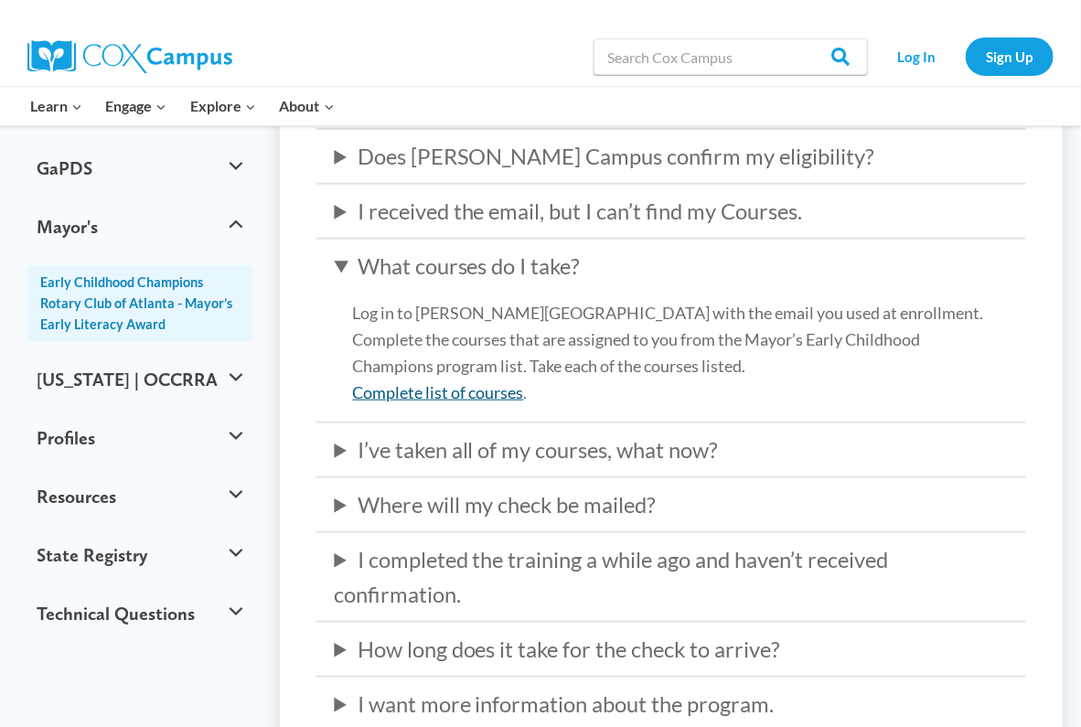
click at [465, 391] on link "Complete list of courses" at bounding box center [438, 392] width 171 height 20
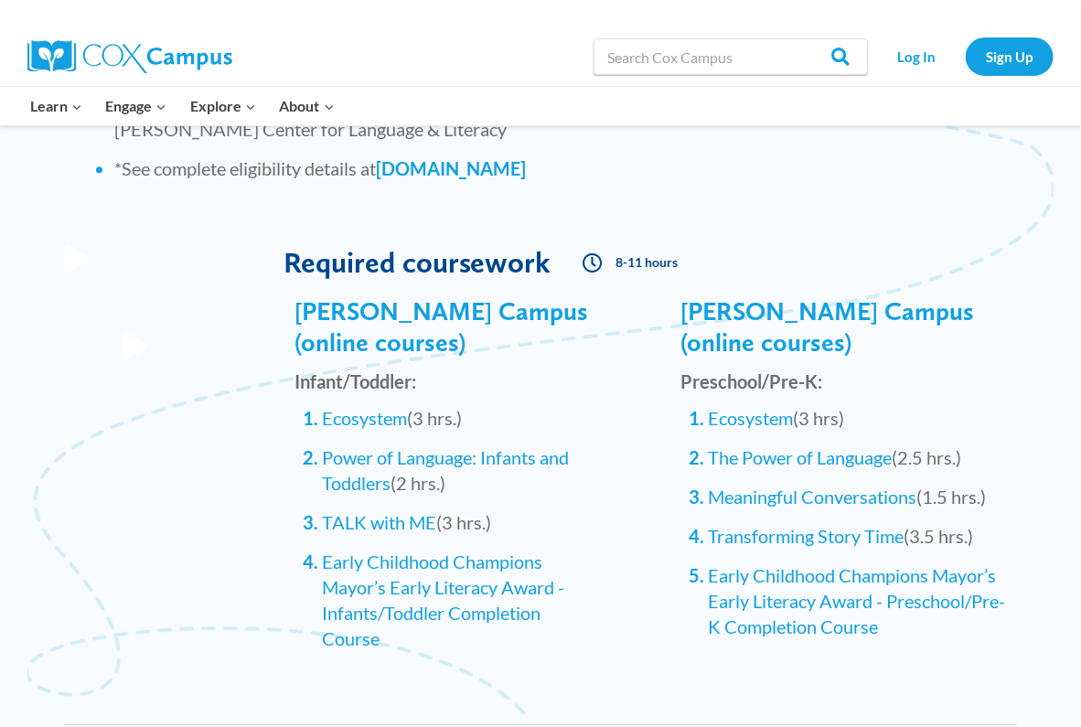
scroll to position [1739, 0]
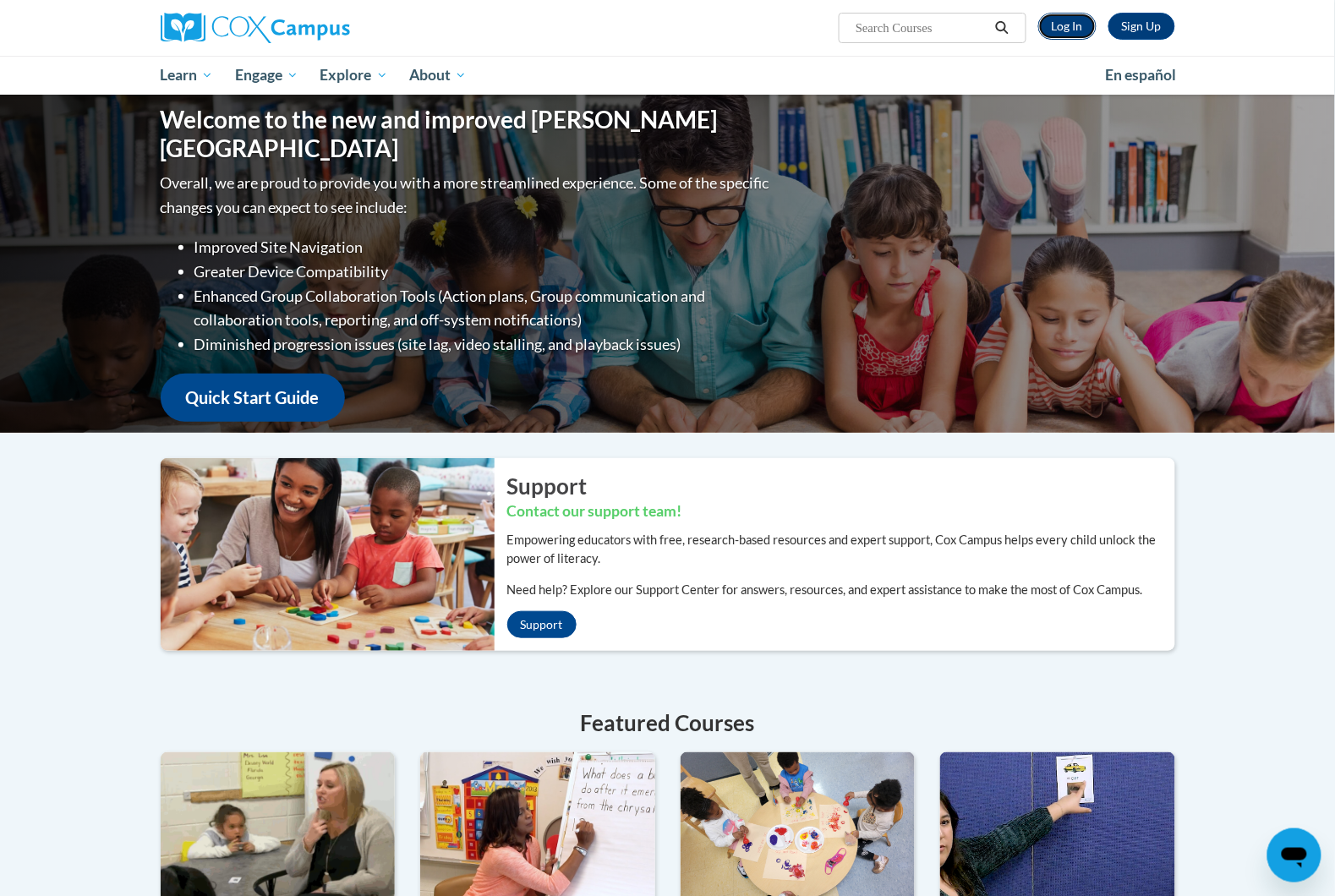
click at [1076, 32] on link "Log In" at bounding box center [1067, 26] width 58 height 27
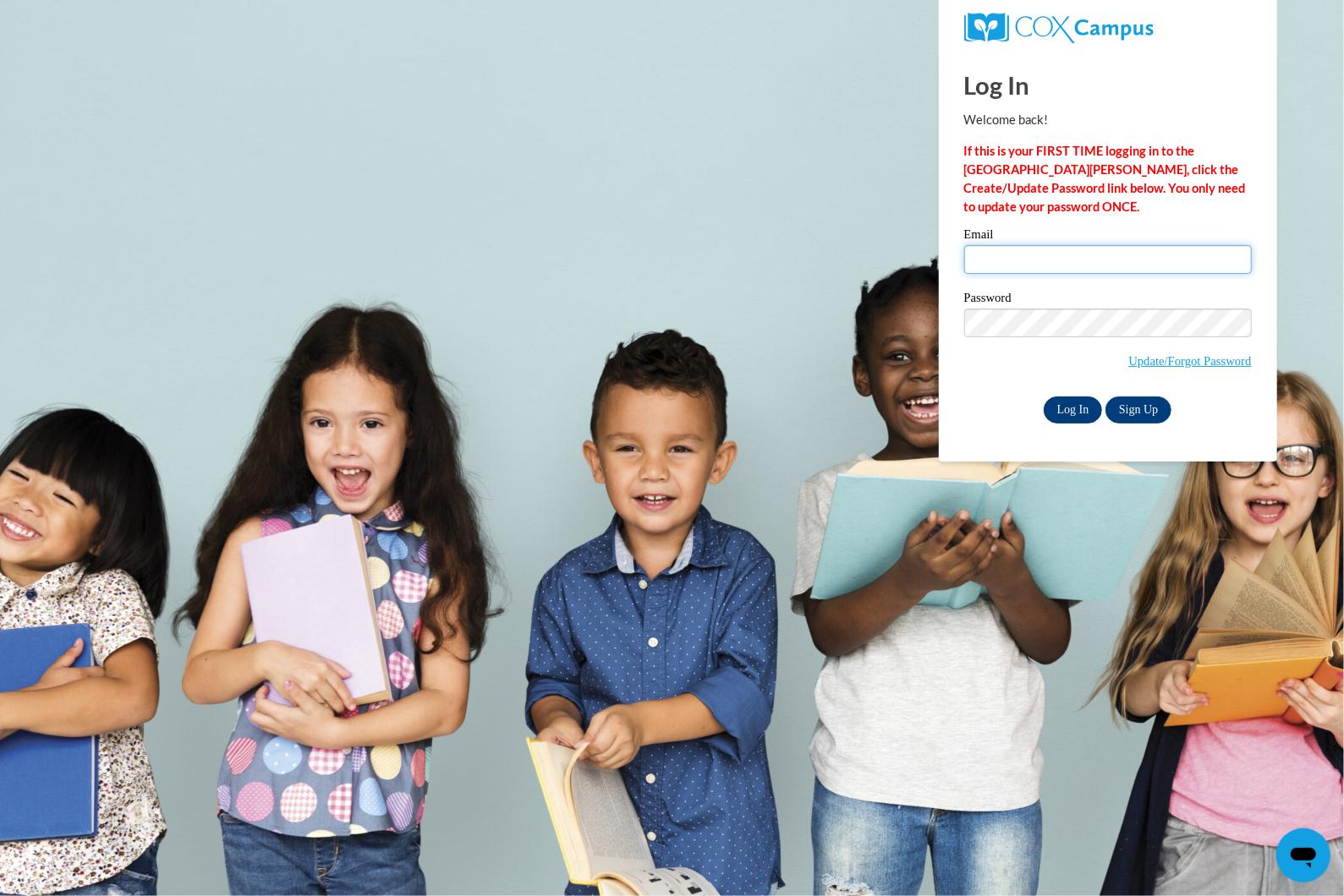
type input "theath@atlantaspeechschool.org"
click at [1065, 415] on input "Log In" at bounding box center [1074, 410] width 59 height 27
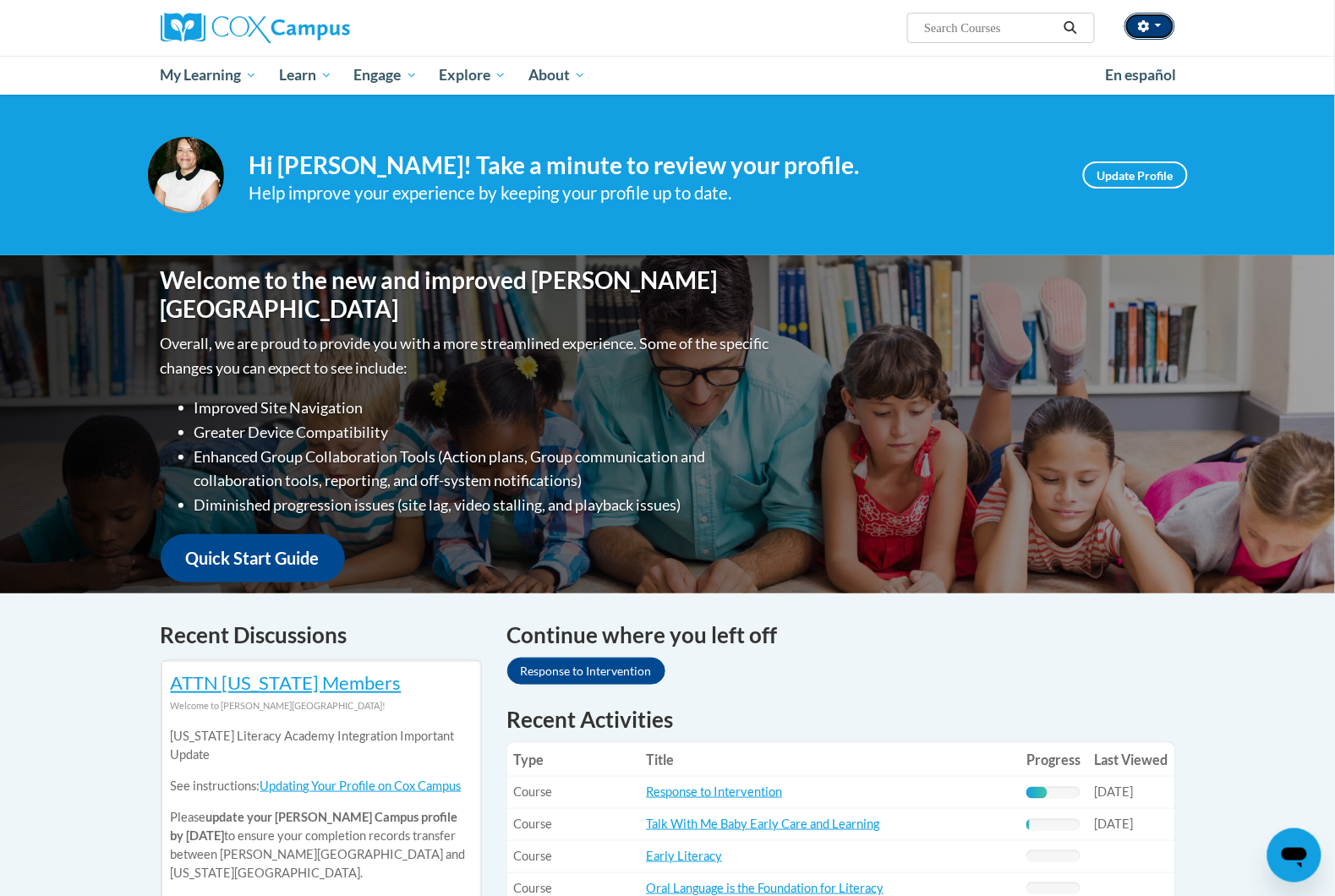
click at [1157, 26] on span "button" at bounding box center [1157, 26] width 6 height 4
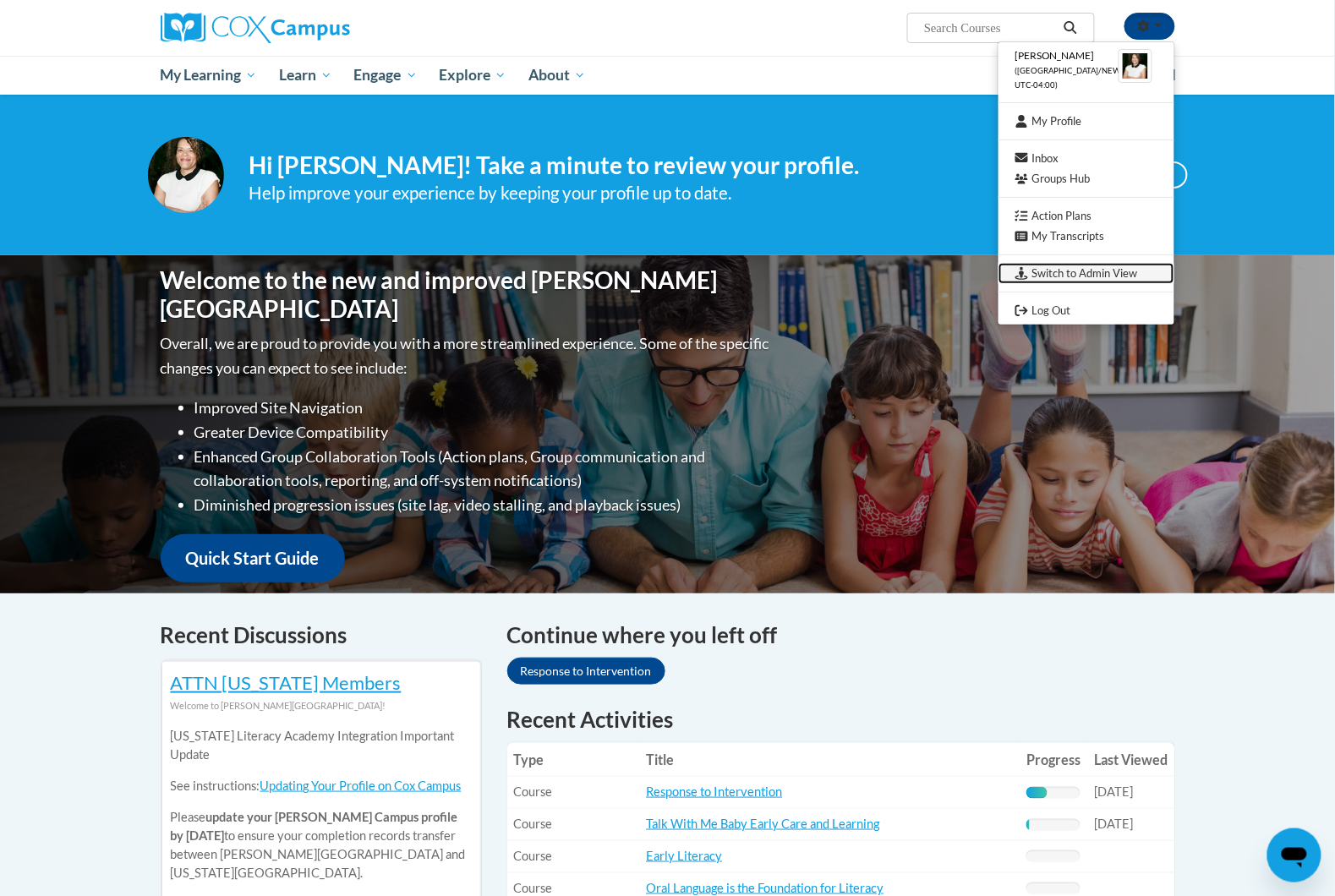
click at [1090, 277] on link "Switch to Admin View" at bounding box center [1086, 273] width 176 height 21
